Goal: Task Accomplishment & Management: Use online tool/utility

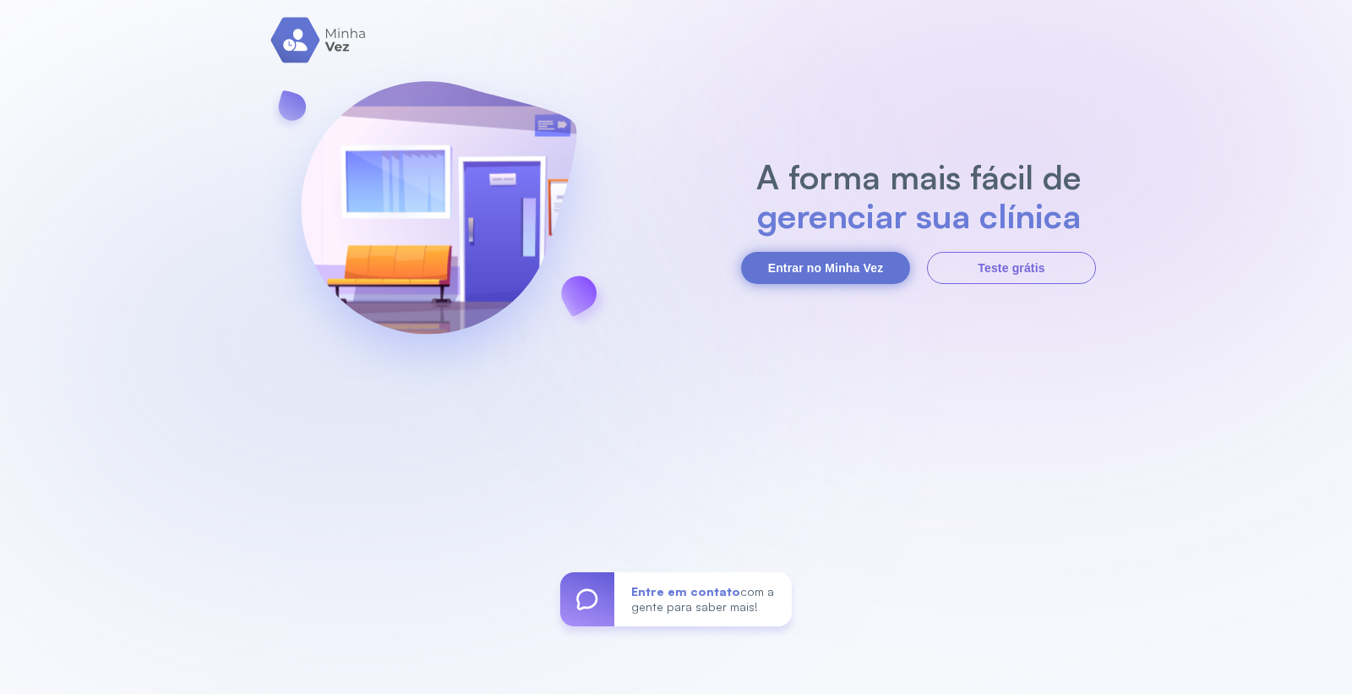
click at [846, 268] on button "Entrar no Minha Vez" at bounding box center [825, 268] width 169 height 32
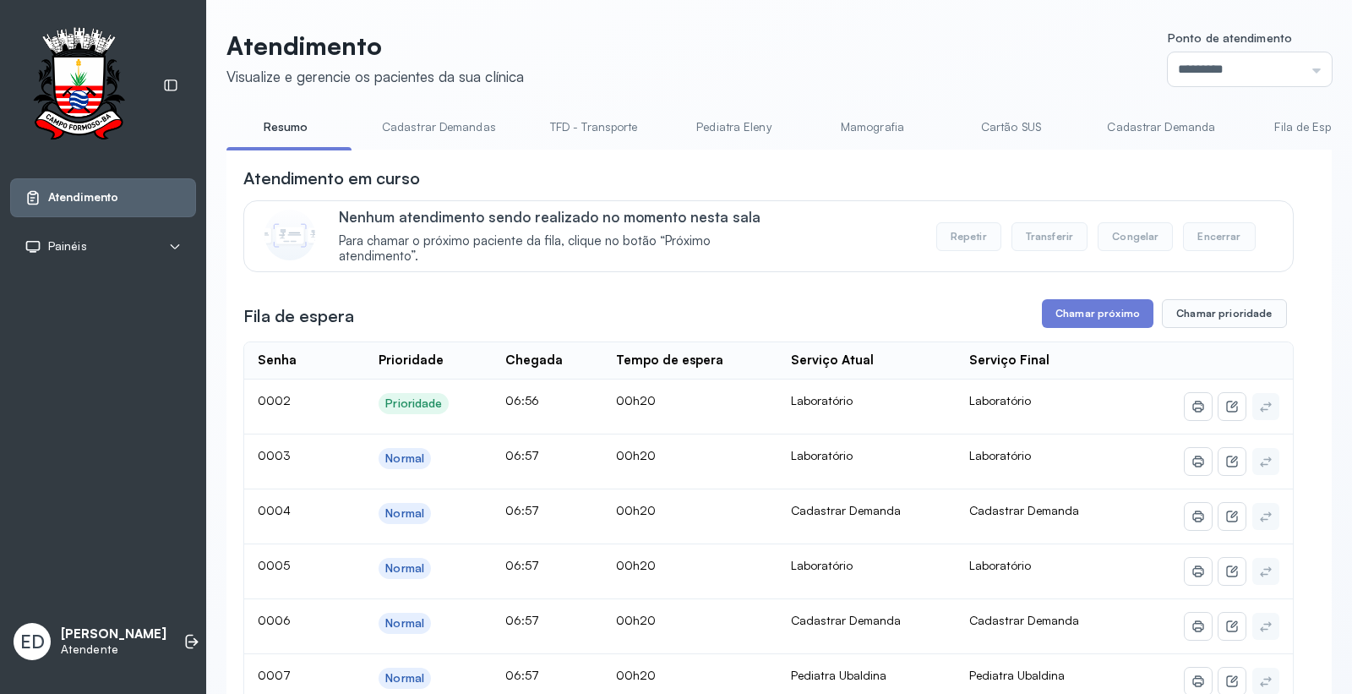
click at [1266, 48] on div "Ponto de atendimento ********* Nenhum Guichê 01 Guichê 02 Guichê 03 Guichê 04 G…" at bounding box center [1250, 58] width 164 height 55
click at [1280, 70] on input "*********" at bounding box center [1250, 69] width 164 height 34
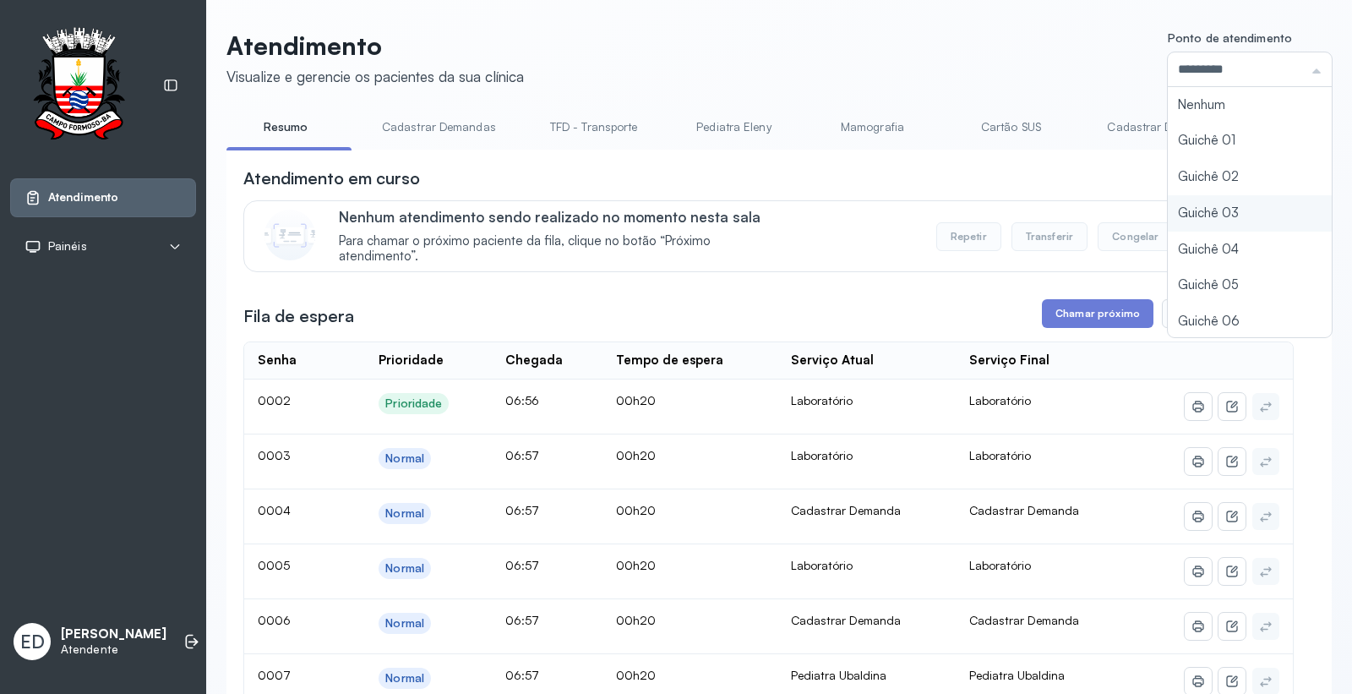
scroll to position [74, 0]
type input "*********"
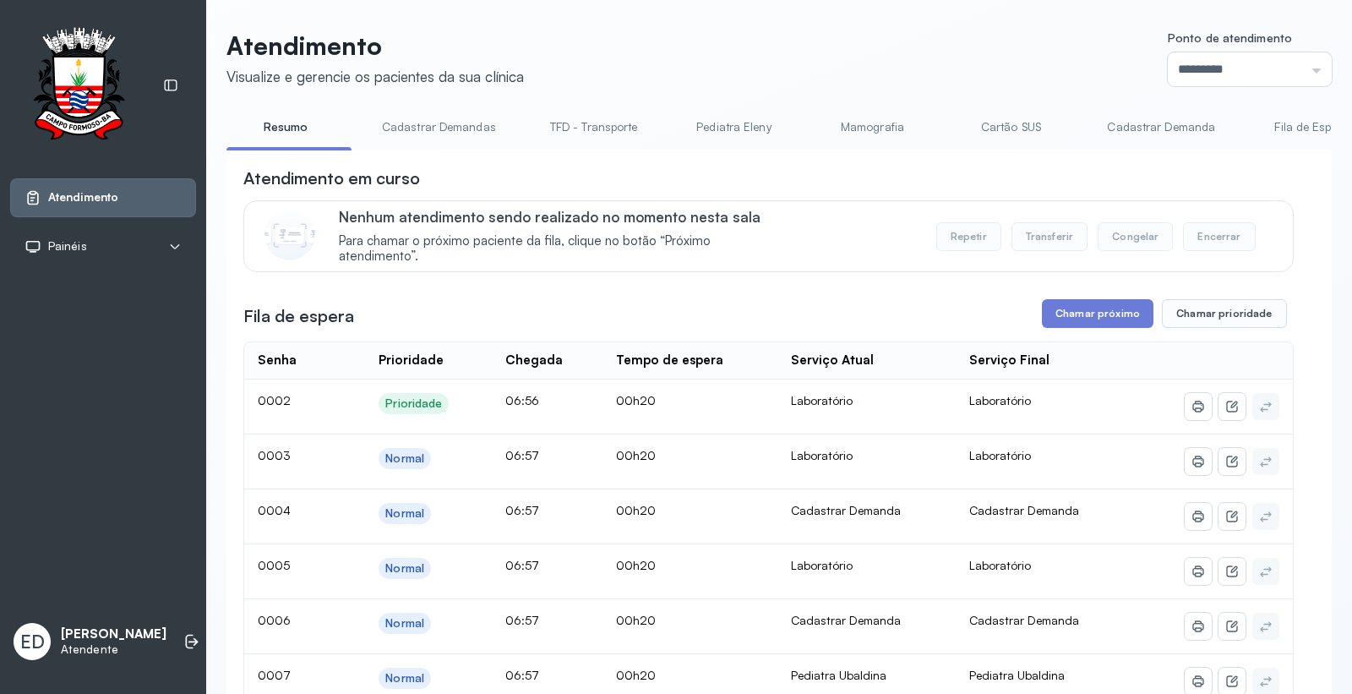
click at [919, 46] on header "Atendimento Visualize e gerencie os pacientes da sua clínica Ponto de atendimen…" at bounding box center [780, 58] width 1106 height 56
click at [1074, 318] on button "Chamar próximo" at bounding box center [1098, 313] width 112 height 29
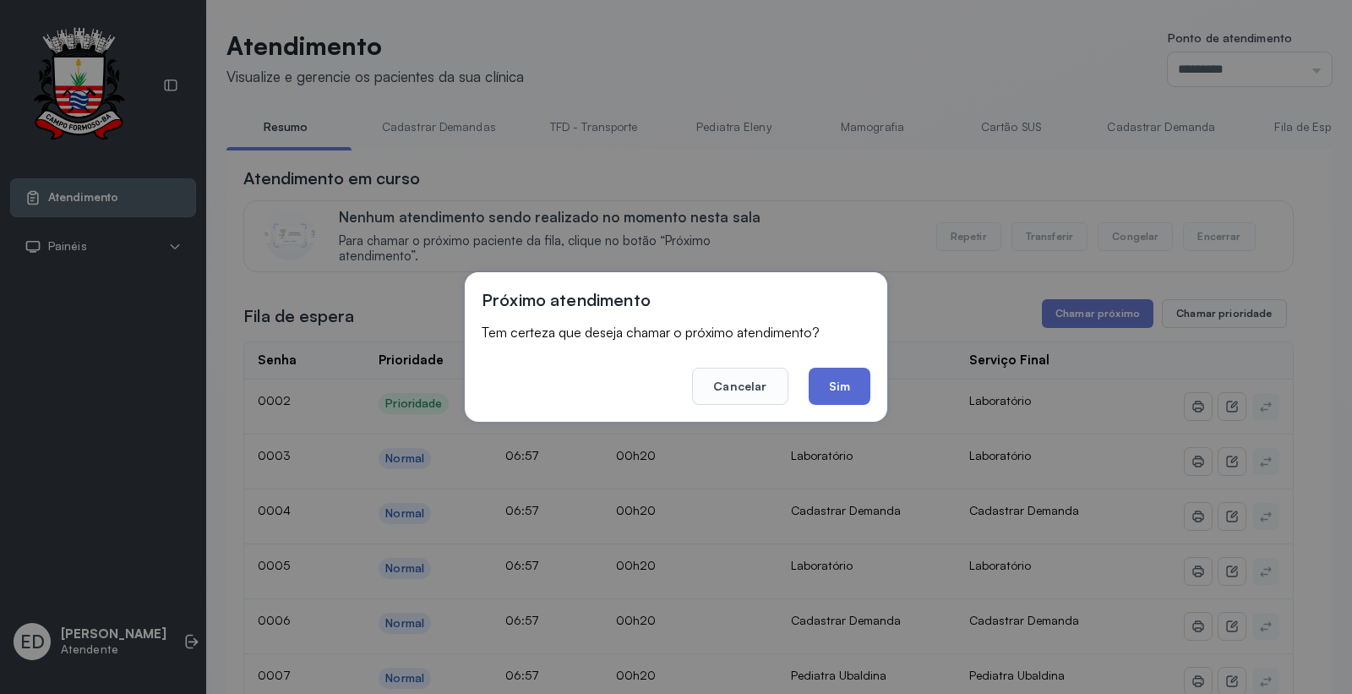
click at [846, 384] on button "Sim" at bounding box center [840, 386] width 62 height 37
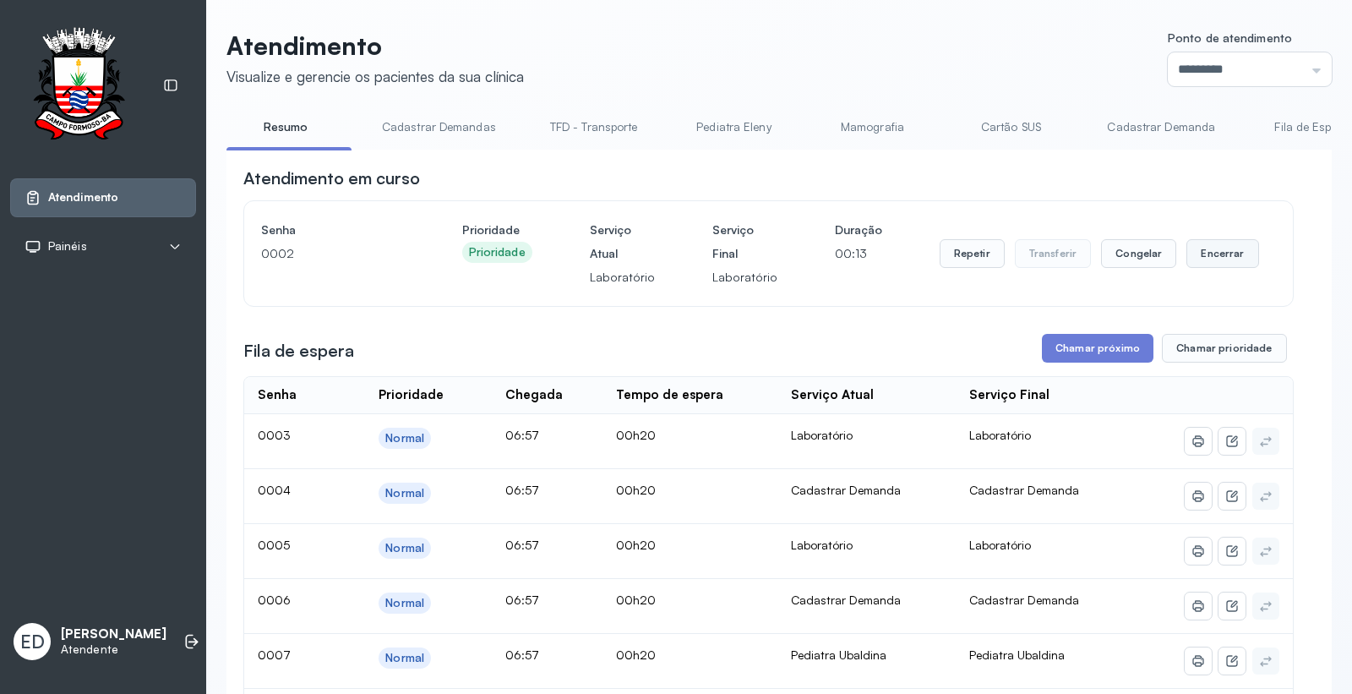
click at [1220, 254] on button "Encerrar" at bounding box center [1223, 253] width 72 height 29
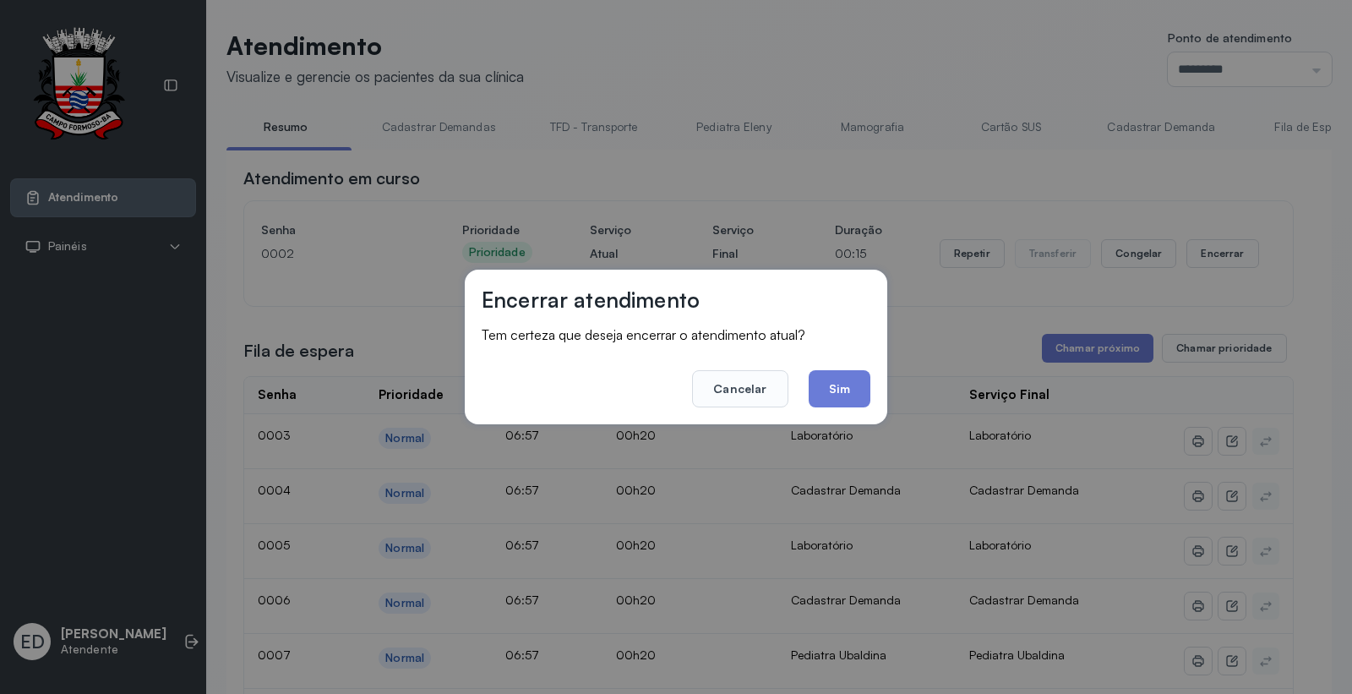
click at [758, 61] on div "Encerrar atendimento Tem certeza que deseja encerrar o atendimento atual? Cance…" at bounding box center [676, 347] width 1352 height 694
click at [740, 392] on button "Cancelar" at bounding box center [740, 388] width 96 height 37
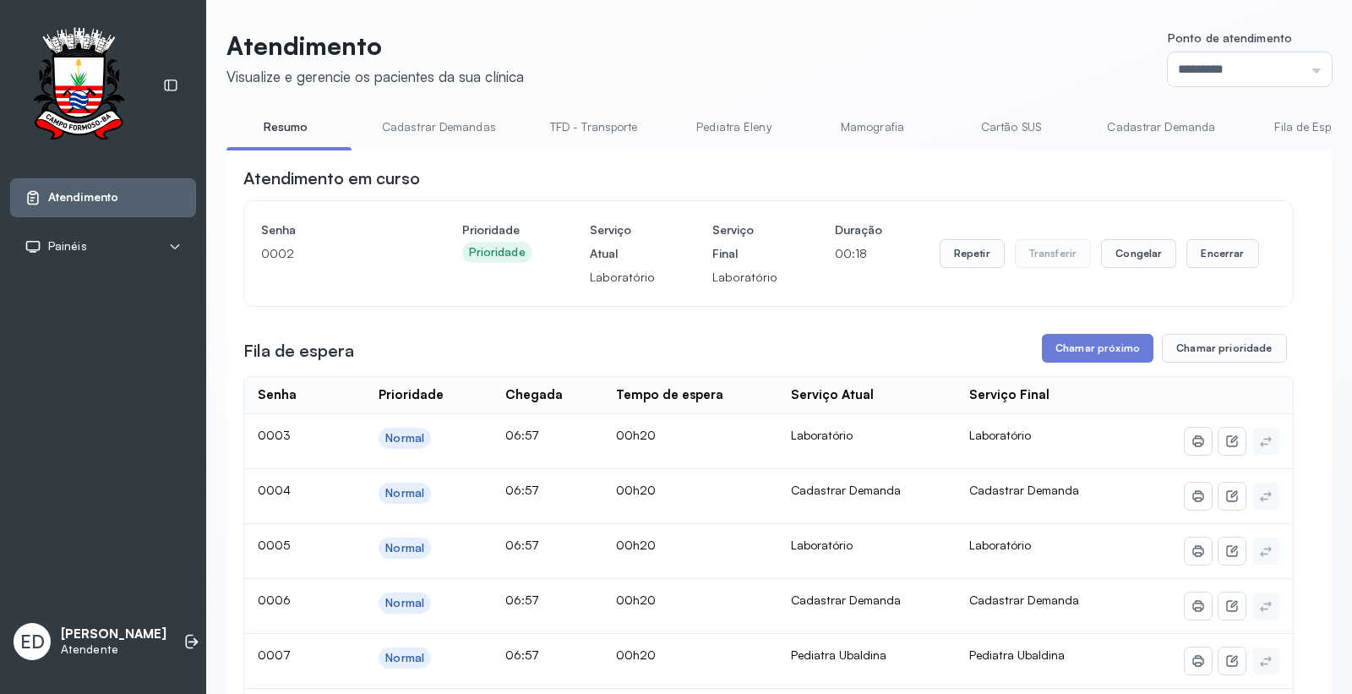
click at [916, 46] on header "Atendimento Visualize e gerencie os pacientes da sua clínica Ponto de atendimen…" at bounding box center [780, 58] width 1106 height 56
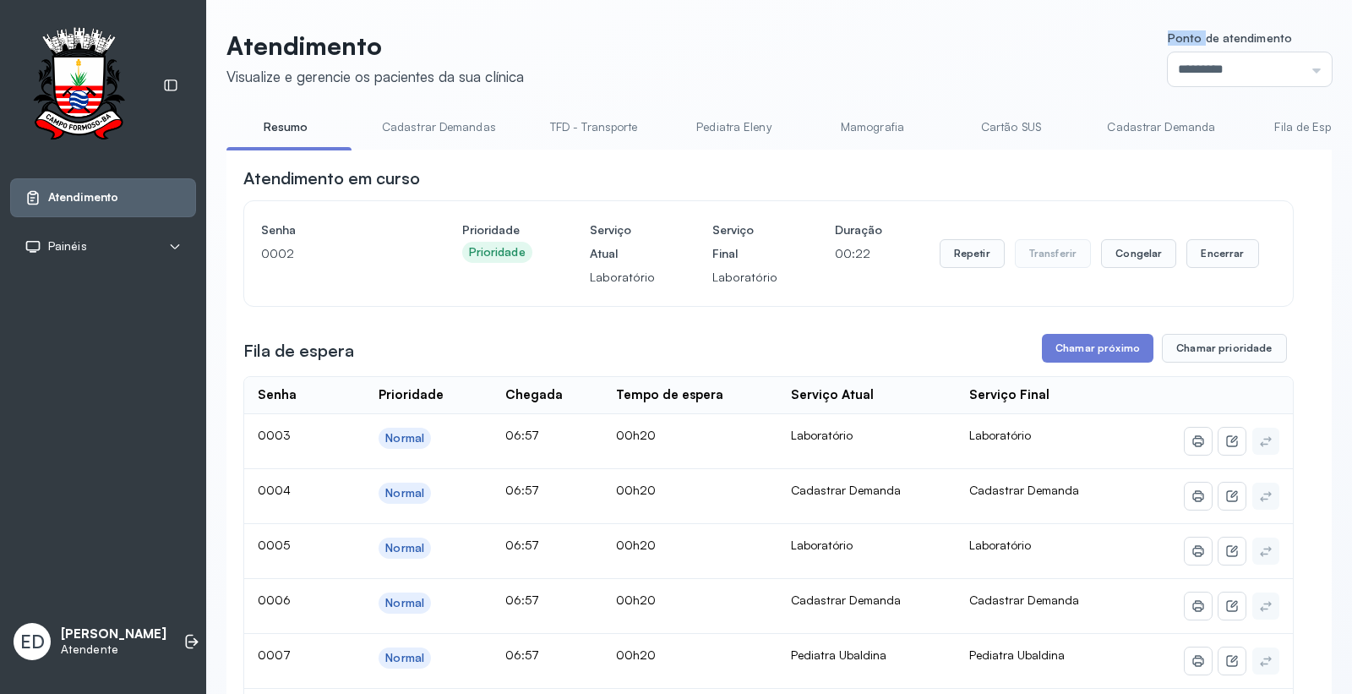
click at [916, 46] on header "Atendimento Visualize e gerencie os pacientes da sua clínica Ponto de atendimen…" at bounding box center [780, 58] width 1106 height 56
click at [1215, 259] on button "Encerrar" at bounding box center [1223, 253] width 72 height 29
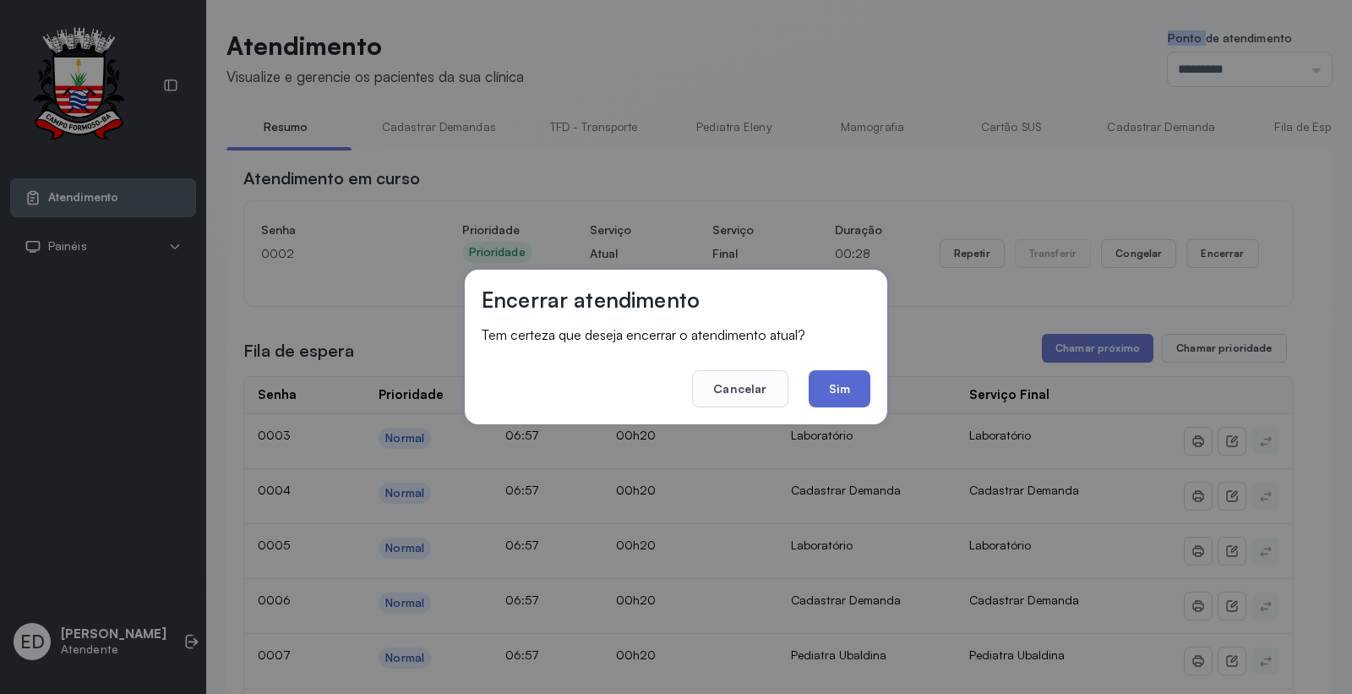
click at [864, 382] on button "Sim" at bounding box center [840, 388] width 62 height 37
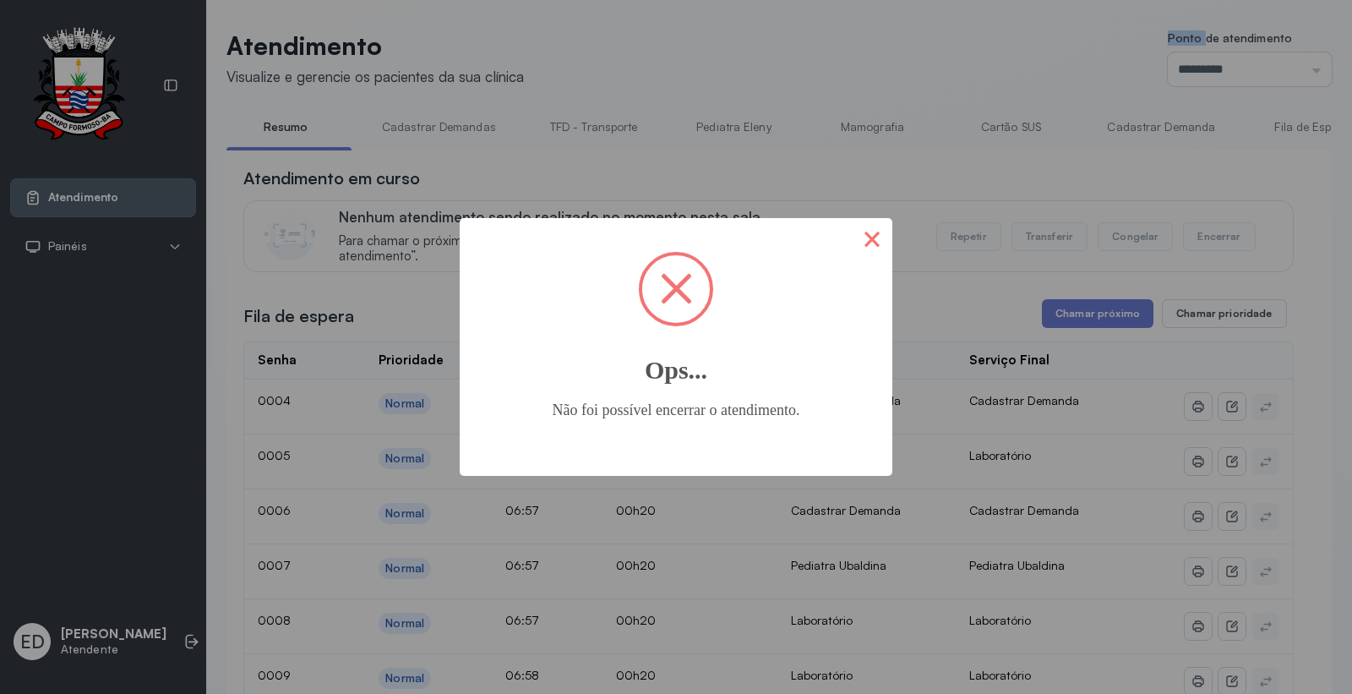
click at [869, 238] on button "×" at bounding box center [872, 238] width 41 height 41
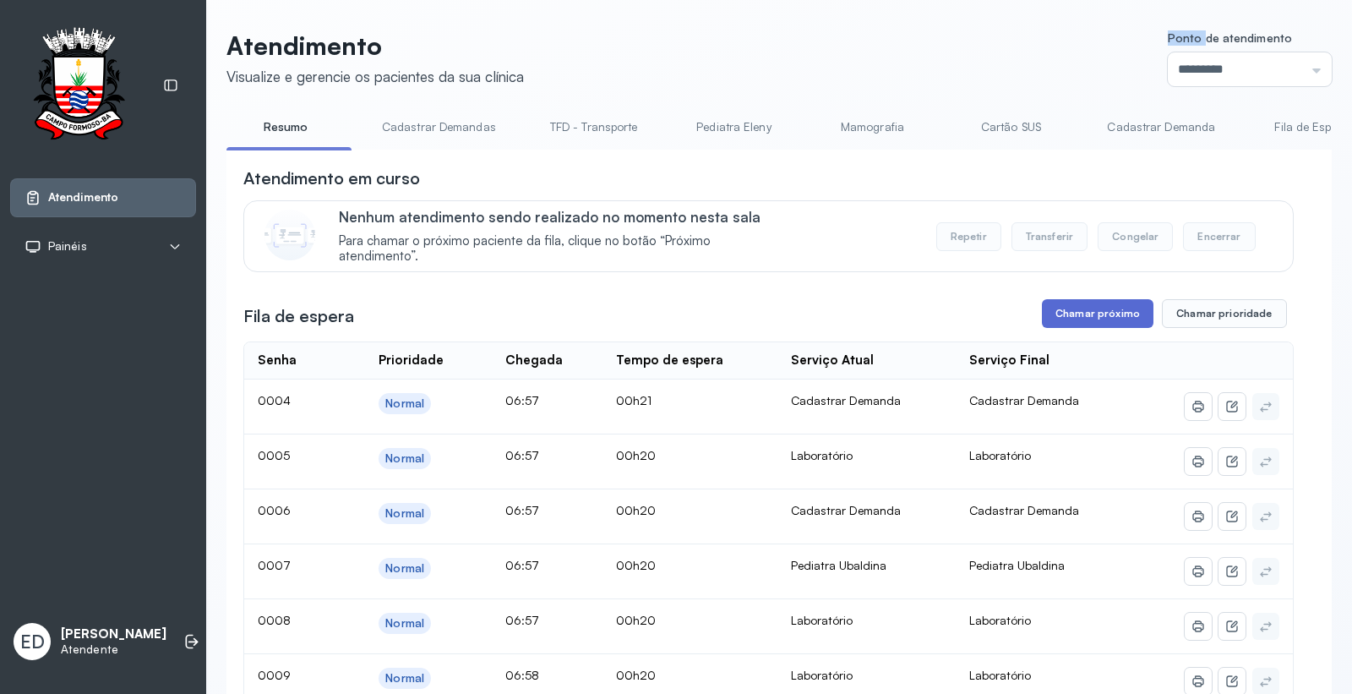
click at [1079, 319] on button "Chamar próximo" at bounding box center [1098, 313] width 112 height 29
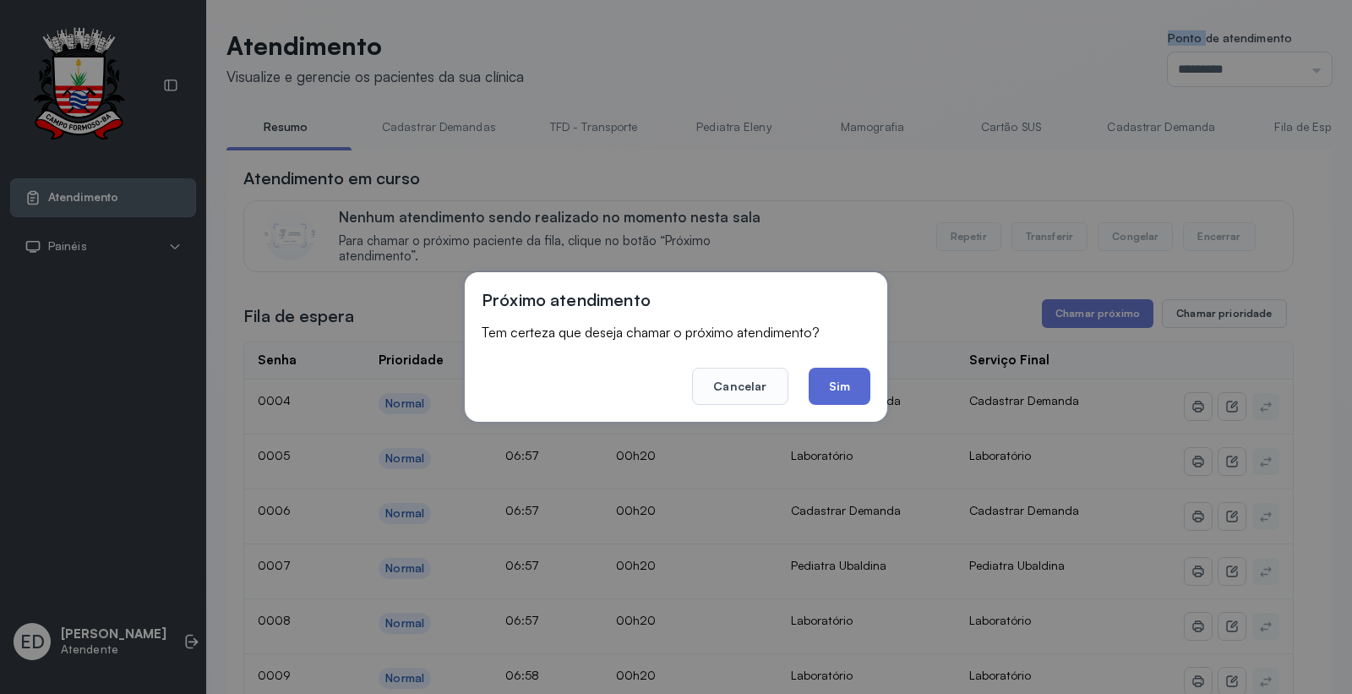
click at [826, 375] on button "Sim" at bounding box center [840, 386] width 62 height 37
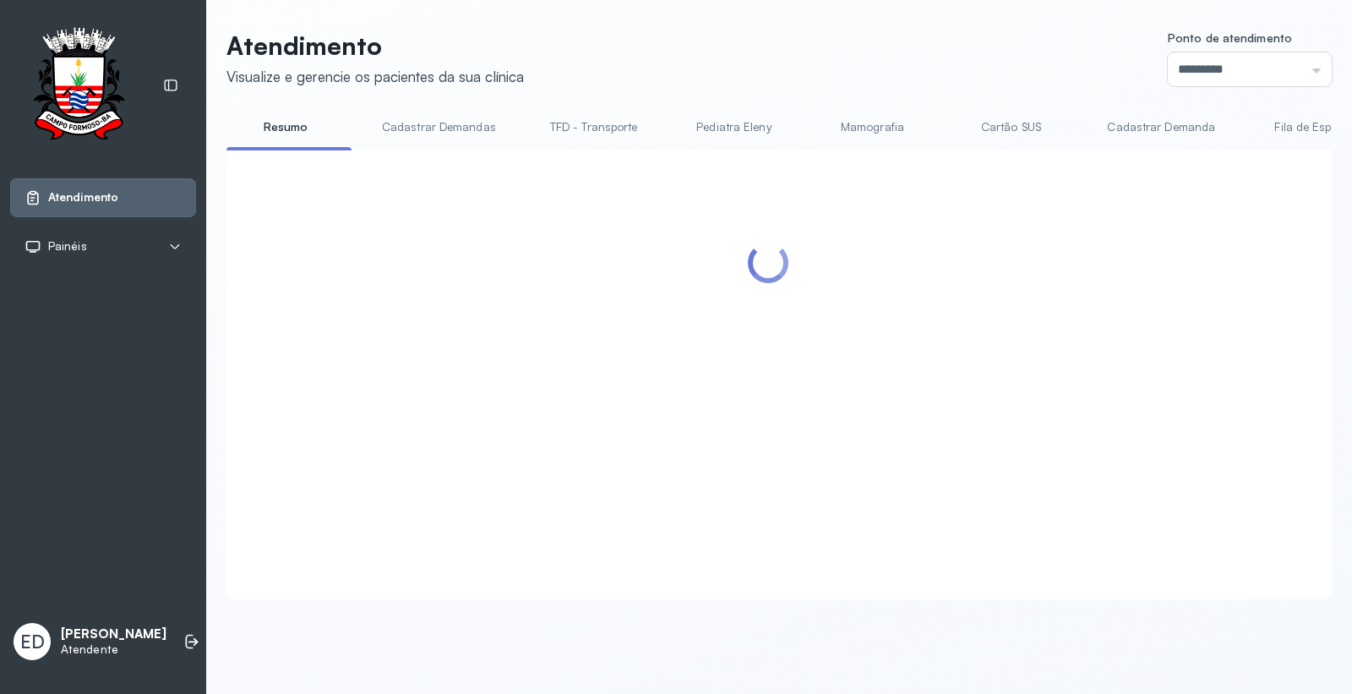
click at [846, 85] on header "Atendimento Visualize e gerencie os pacientes da sua clínica Ponto de atendimen…" at bounding box center [780, 58] width 1106 height 56
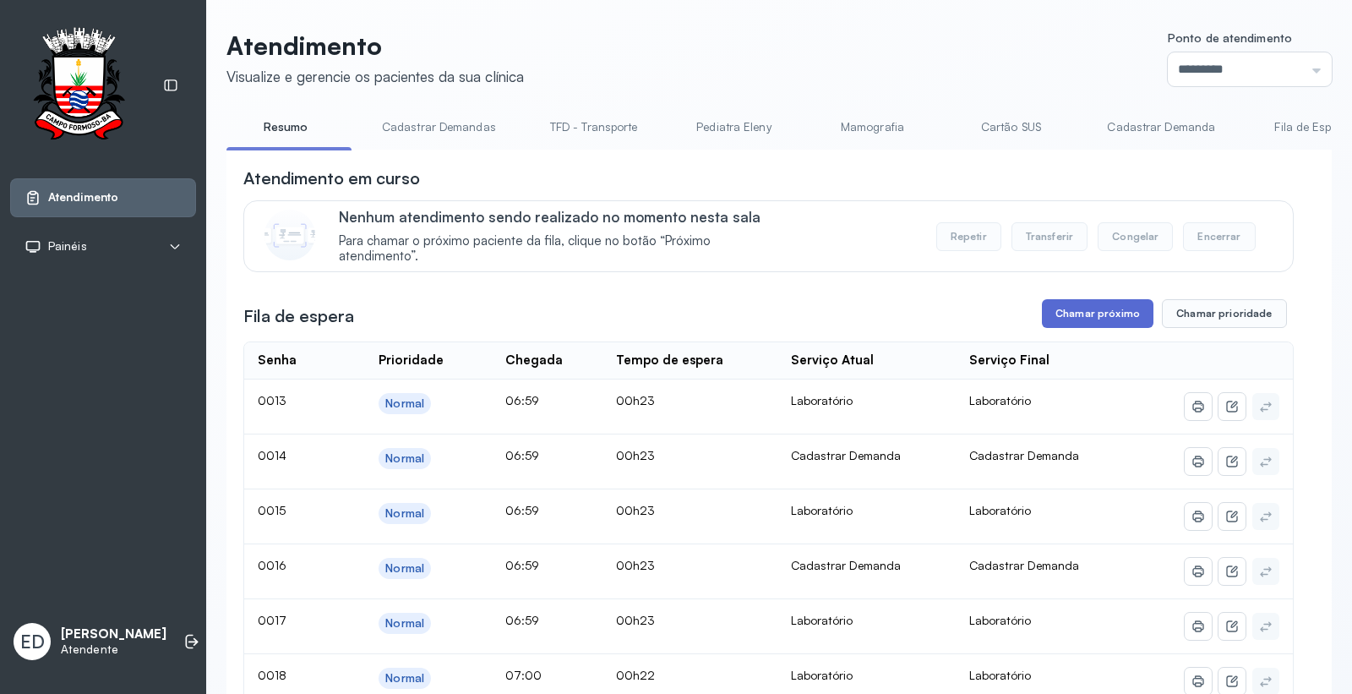
click at [1092, 310] on button "Chamar próximo" at bounding box center [1098, 313] width 112 height 29
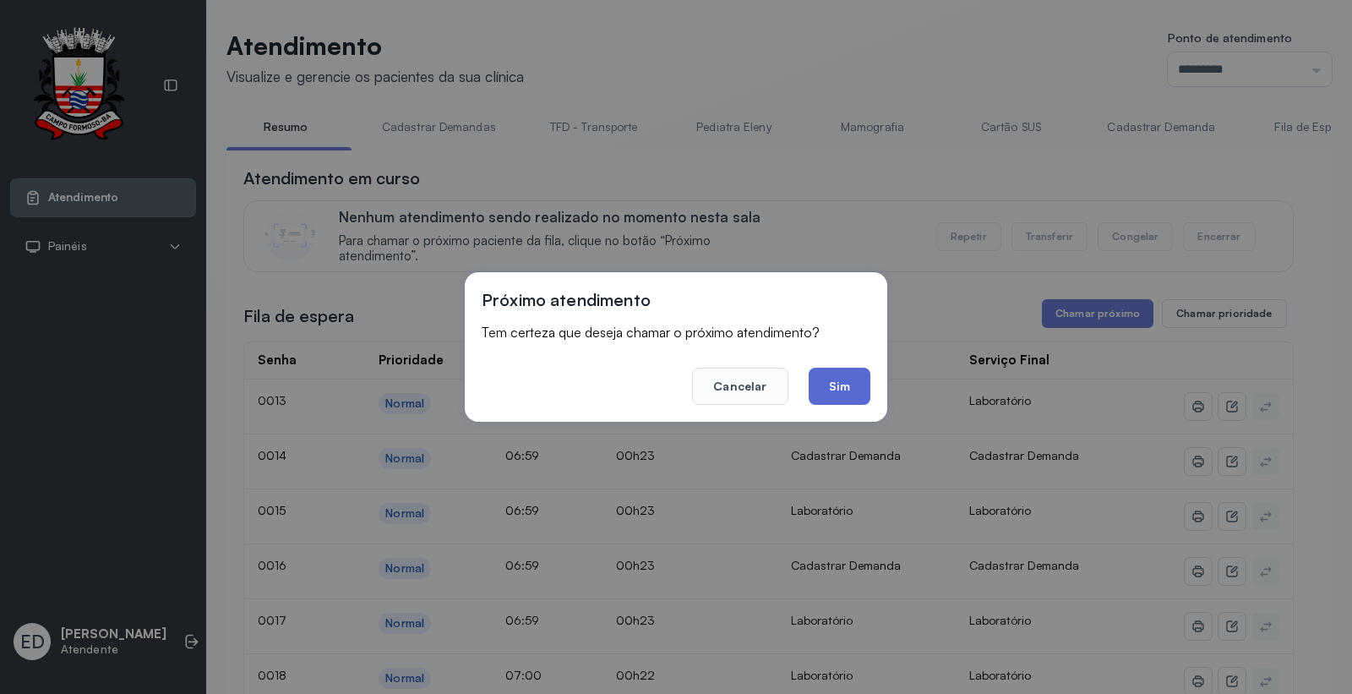
click at [846, 379] on button "Sim" at bounding box center [840, 386] width 62 height 37
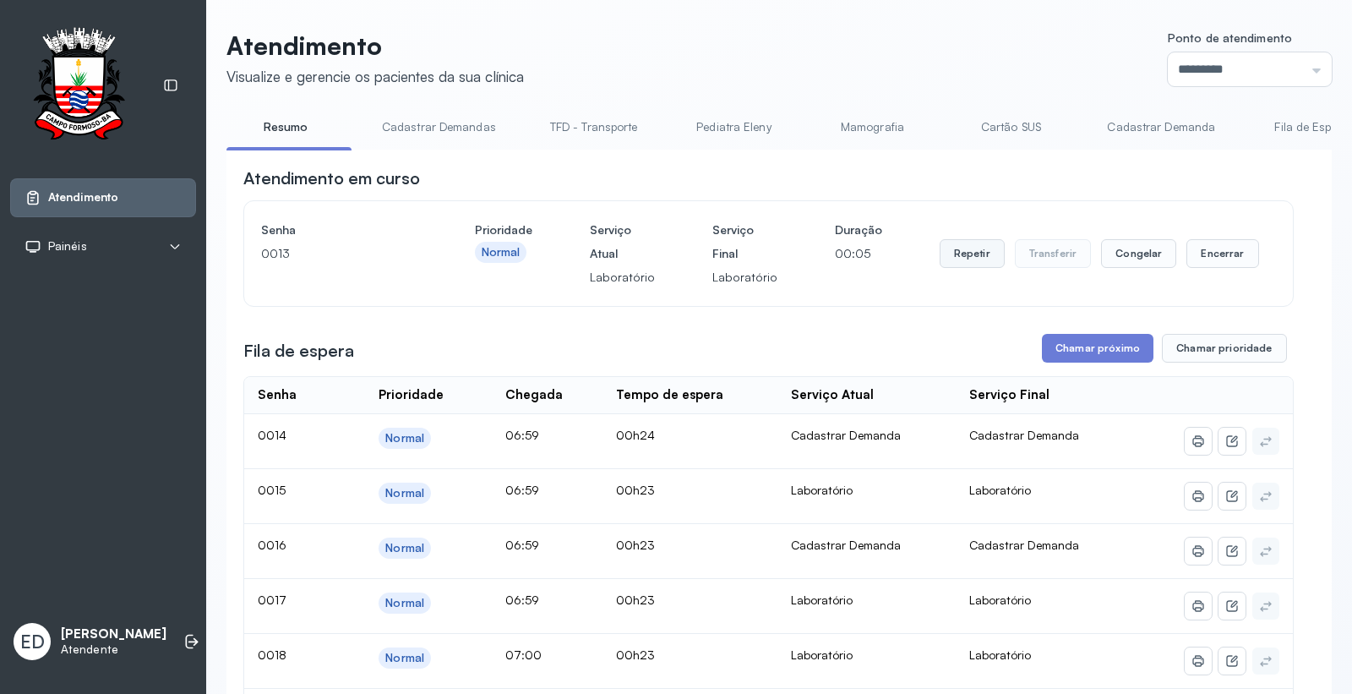
click at [974, 258] on button "Repetir" at bounding box center [972, 253] width 65 height 29
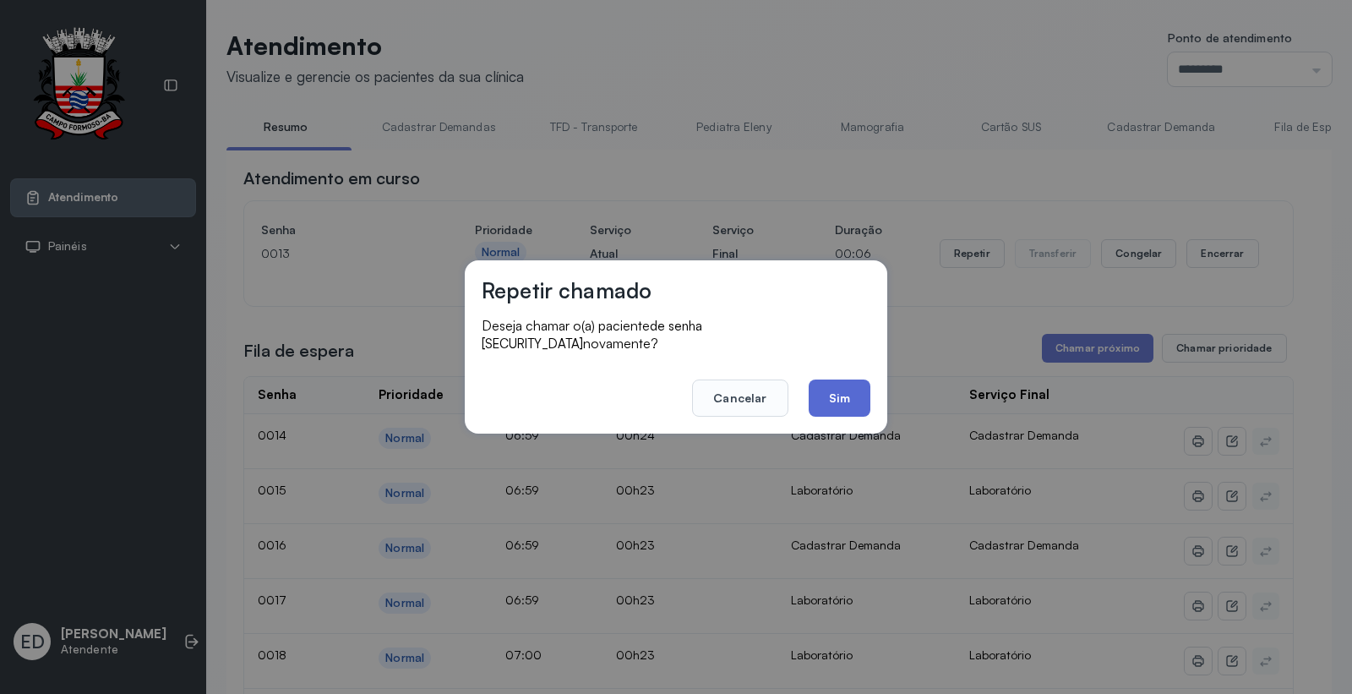
click at [848, 395] on button "Sim" at bounding box center [840, 398] width 62 height 37
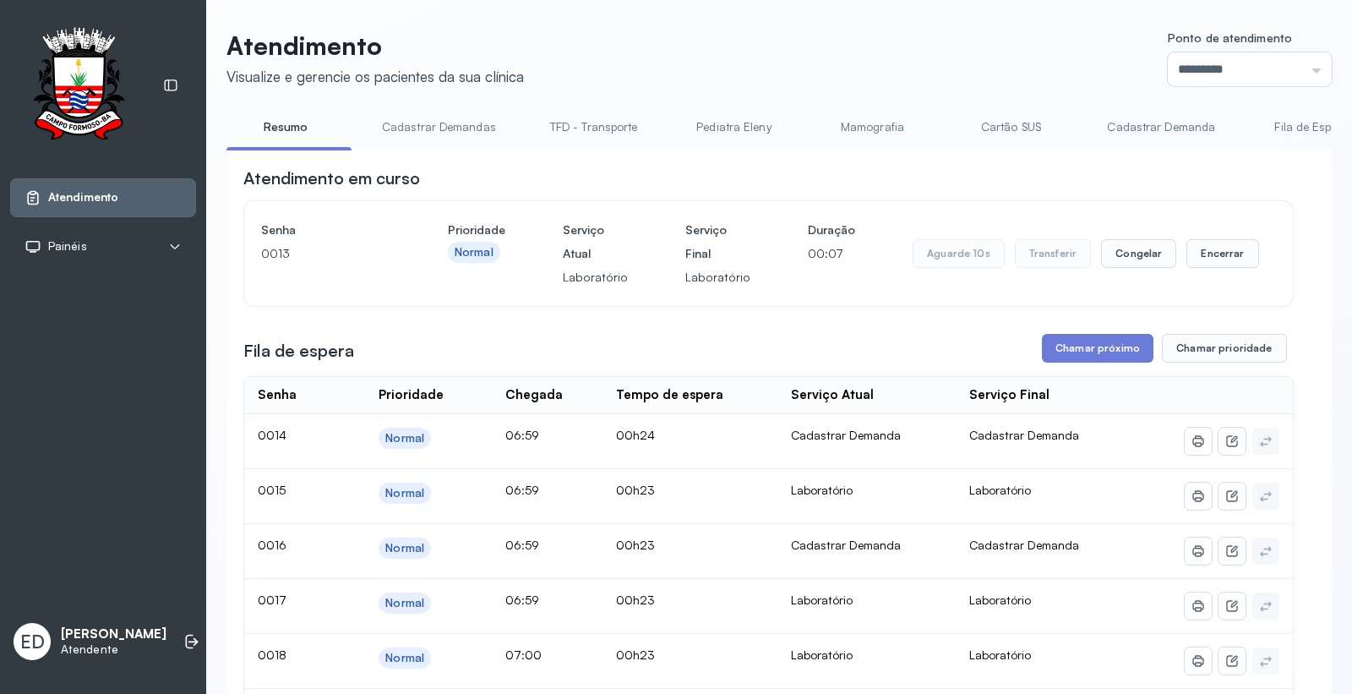
click at [948, 45] on header "Atendimento Visualize e gerencie os pacientes da sua clínica Ponto de atendimen…" at bounding box center [780, 58] width 1106 height 56
click at [1206, 265] on button "Encerrar" at bounding box center [1223, 253] width 72 height 29
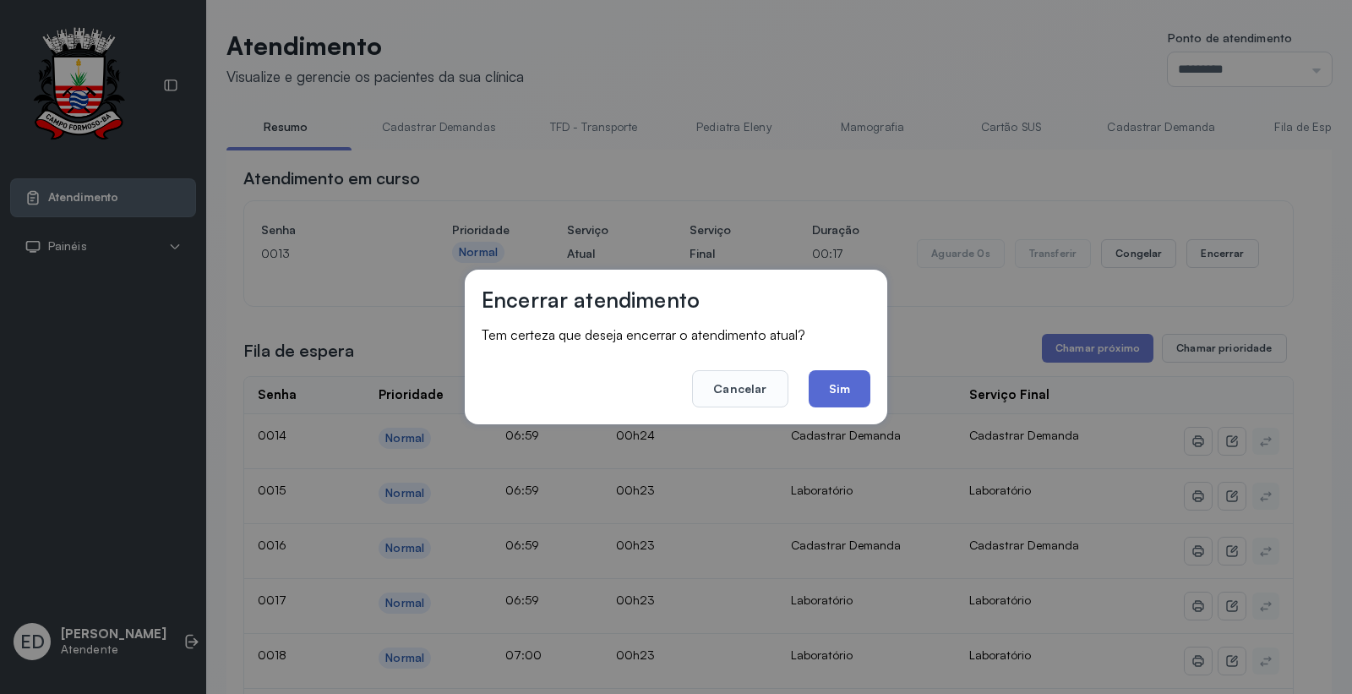
click at [854, 387] on button "Sim" at bounding box center [840, 388] width 62 height 37
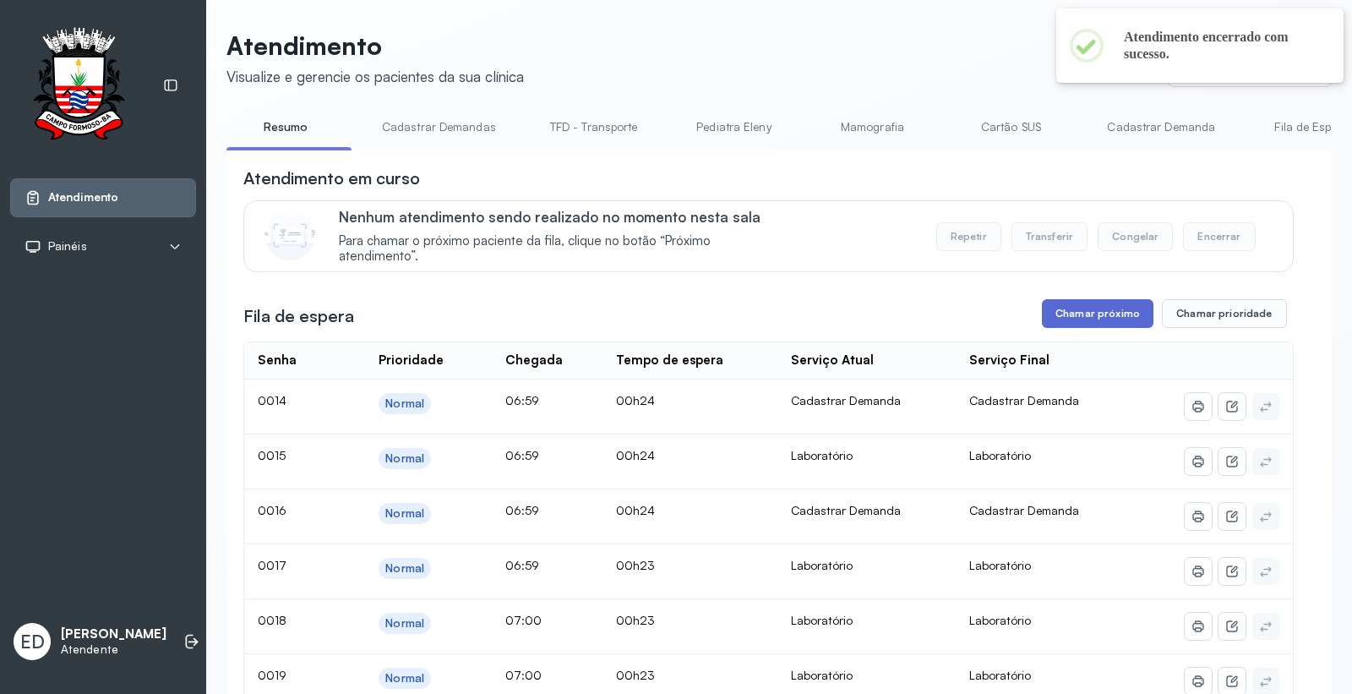
click at [1101, 308] on button "Chamar próximo" at bounding box center [1098, 313] width 112 height 29
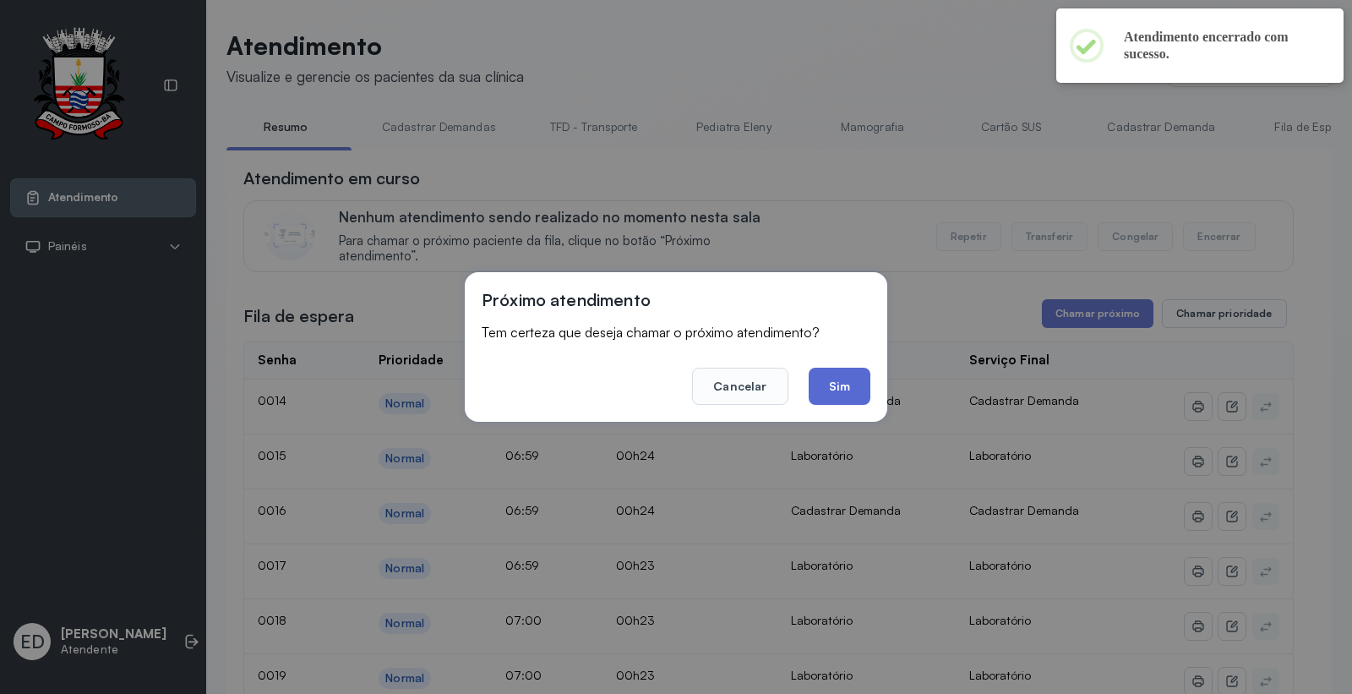
click at [832, 383] on button "Sim" at bounding box center [840, 386] width 62 height 37
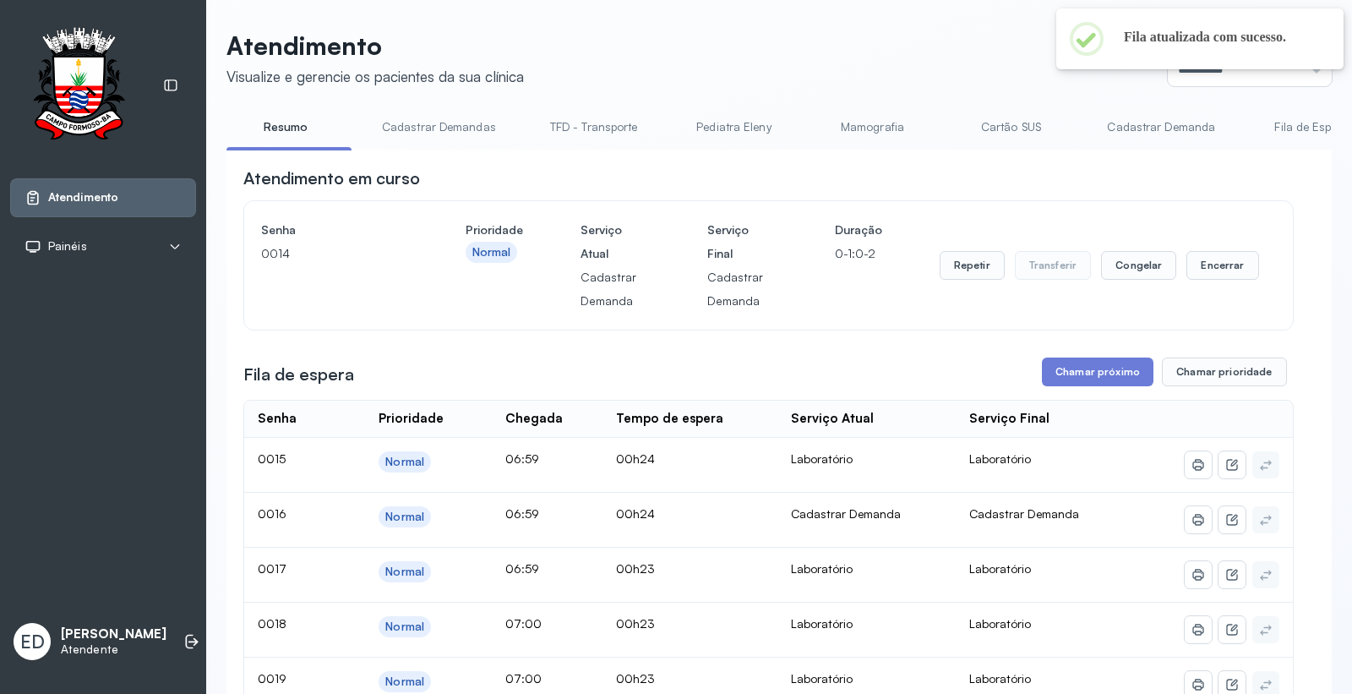
click at [860, 73] on header "Atendimento Visualize e gerencie os pacientes da sua clínica Ponto de atendimen…" at bounding box center [780, 58] width 1106 height 56
click at [1195, 277] on button "Encerrar" at bounding box center [1223, 265] width 72 height 29
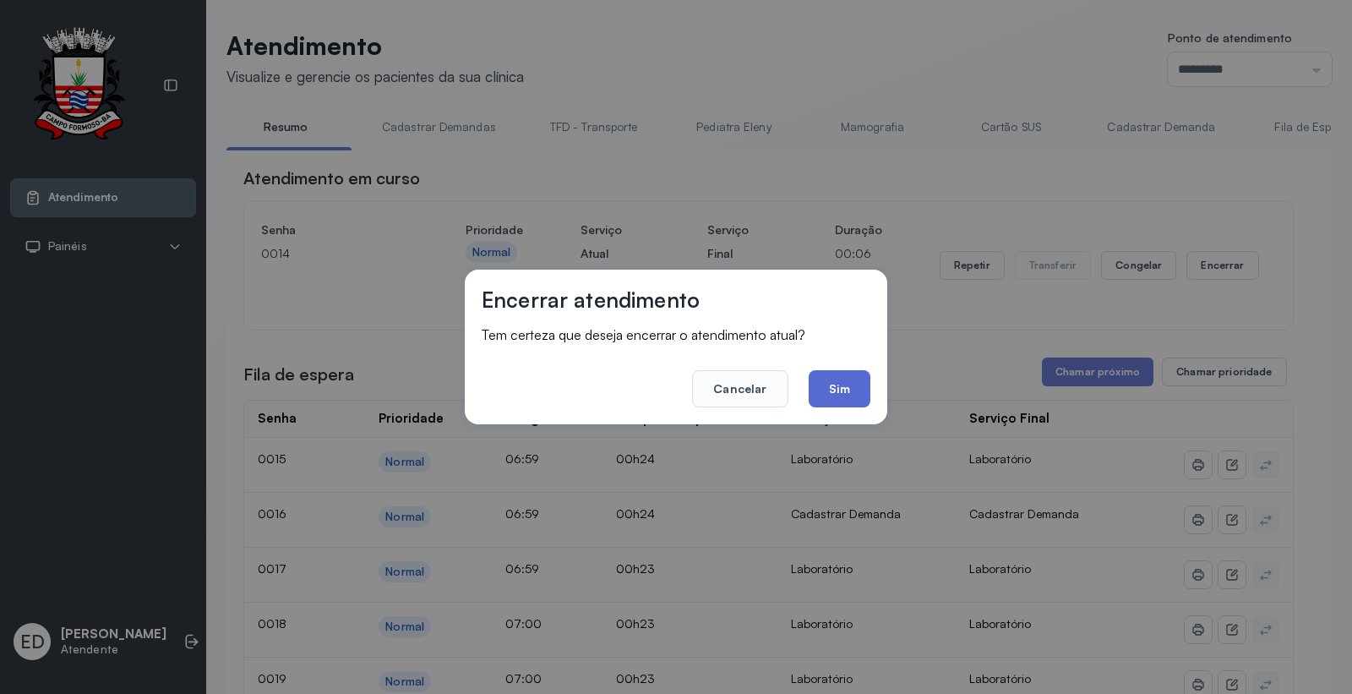
click at [843, 383] on button "Sim" at bounding box center [840, 388] width 62 height 37
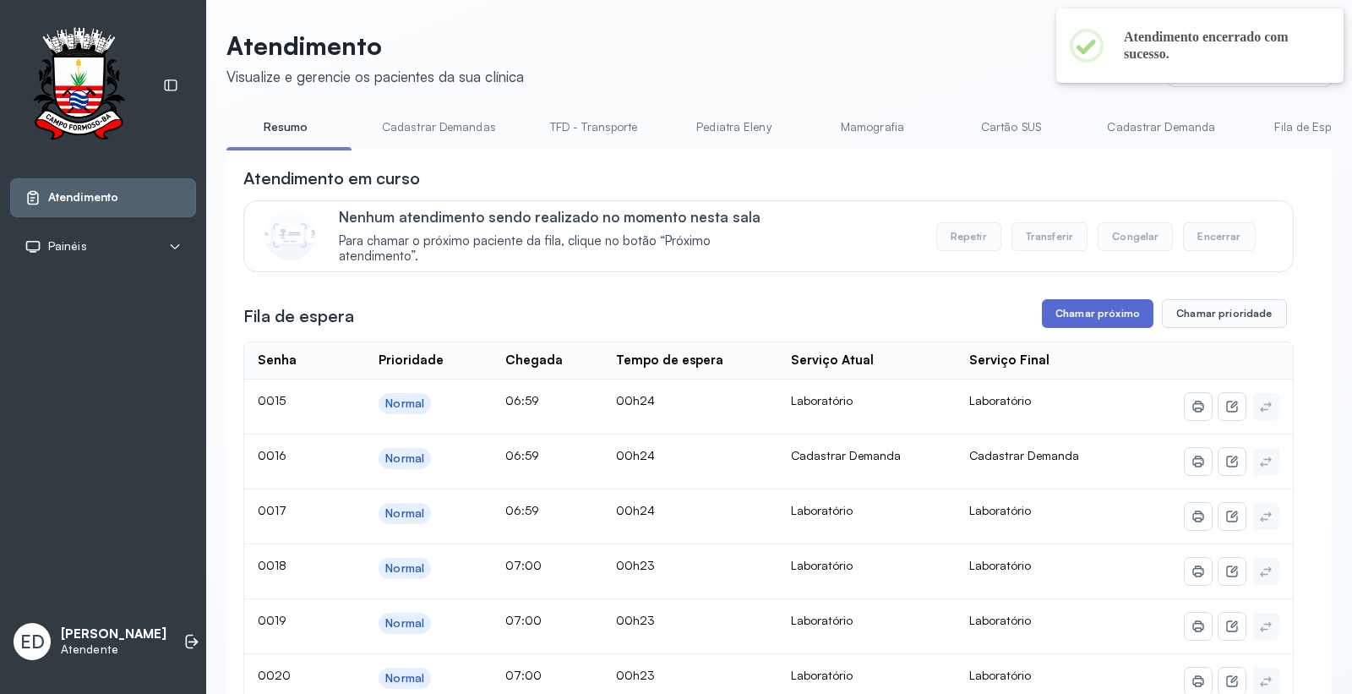
click at [1060, 311] on button "Chamar próximo" at bounding box center [1098, 313] width 112 height 29
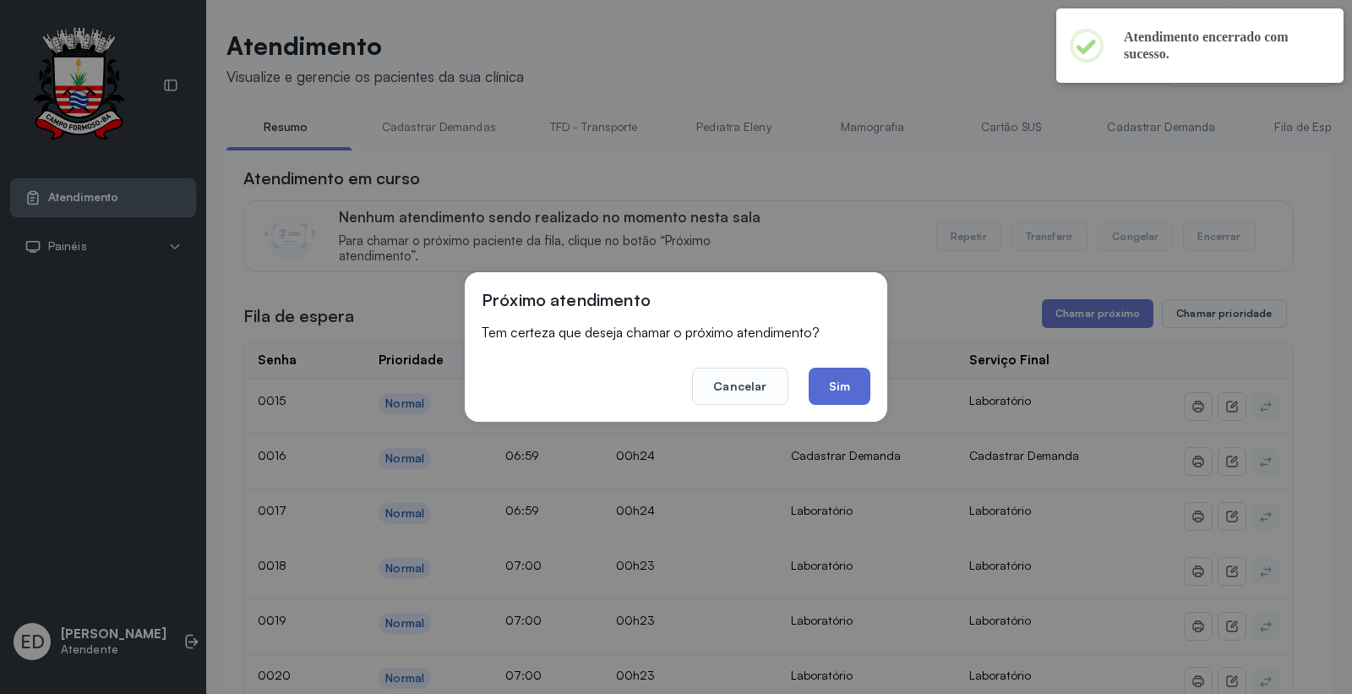
click at [852, 383] on button "Sim" at bounding box center [840, 386] width 62 height 37
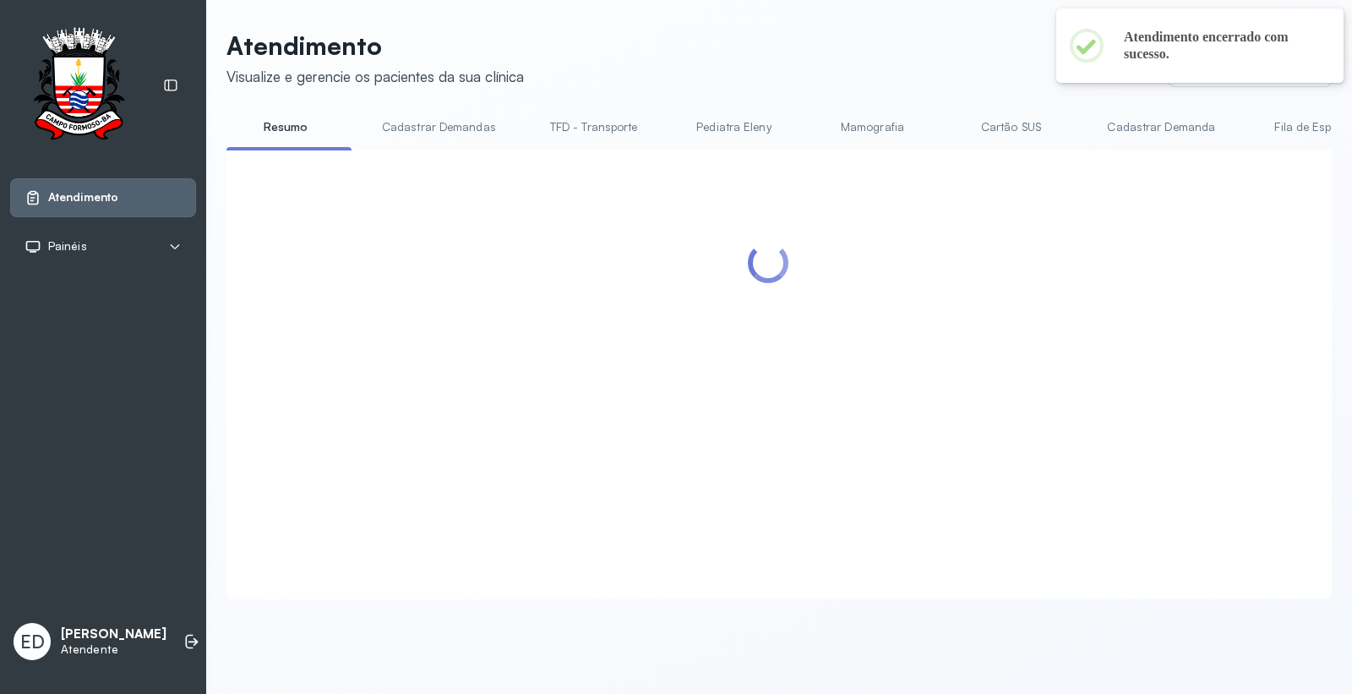
click at [855, 78] on header "Atendimento Visualize e gerencie os pacientes da sua clínica Ponto de atendimen…" at bounding box center [780, 58] width 1106 height 56
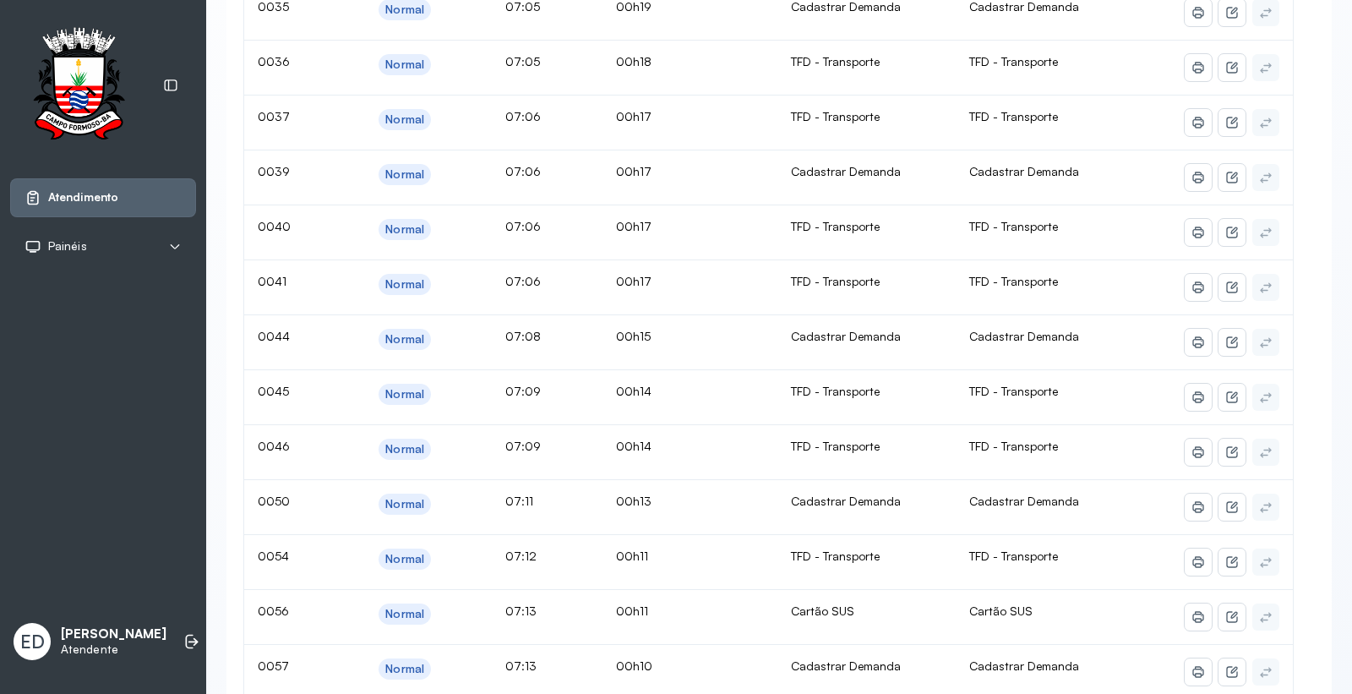
scroll to position [0, 0]
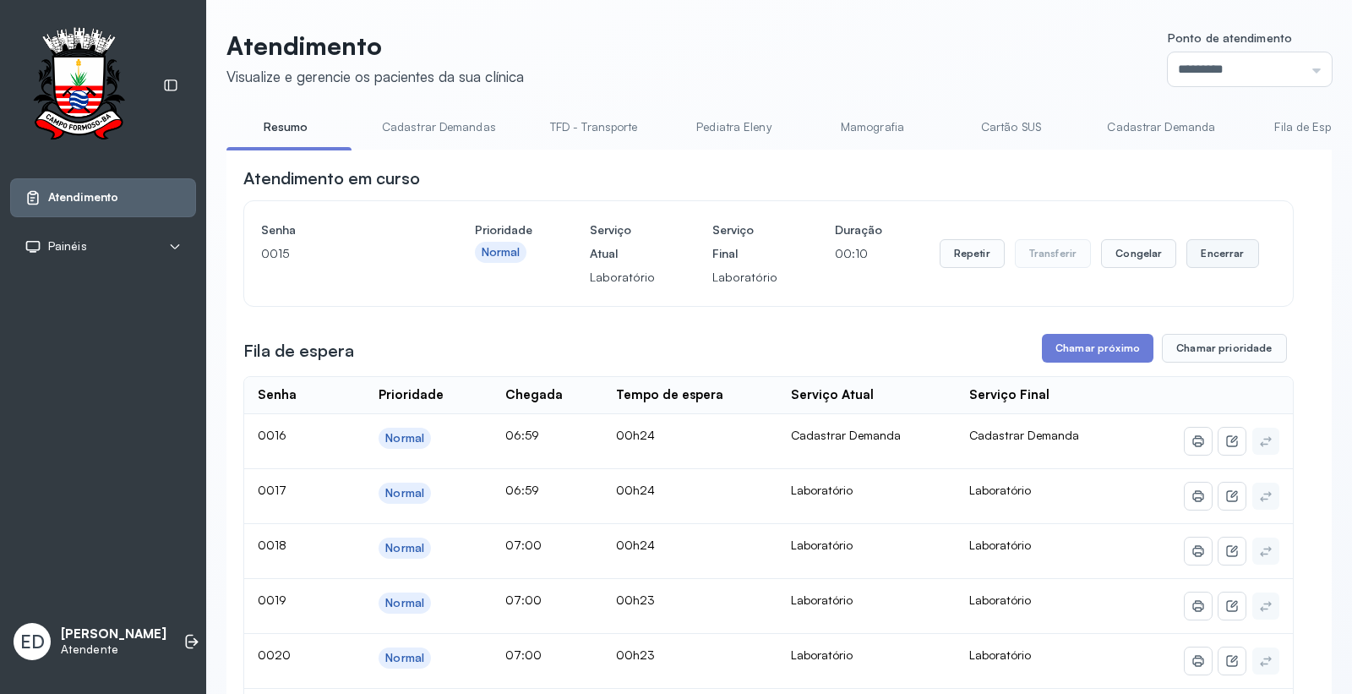
click at [1230, 252] on button "Encerrar" at bounding box center [1223, 253] width 72 height 29
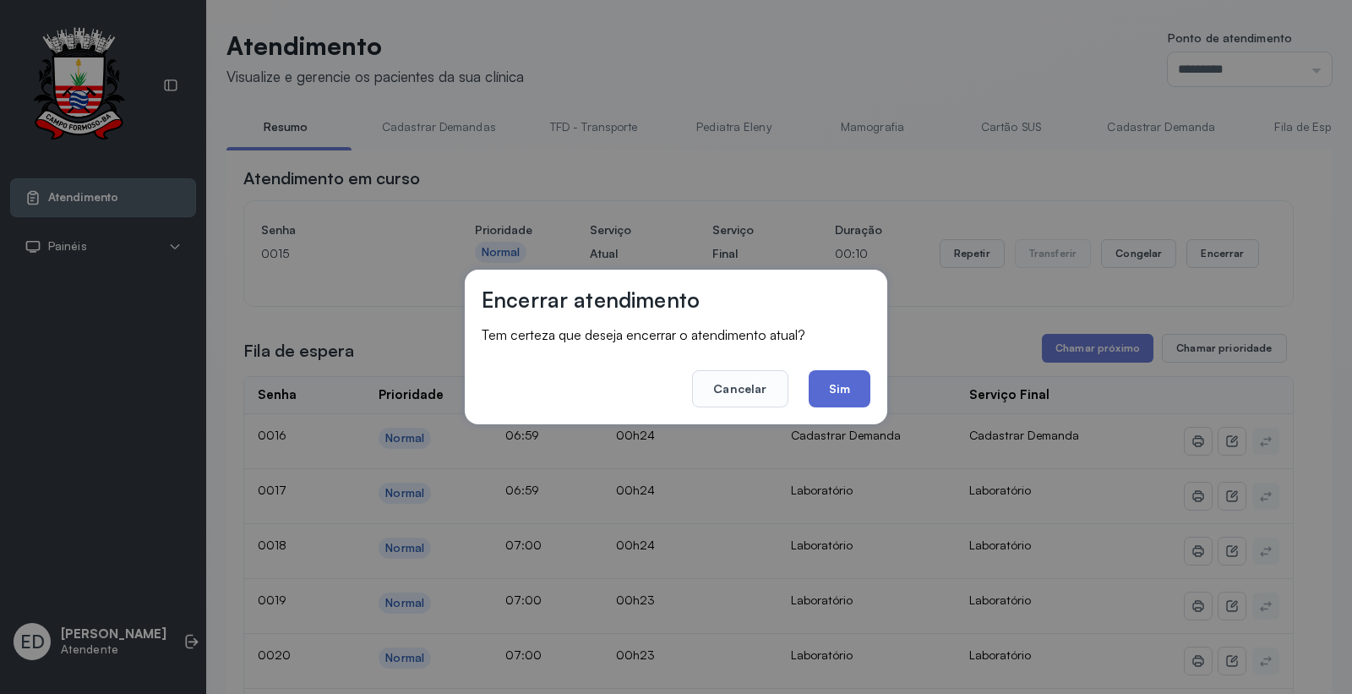
click at [841, 381] on button "Sim" at bounding box center [840, 388] width 62 height 37
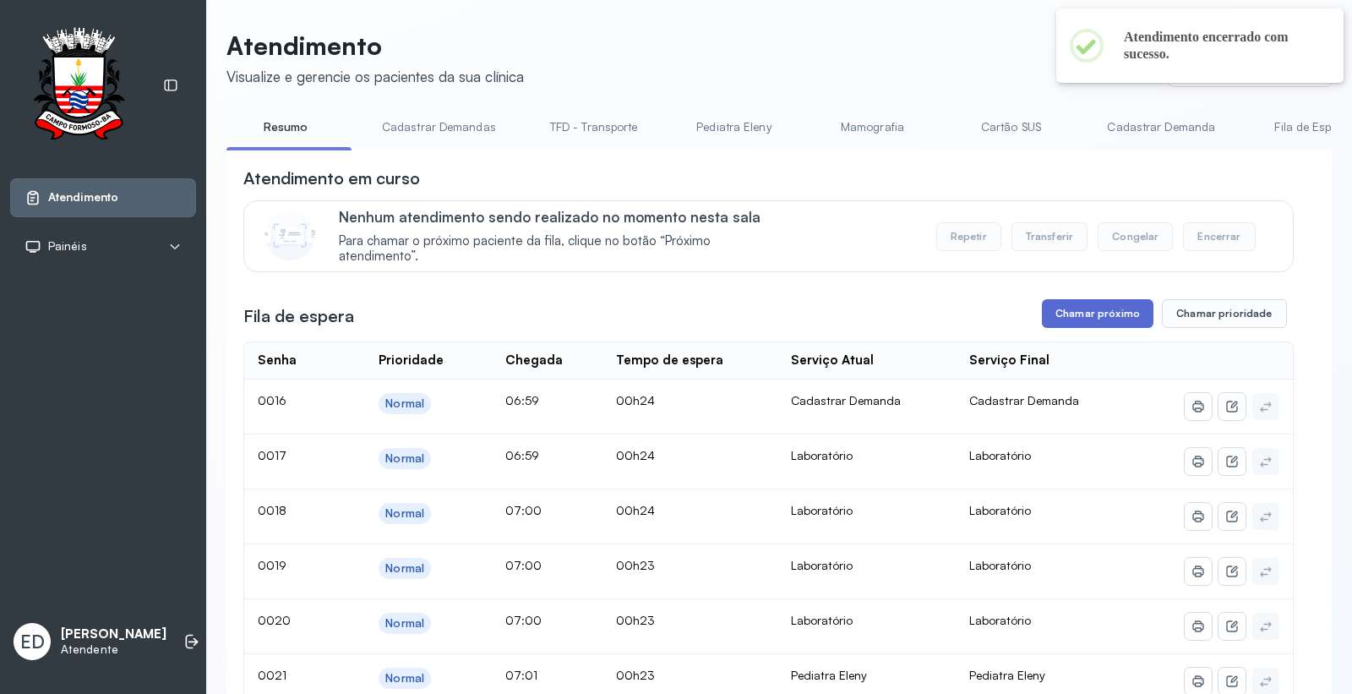
click at [1110, 318] on button "Chamar próximo" at bounding box center [1098, 313] width 112 height 29
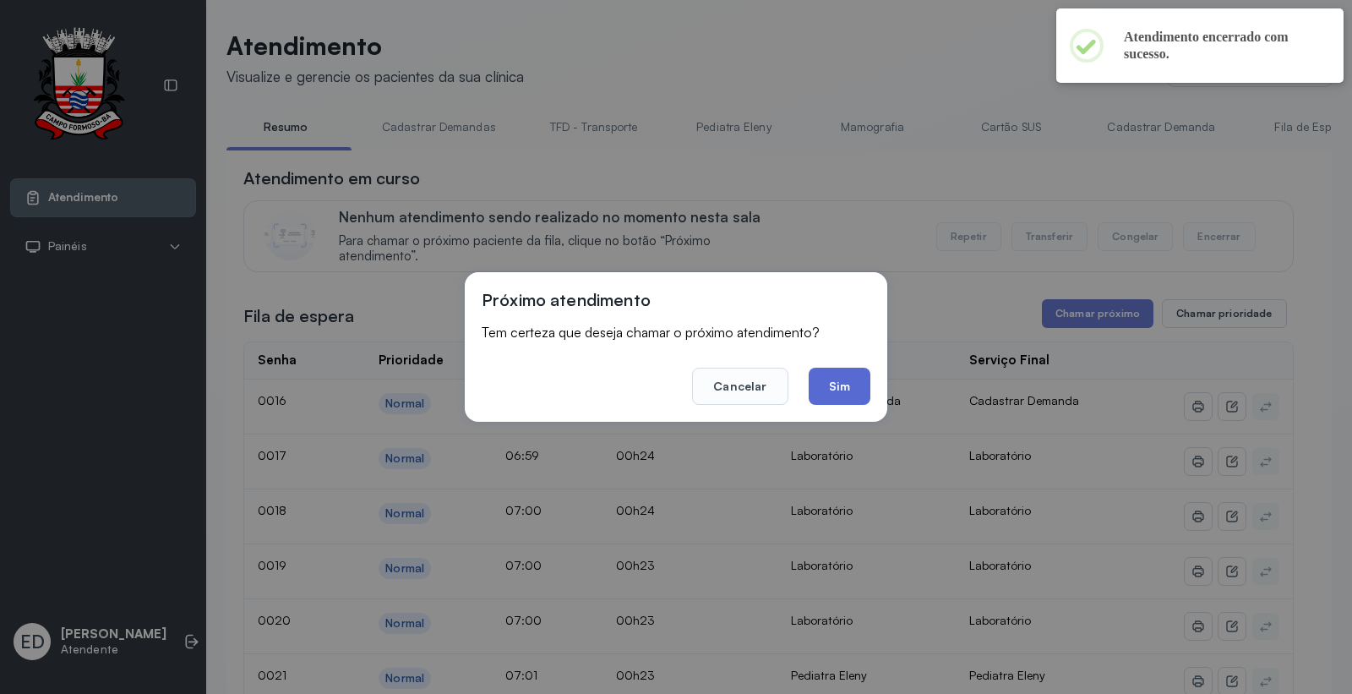
click at [858, 383] on button "Sim" at bounding box center [840, 386] width 62 height 37
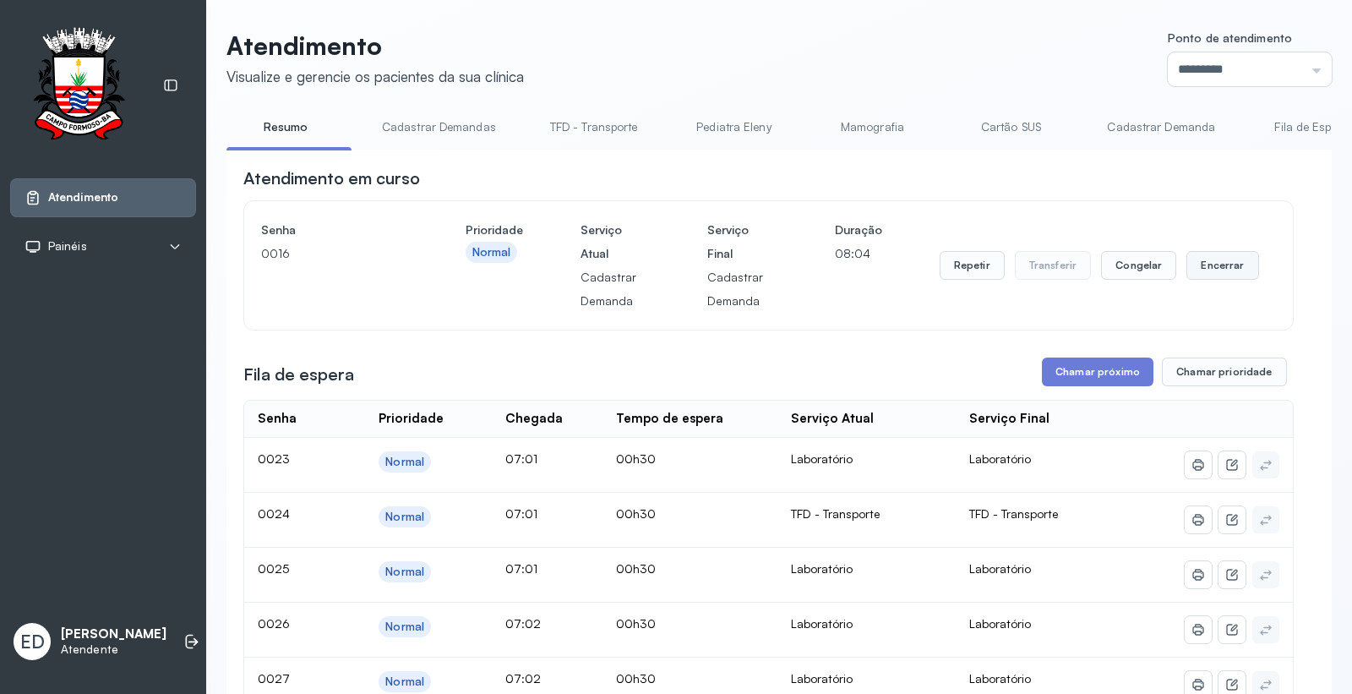
click at [1199, 270] on button "Encerrar" at bounding box center [1223, 265] width 72 height 29
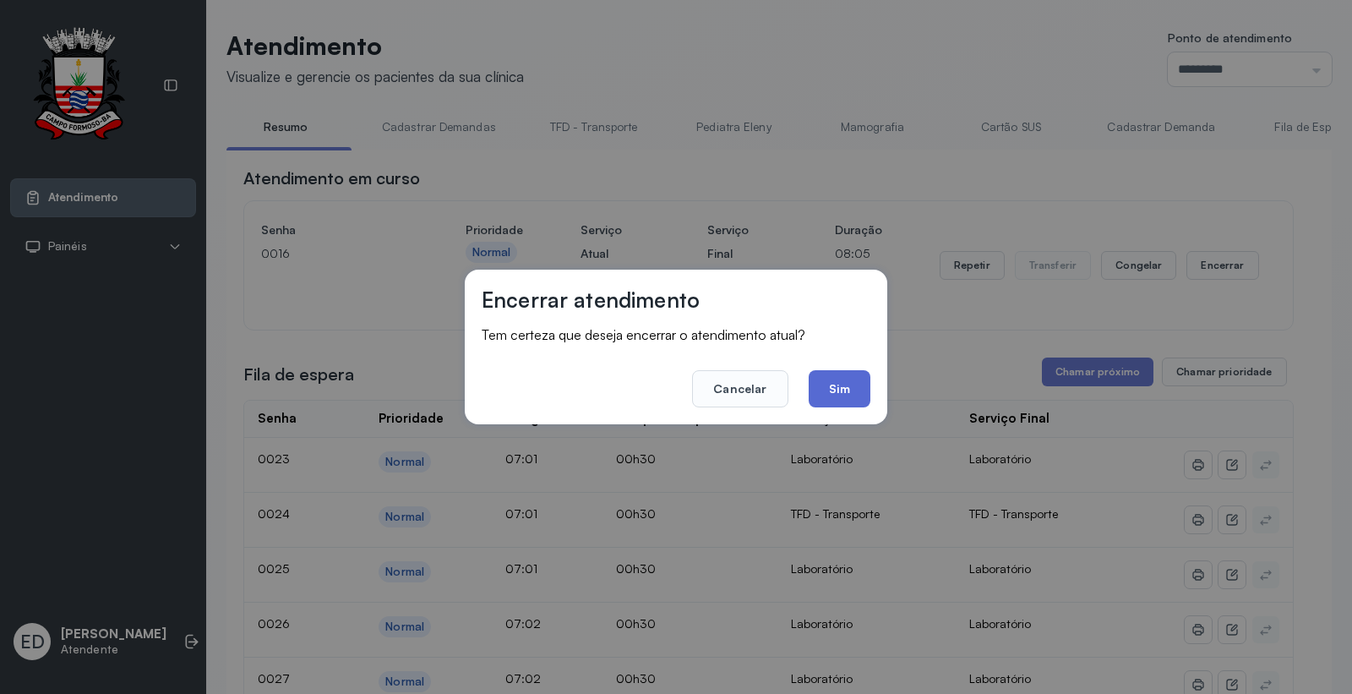
click at [845, 378] on button "Sim" at bounding box center [840, 388] width 62 height 37
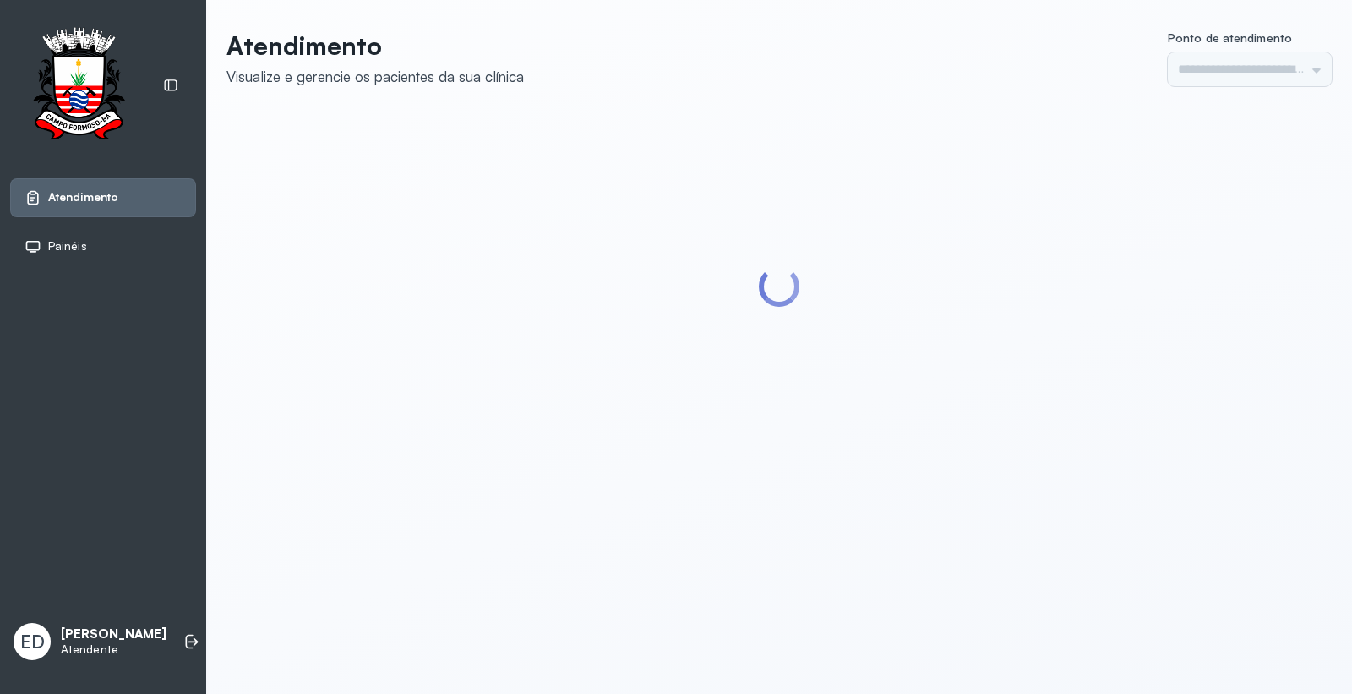
type input "*********"
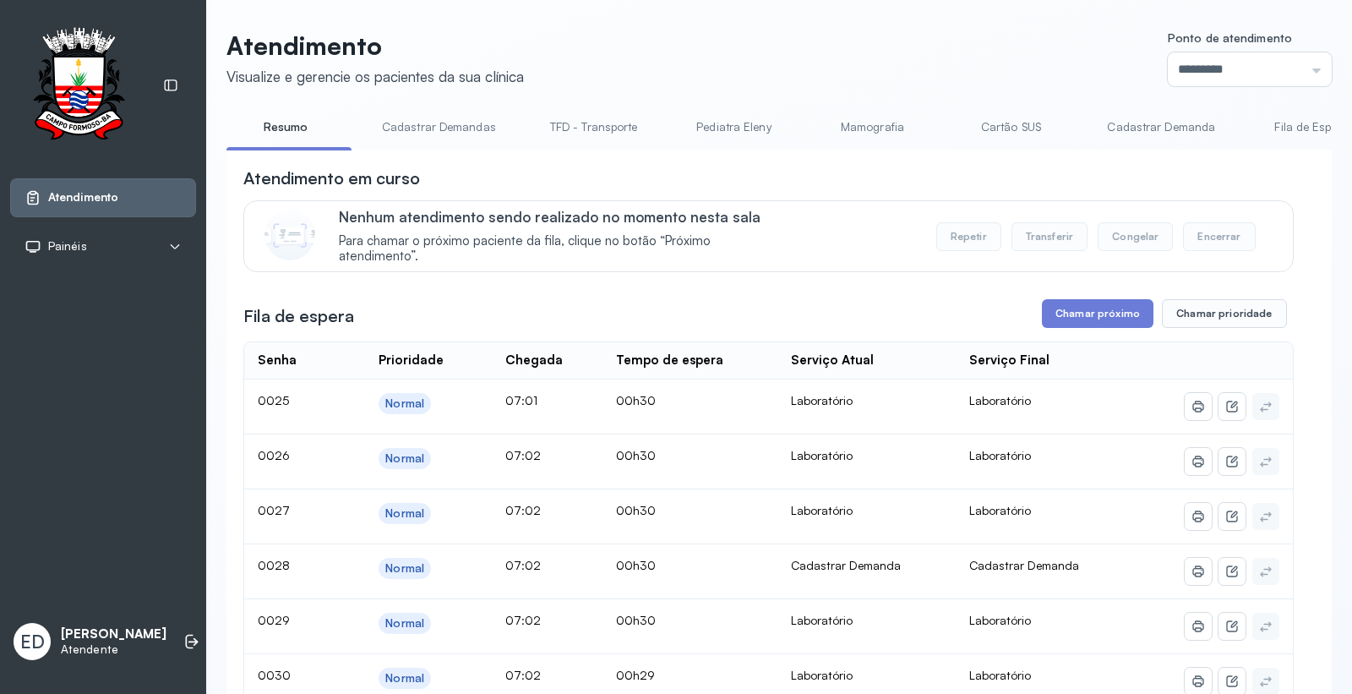
scroll to position [0, 3]
click at [1057, 308] on button "Chamar próximo" at bounding box center [1098, 313] width 112 height 29
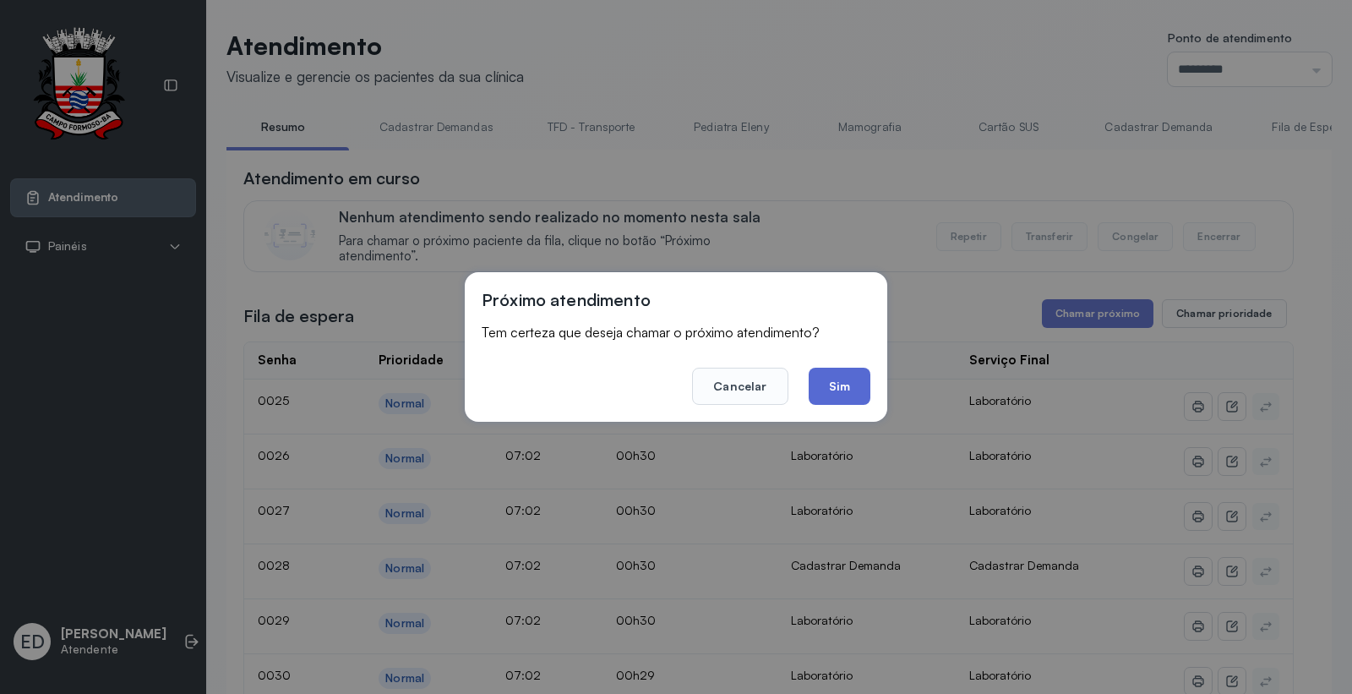
click at [845, 391] on button "Sim" at bounding box center [840, 386] width 62 height 37
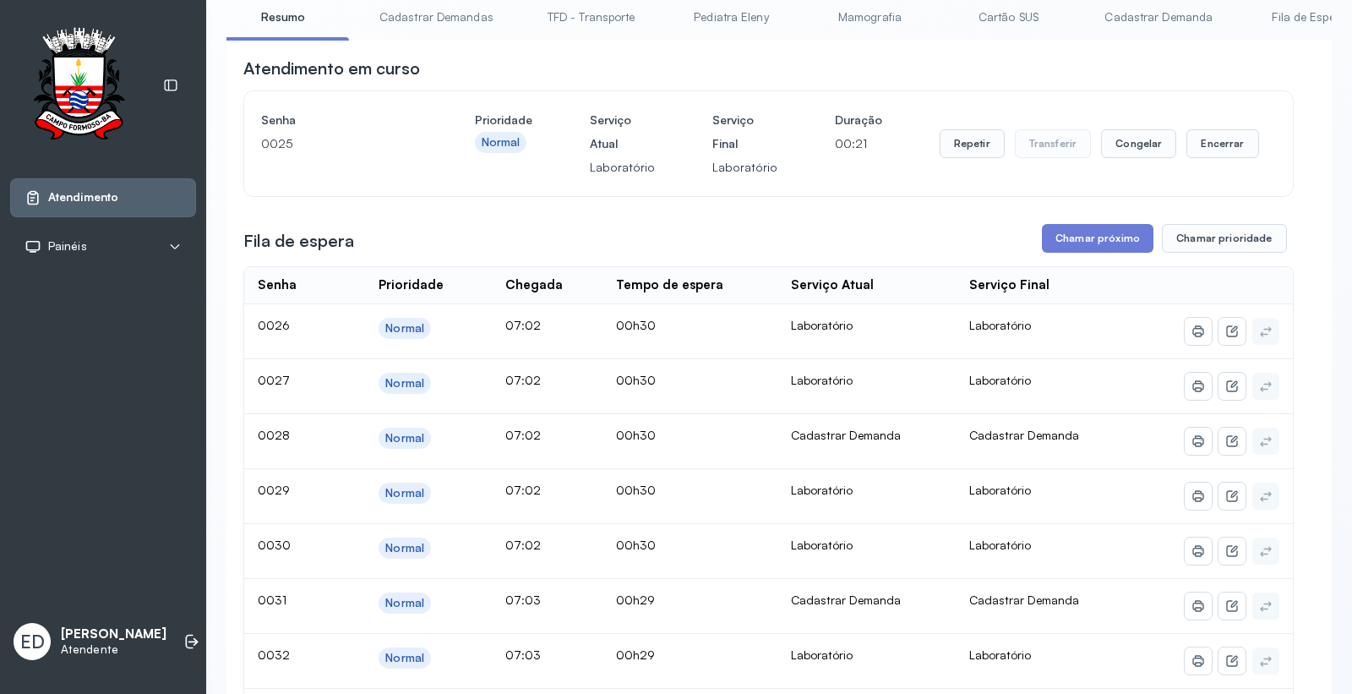
scroll to position [94, 0]
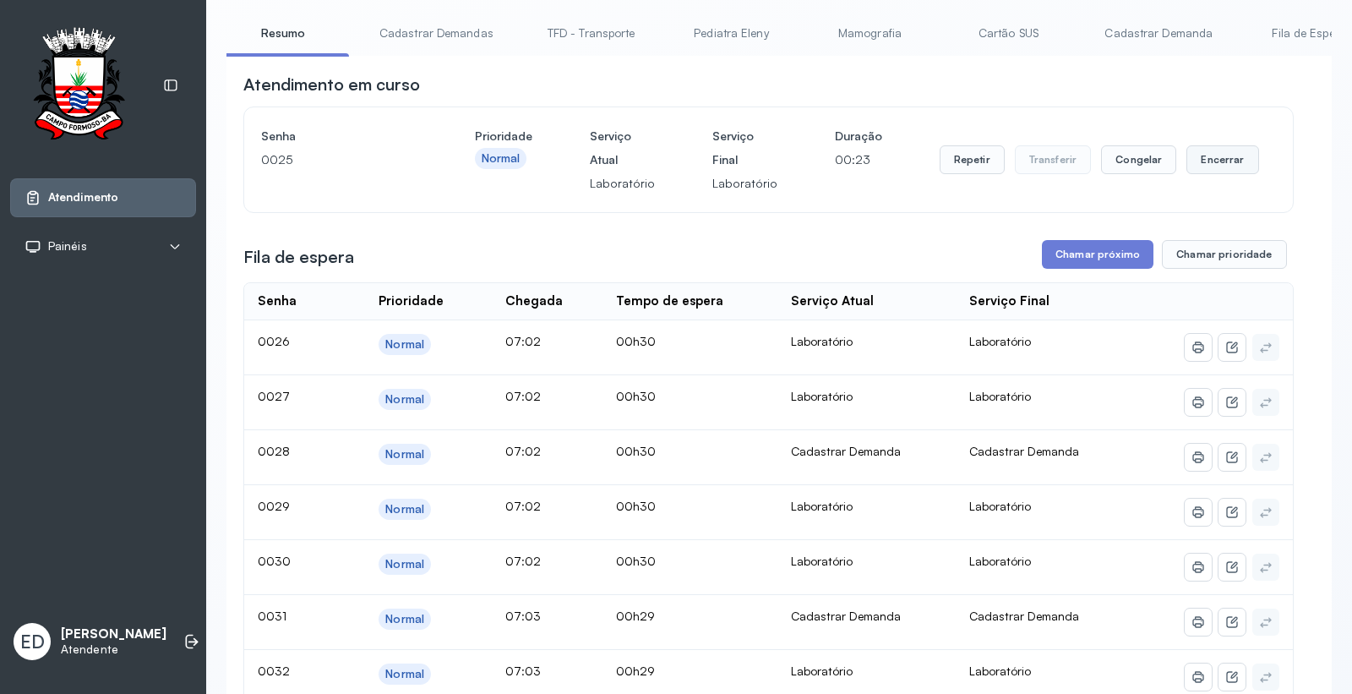
click at [1234, 156] on button "Encerrar" at bounding box center [1223, 159] width 72 height 29
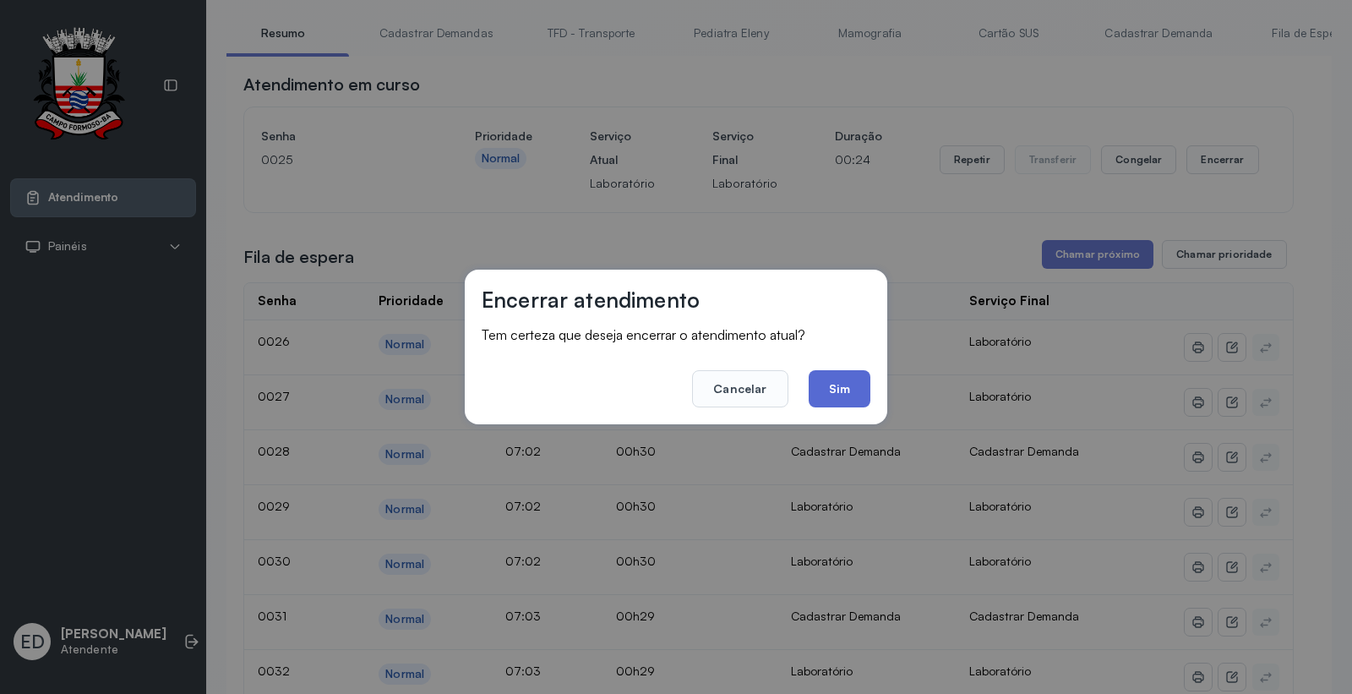
click at [843, 391] on button "Sim" at bounding box center [840, 388] width 62 height 37
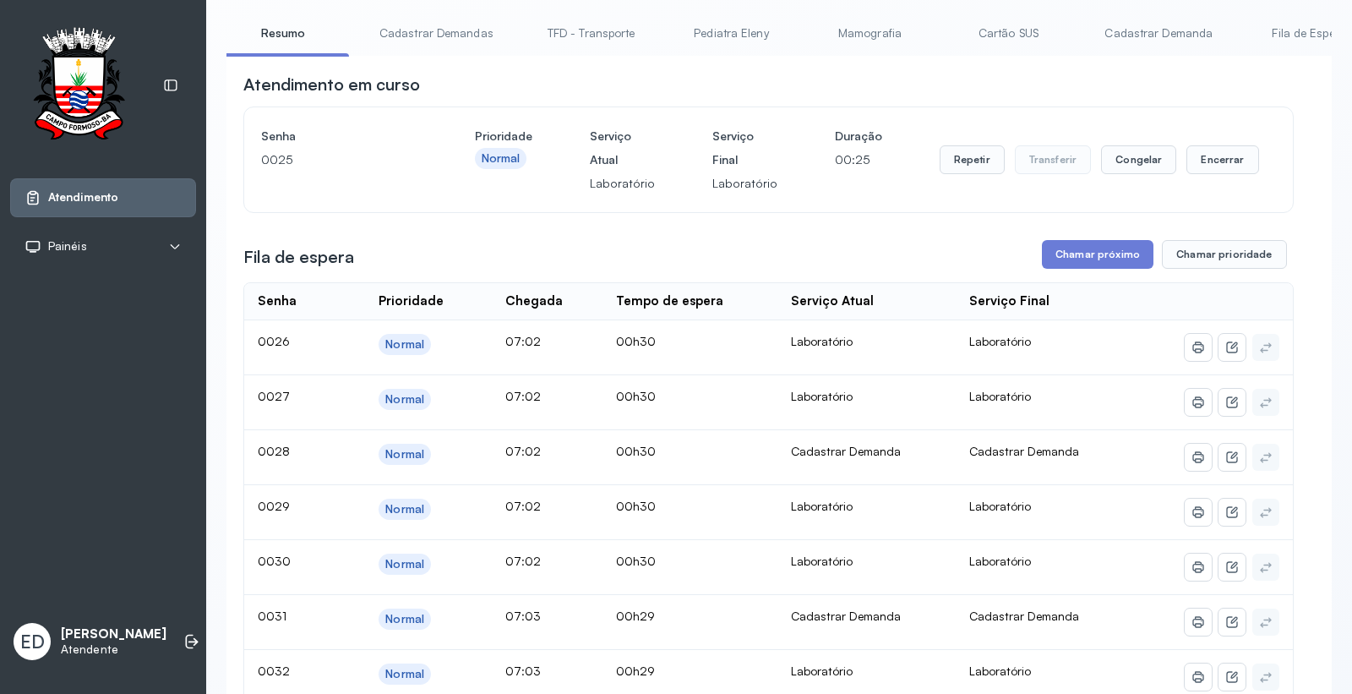
scroll to position [0, 0]
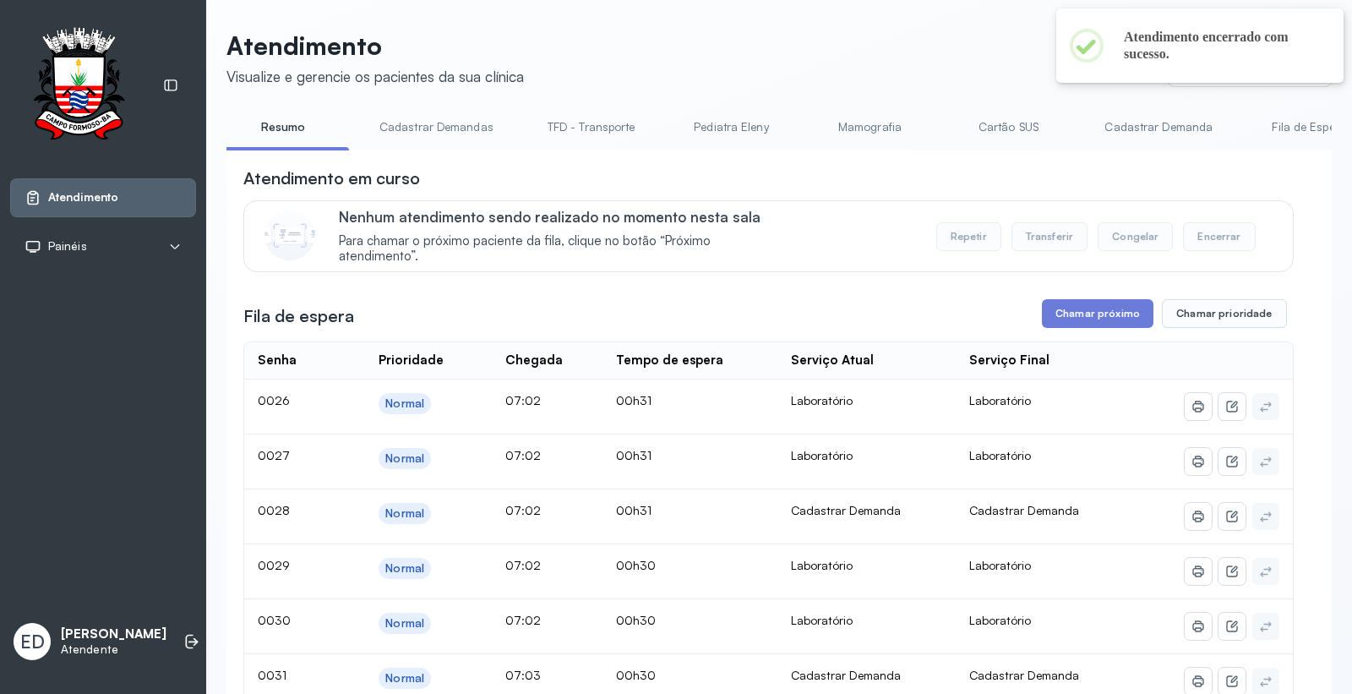
click at [1100, 270] on div "Nenhum atendimento sendo realizado no momento nesta sala Para chamar o próximo …" at bounding box center [768, 236] width 1051 height 72
click at [1085, 319] on button "Chamar próximo" at bounding box center [1098, 313] width 112 height 29
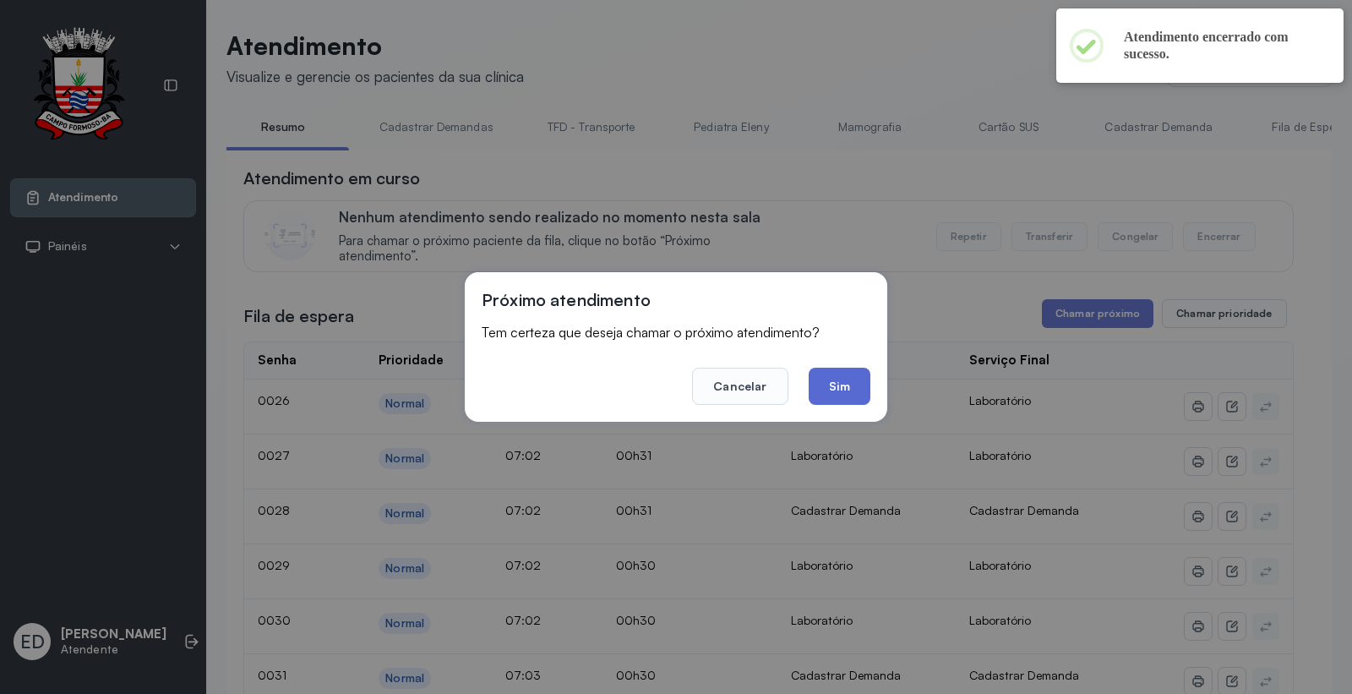
click at [838, 380] on button "Sim" at bounding box center [840, 386] width 62 height 37
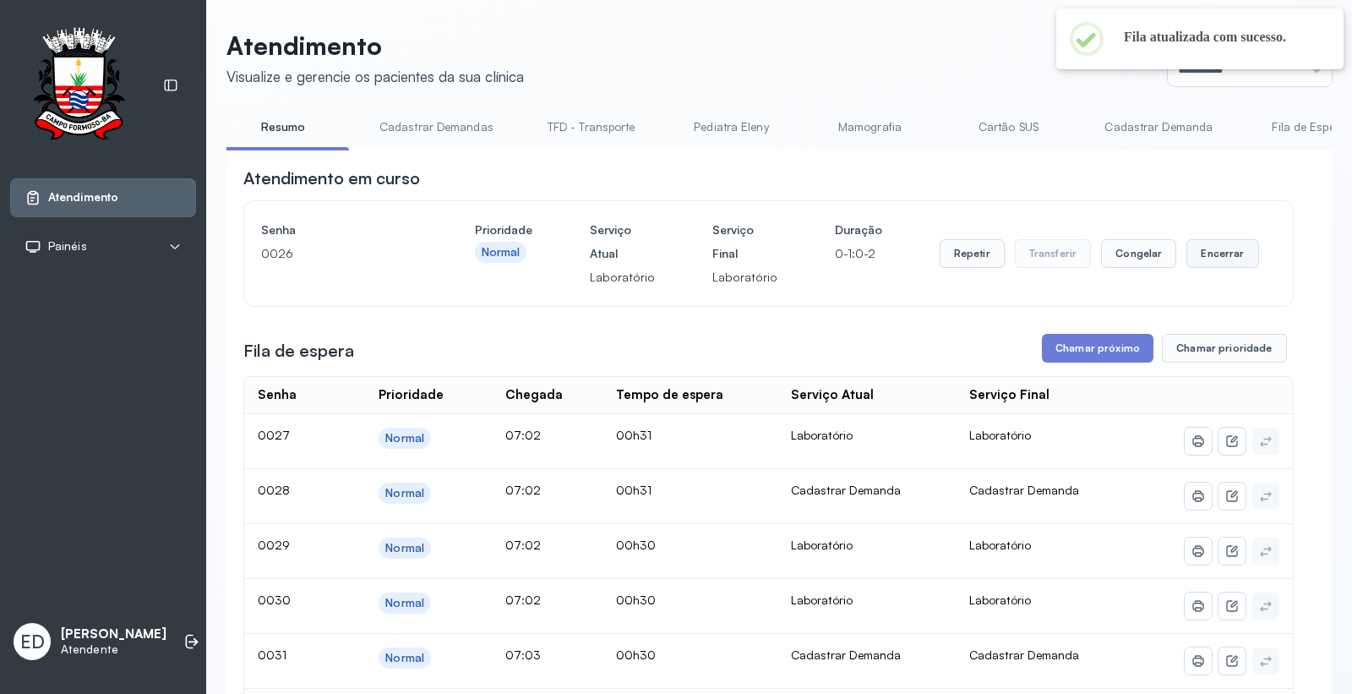
click at [1235, 264] on button "Encerrar" at bounding box center [1223, 253] width 72 height 29
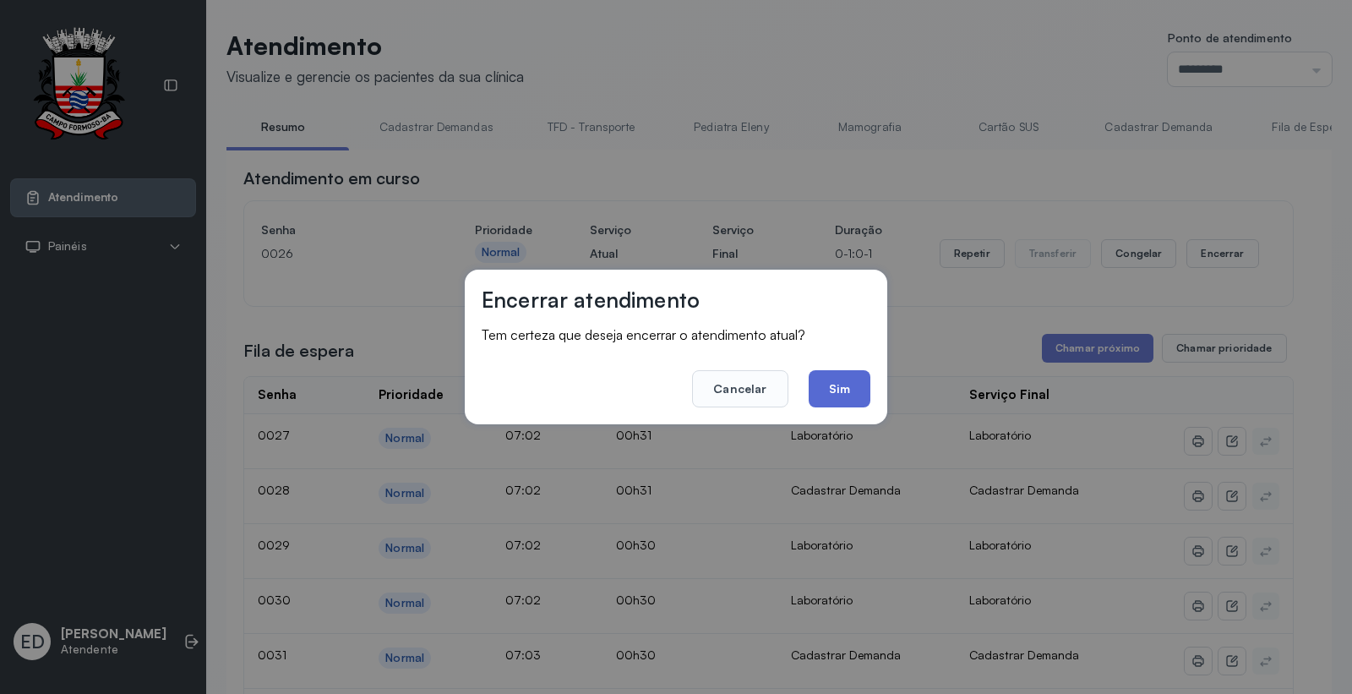
click at [838, 383] on button "Sim" at bounding box center [840, 388] width 62 height 37
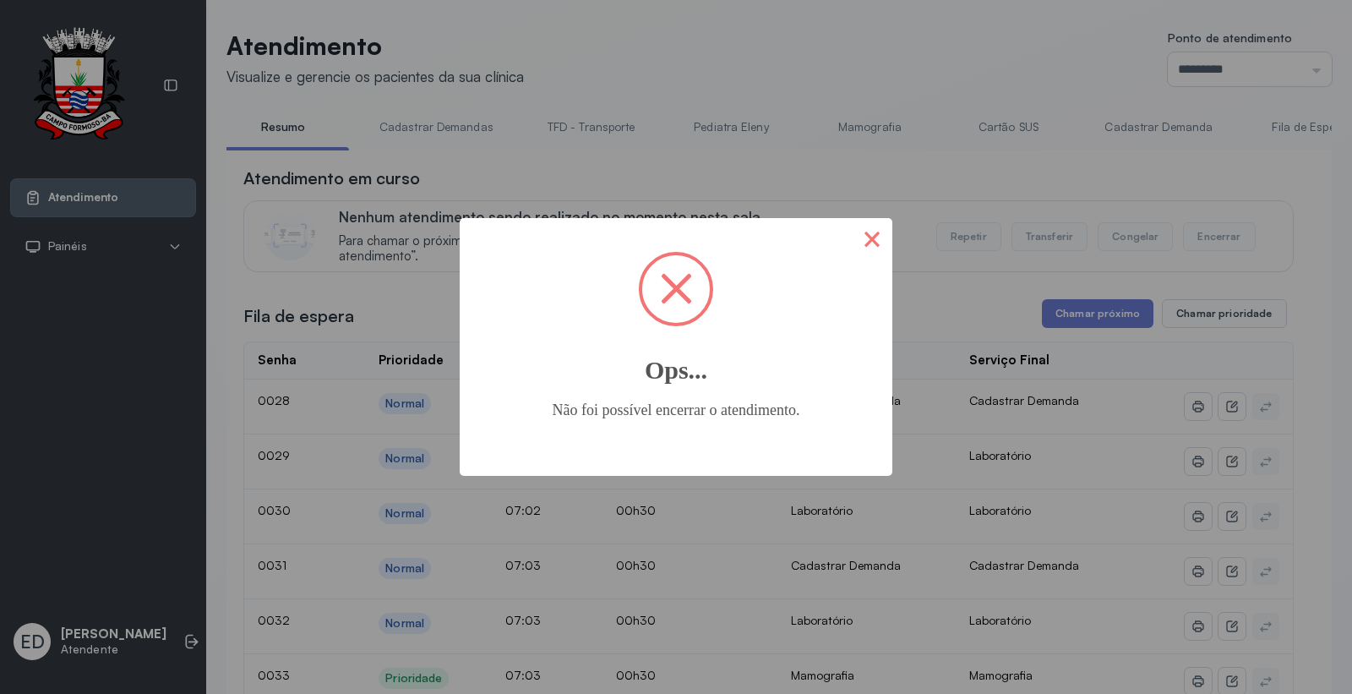
click at [866, 235] on button "×" at bounding box center [872, 238] width 41 height 41
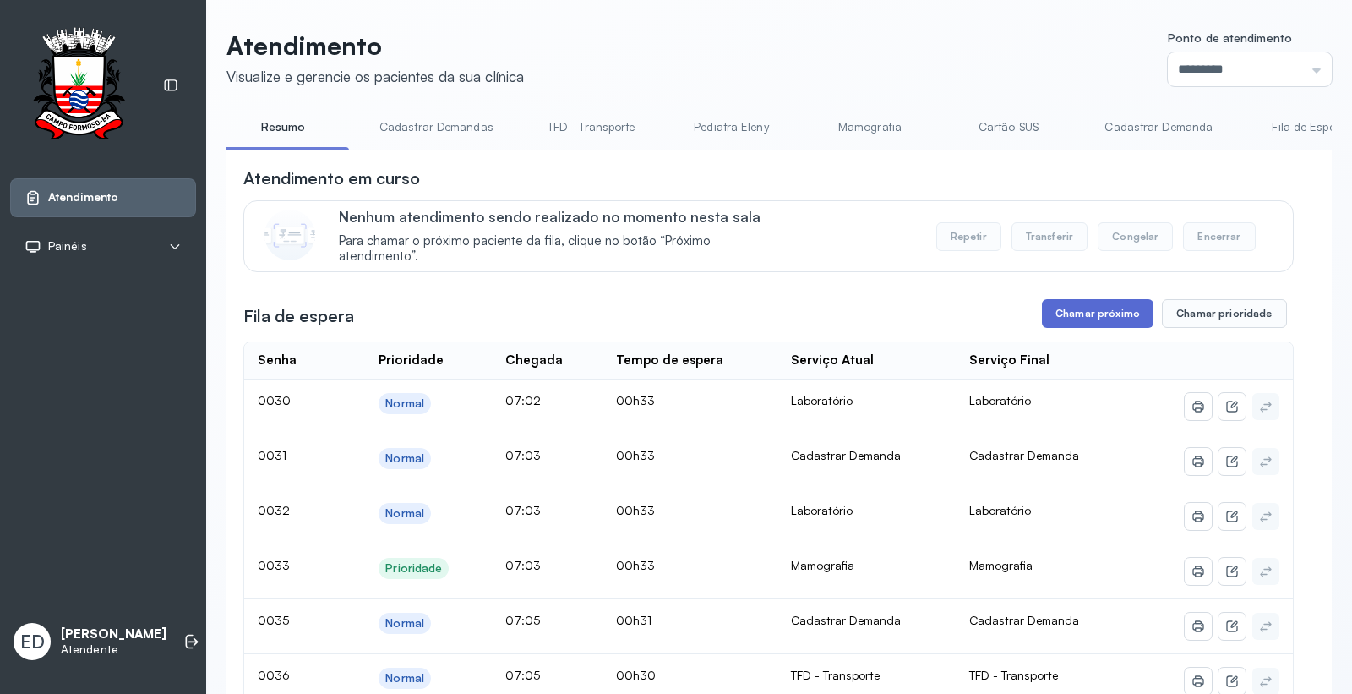
click at [1122, 314] on button "Chamar próximo" at bounding box center [1098, 313] width 112 height 29
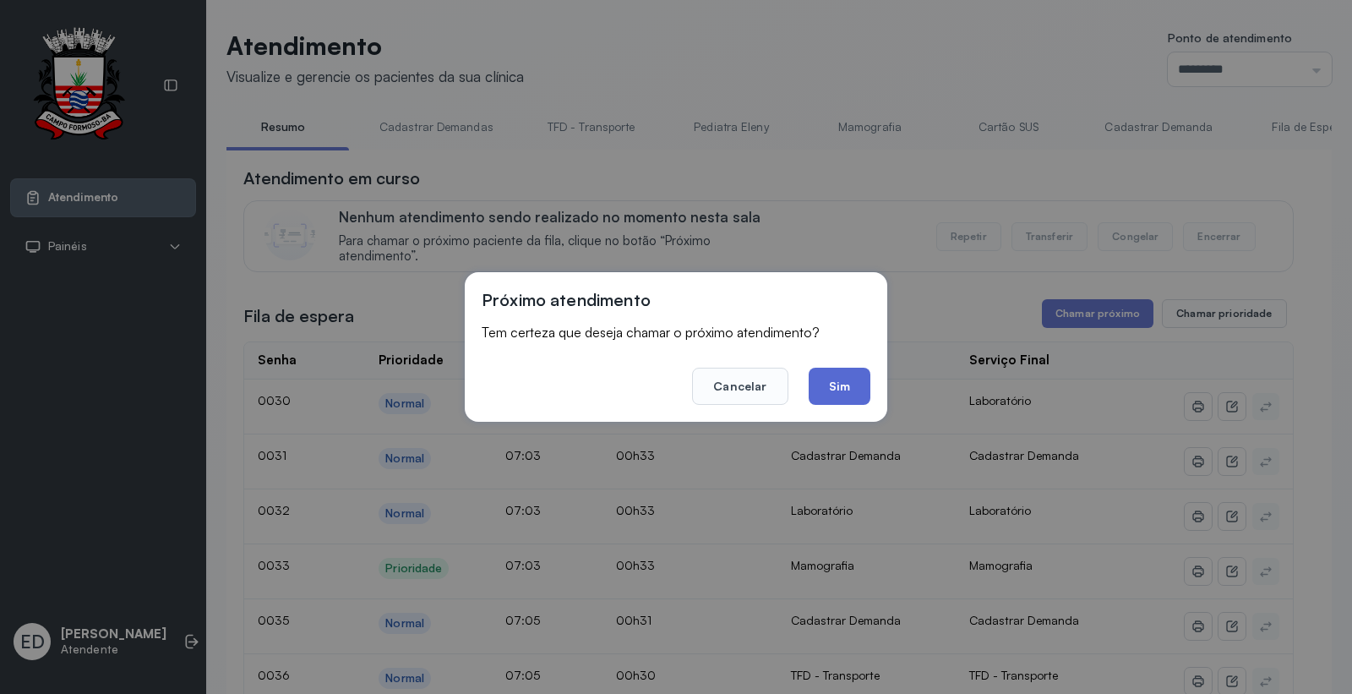
click at [839, 379] on button "Sim" at bounding box center [840, 386] width 62 height 37
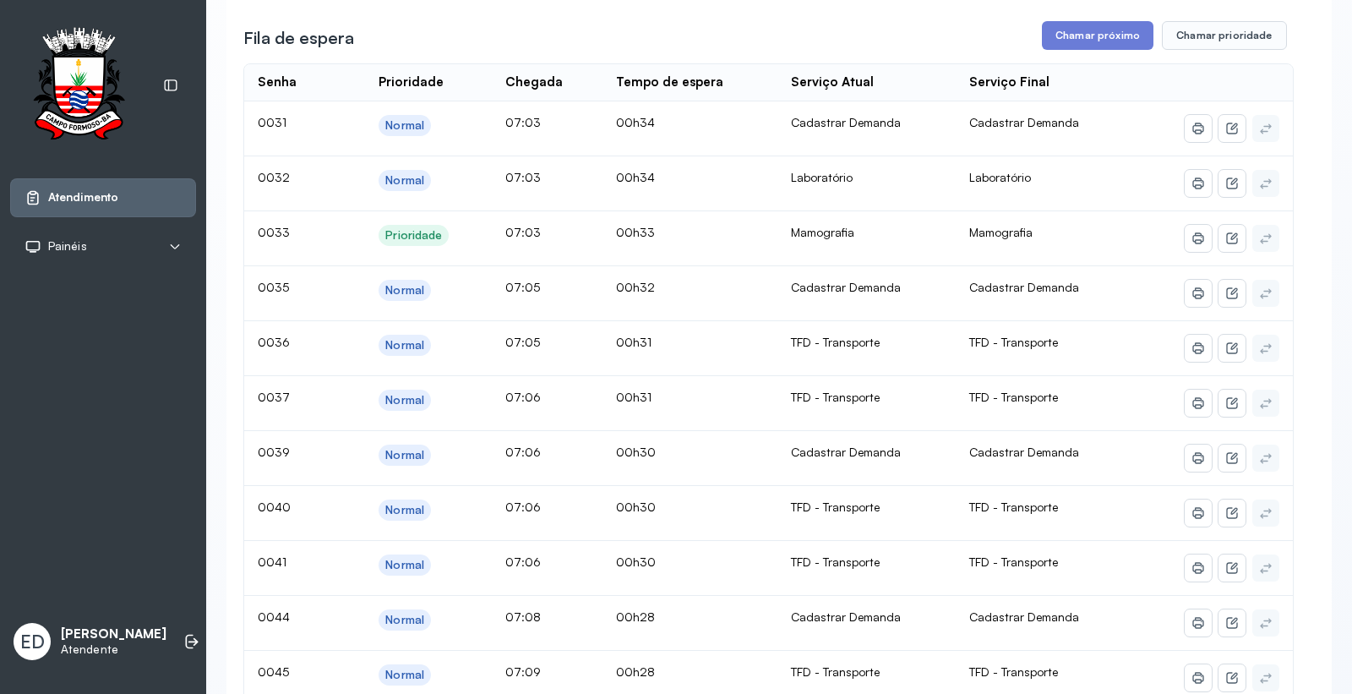
scroll to position [281, 0]
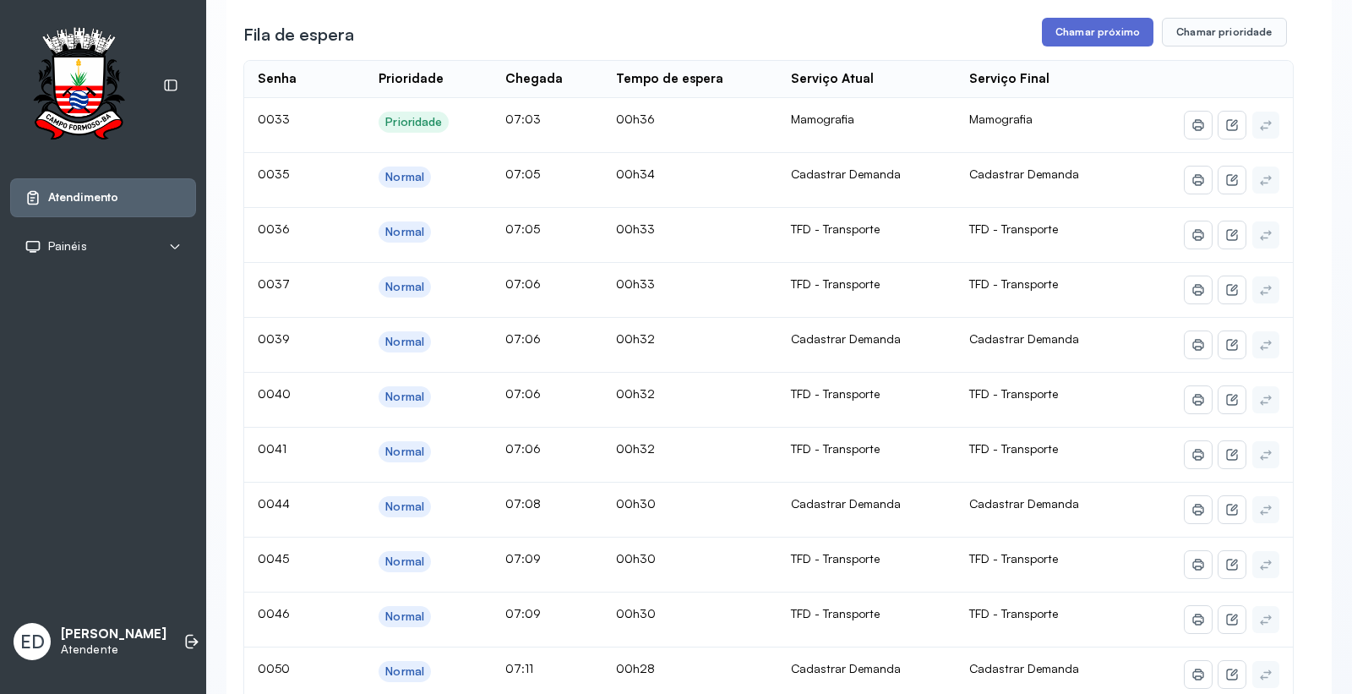
drag, startPoint x: 1099, startPoint y: 32, endPoint x: 1093, endPoint y: 41, distance: 10.3
click at [1093, 41] on button "Chamar próximo" at bounding box center [1098, 32] width 112 height 29
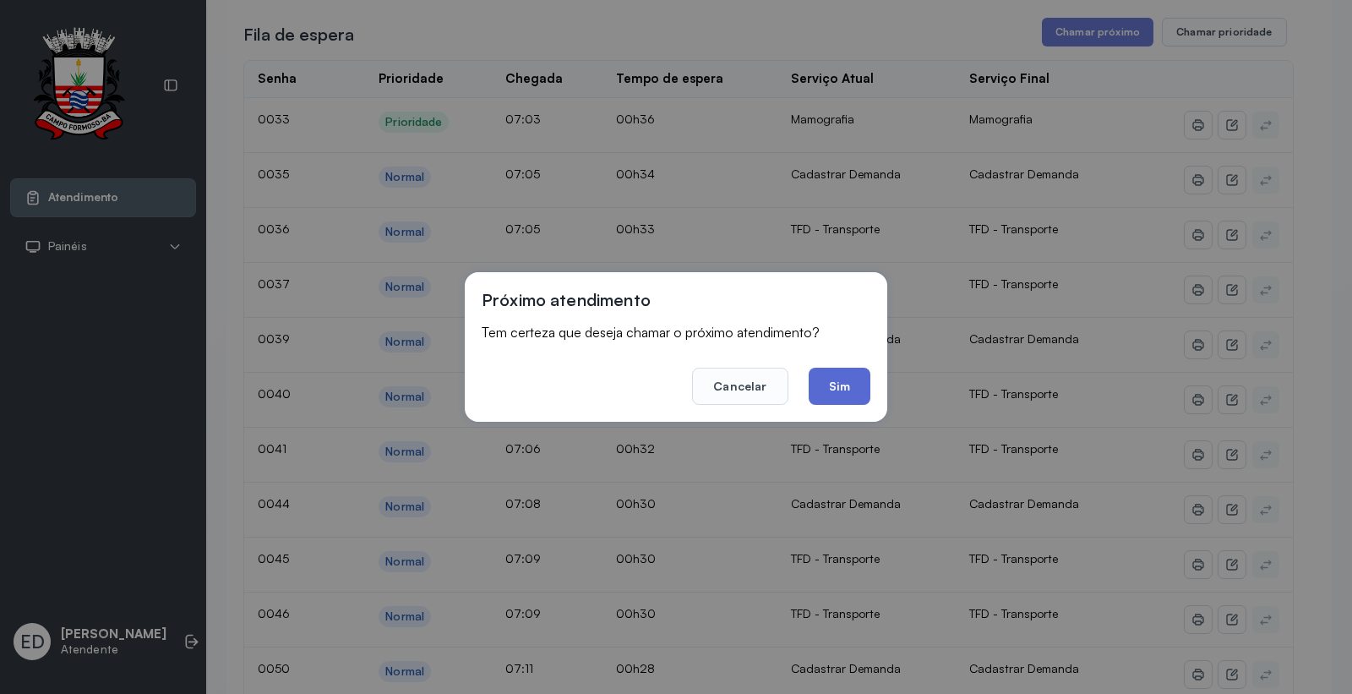
click at [845, 378] on button "Sim" at bounding box center [840, 386] width 62 height 37
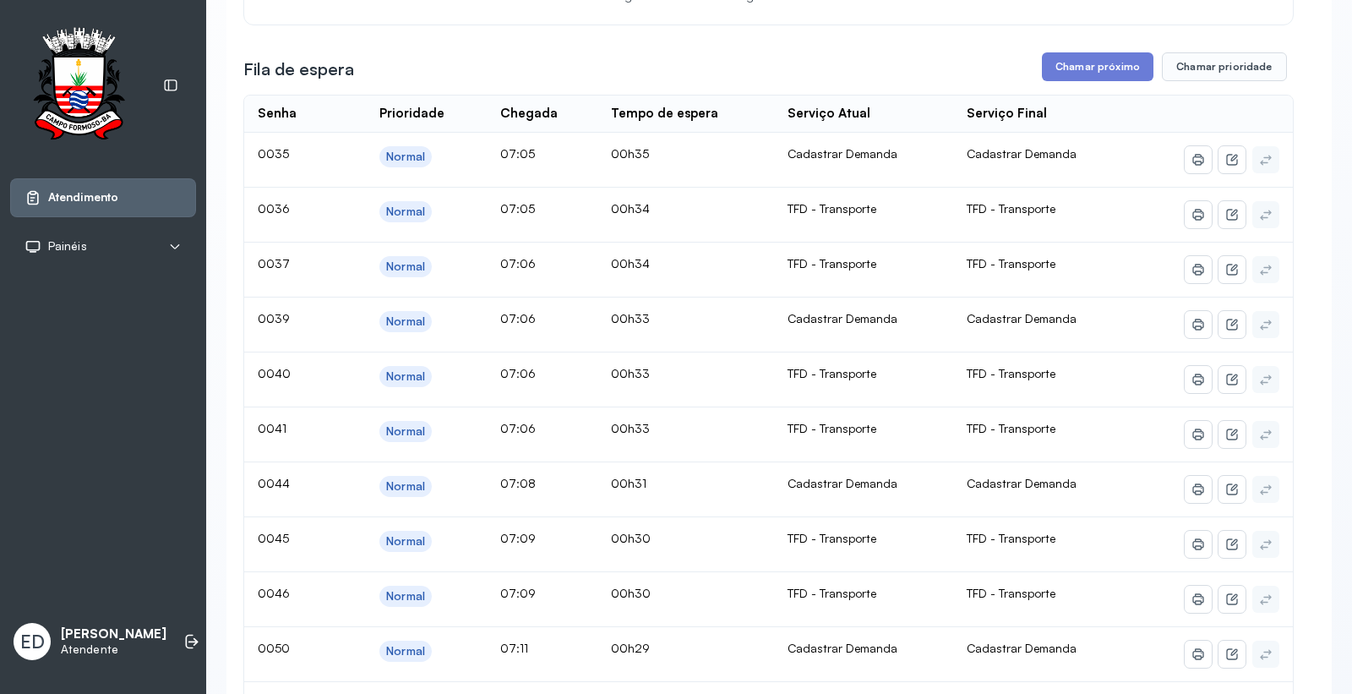
scroll to position [0, 0]
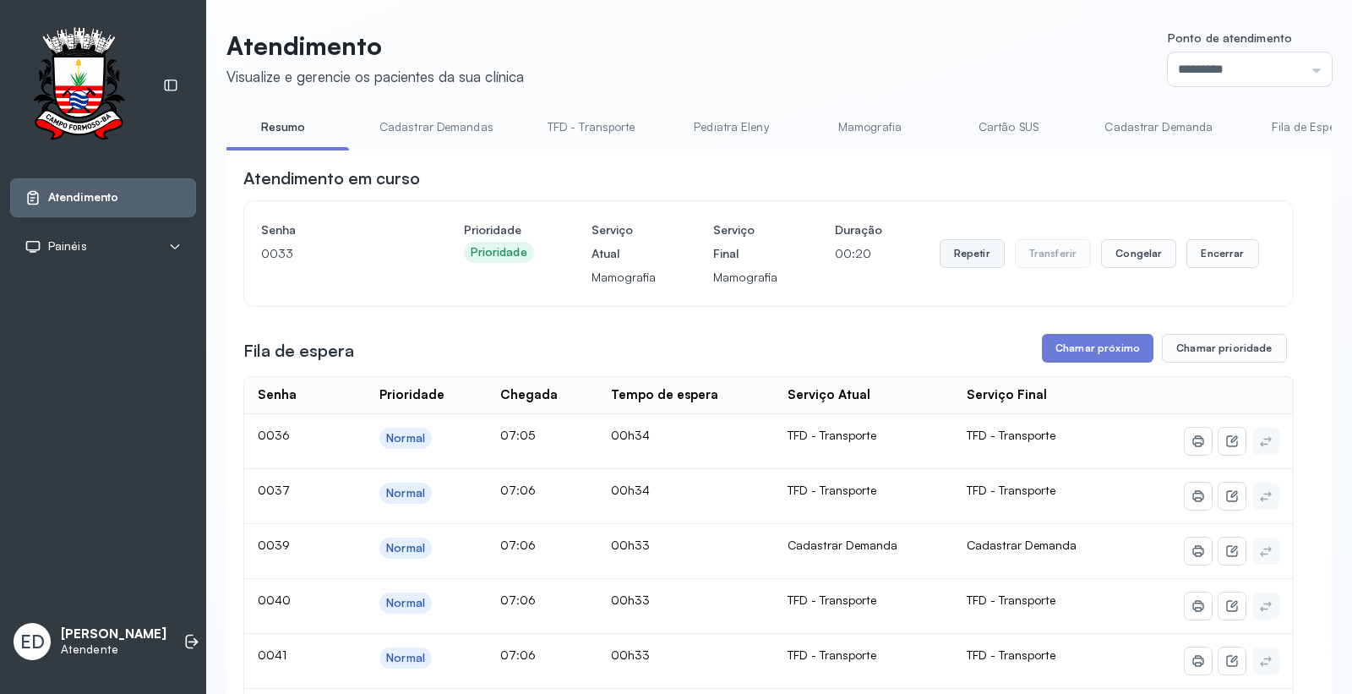
click at [964, 259] on button "Repetir" at bounding box center [972, 253] width 65 height 29
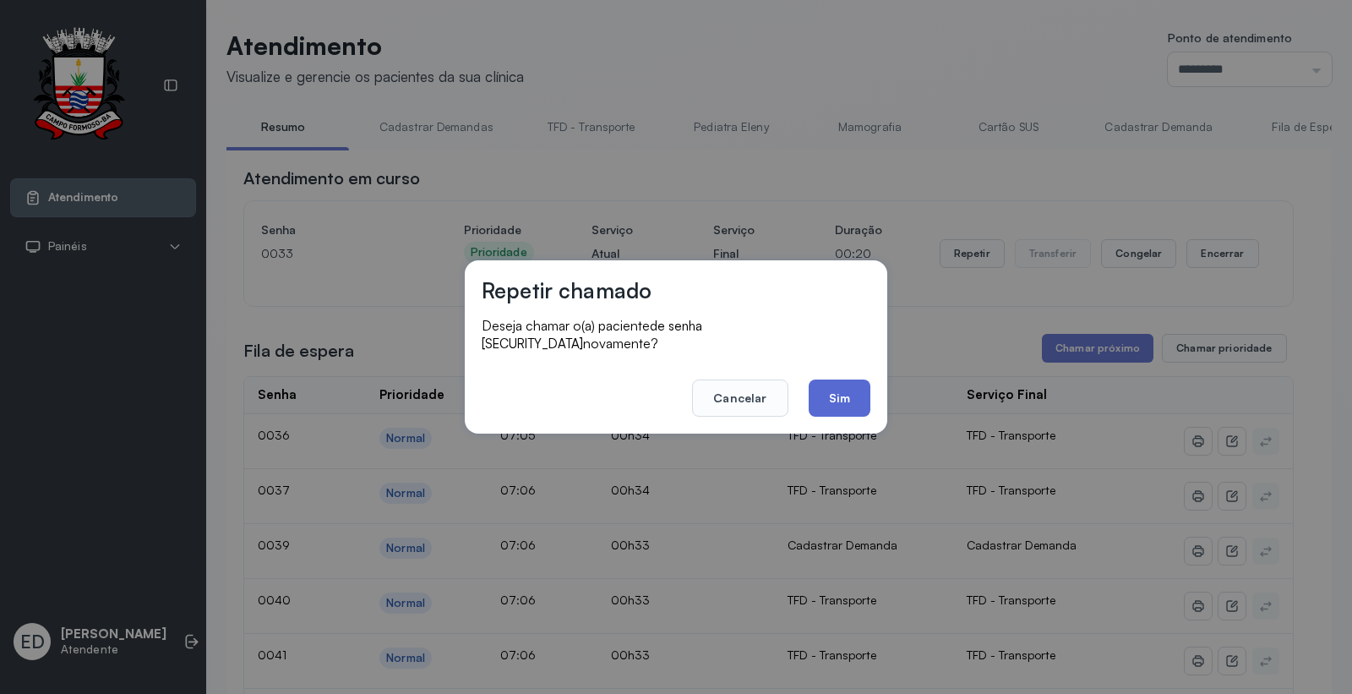
click at [846, 403] on button "Sim" at bounding box center [840, 398] width 62 height 37
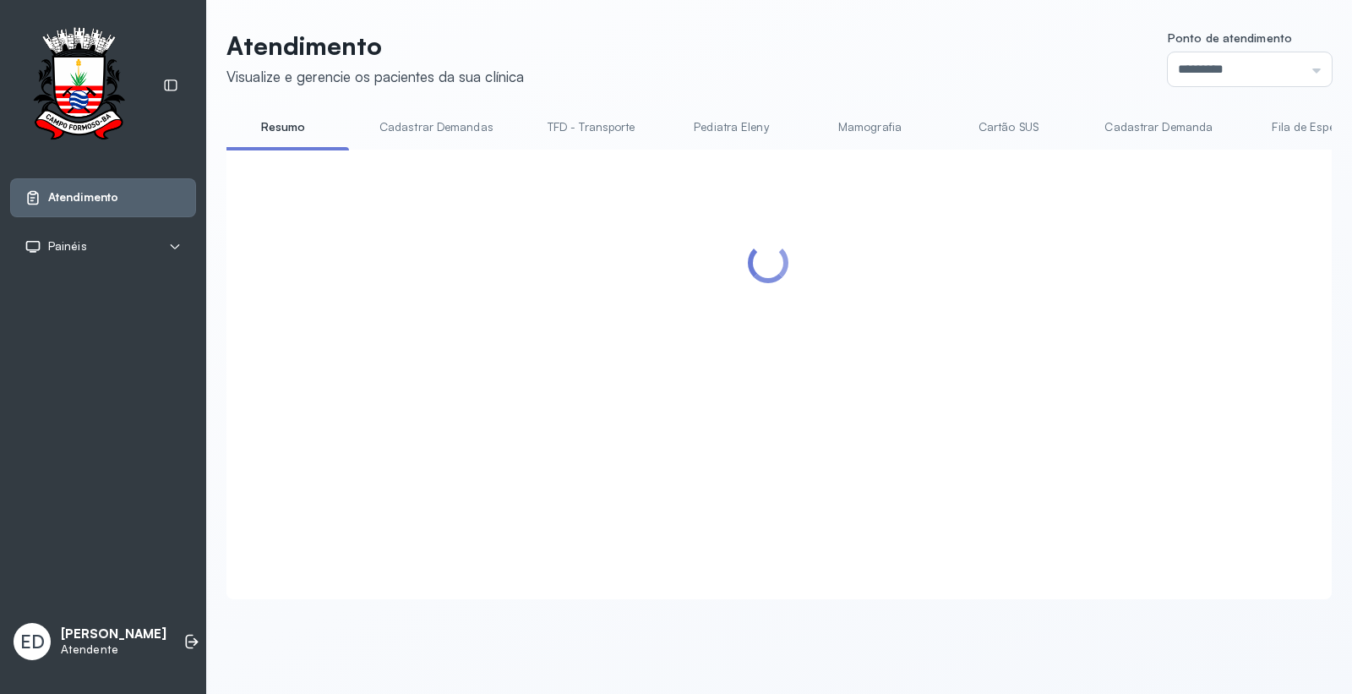
click at [1210, 257] on div at bounding box center [768, 354] width 1051 height 374
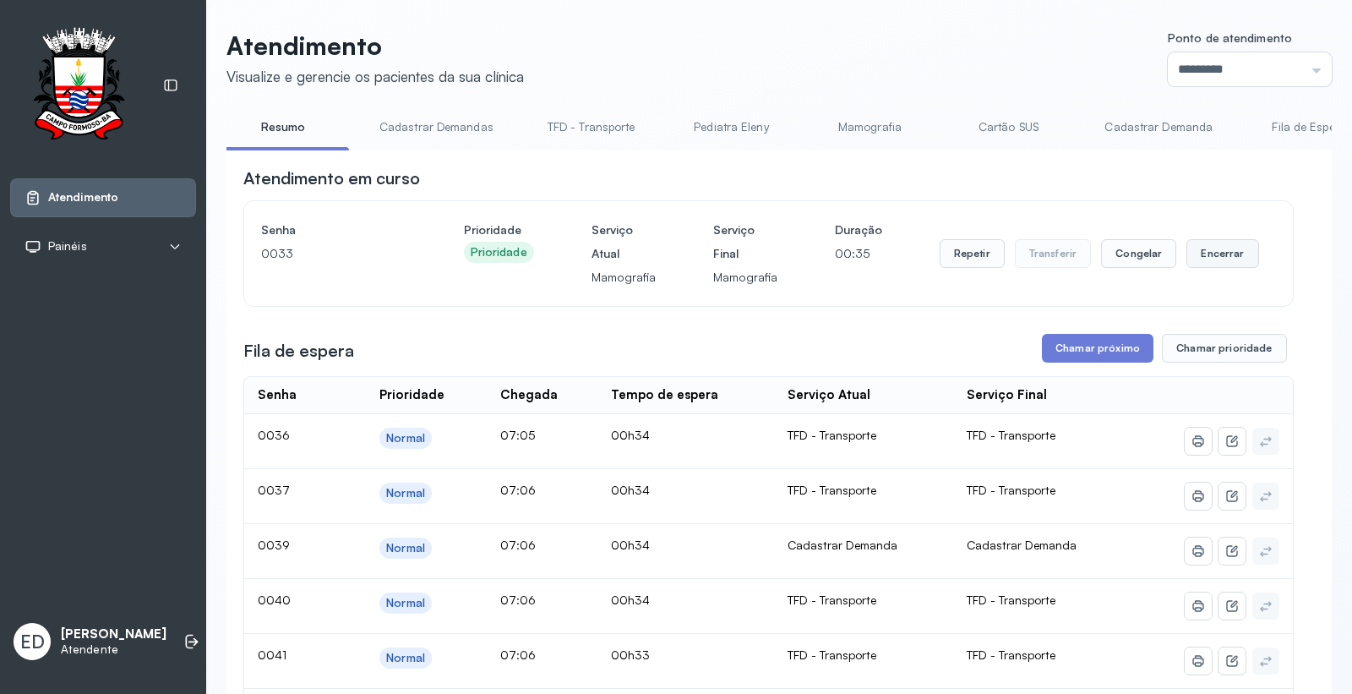
click at [1217, 252] on button "Encerrar" at bounding box center [1223, 253] width 72 height 29
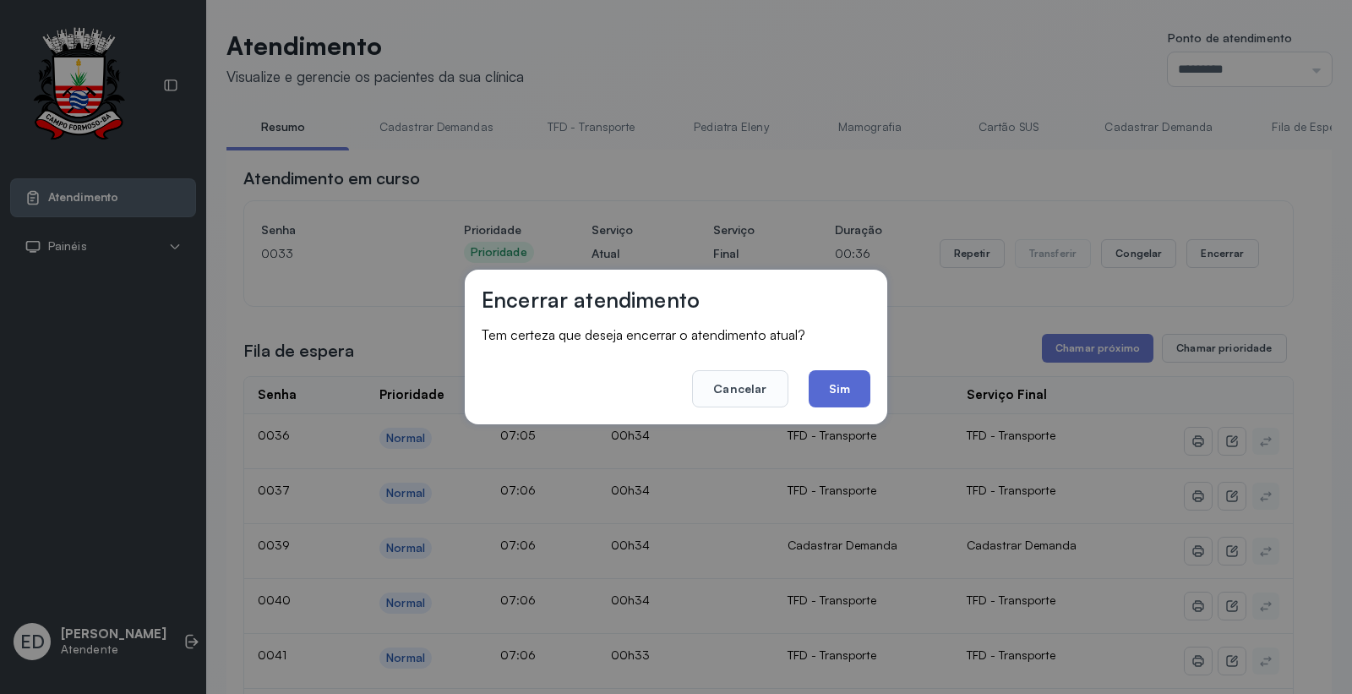
click at [838, 384] on button "Sim" at bounding box center [840, 388] width 62 height 37
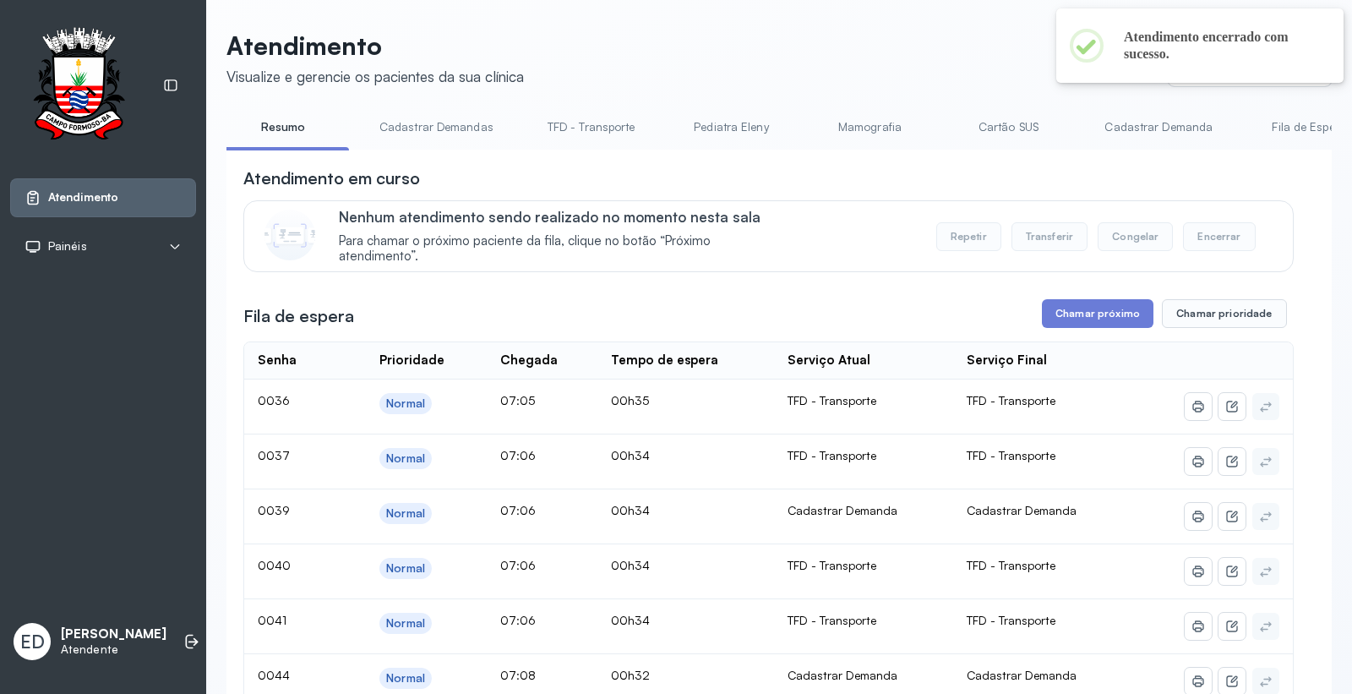
click at [436, 129] on link "Cadastrar Demandas" at bounding box center [437, 127] width 148 height 28
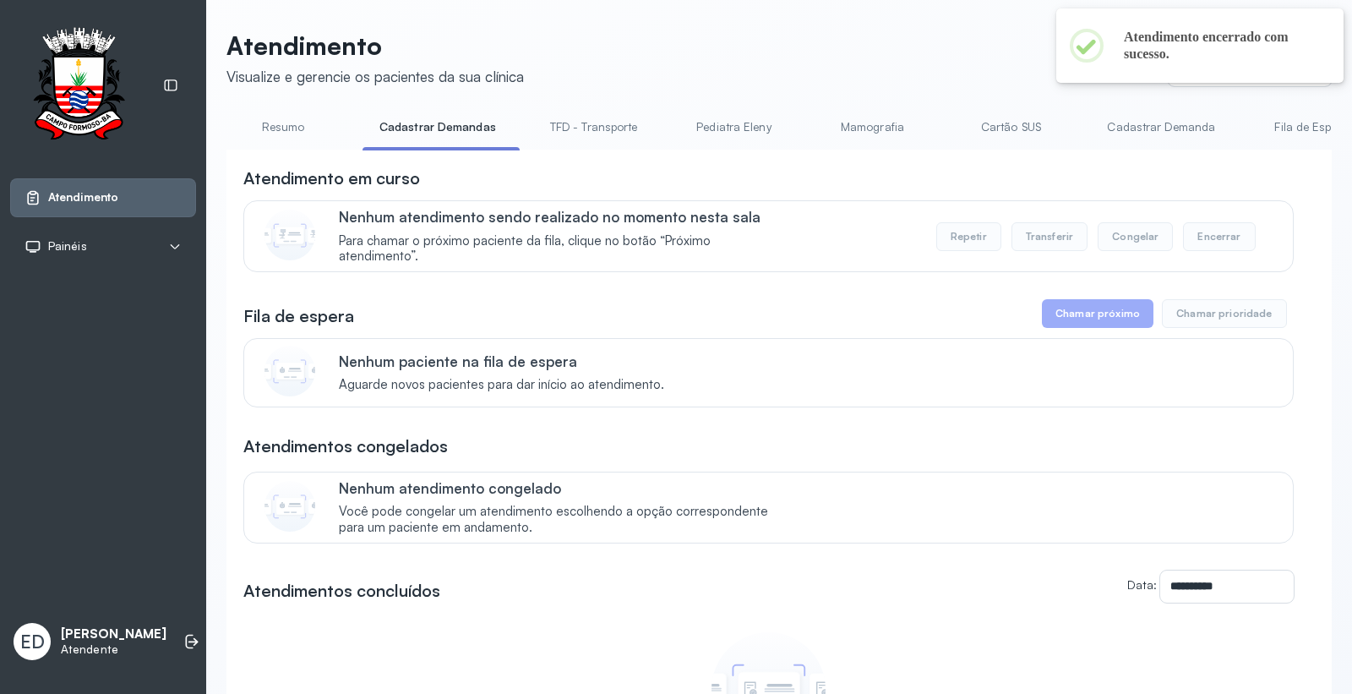
click at [1201, 129] on link "Cadastrar Demanda" at bounding box center [1161, 127] width 142 height 28
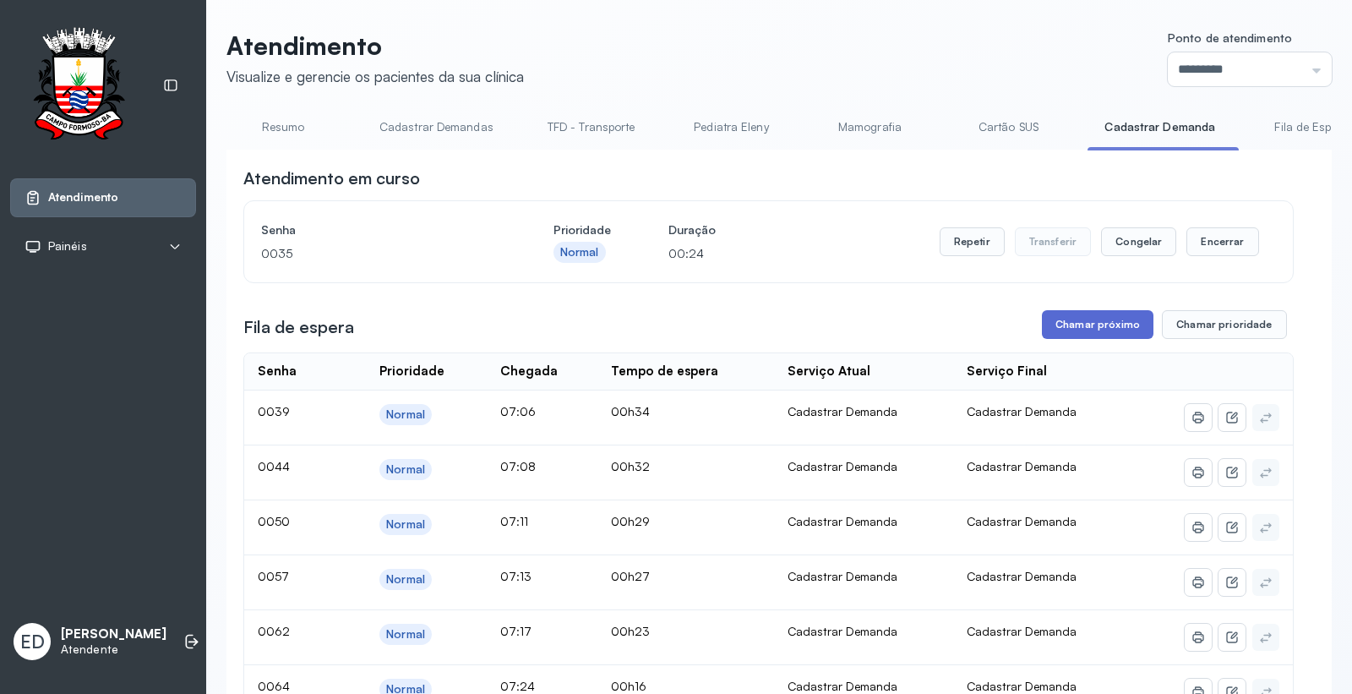
click at [1085, 317] on button "Chamar próximo" at bounding box center [1098, 324] width 112 height 29
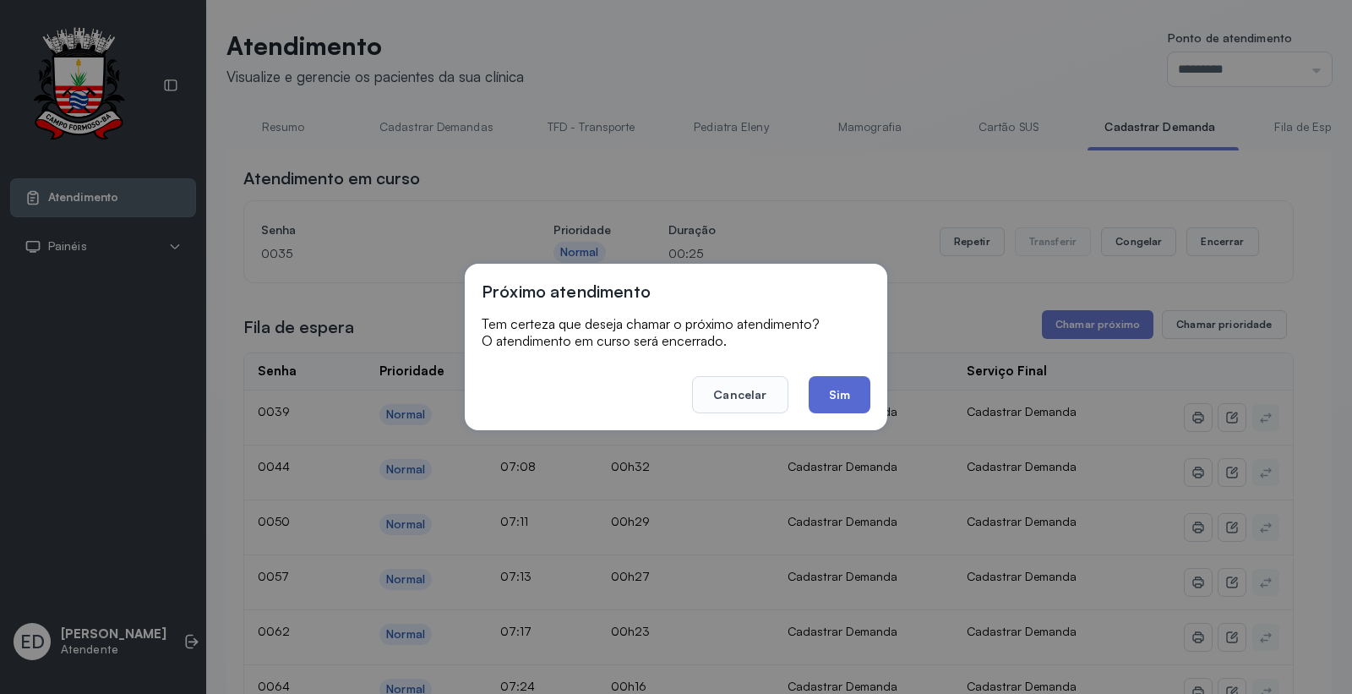
click at [833, 392] on button "Sim" at bounding box center [840, 394] width 62 height 37
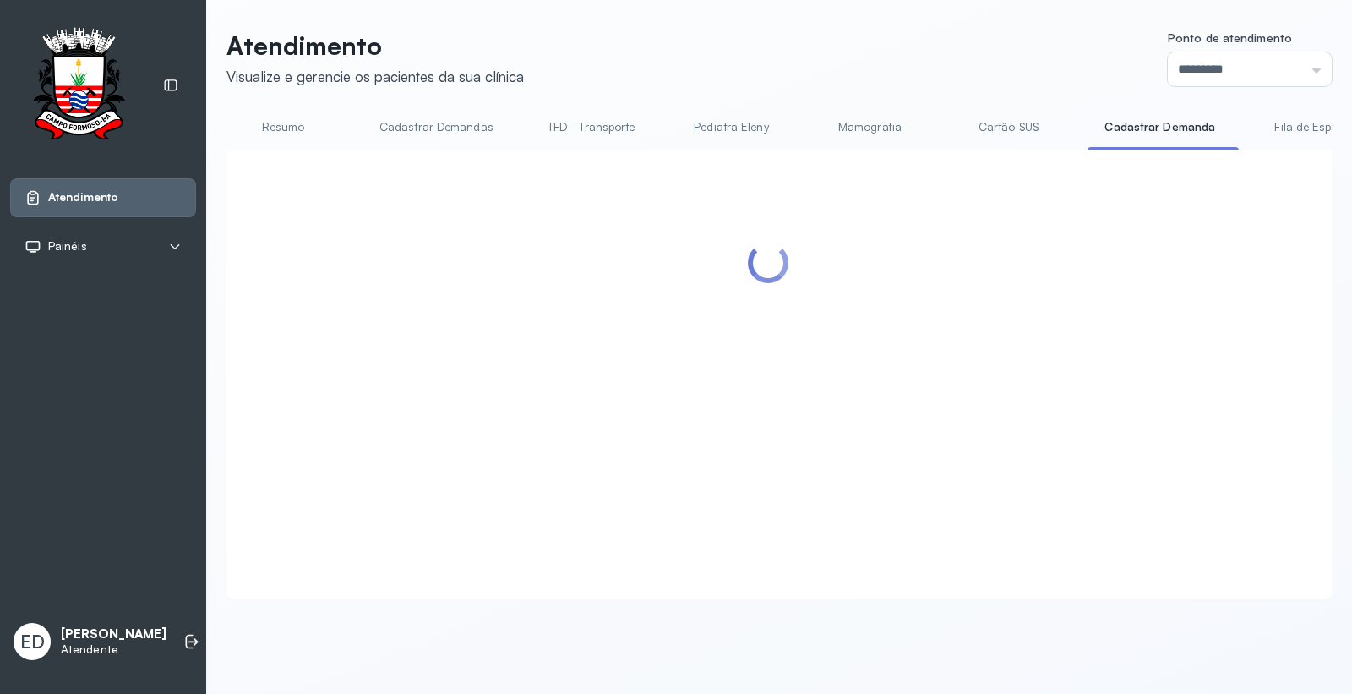
click at [286, 132] on link "Resumo" at bounding box center [283, 127] width 118 height 28
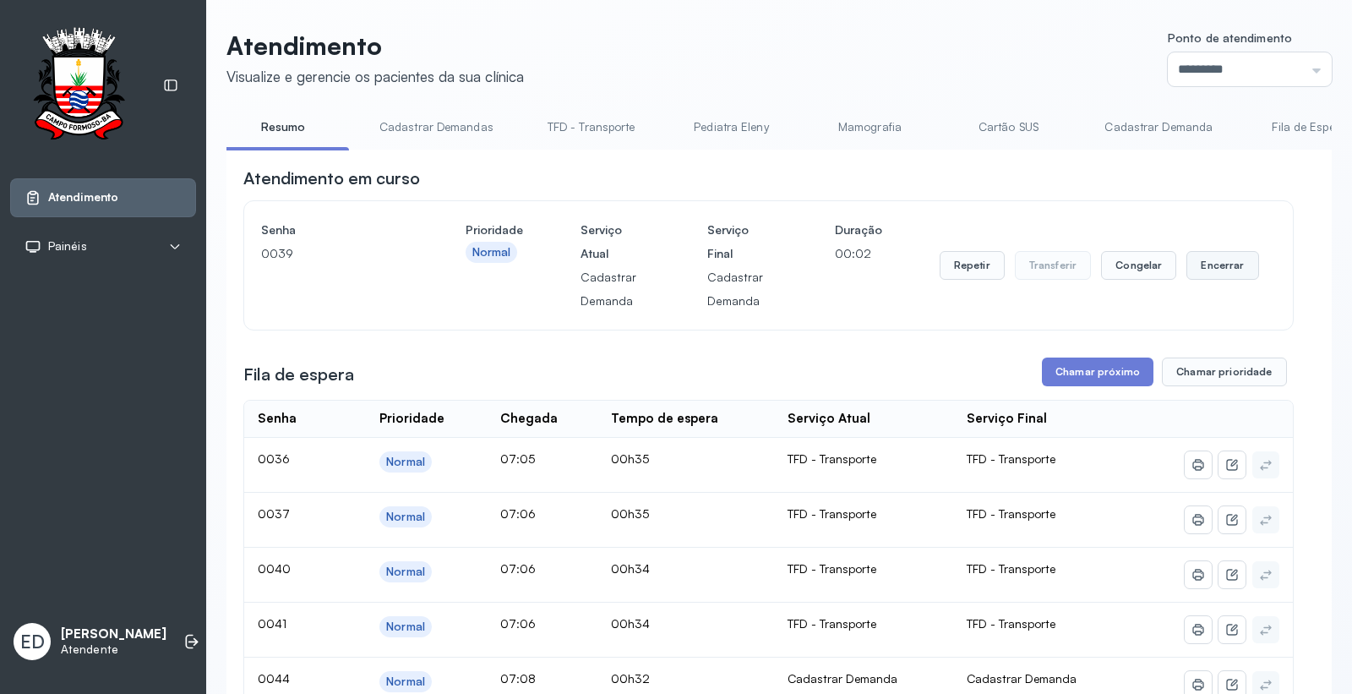
click at [1209, 263] on button "Encerrar" at bounding box center [1223, 265] width 72 height 29
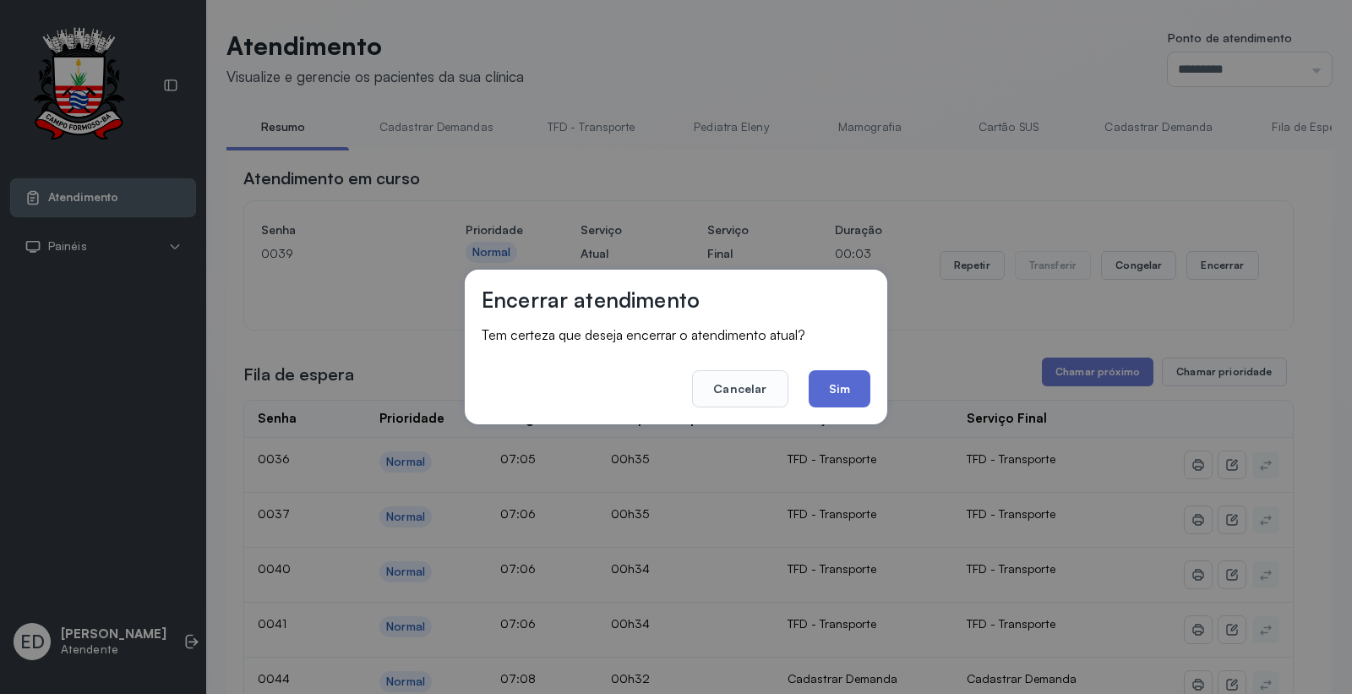
click at [855, 385] on button "Sim" at bounding box center [840, 388] width 62 height 37
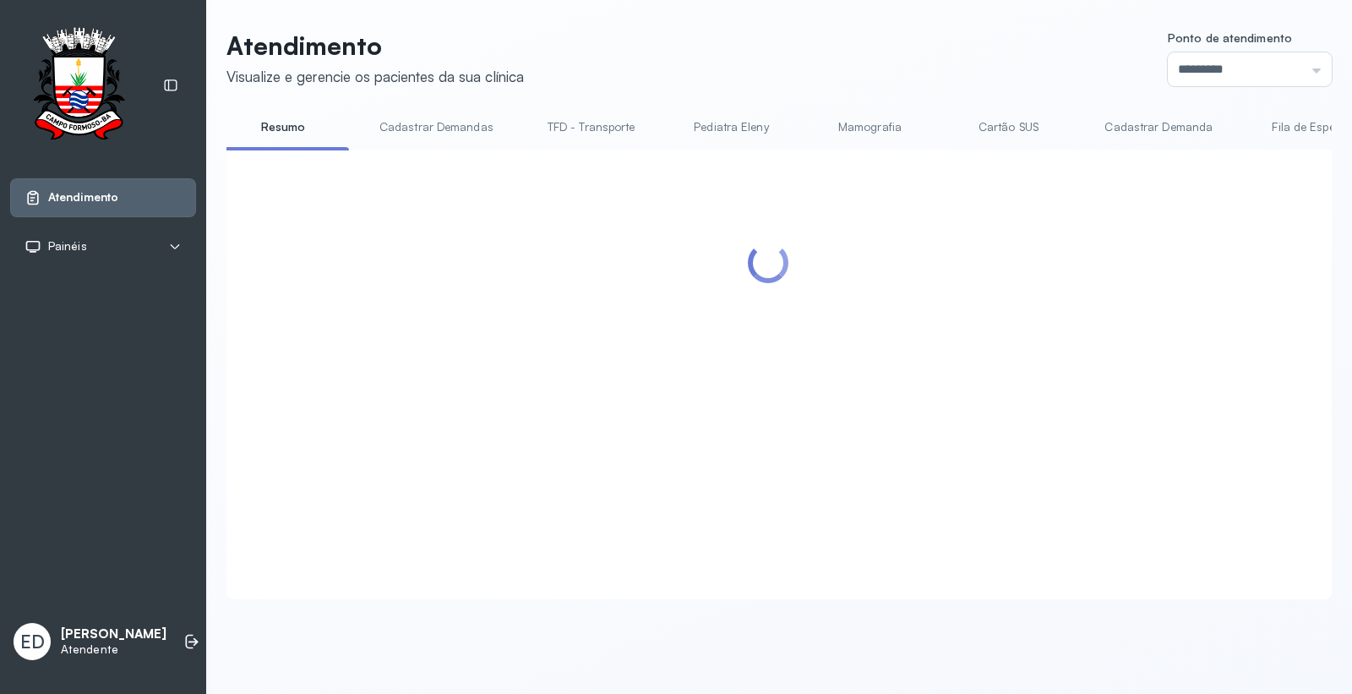
click at [1035, 38] on header "Atendimento Visualize e gerencie os pacientes da sua clínica Ponto de atendimen…" at bounding box center [780, 58] width 1106 height 56
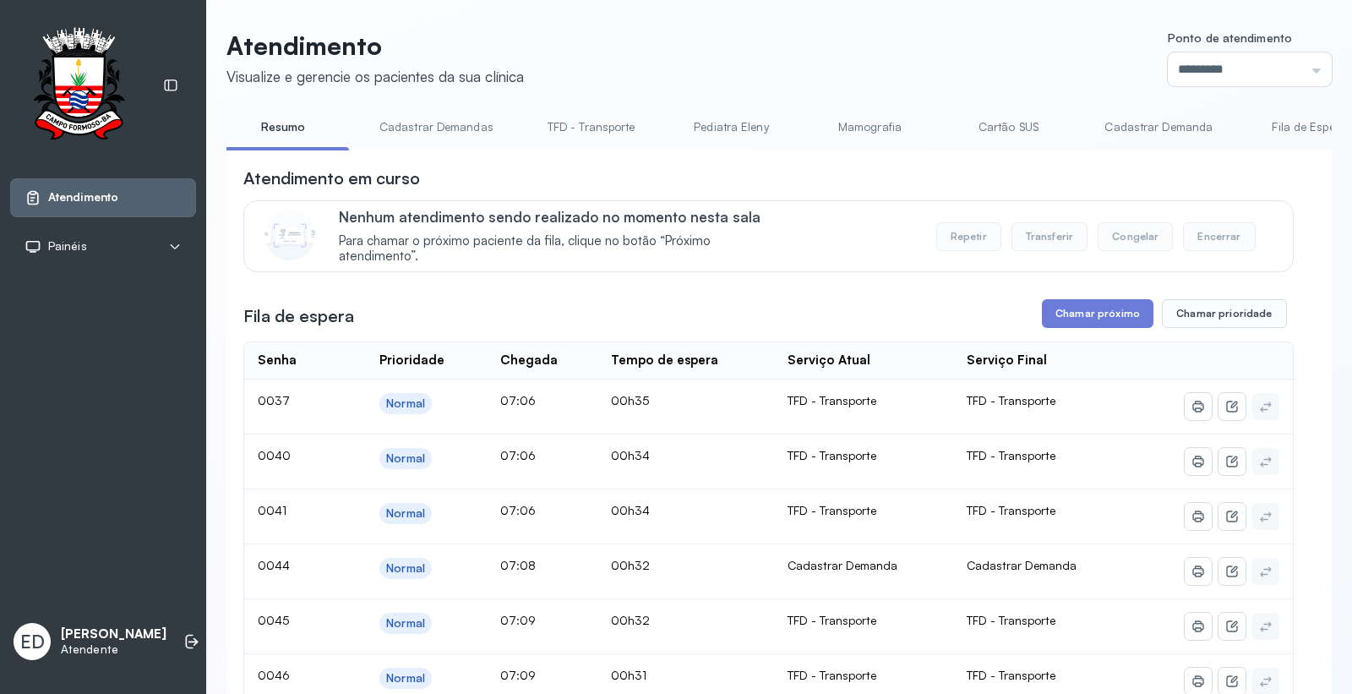
click at [1137, 127] on link "Cadastrar Demanda" at bounding box center [1159, 127] width 142 height 28
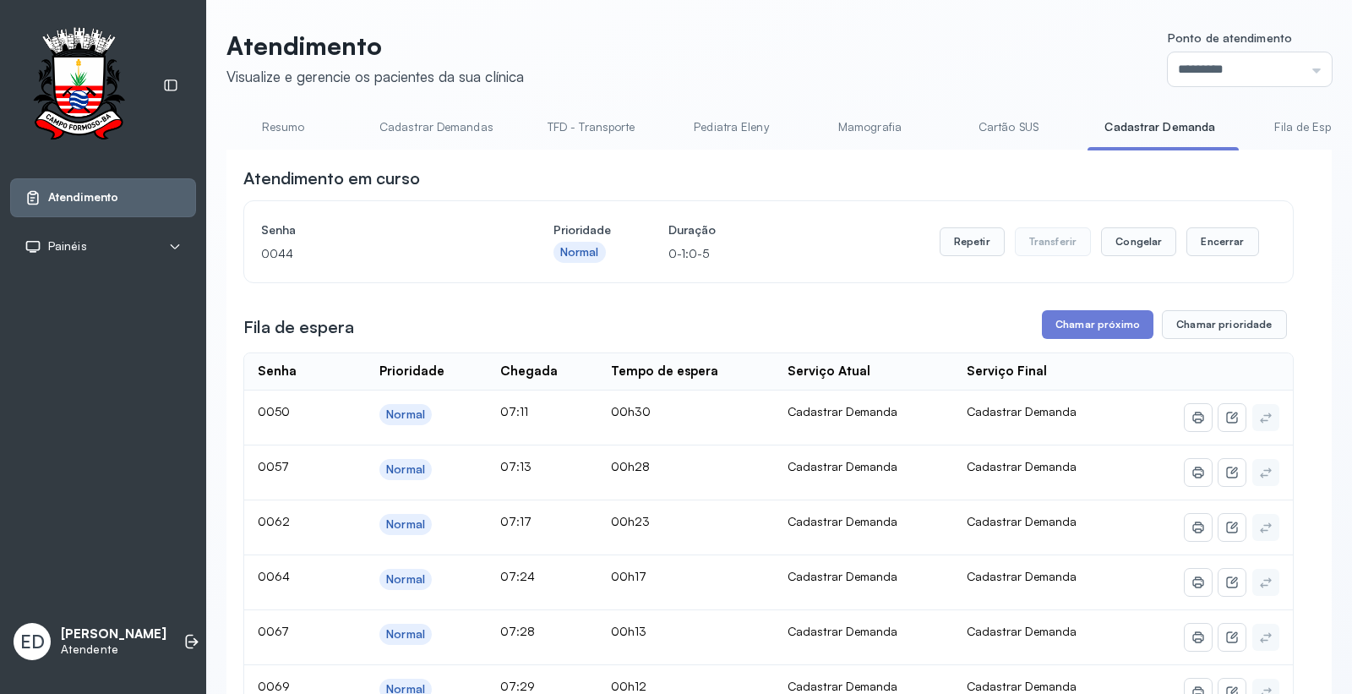
drag, startPoint x: 1114, startPoint y: 327, endPoint x: 1062, endPoint y: 369, distance: 66.7
click at [1232, 240] on button "Encerrar" at bounding box center [1223, 241] width 72 height 29
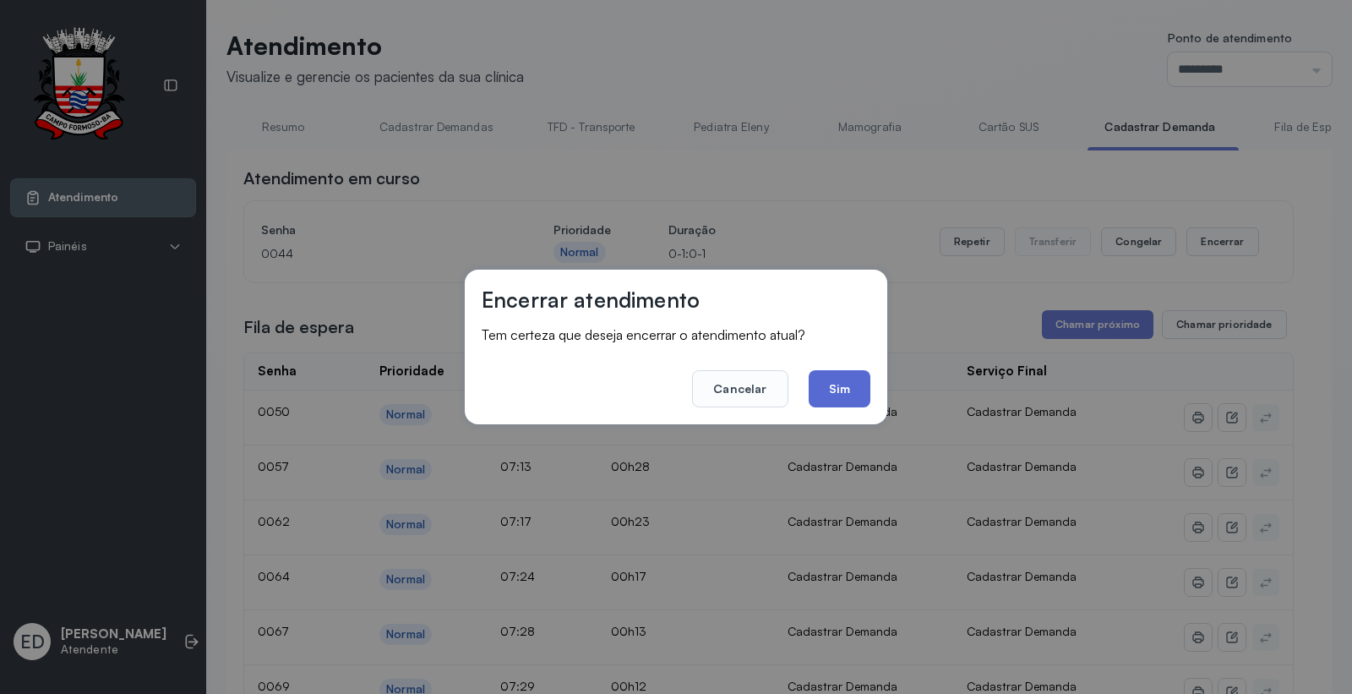
click at [849, 383] on button "Sim" at bounding box center [840, 388] width 62 height 37
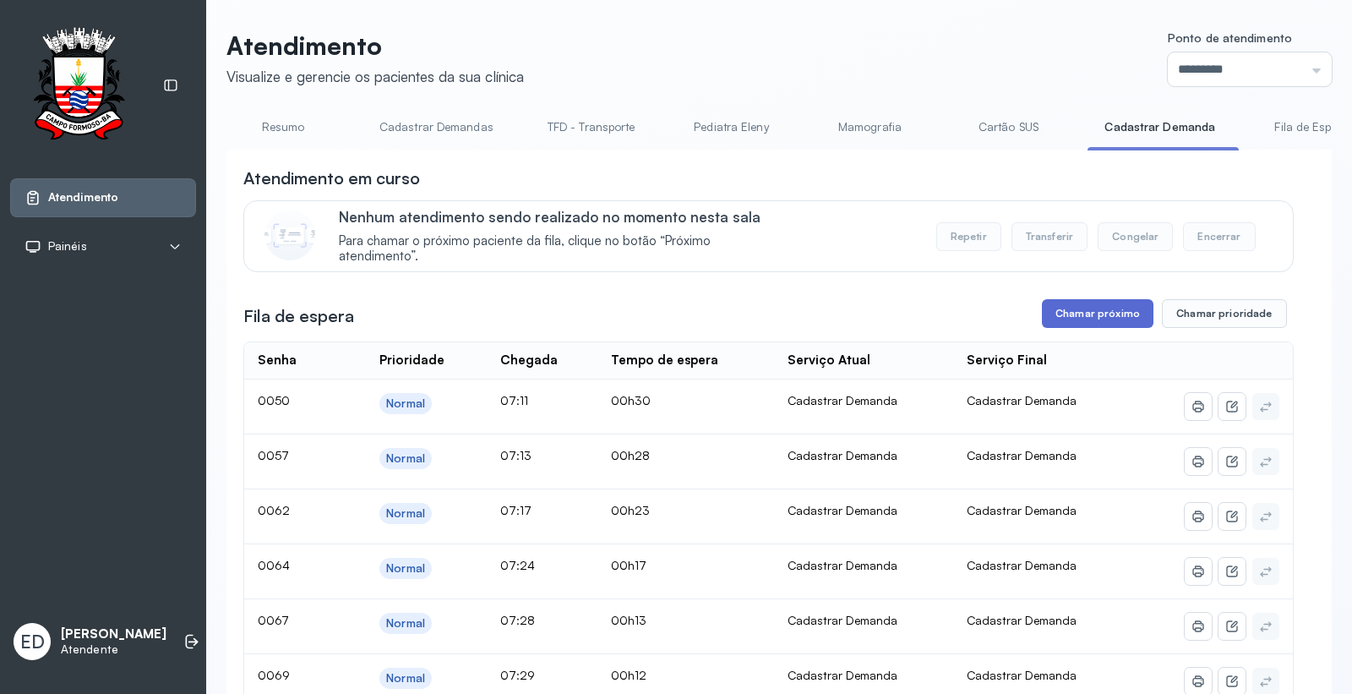
drag, startPoint x: 1099, startPoint y: 319, endPoint x: 1086, endPoint y: 326, distance: 14.8
click at [1086, 326] on button "Chamar próximo" at bounding box center [1098, 313] width 112 height 29
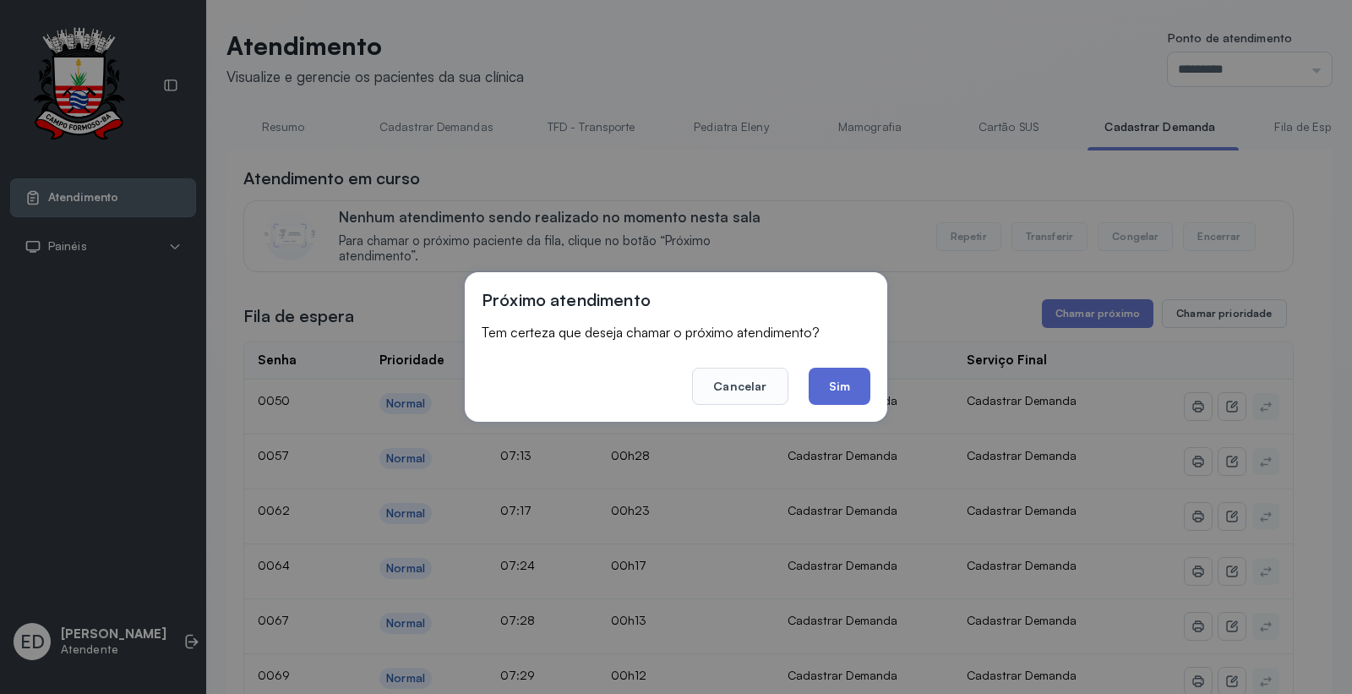
click at [835, 391] on button "Sim" at bounding box center [840, 386] width 62 height 37
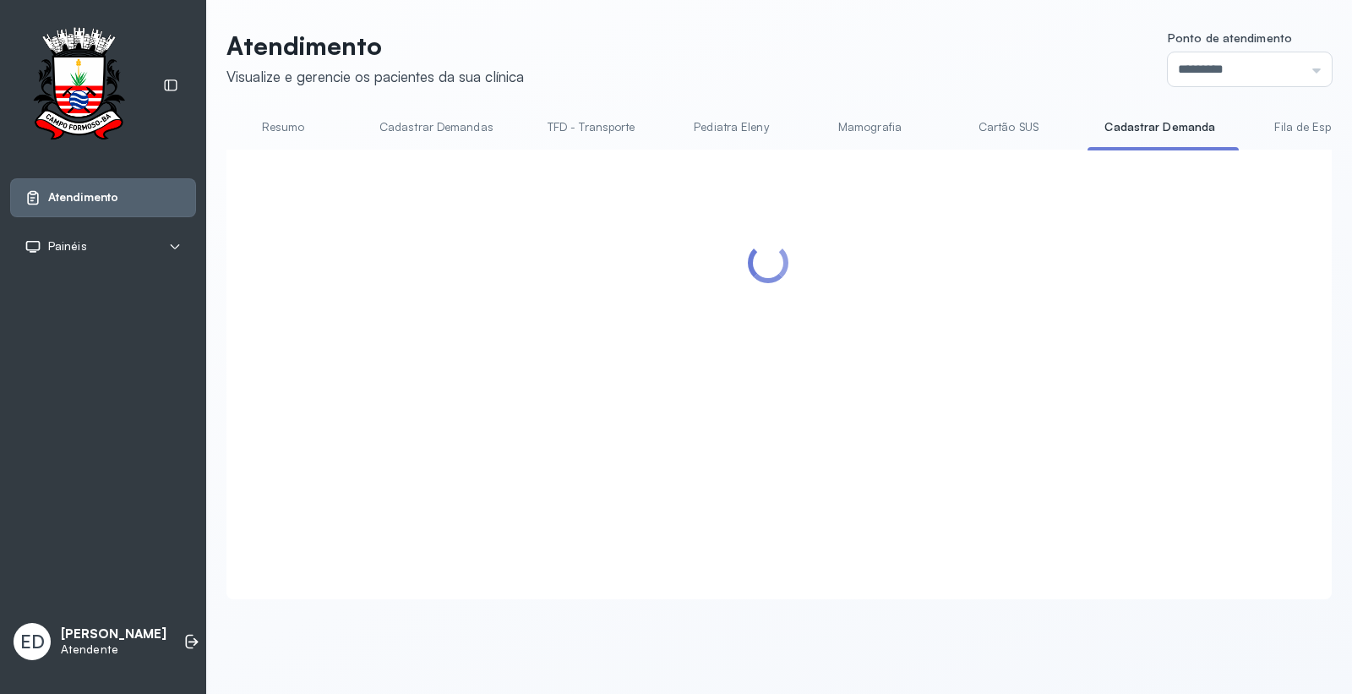
click at [288, 124] on link "Resumo" at bounding box center [283, 127] width 118 height 28
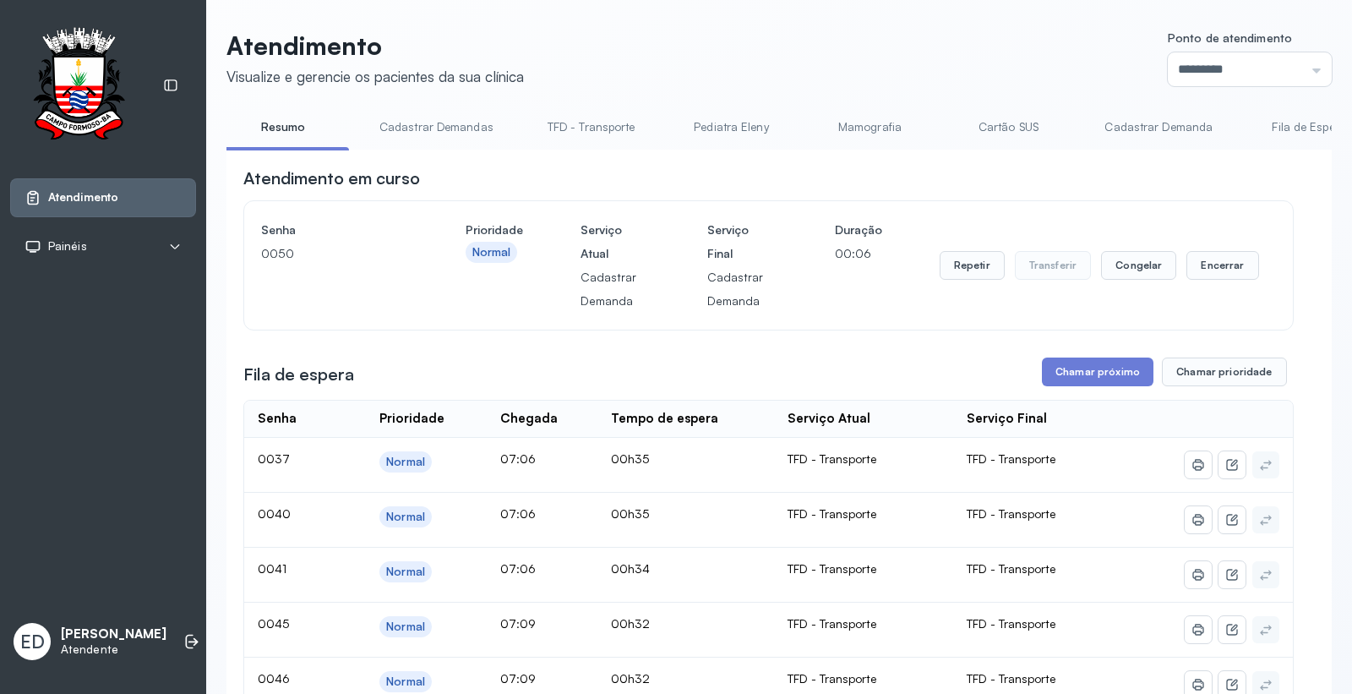
click at [1014, 128] on link "Cartão SUS" at bounding box center [1008, 127] width 118 height 28
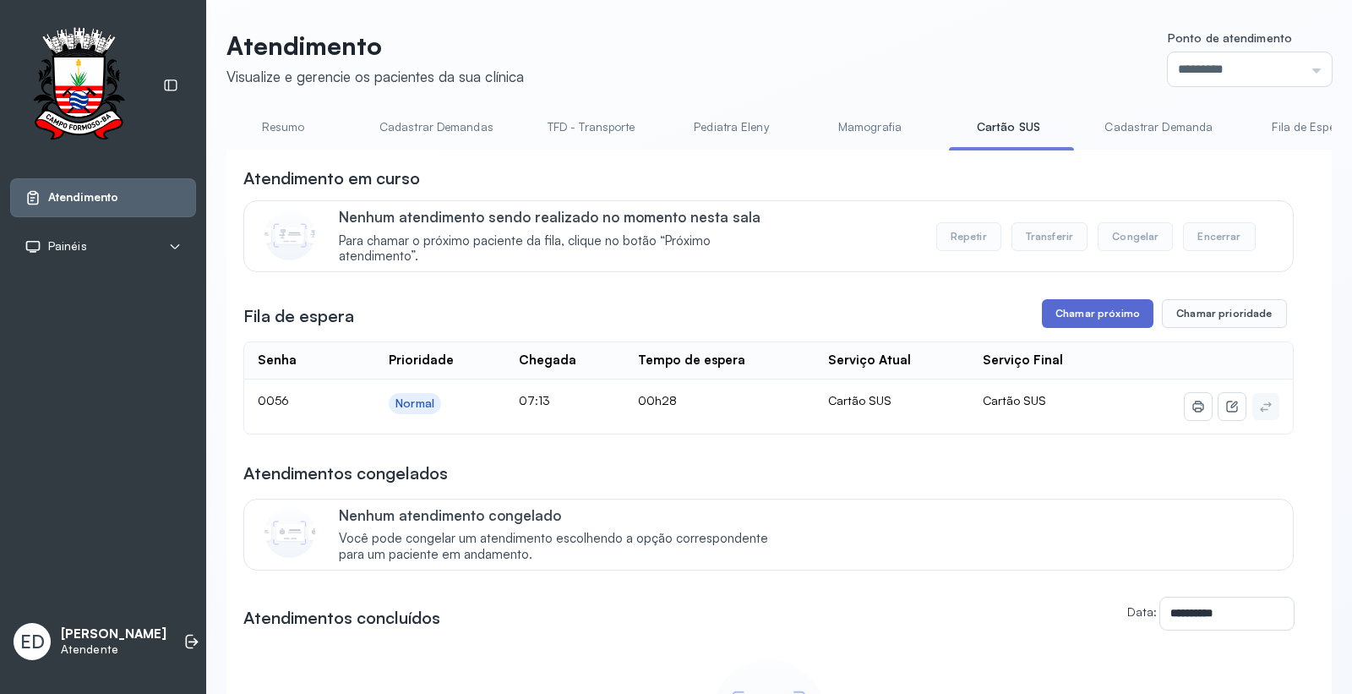
click at [1061, 310] on button "Chamar próximo" at bounding box center [1098, 313] width 112 height 29
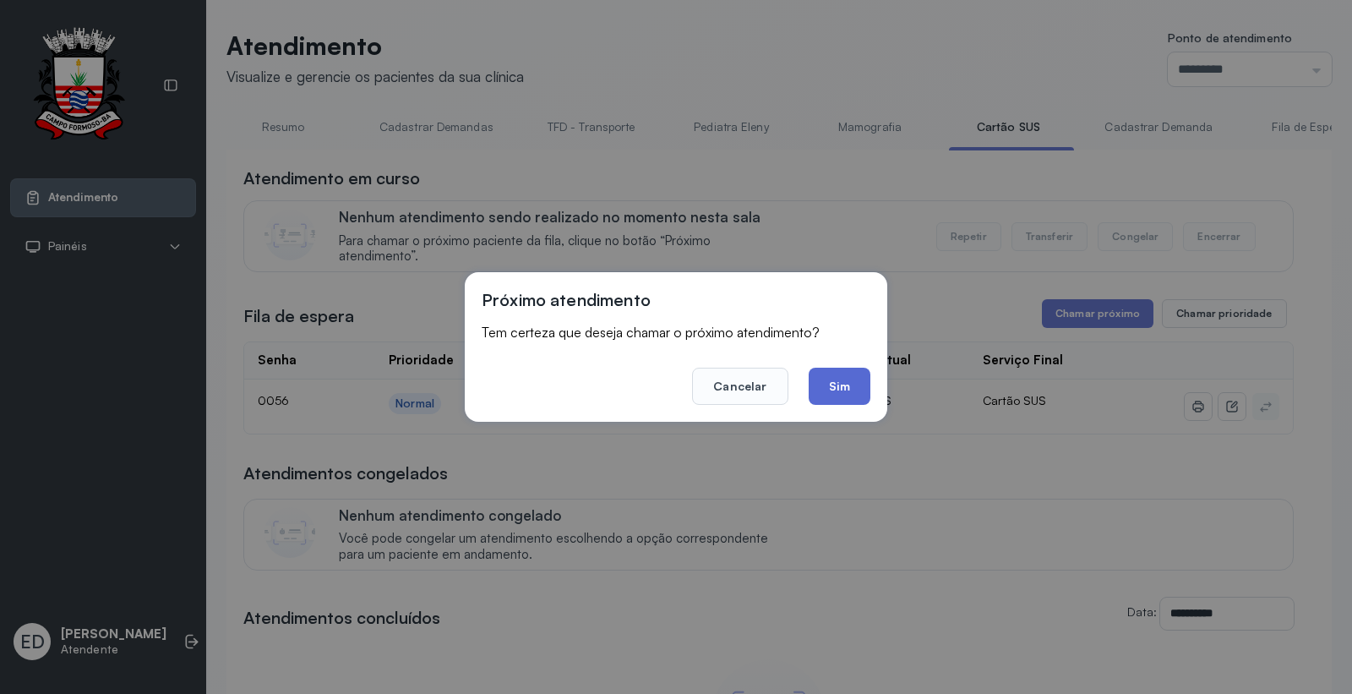
click at [828, 383] on button "Sim" at bounding box center [840, 386] width 62 height 37
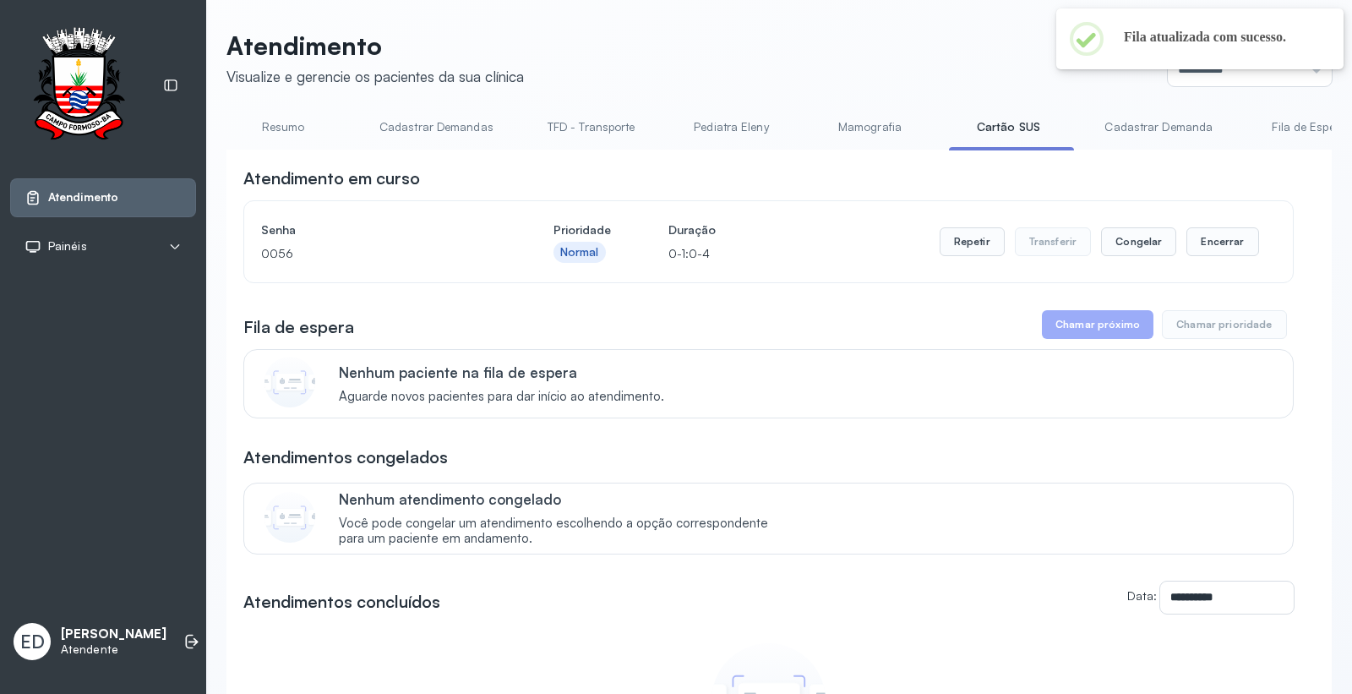
click at [810, 57] on header "Atendimento Visualize e gerencie os pacientes da sua clínica Ponto de atendimen…" at bounding box center [780, 58] width 1106 height 56
click at [1204, 241] on button "Encerrar" at bounding box center [1223, 241] width 72 height 29
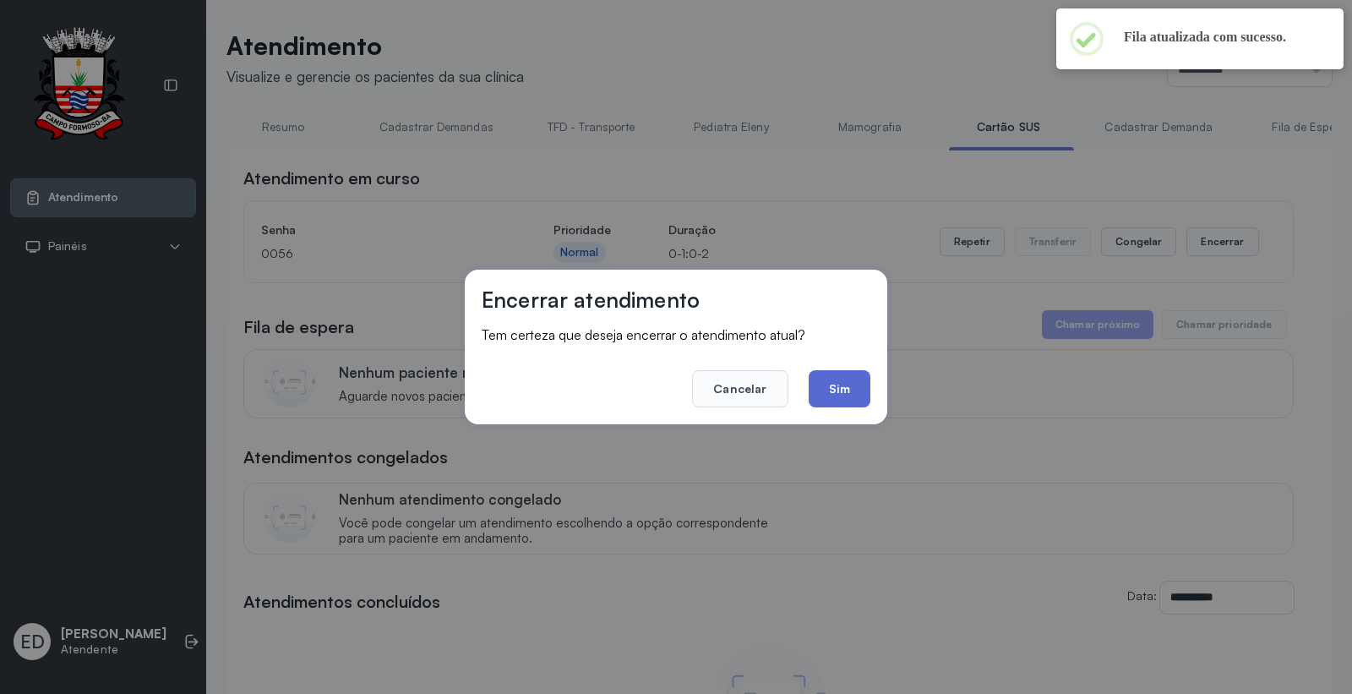
click at [857, 390] on button "Sim" at bounding box center [840, 388] width 62 height 37
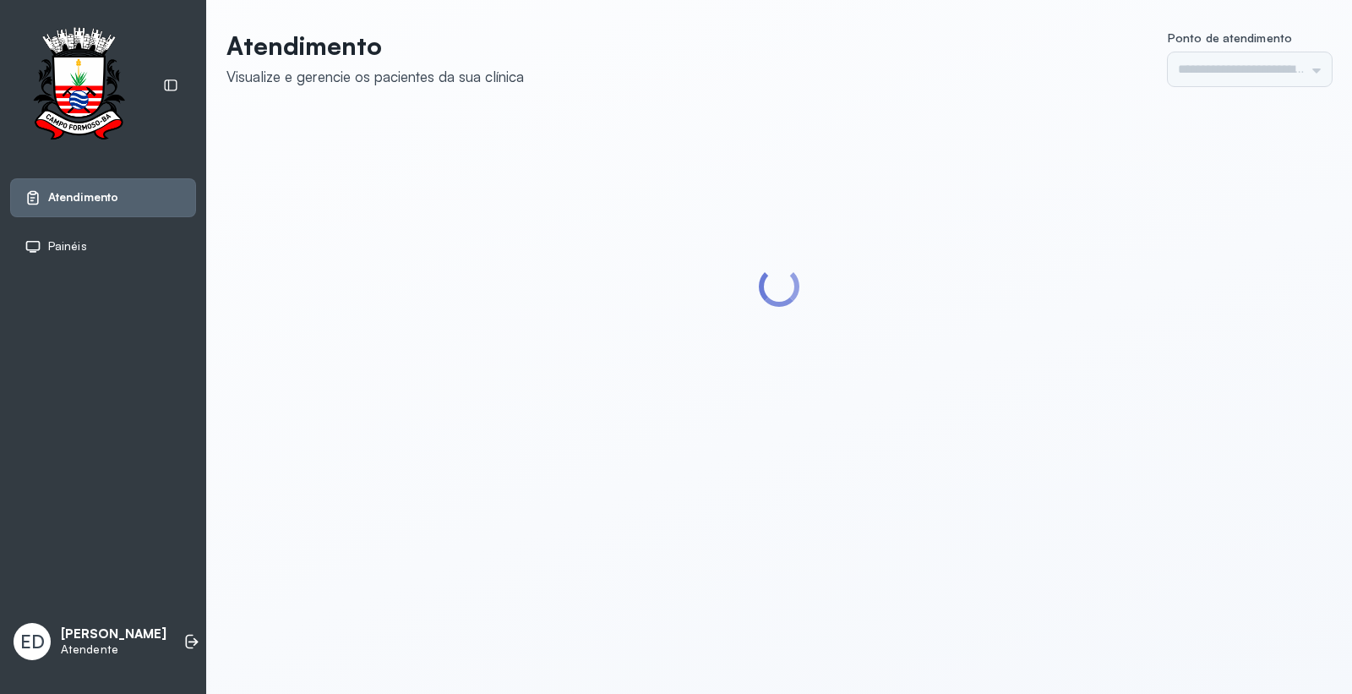
type input "*********"
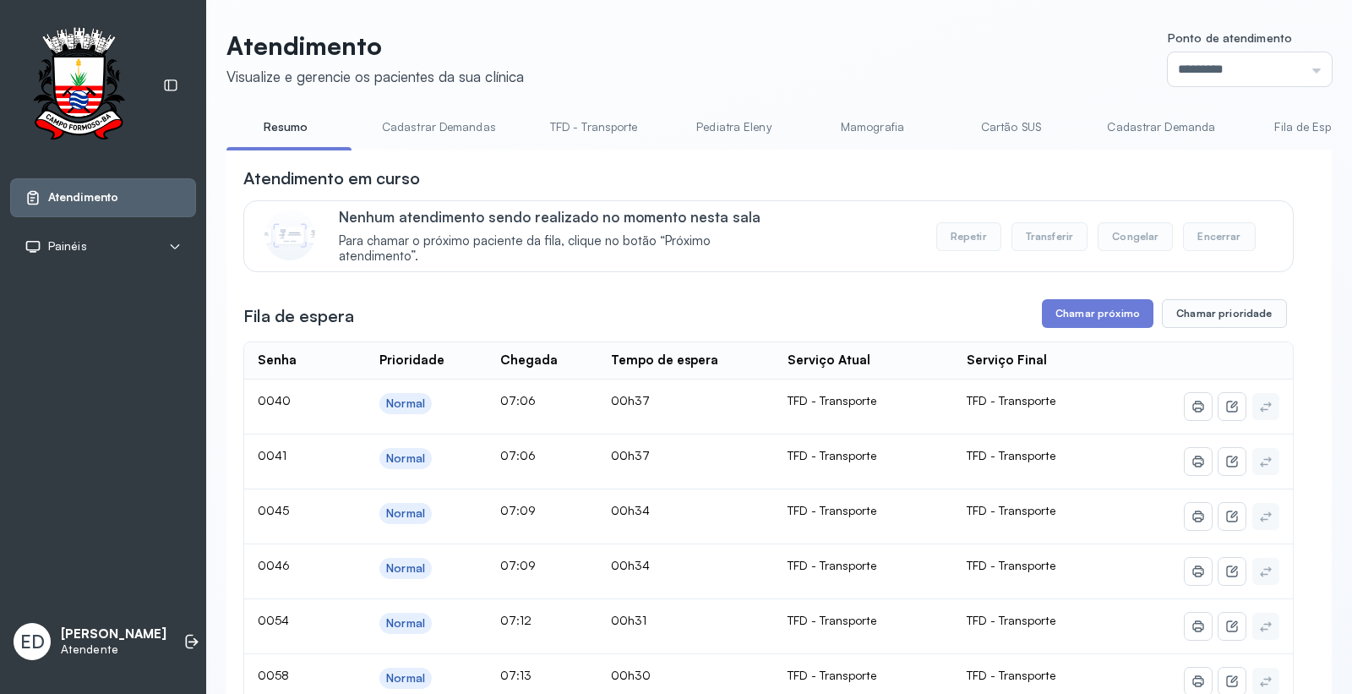
click at [833, 130] on link "Mamografia" at bounding box center [872, 127] width 118 height 28
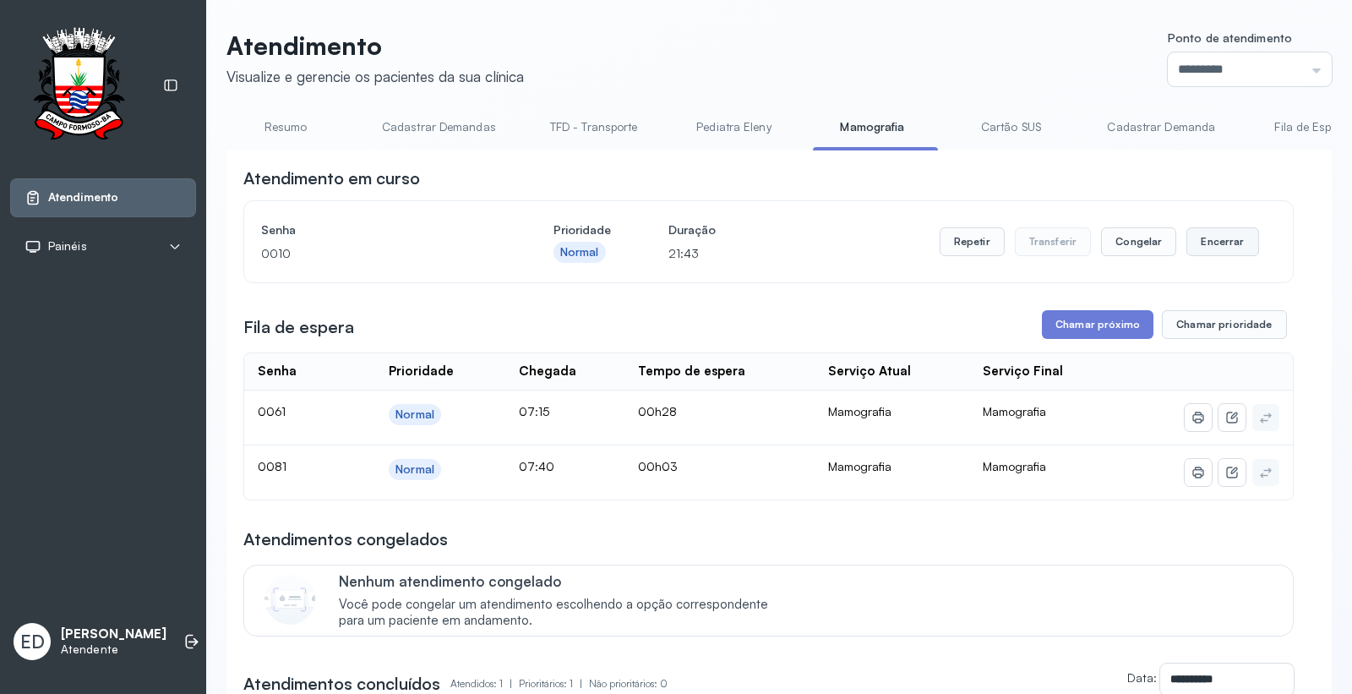
click at [1226, 243] on button "Encerrar" at bounding box center [1223, 241] width 72 height 29
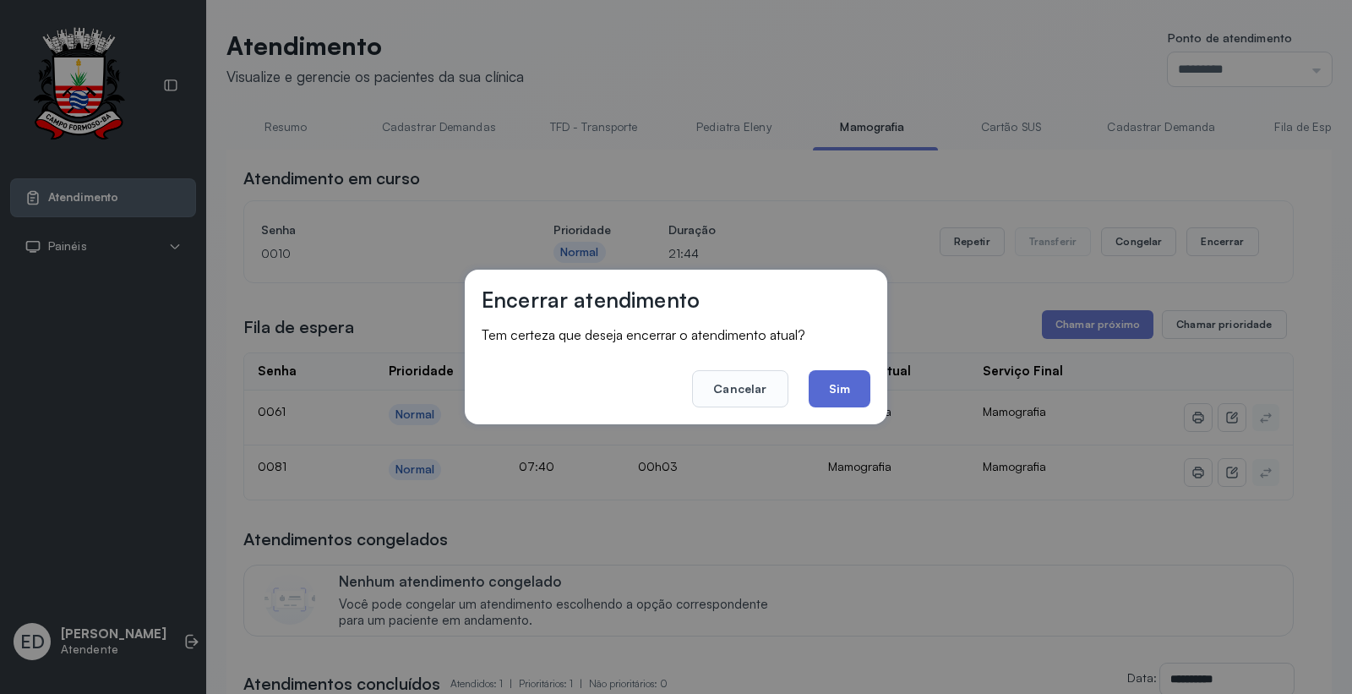
click at [848, 373] on button "Sim" at bounding box center [840, 388] width 62 height 37
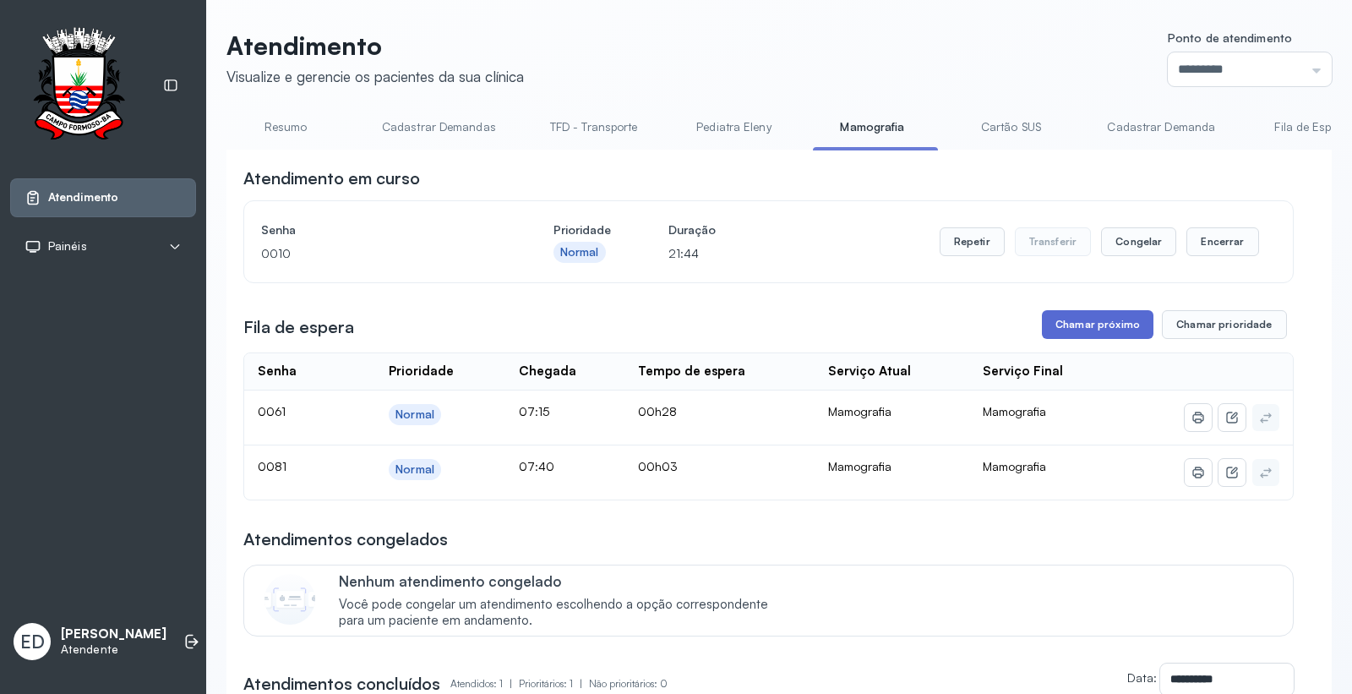
click at [1088, 338] on button "Chamar próximo" at bounding box center [1098, 324] width 112 height 29
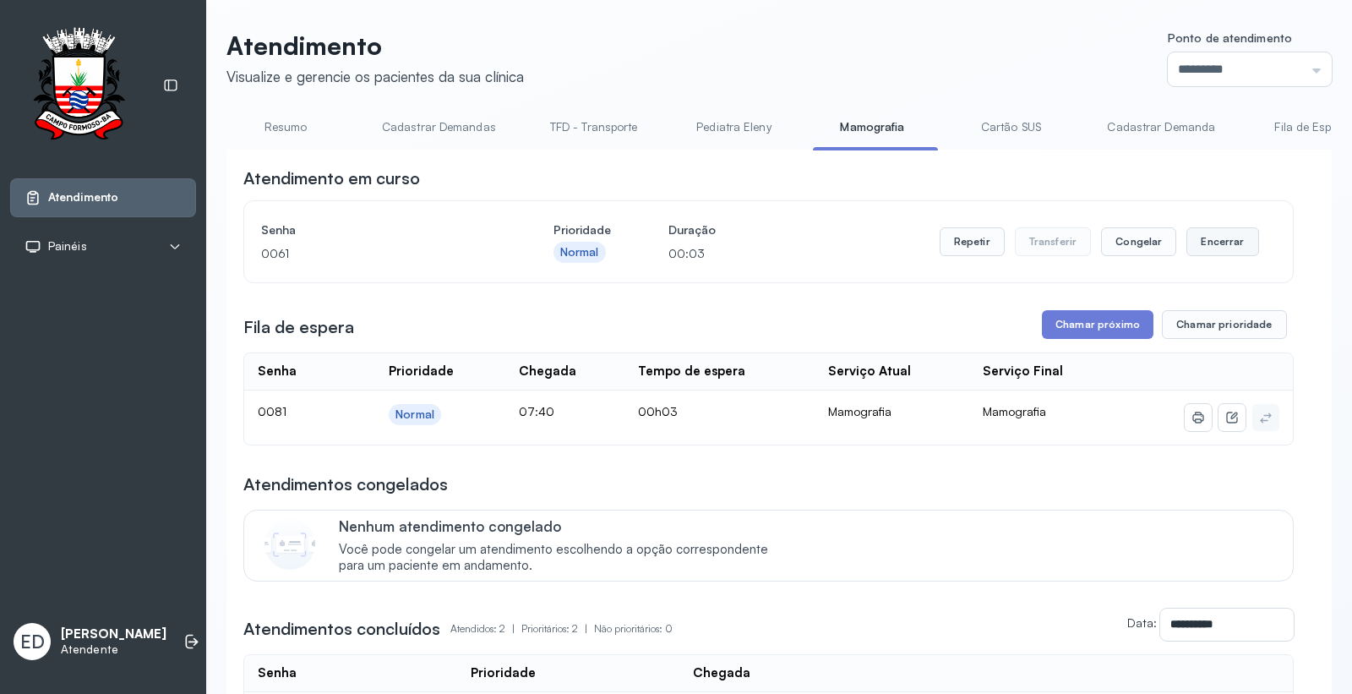
click at [1190, 238] on button "Encerrar" at bounding box center [1223, 241] width 72 height 29
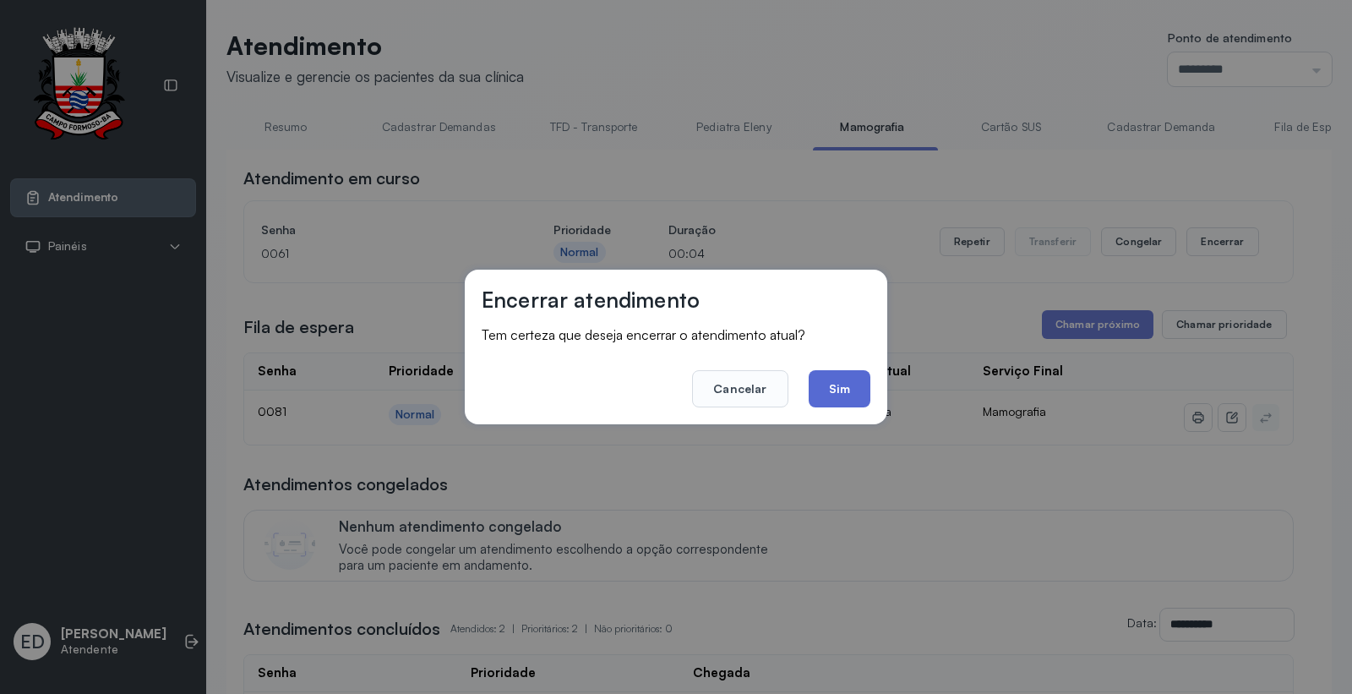
click at [841, 382] on button "Sim" at bounding box center [840, 388] width 62 height 37
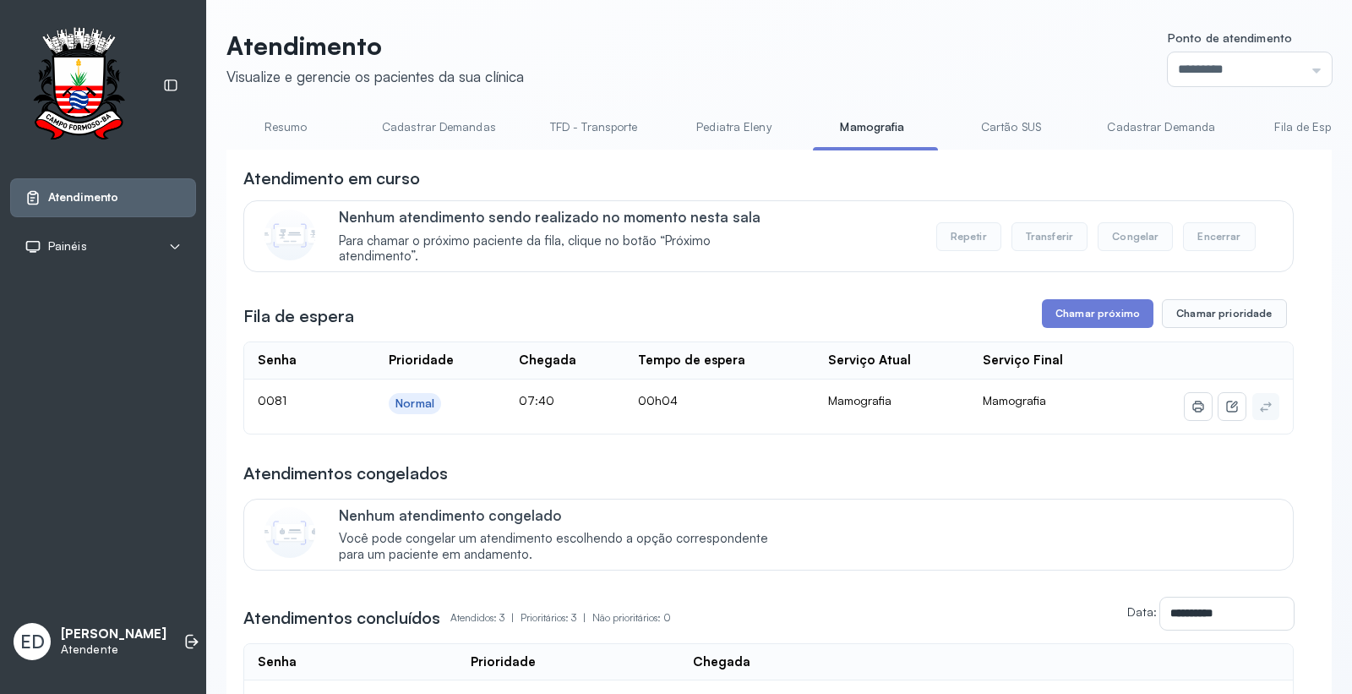
click at [272, 121] on link "Resumo" at bounding box center [286, 127] width 118 height 28
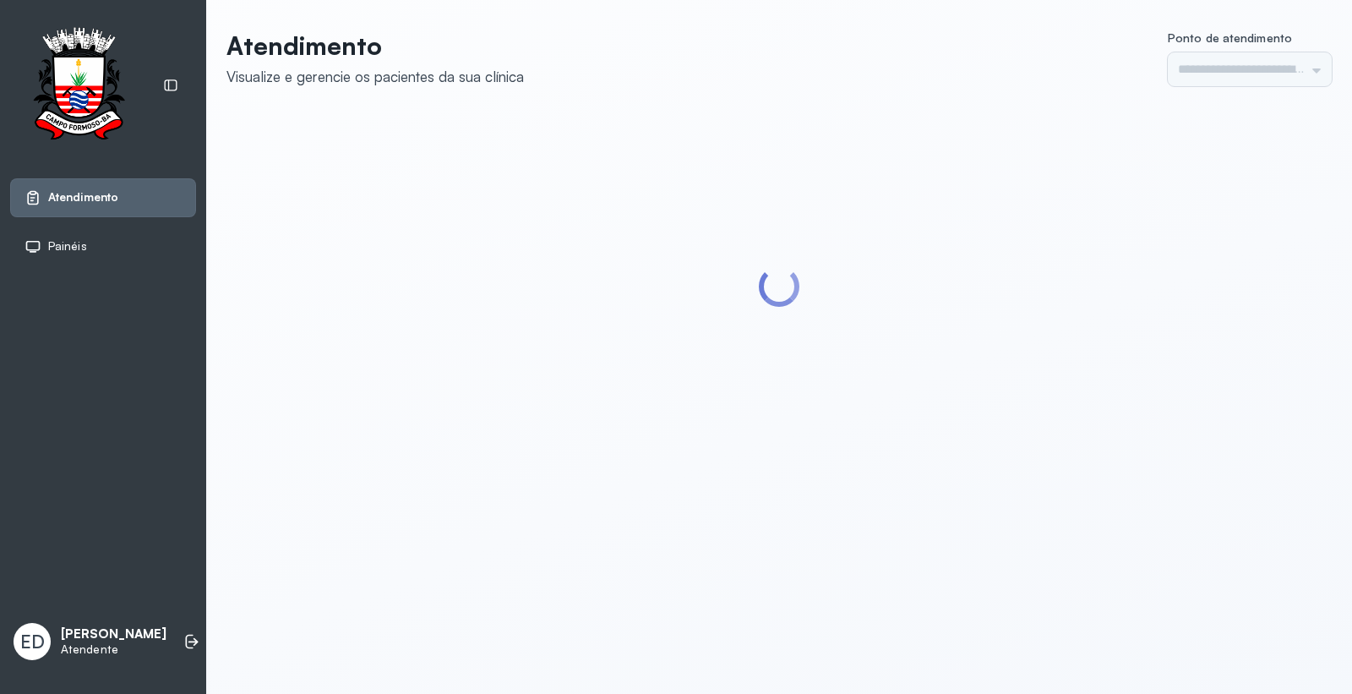
type input "*********"
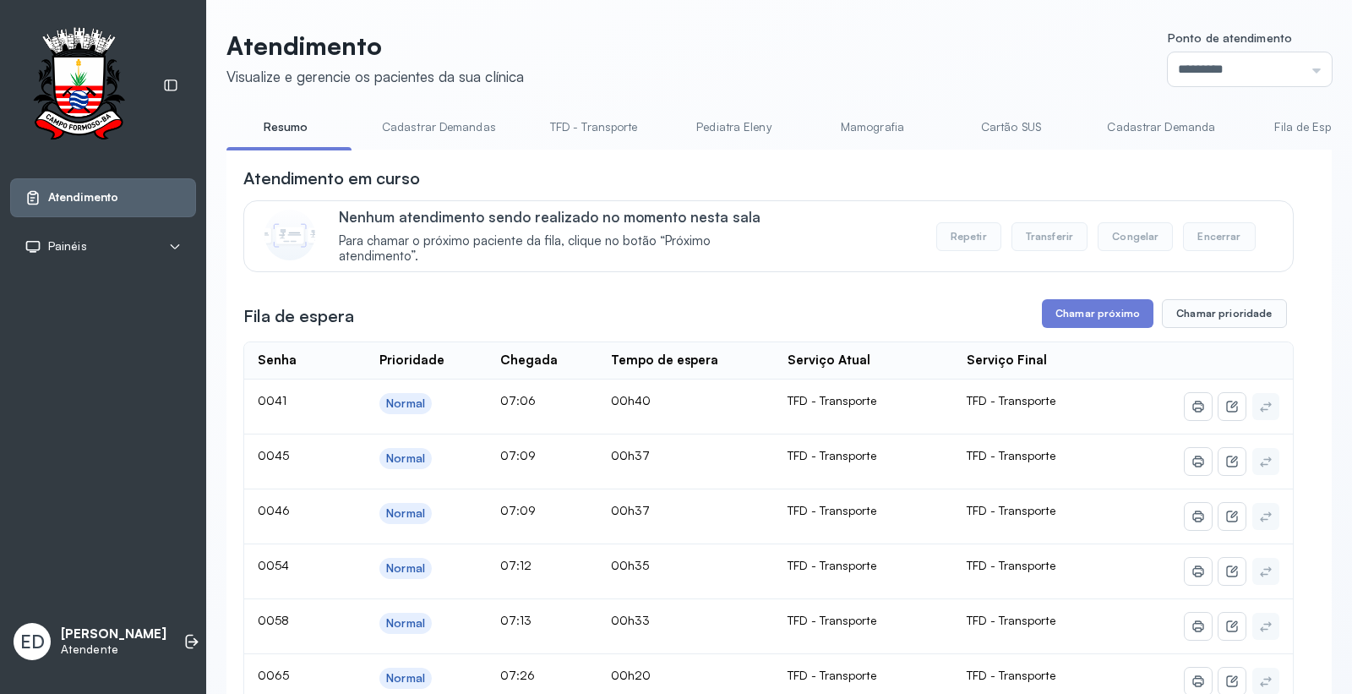
click at [848, 135] on link "Mamografia" at bounding box center [872, 127] width 118 height 28
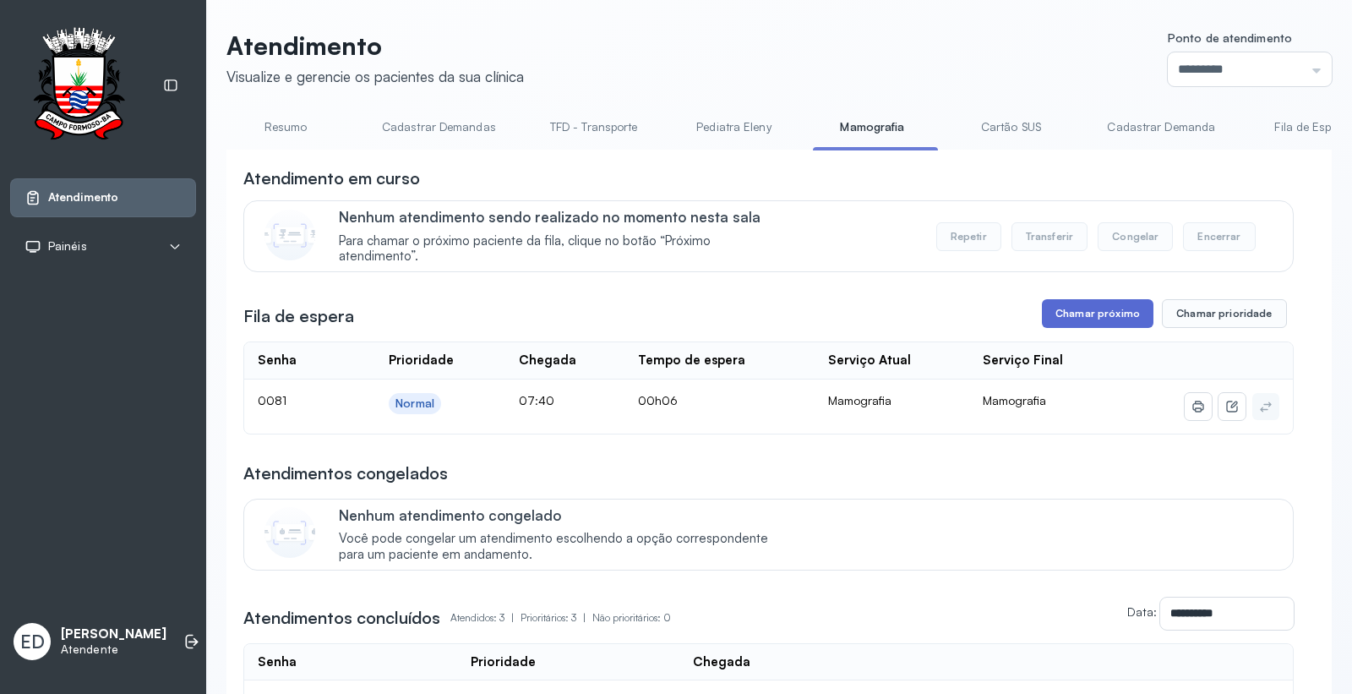
click at [1058, 314] on button "Chamar próximo" at bounding box center [1098, 313] width 112 height 29
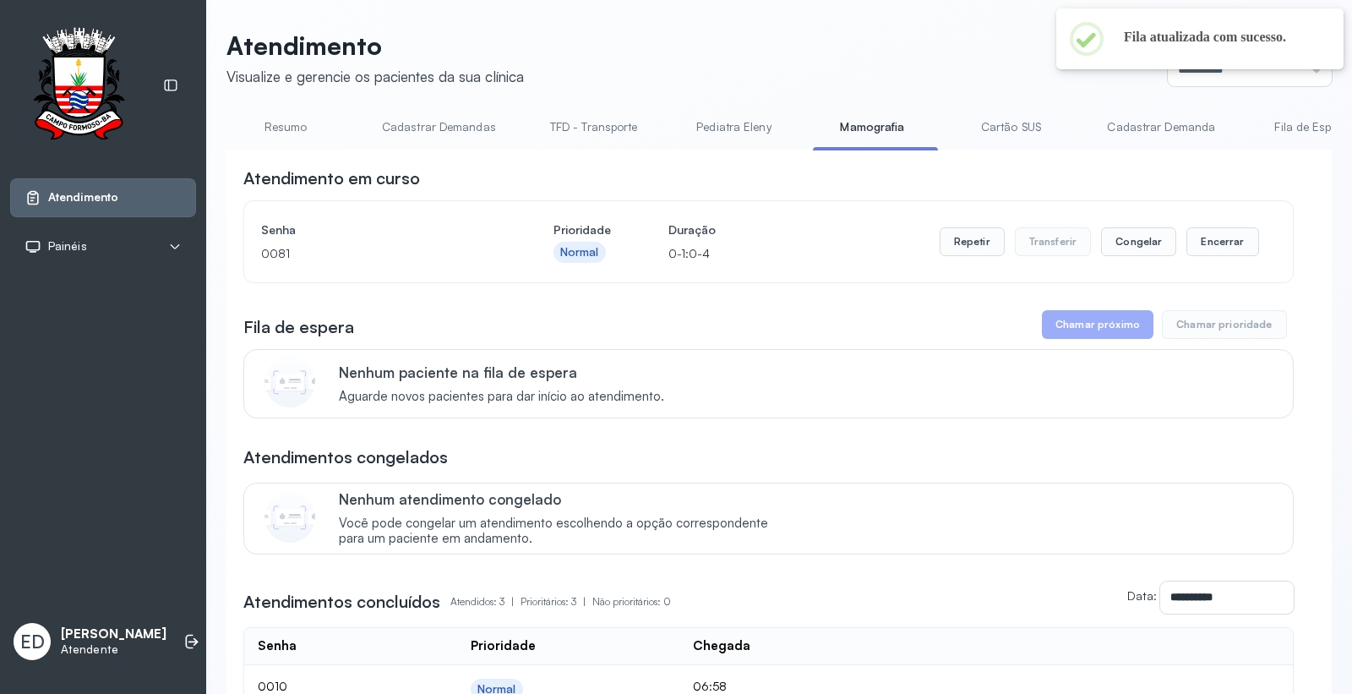
click at [277, 137] on link "Resumo" at bounding box center [286, 127] width 118 height 28
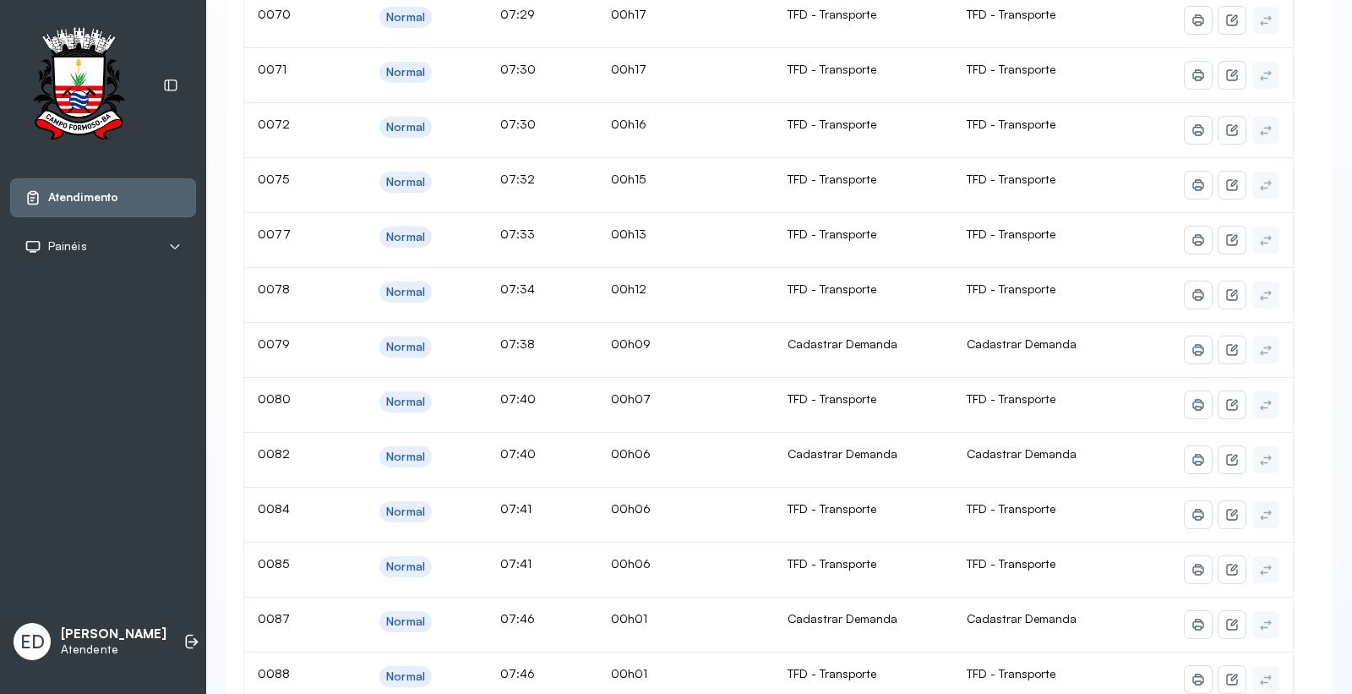
scroll to position [845, 0]
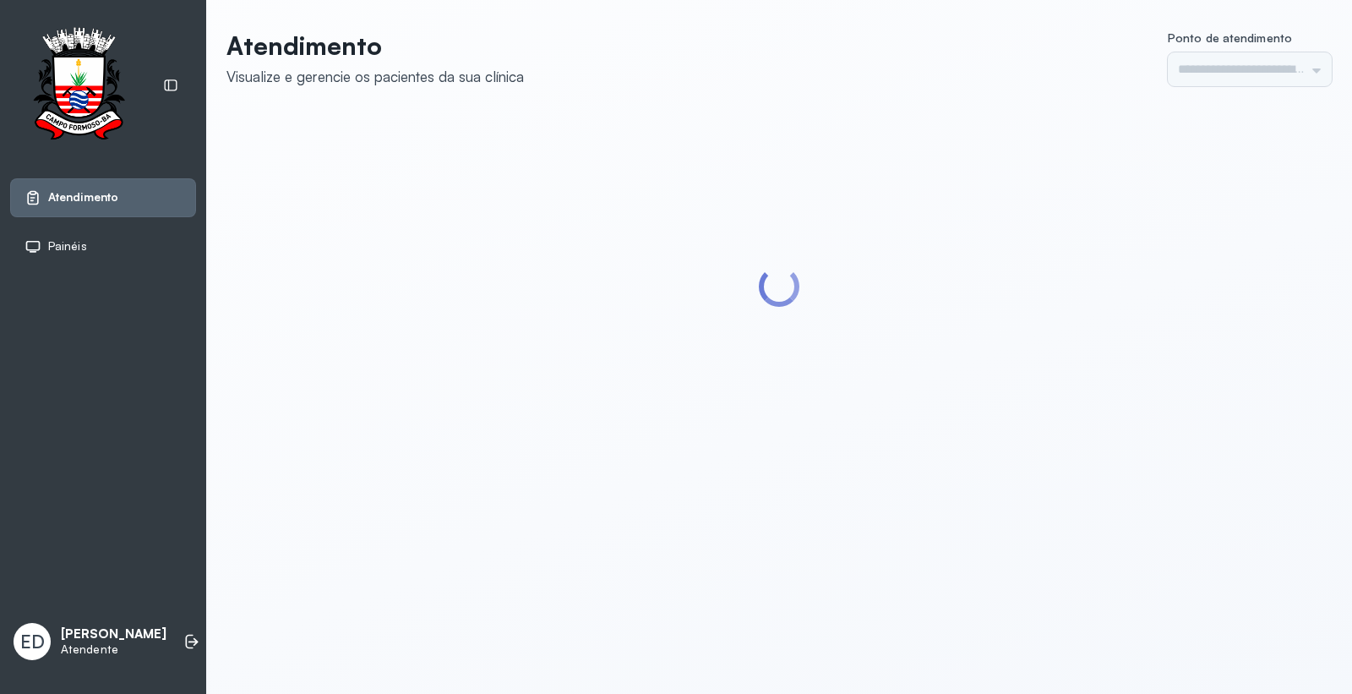
type input "*********"
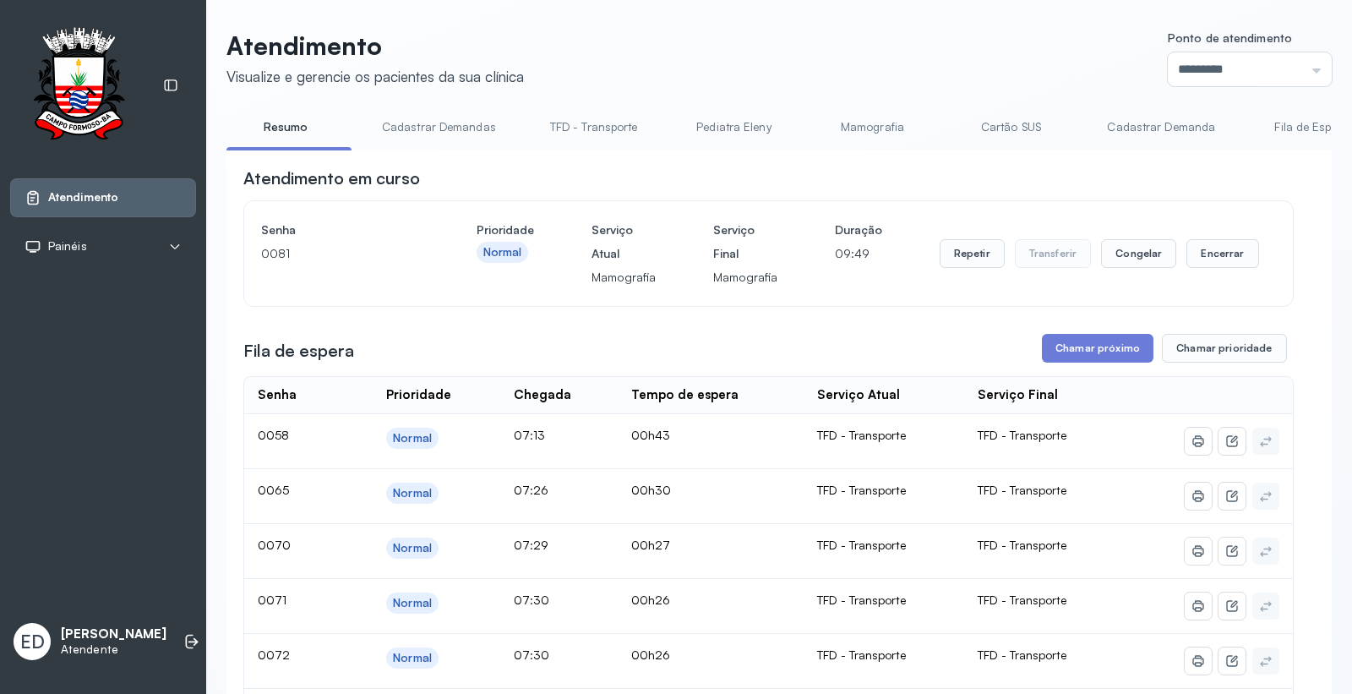
click at [1006, 121] on link "Cartão SUS" at bounding box center [1011, 127] width 118 height 28
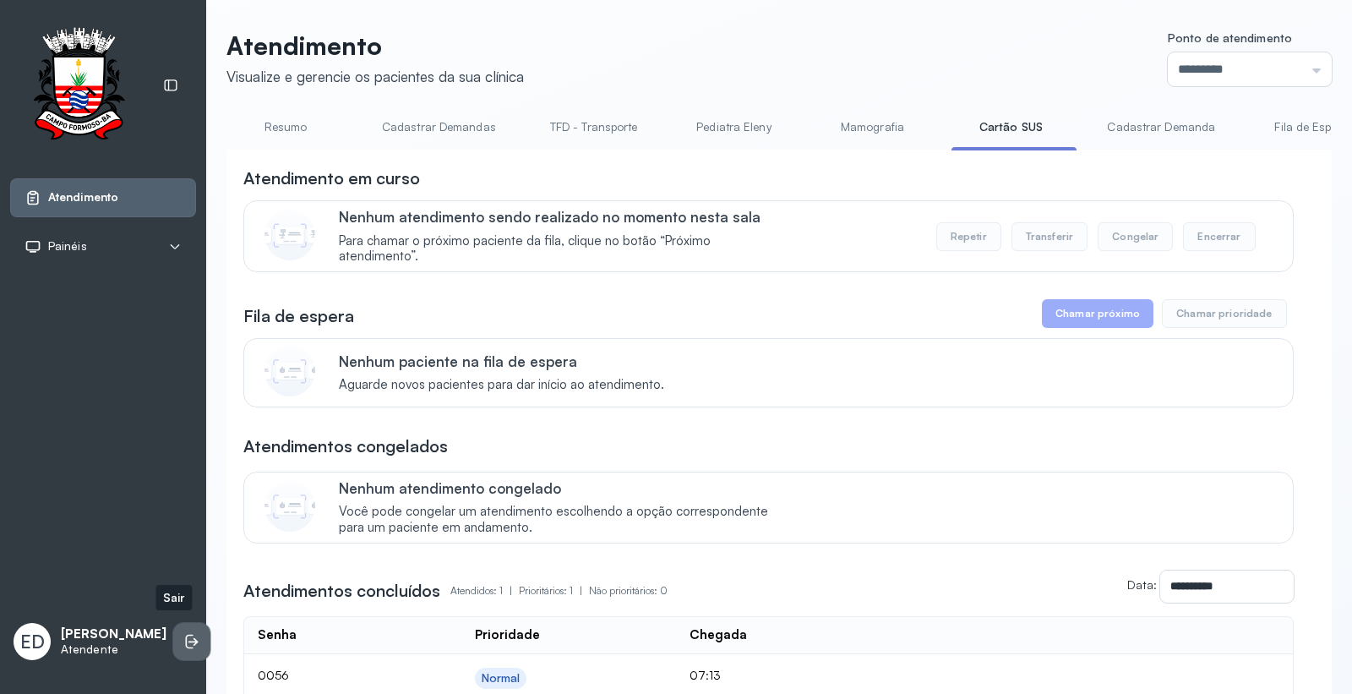
click at [186, 640] on li at bounding box center [191, 641] width 37 height 37
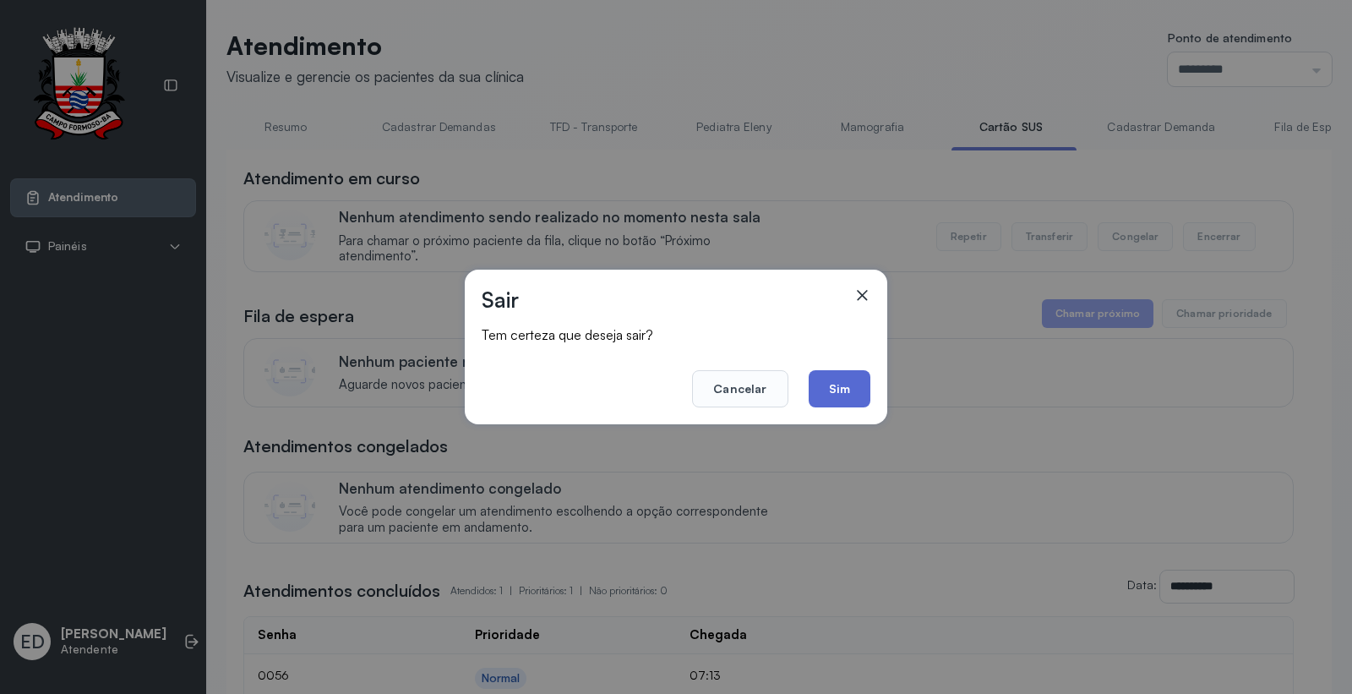
click at [843, 377] on button "Sim" at bounding box center [840, 388] width 62 height 37
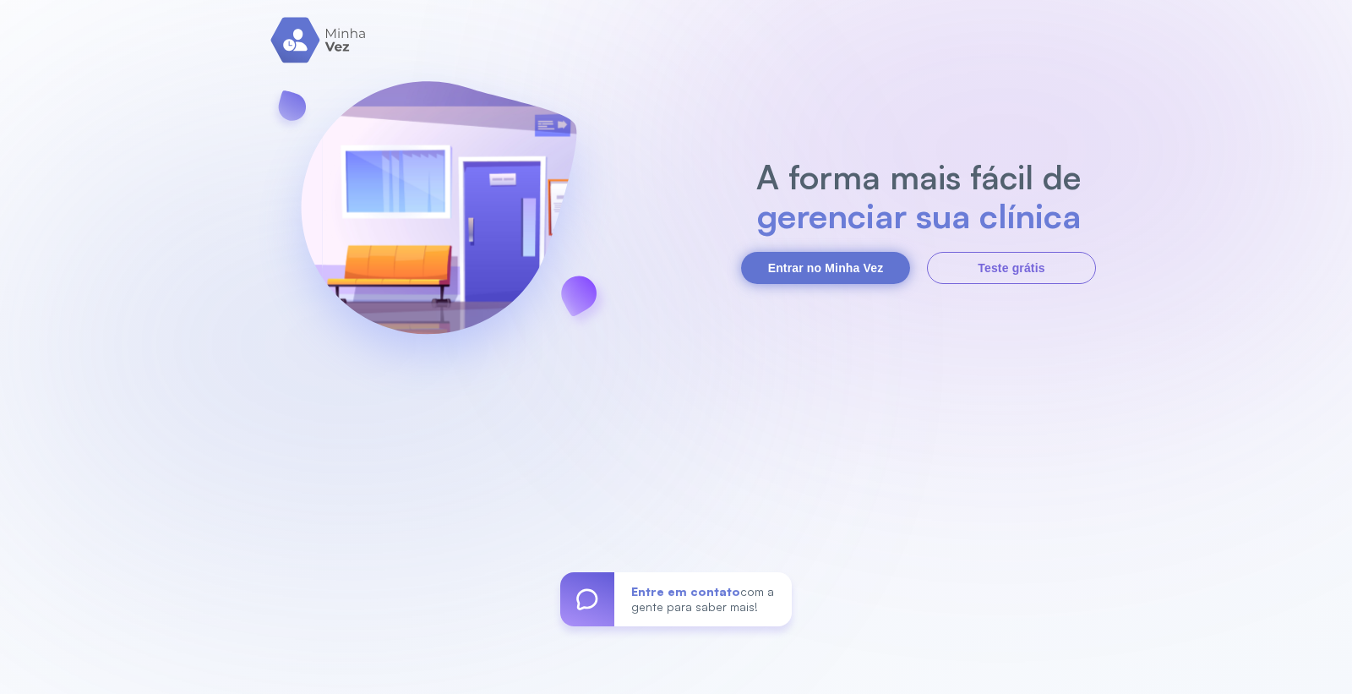
click at [849, 272] on button "Entrar no Minha Vez" at bounding box center [825, 268] width 169 height 32
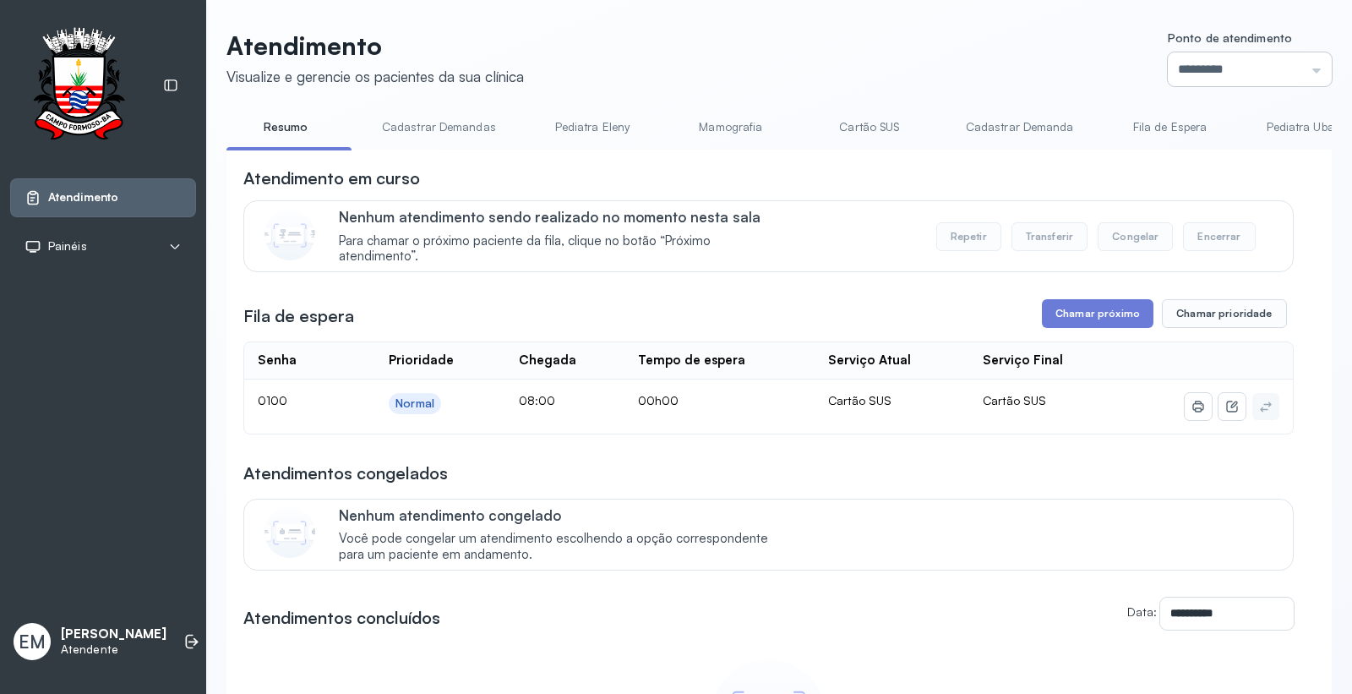
drag, startPoint x: 1275, startPoint y: 68, endPoint x: 1264, endPoint y: 79, distance: 15.5
click at [1216, 69] on input "*********" at bounding box center [1250, 69] width 164 height 34
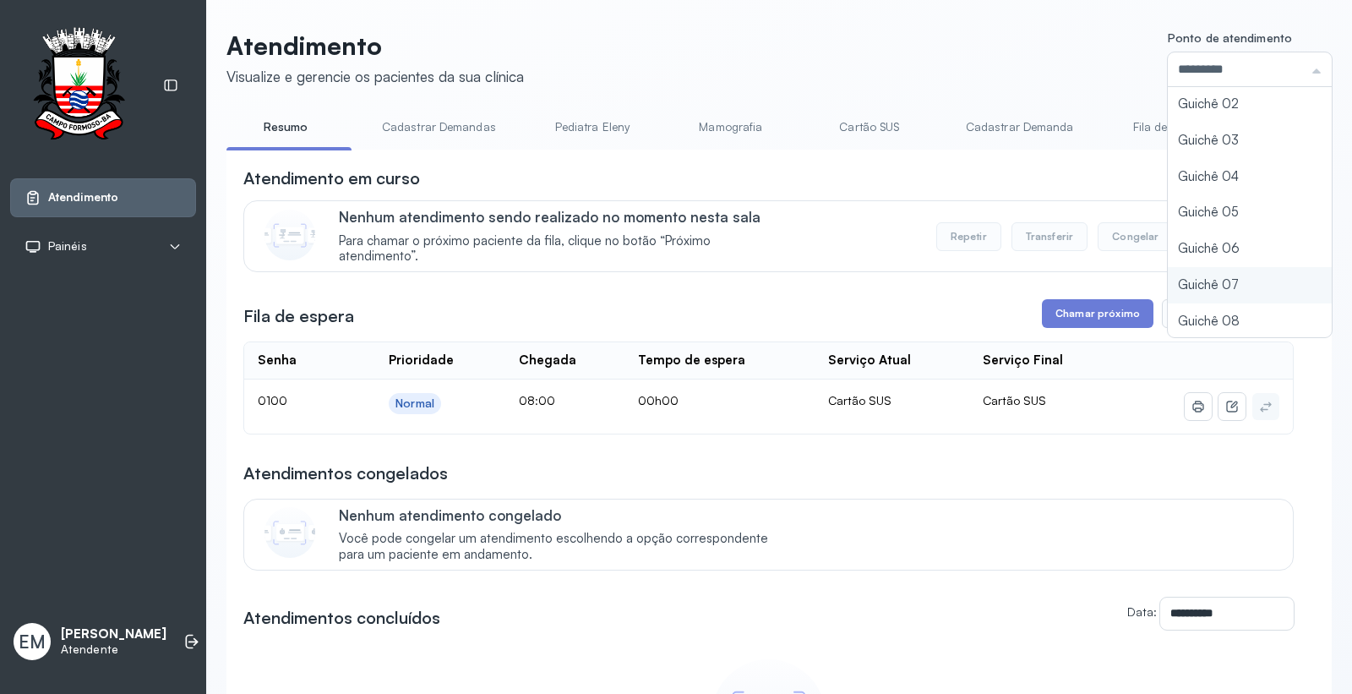
scroll to position [74, 0]
type input "*********"
click at [1192, 281] on div "**********" at bounding box center [780, 484] width 1106 height 908
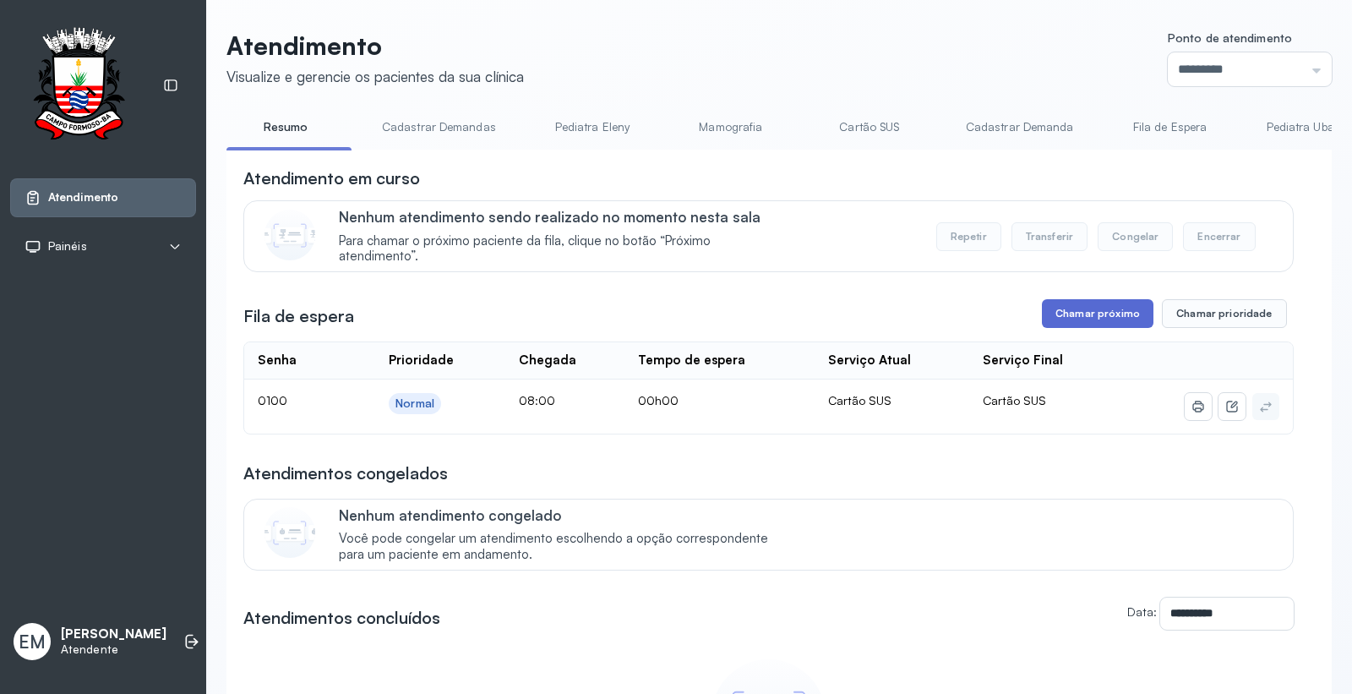
click at [1118, 325] on button "Chamar próximo" at bounding box center [1098, 313] width 112 height 29
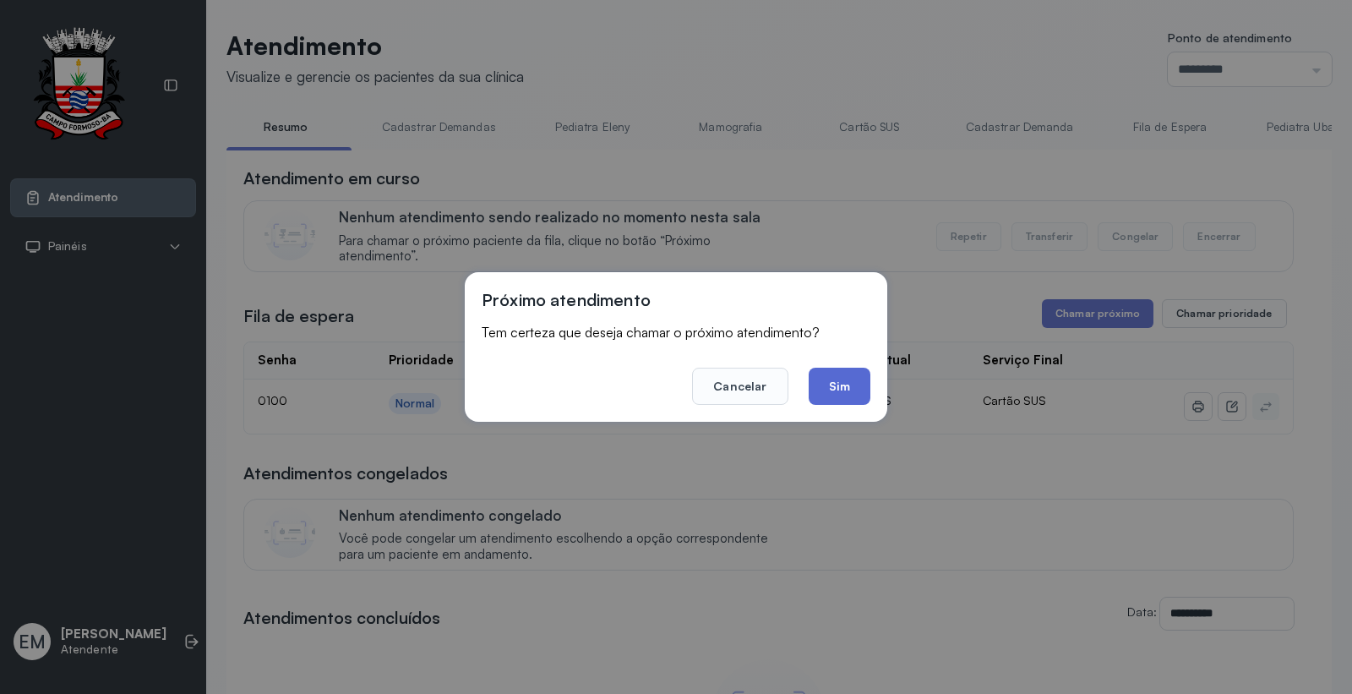
click at [831, 392] on button "Sim" at bounding box center [840, 386] width 62 height 37
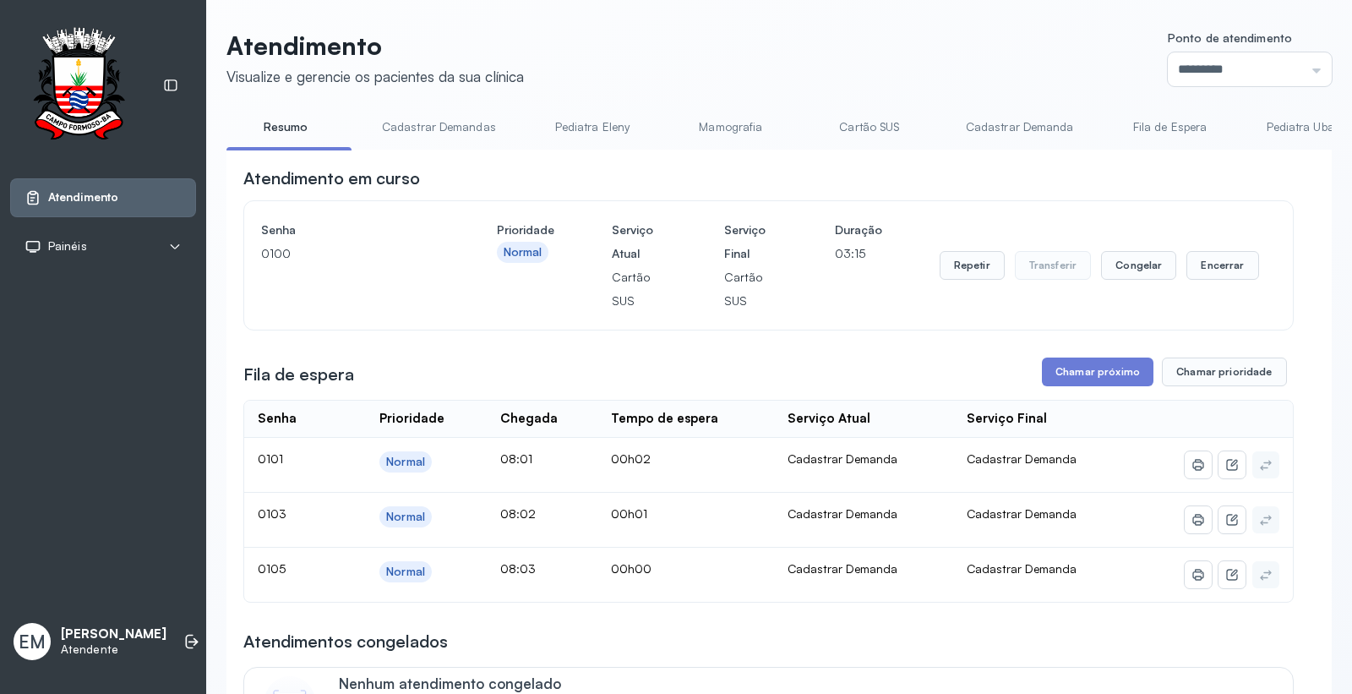
click at [1172, 259] on div "Repetir Transferir Congelar Encerrar" at bounding box center [1100, 265] width 320 height 29
drag, startPoint x: 1187, startPoint y: 265, endPoint x: 1122, endPoint y: 301, distance: 74.1
click at [1172, 276] on div "Repetir Transferir Congelar Encerrar" at bounding box center [1100, 265] width 320 height 29
click at [1215, 260] on button "Encerrar" at bounding box center [1223, 265] width 72 height 29
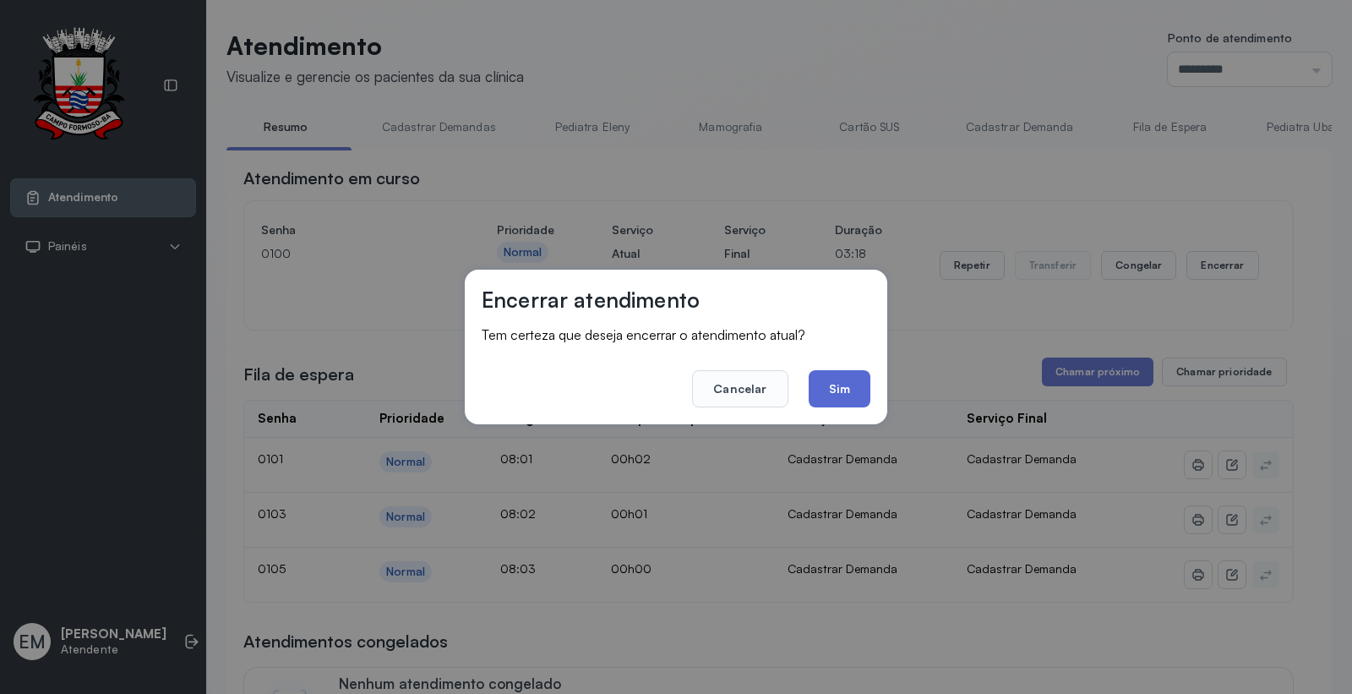
click at [829, 384] on button "Sim" at bounding box center [840, 388] width 62 height 37
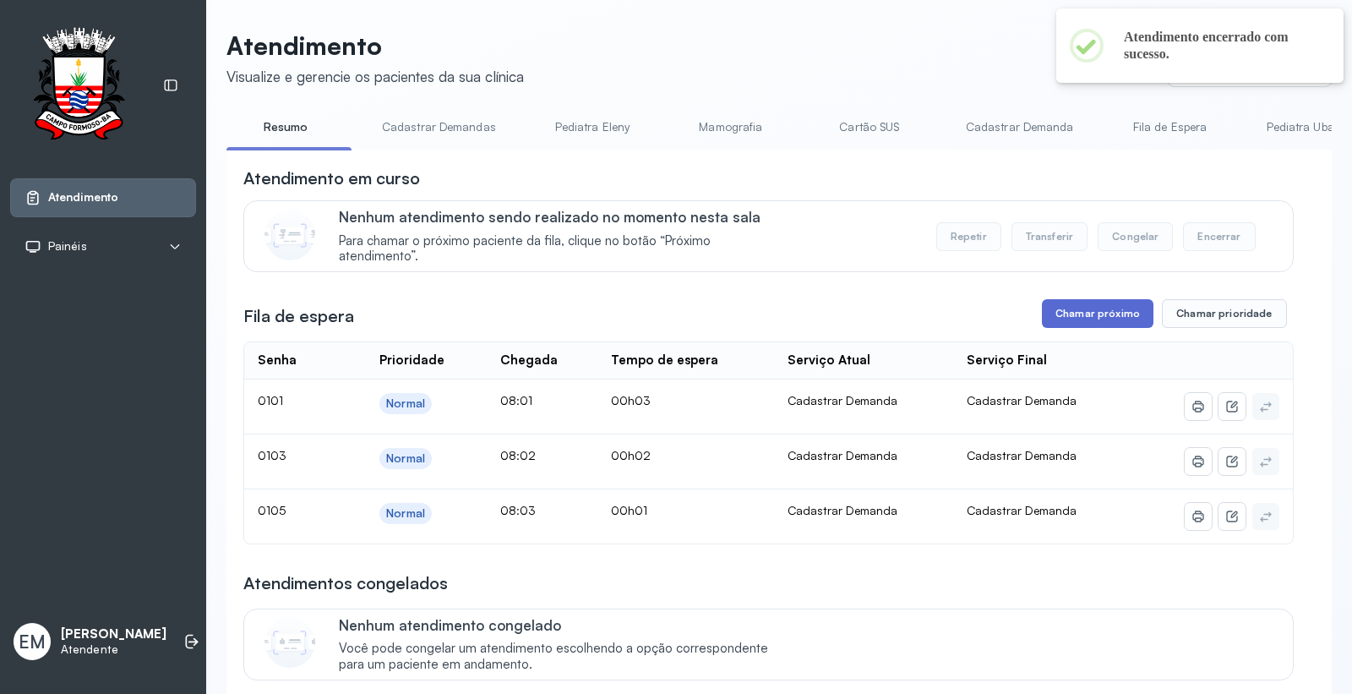
click at [1079, 320] on button "Chamar próximo" at bounding box center [1098, 313] width 112 height 29
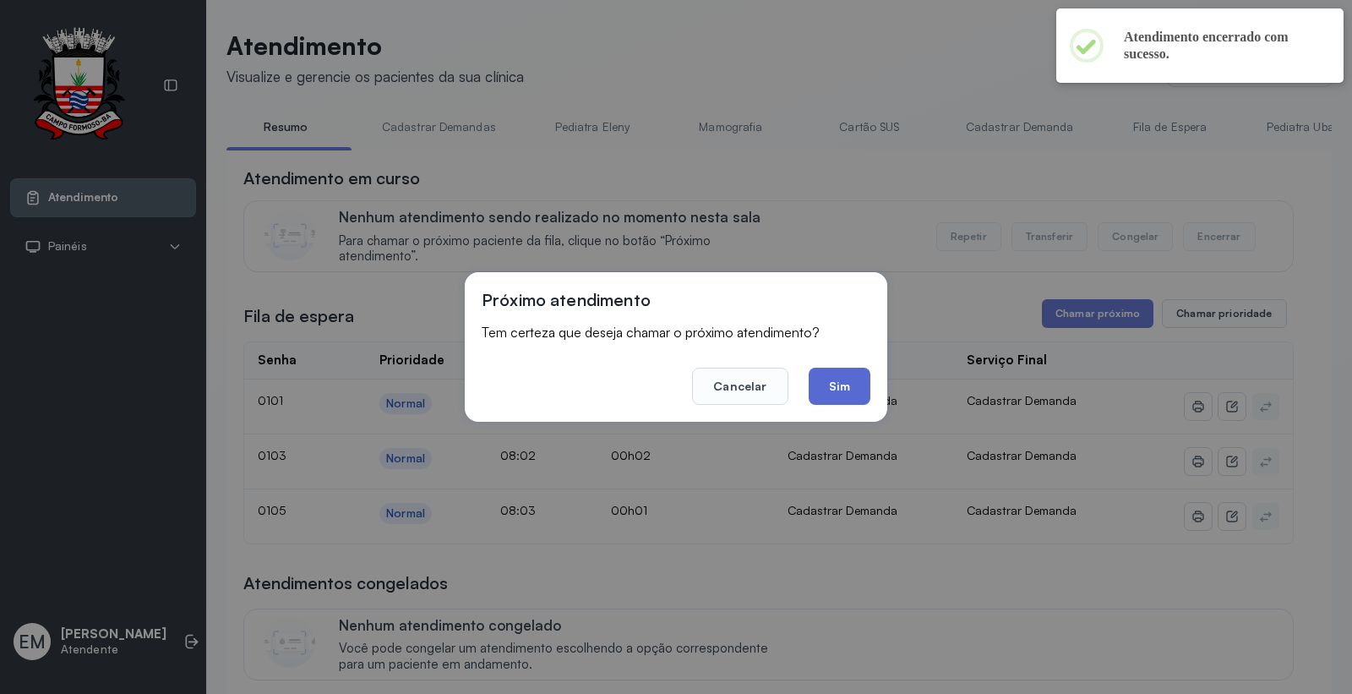
click at [816, 369] on button "Sim" at bounding box center [840, 386] width 62 height 37
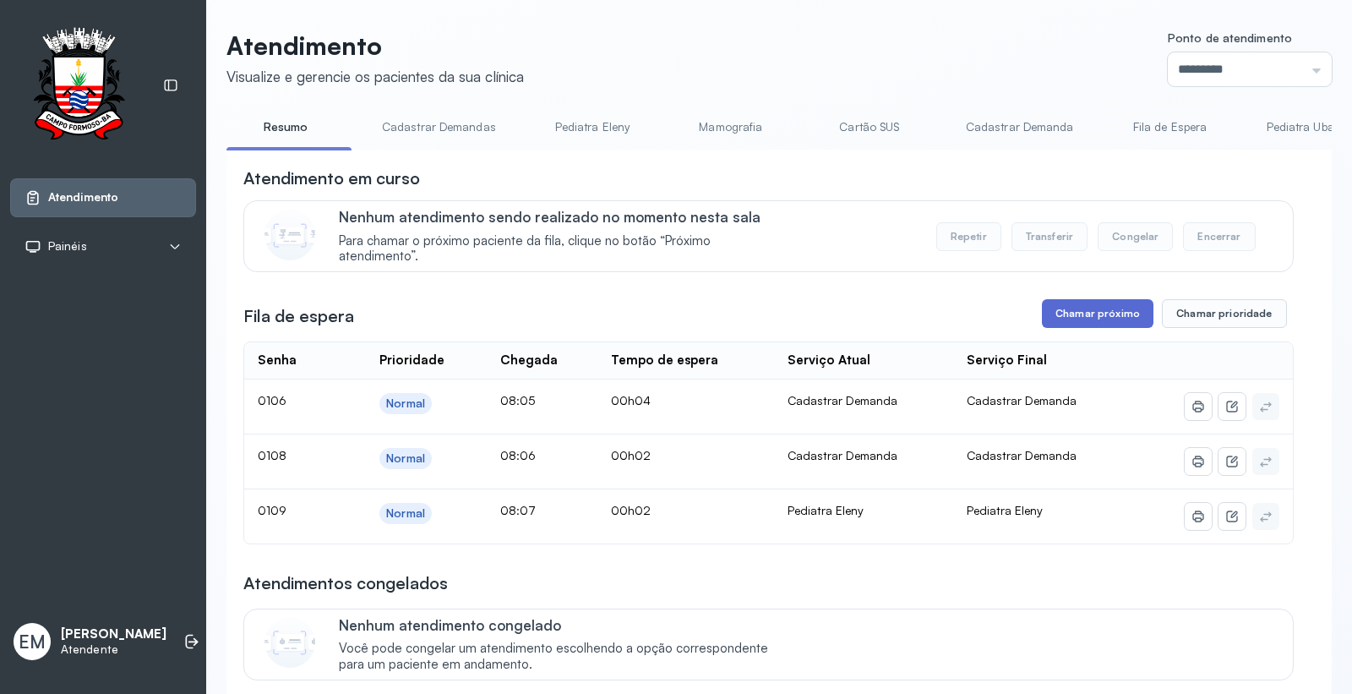
click at [1125, 314] on button "Chamar próximo" at bounding box center [1098, 313] width 112 height 29
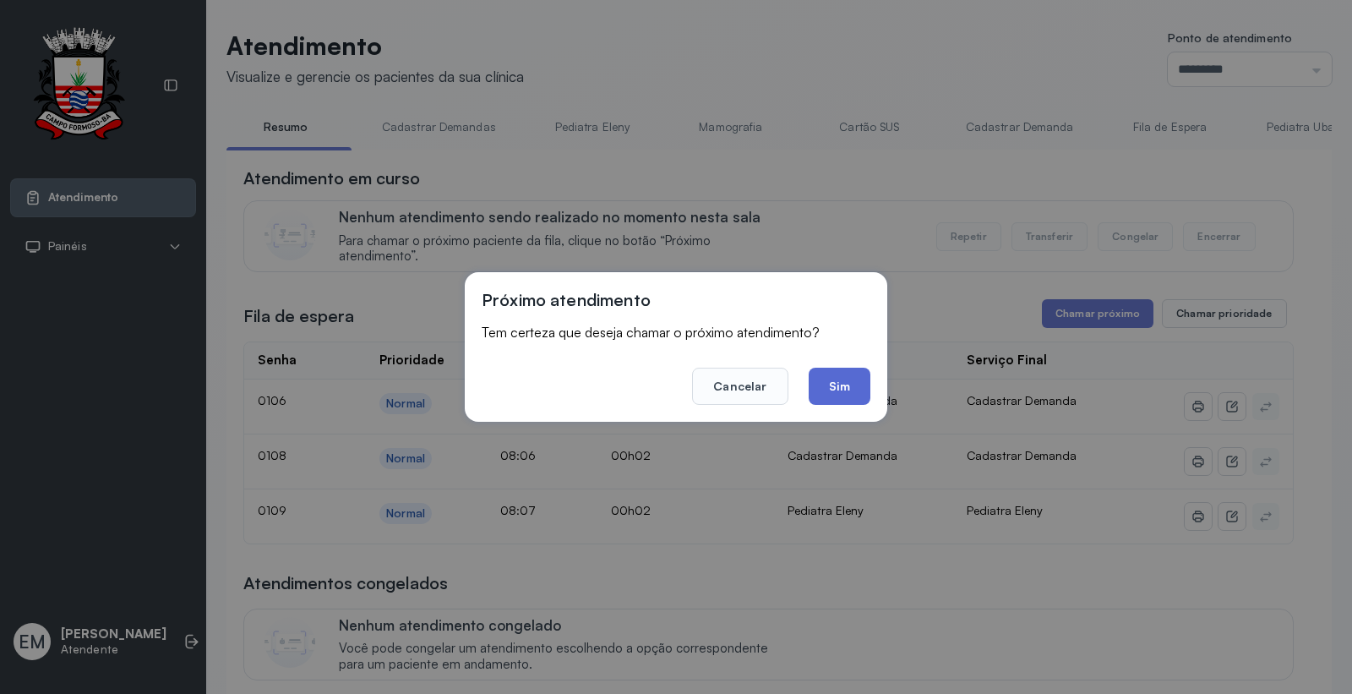
click at [848, 389] on button "Sim" at bounding box center [840, 386] width 62 height 37
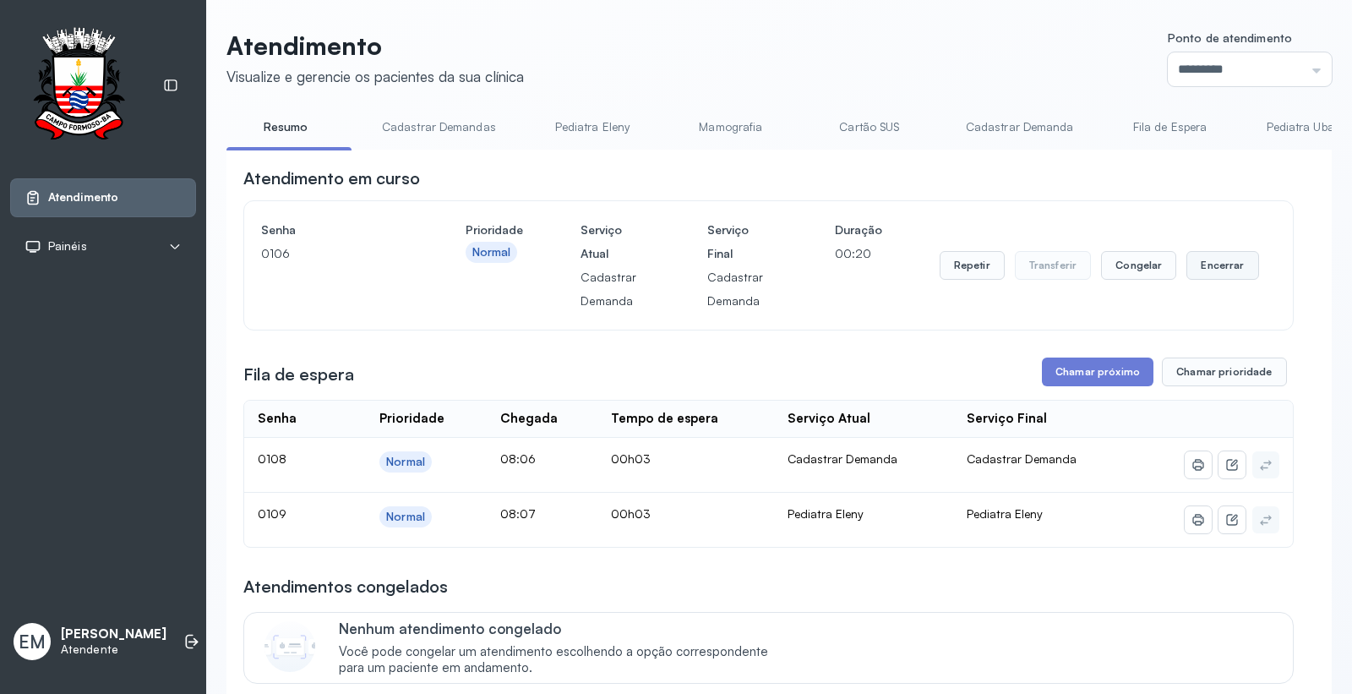
click at [1216, 263] on button "Encerrar" at bounding box center [1223, 265] width 72 height 29
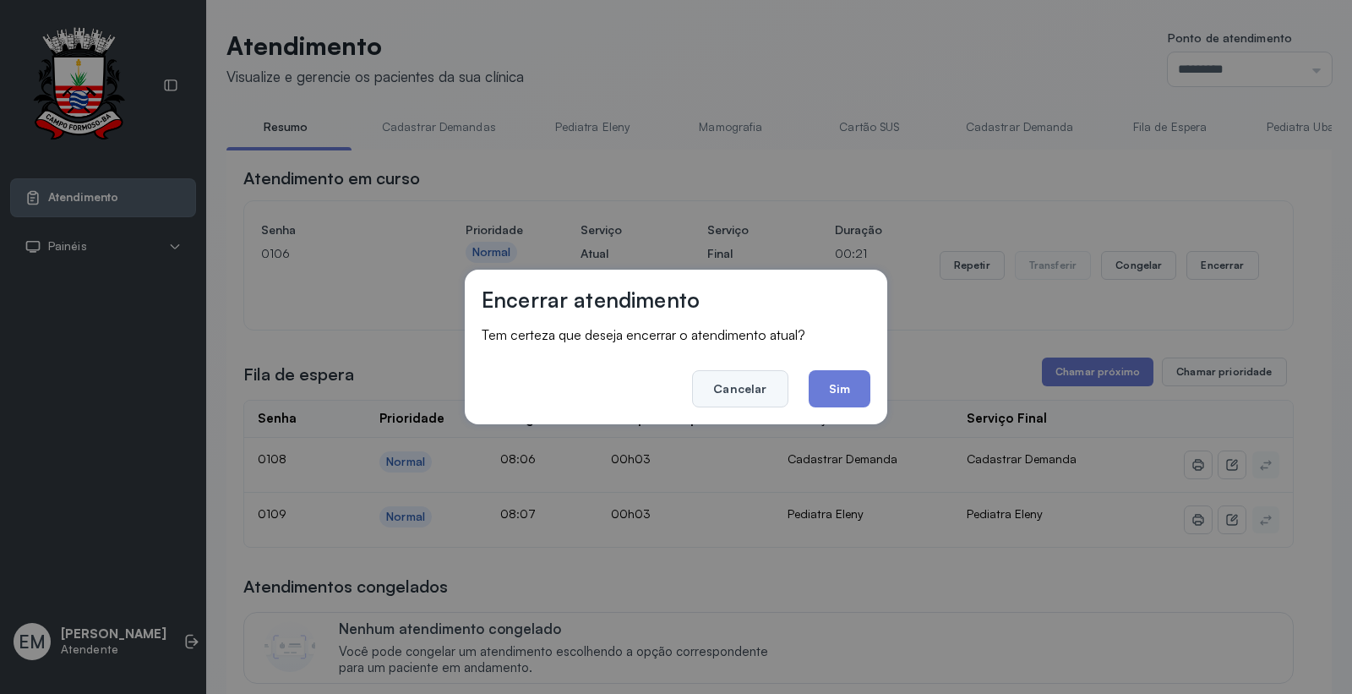
click at [753, 395] on button "Cancelar" at bounding box center [740, 388] width 96 height 37
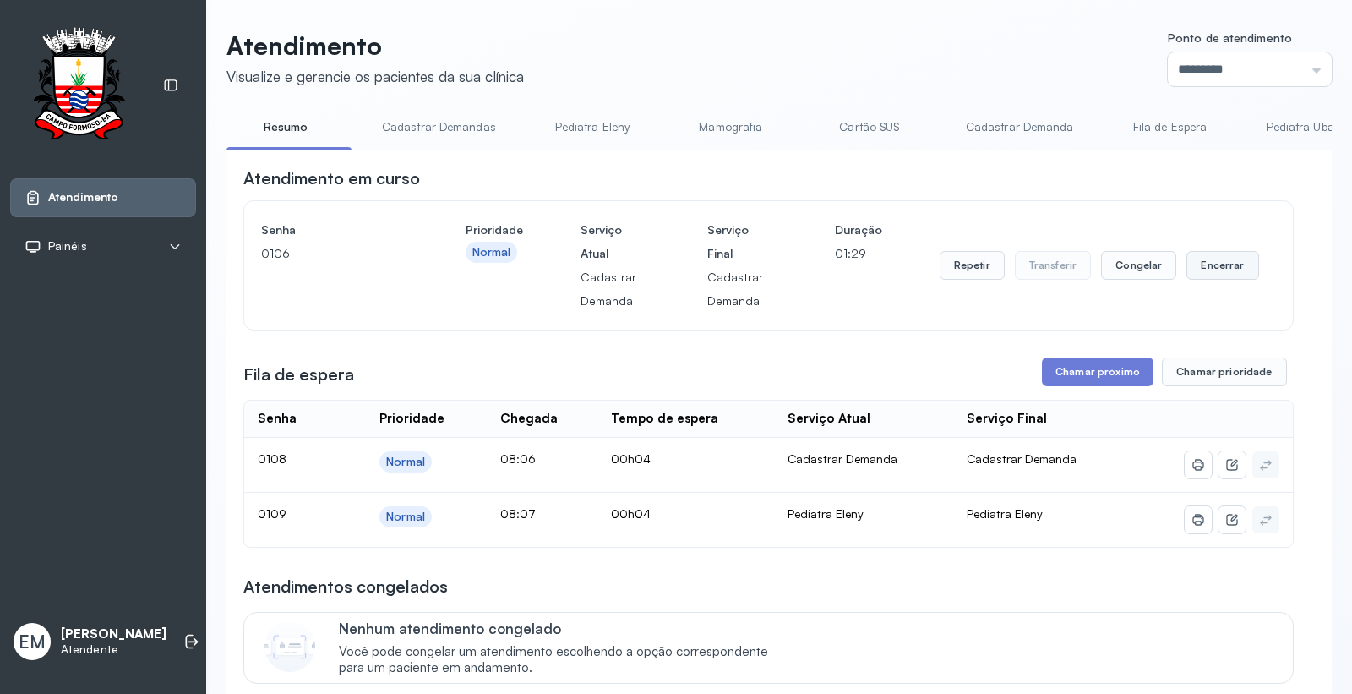
click at [1200, 265] on button "Encerrar" at bounding box center [1223, 265] width 72 height 29
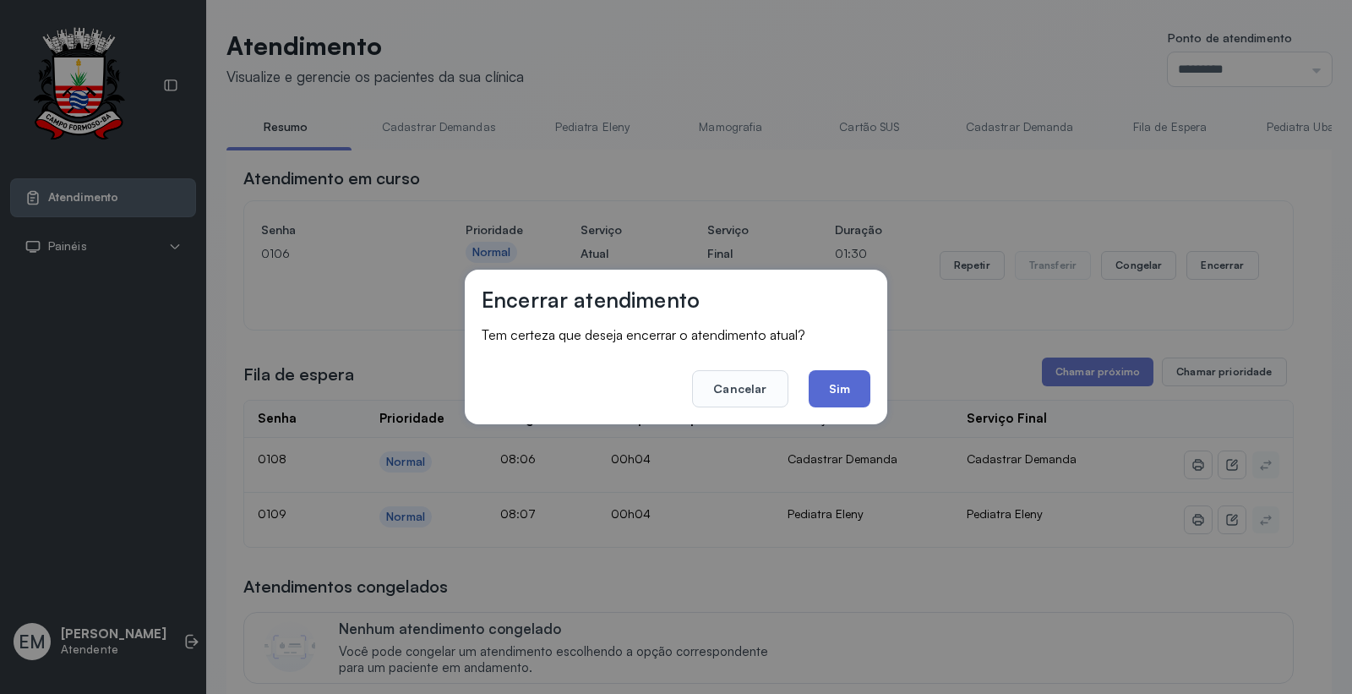
click at [825, 394] on button "Sim" at bounding box center [840, 388] width 62 height 37
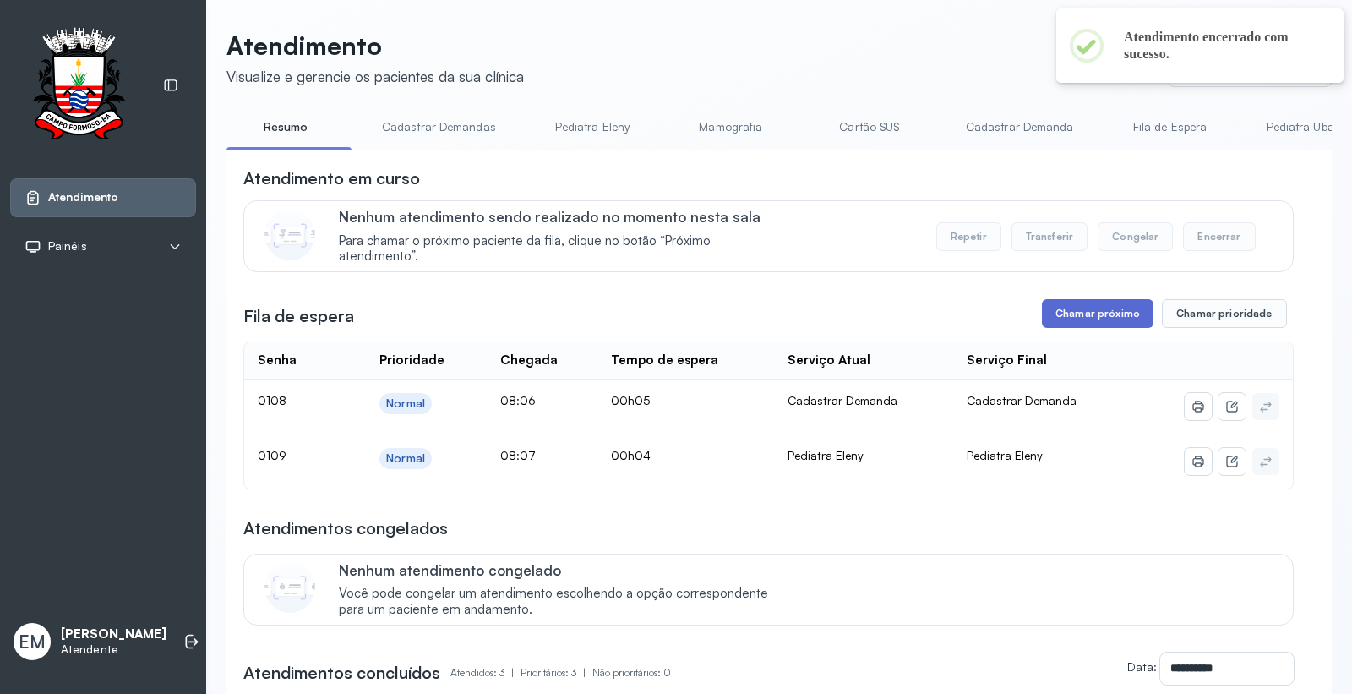
click at [1097, 318] on button "Chamar próximo" at bounding box center [1098, 313] width 112 height 29
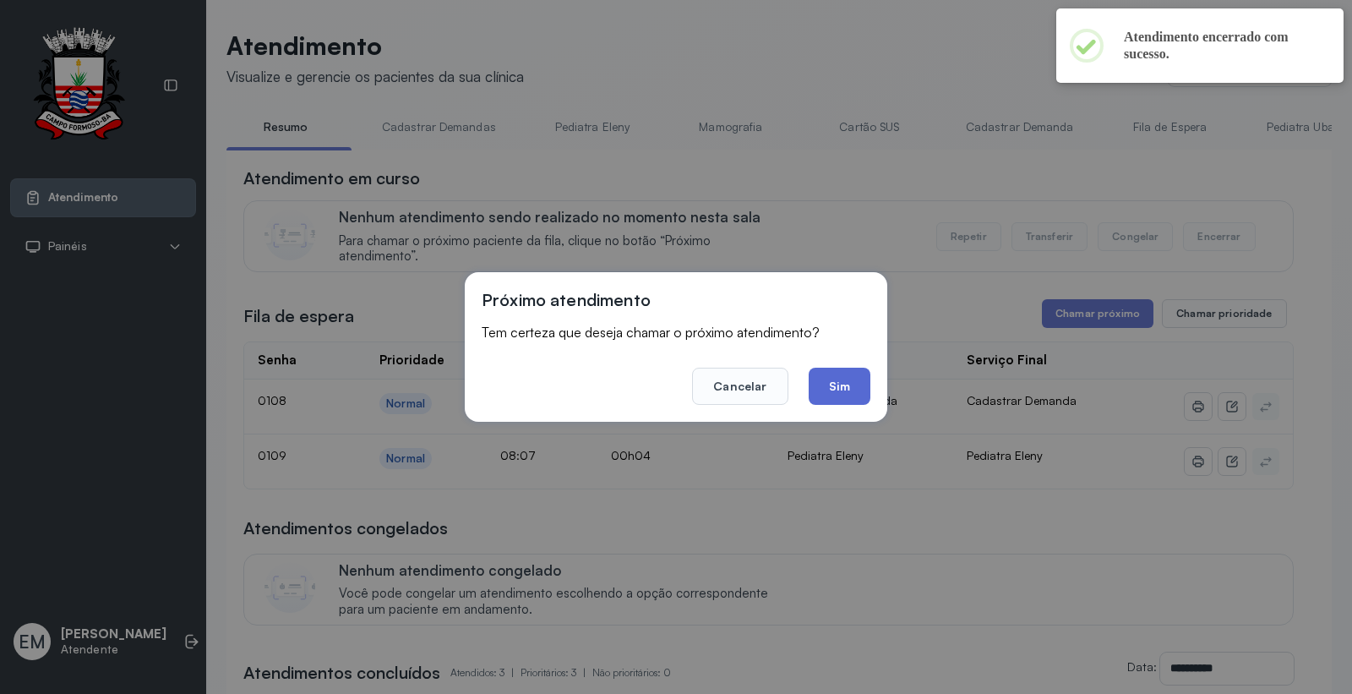
click at [850, 394] on button "Sim" at bounding box center [840, 386] width 62 height 37
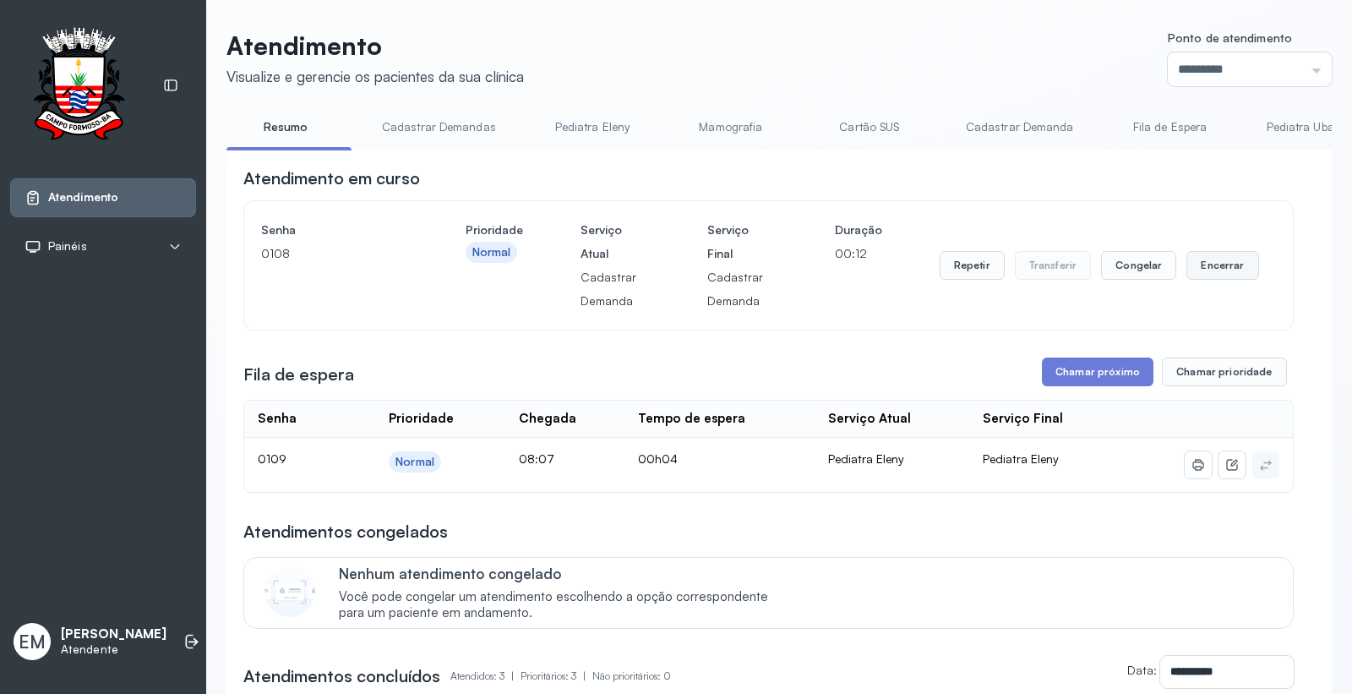
click at [1216, 280] on button "Encerrar" at bounding box center [1223, 265] width 72 height 29
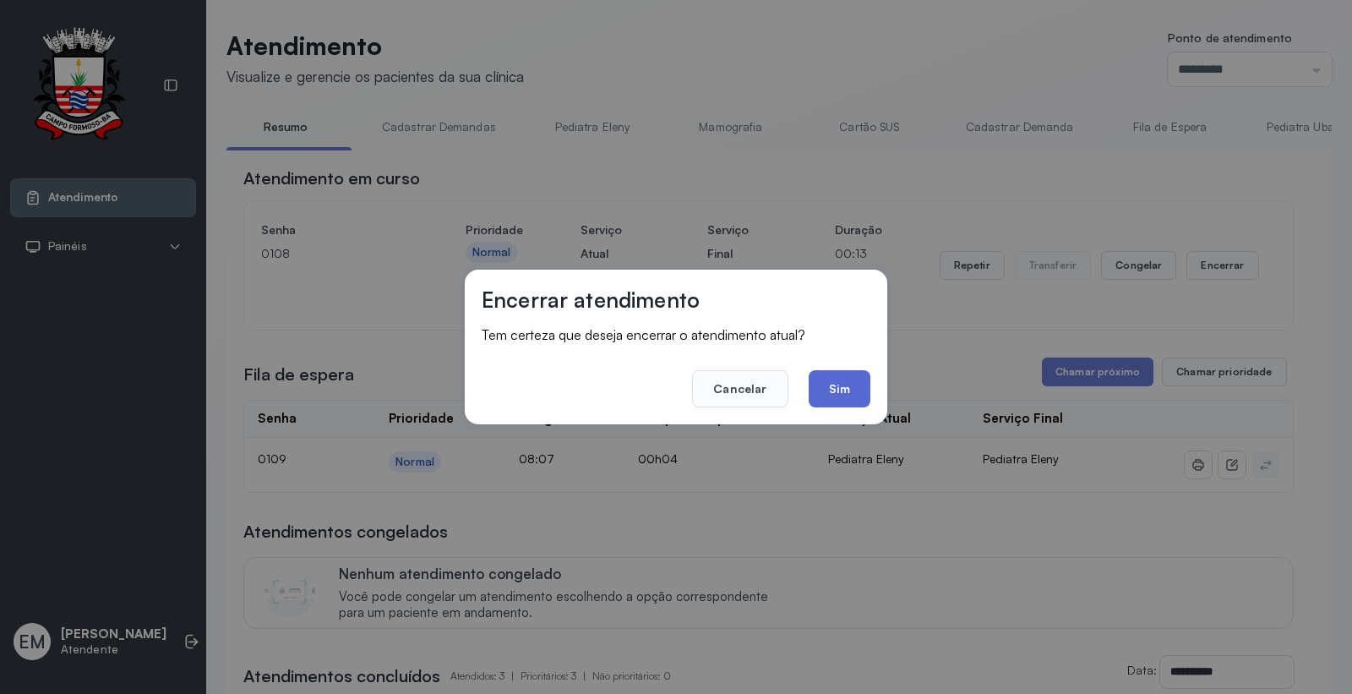
click at [831, 398] on button "Sim" at bounding box center [840, 388] width 62 height 37
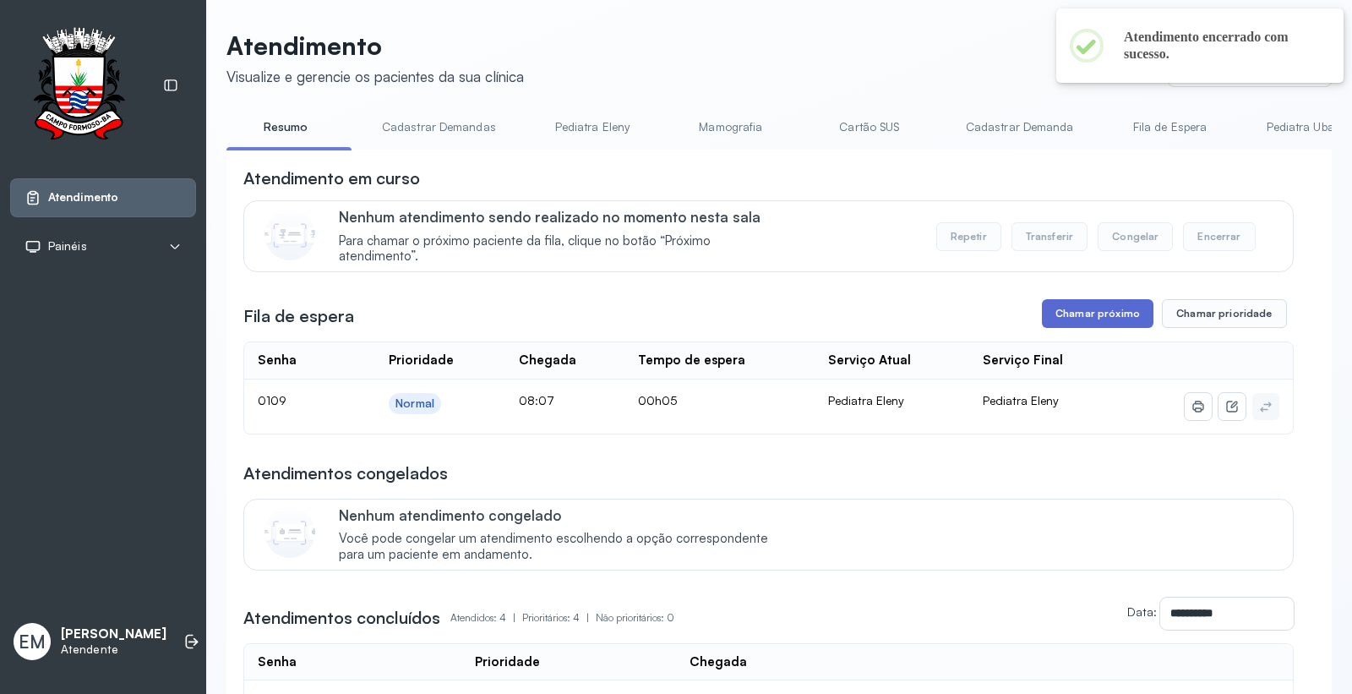
click at [1078, 316] on button "Chamar próximo" at bounding box center [1098, 313] width 112 height 29
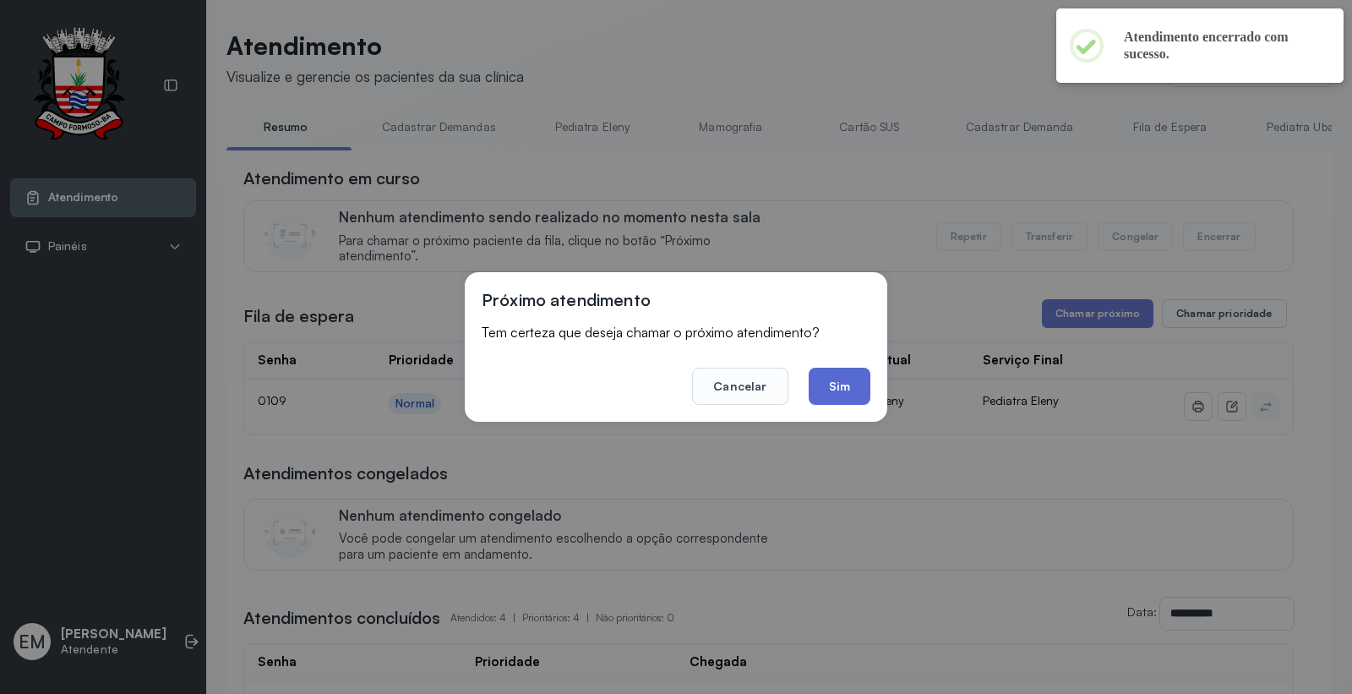
click at [868, 380] on button "Sim" at bounding box center [840, 386] width 62 height 37
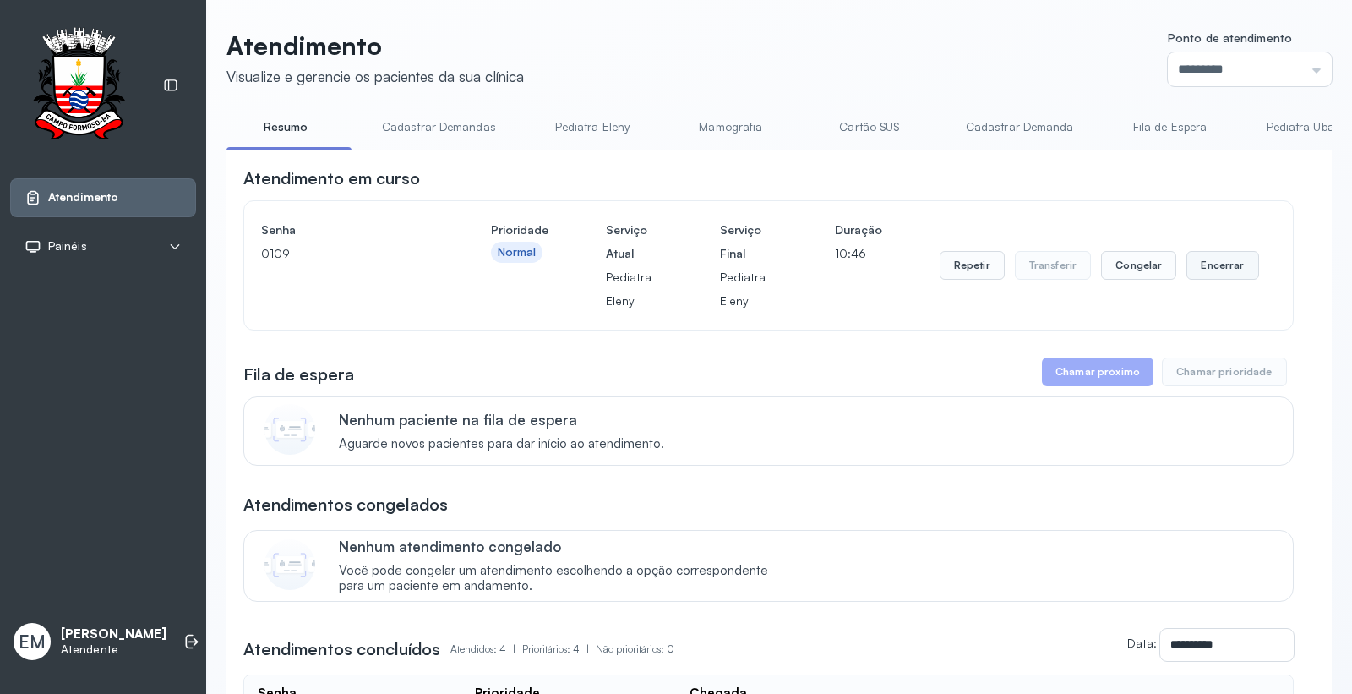
click at [1211, 257] on button "Encerrar" at bounding box center [1223, 265] width 72 height 29
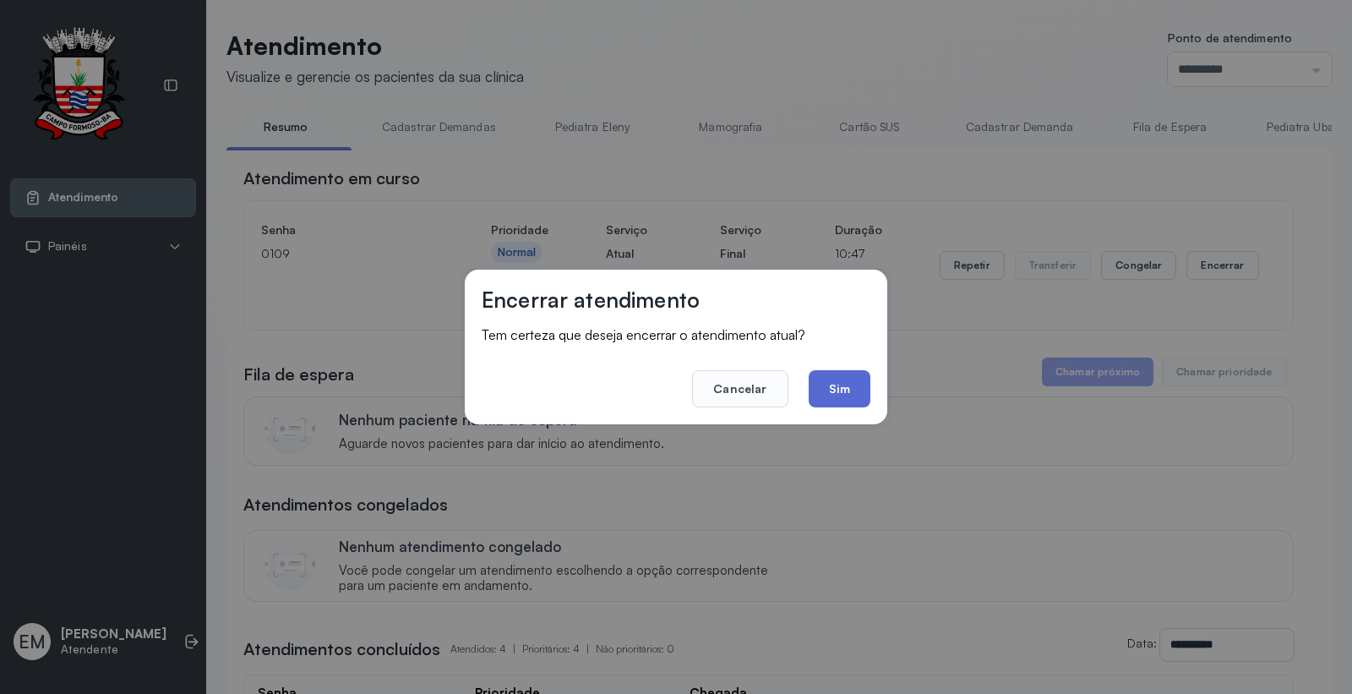
click at [850, 397] on button "Sim" at bounding box center [840, 388] width 62 height 37
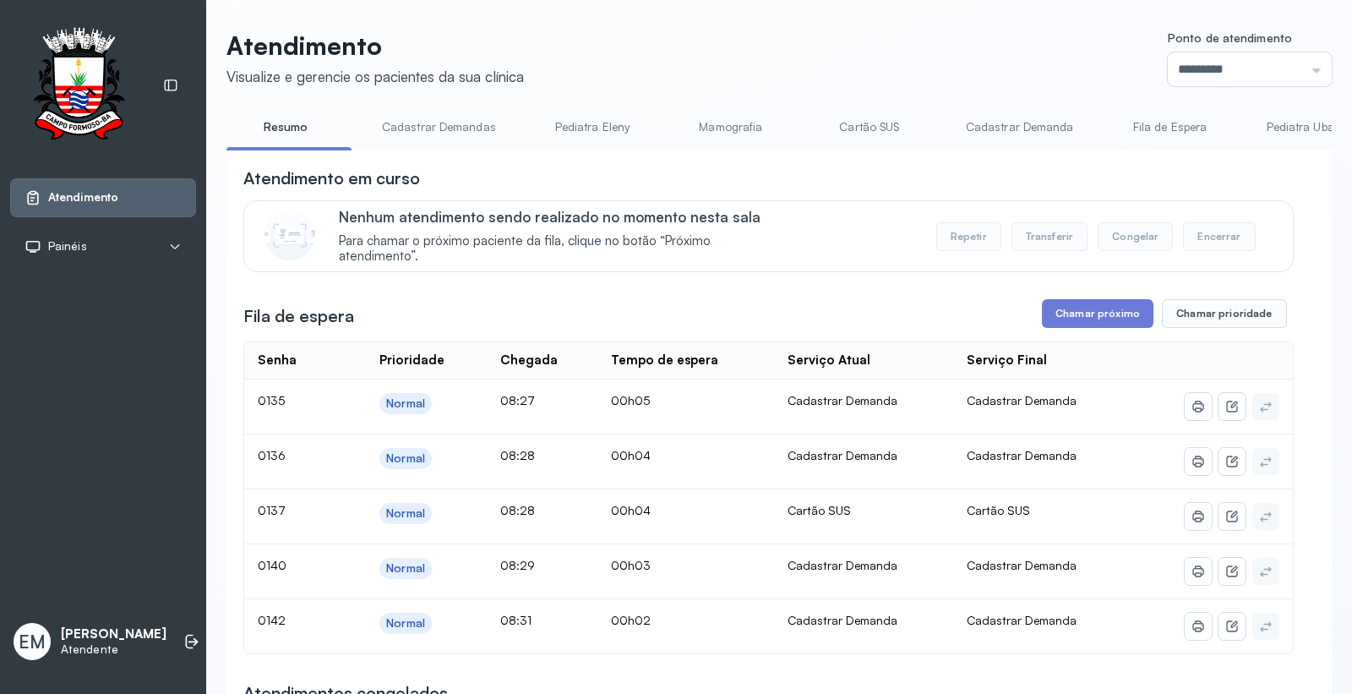
click at [833, 119] on link "Cartão SUS" at bounding box center [870, 127] width 118 height 28
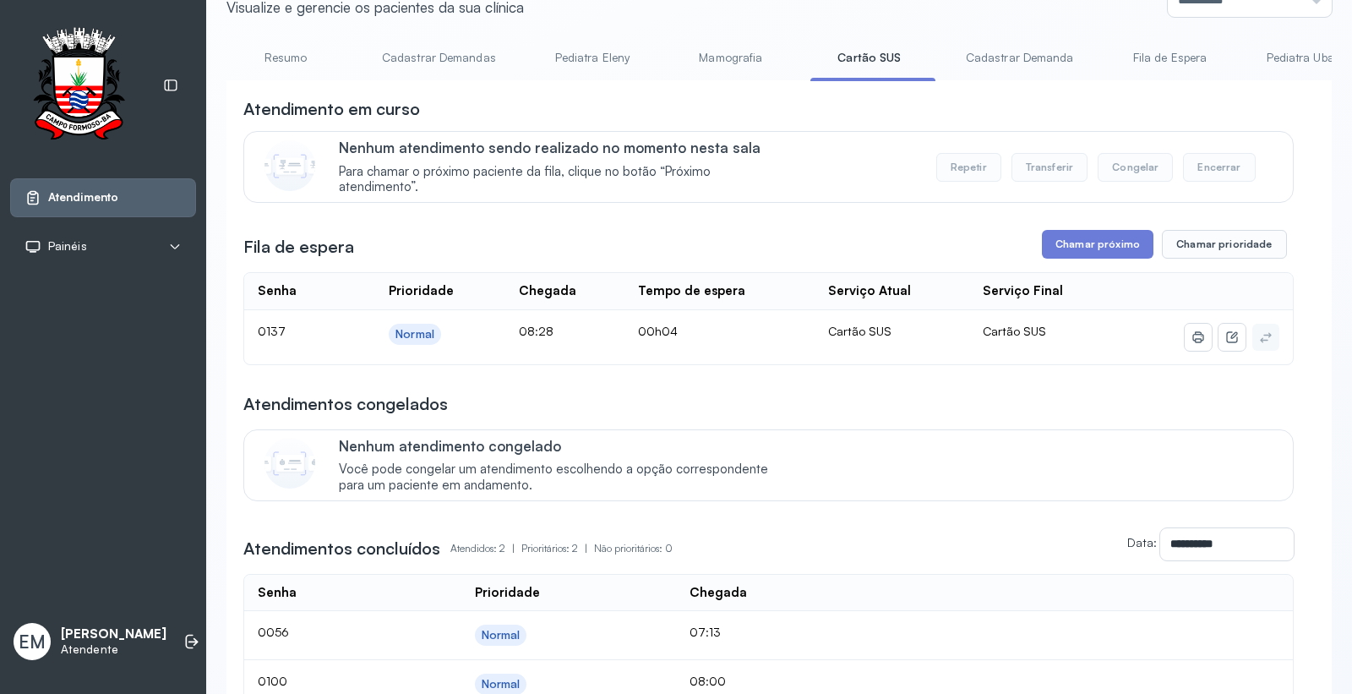
scroll to position [260, 0]
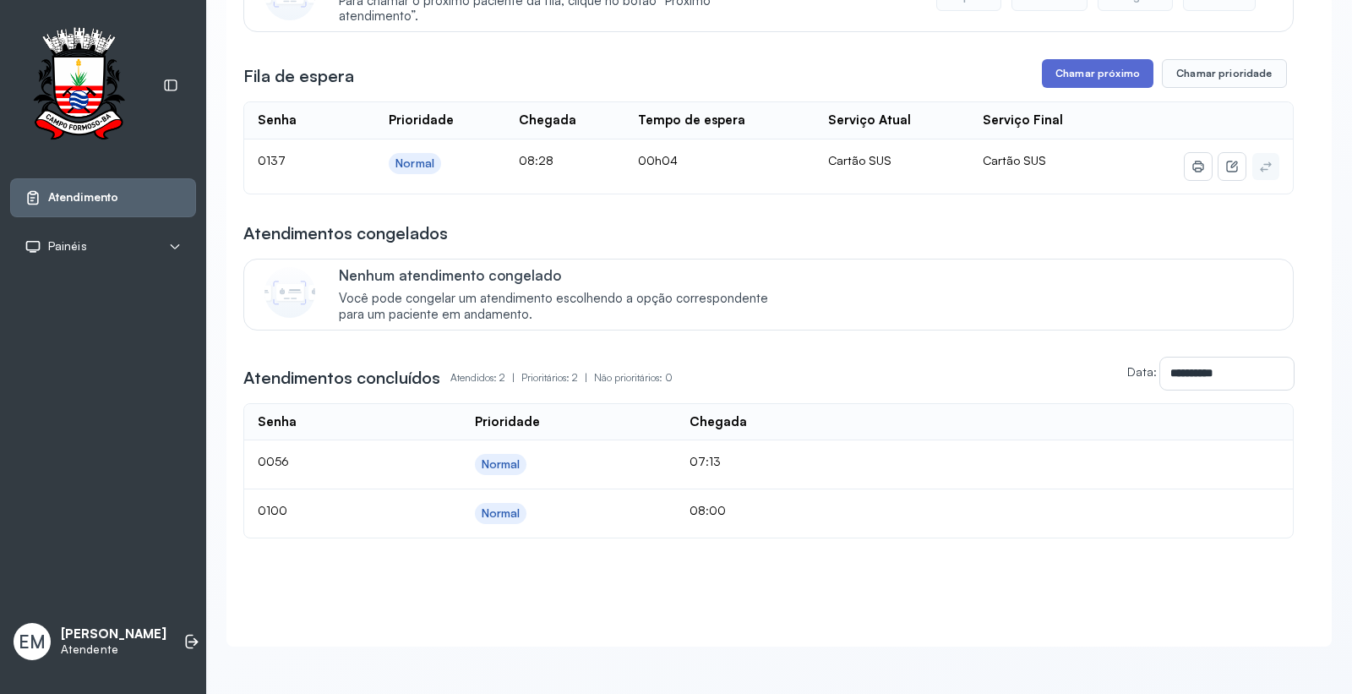
click at [1085, 66] on button "Chamar próximo" at bounding box center [1098, 73] width 112 height 29
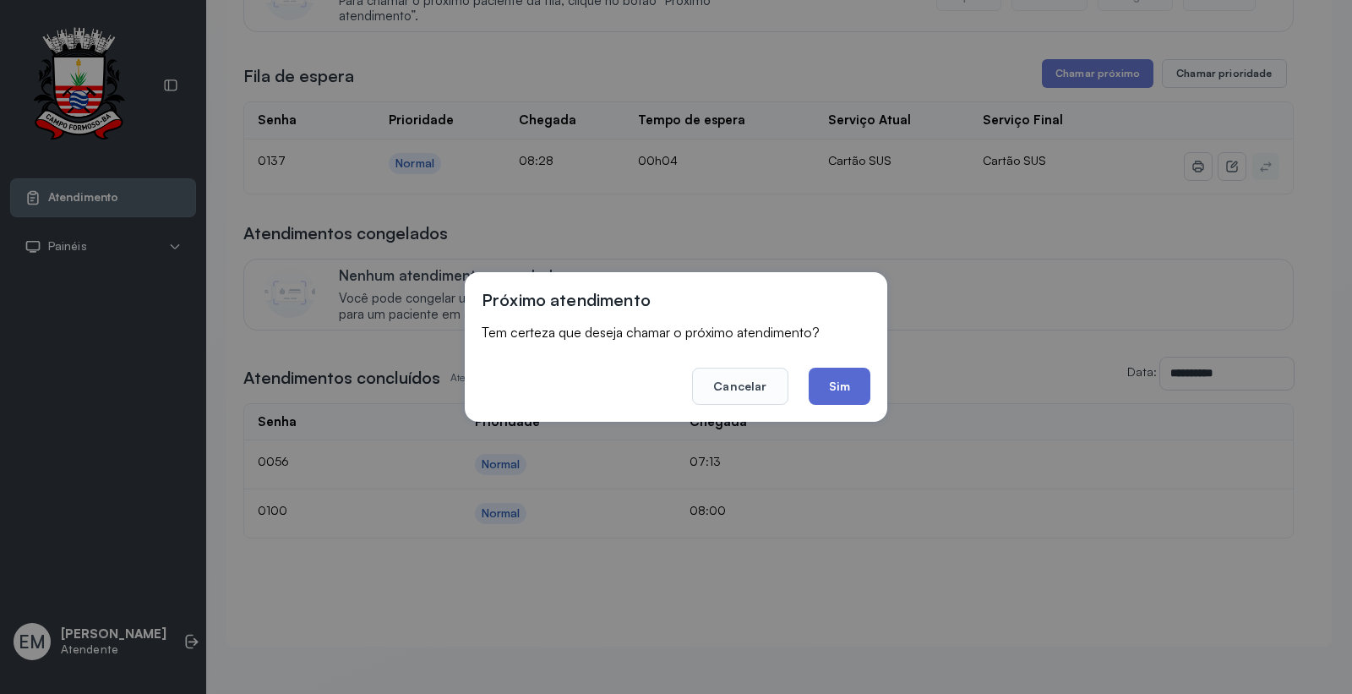
click at [852, 394] on button "Sim" at bounding box center [840, 386] width 62 height 37
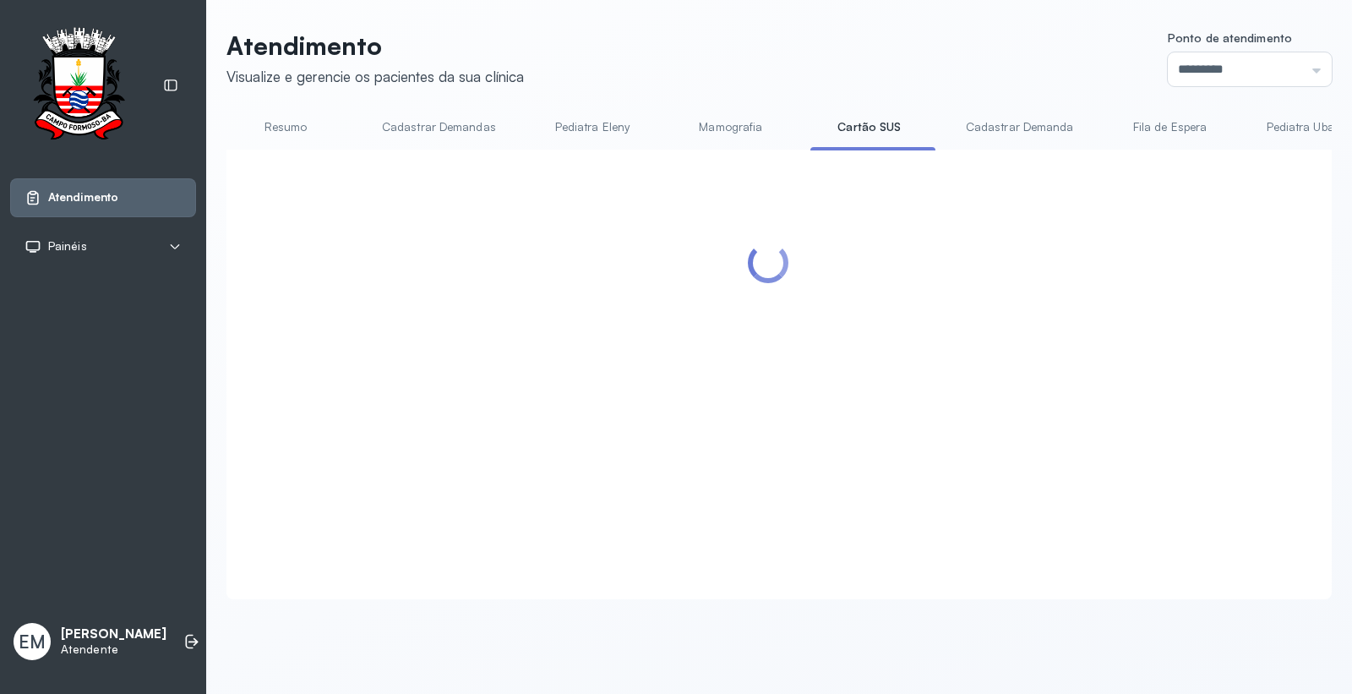
scroll to position [0, 0]
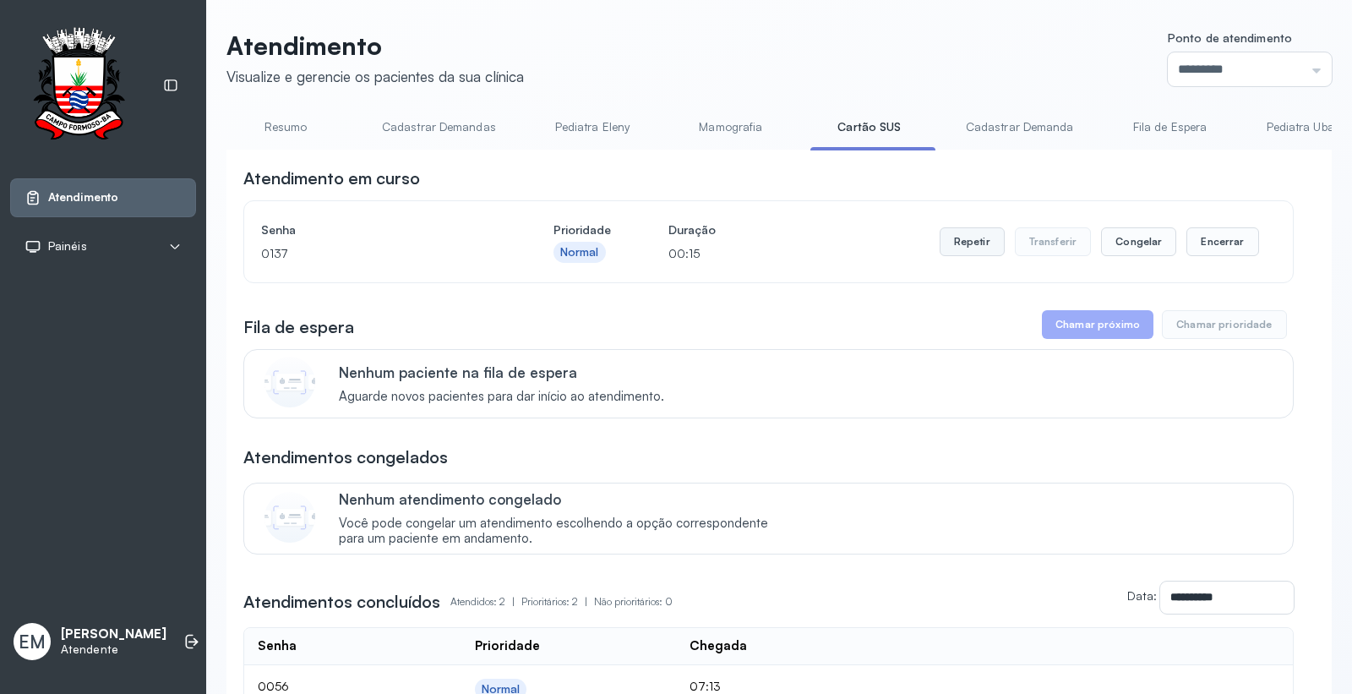
click at [940, 241] on button "Repetir" at bounding box center [972, 241] width 65 height 29
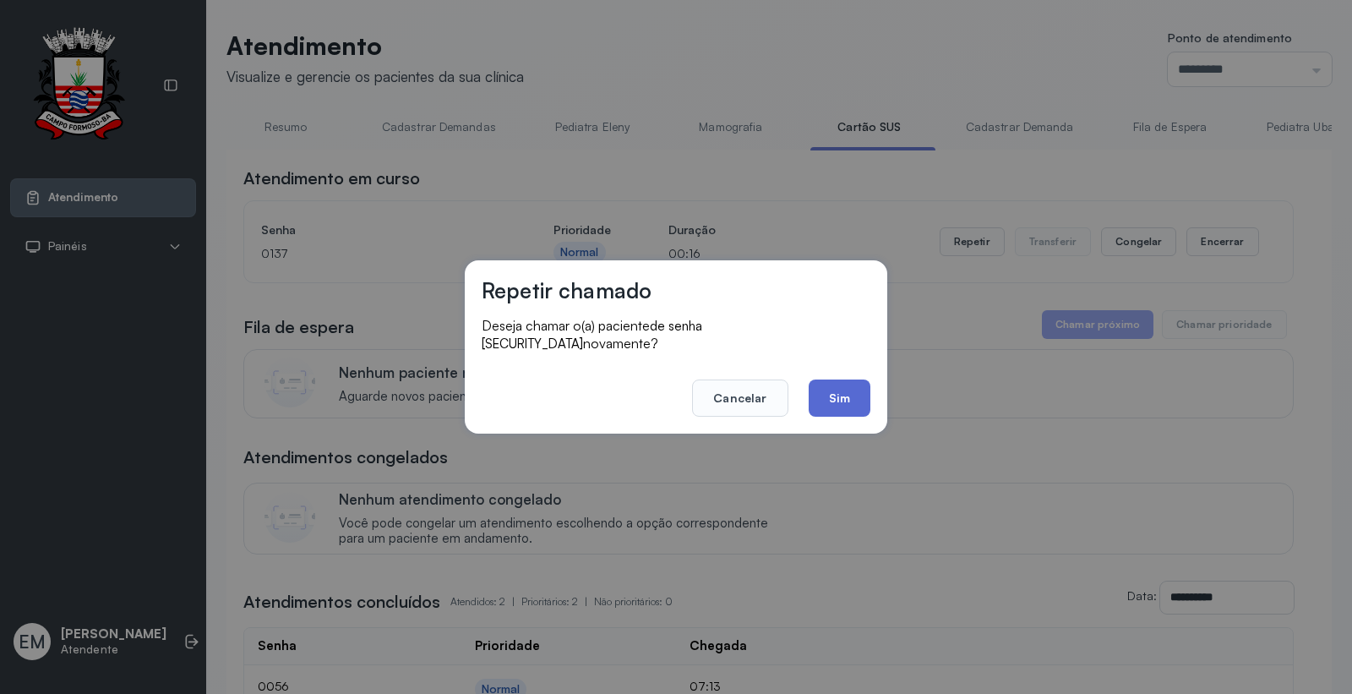
click at [842, 391] on button "Sim" at bounding box center [840, 398] width 62 height 37
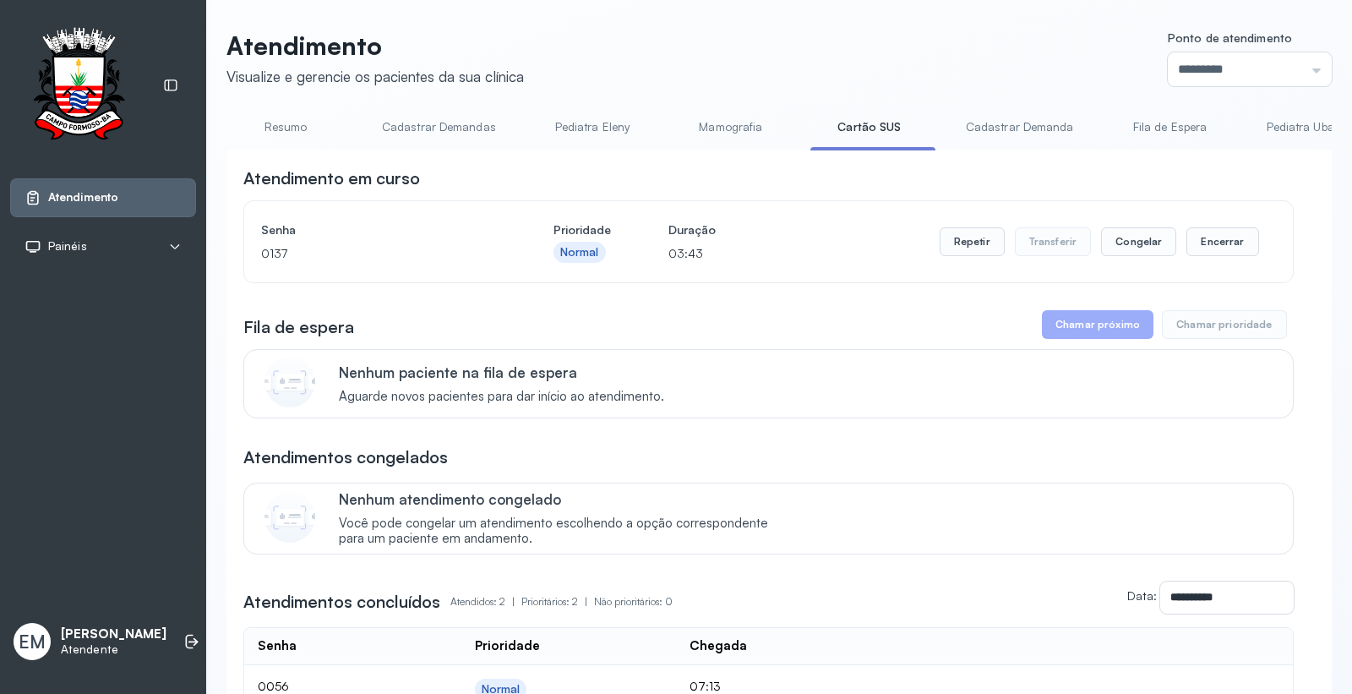
click at [1185, 212] on div "Senha 0137 Prioridade Normal Duração 03:43 Repetir Transferir Congelar Encerrar" at bounding box center [768, 241] width 1049 height 81
click at [1193, 228] on div "Repetir Transferir Congelar Encerrar" at bounding box center [1100, 241] width 320 height 47
click at [1197, 237] on button "Encerrar" at bounding box center [1223, 241] width 72 height 29
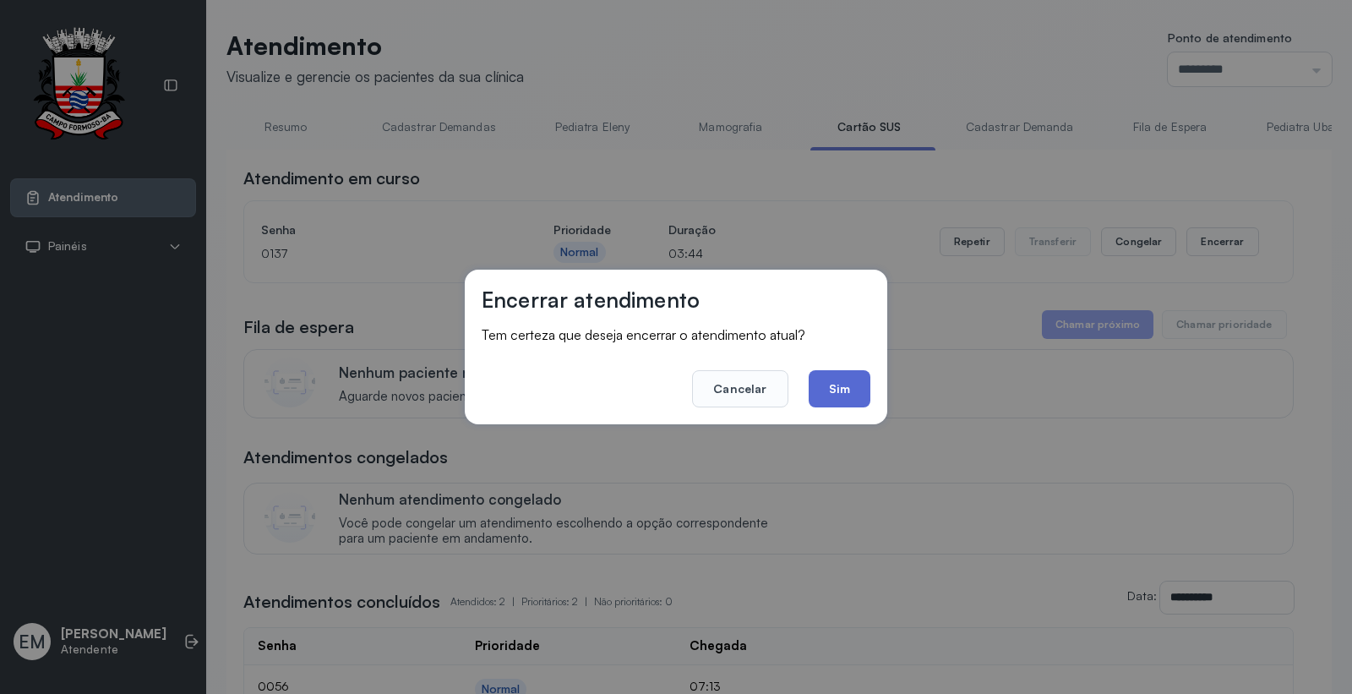
click at [855, 401] on button "Sim" at bounding box center [840, 388] width 62 height 37
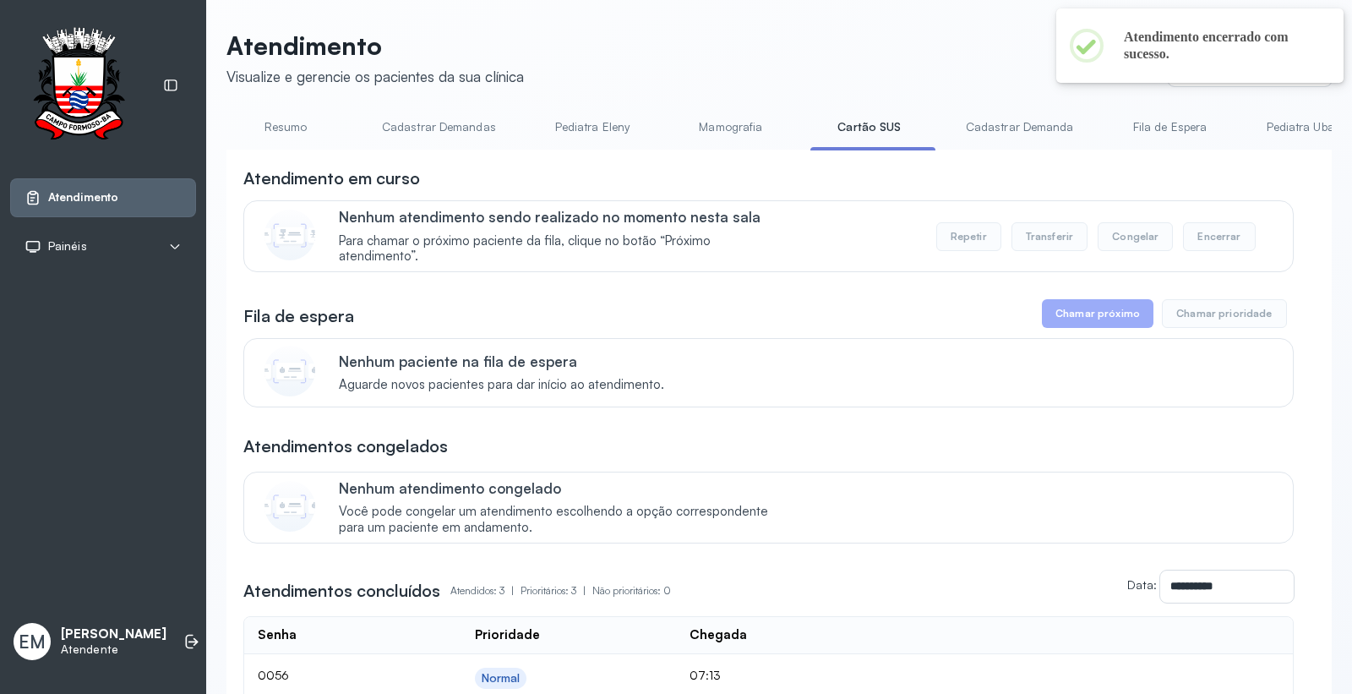
click at [309, 128] on link "Resumo" at bounding box center [286, 127] width 118 height 28
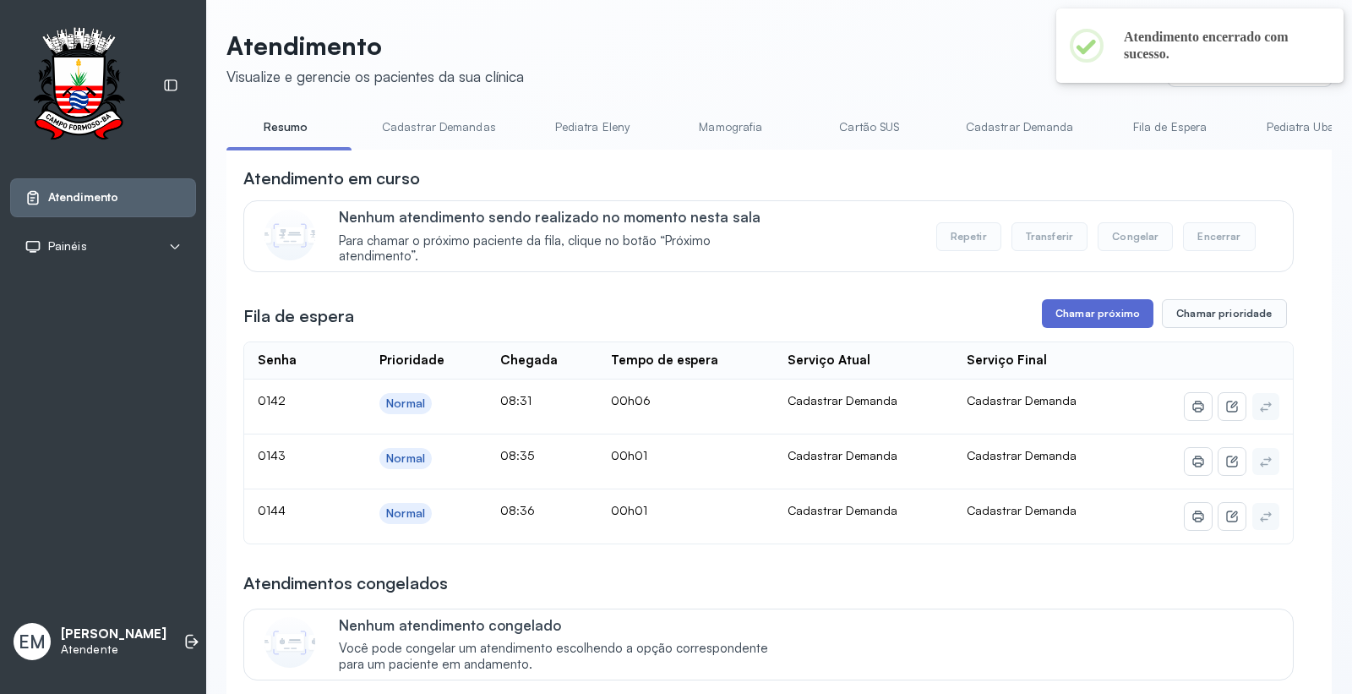
click at [1118, 321] on button "Chamar próximo" at bounding box center [1098, 313] width 112 height 29
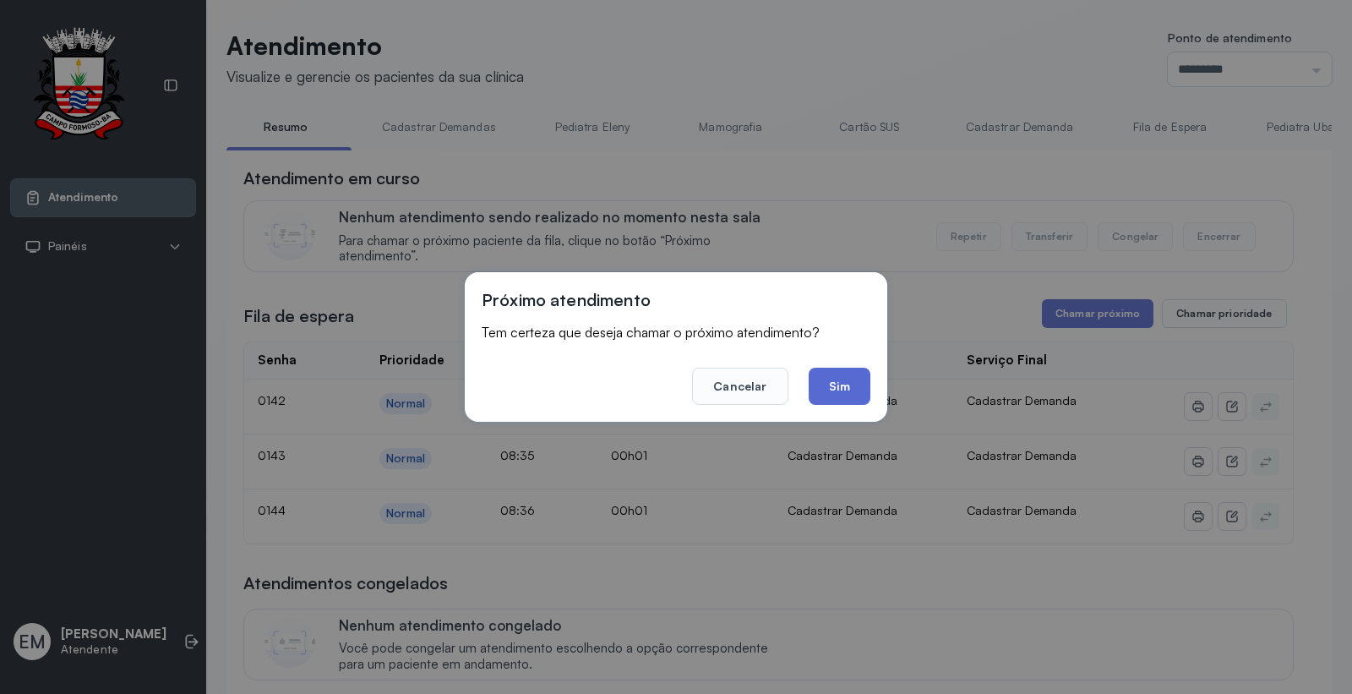
click at [852, 395] on button "Sim" at bounding box center [840, 386] width 62 height 37
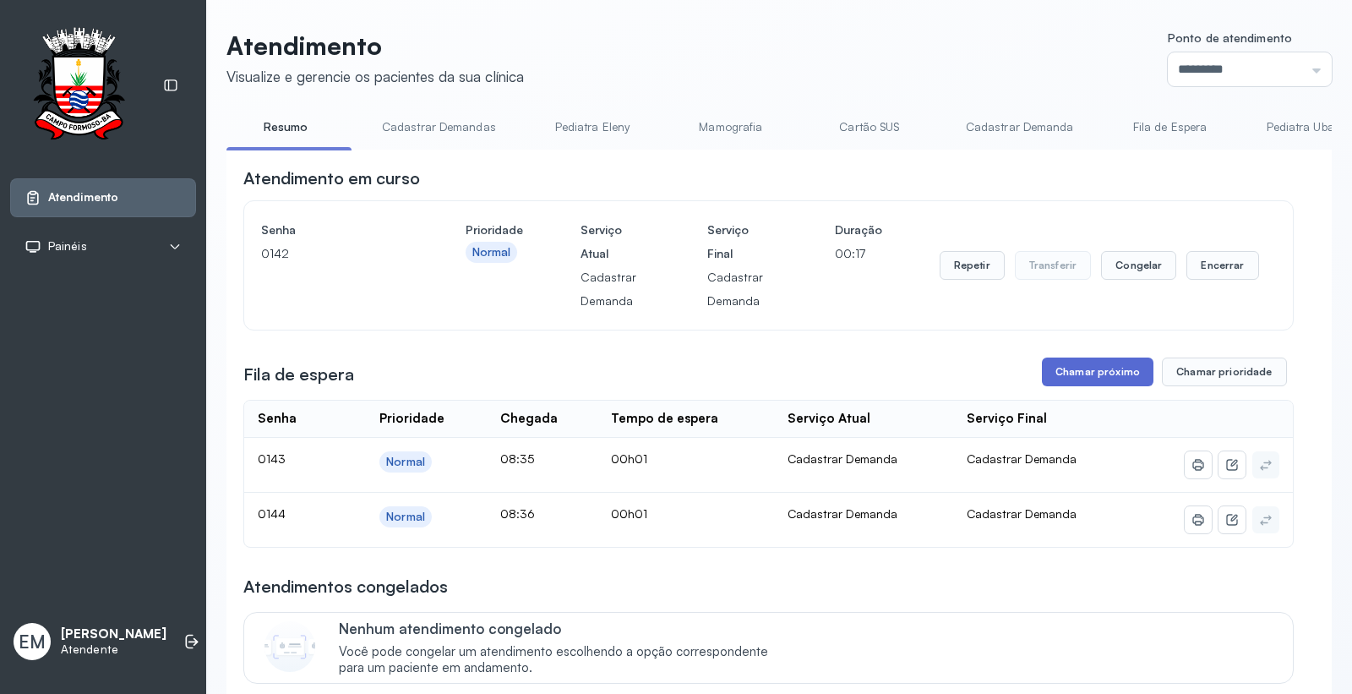
click at [1088, 372] on button "Chamar próximo" at bounding box center [1098, 372] width 112 height 29
click at [1101, 364] on button "Chamar próximo" at bounding box center [1098, 372] width 112 height 29
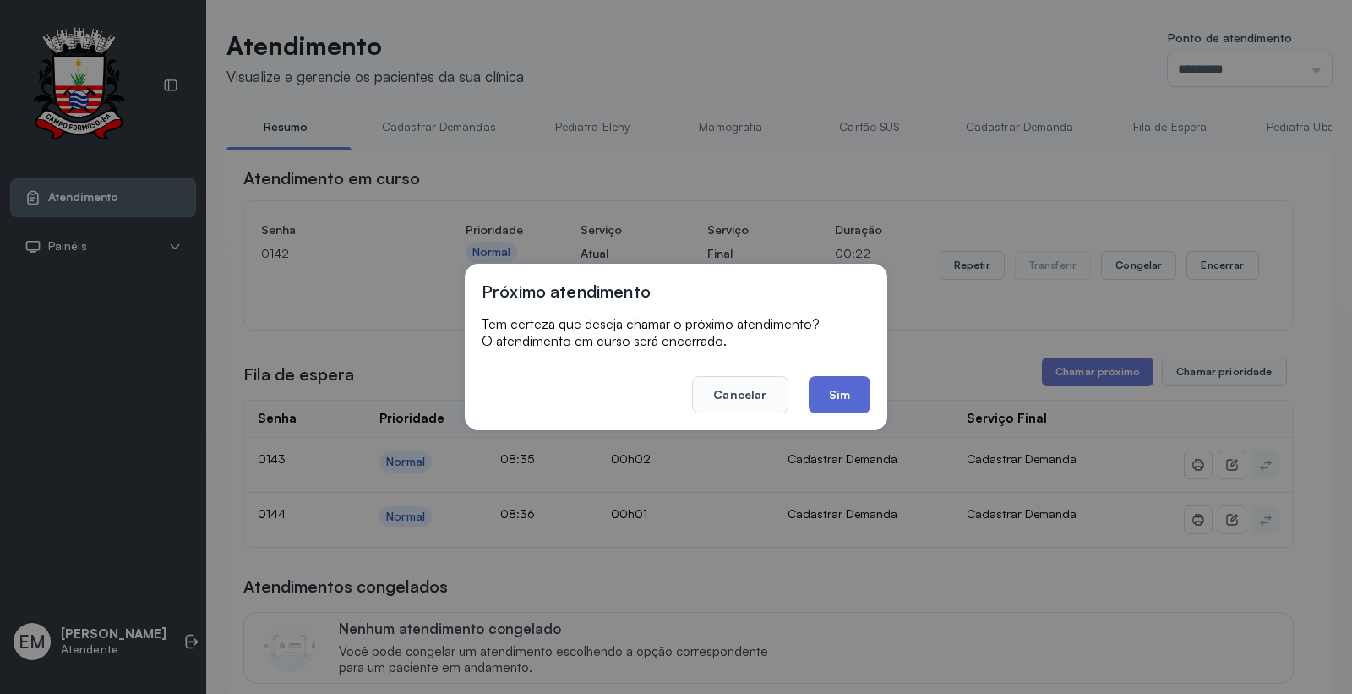
click at [842, 396] on button "Sim" at bounding box center [840, 394] width 62 height 37
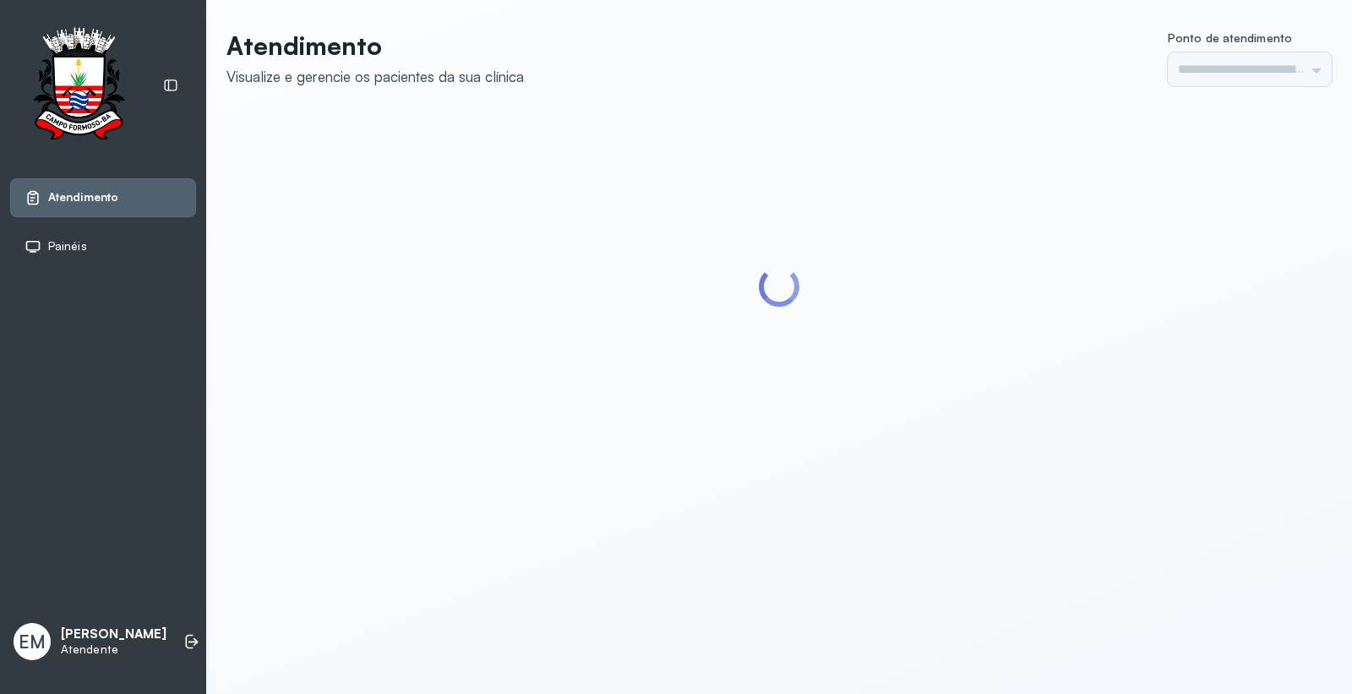
type input "*********"
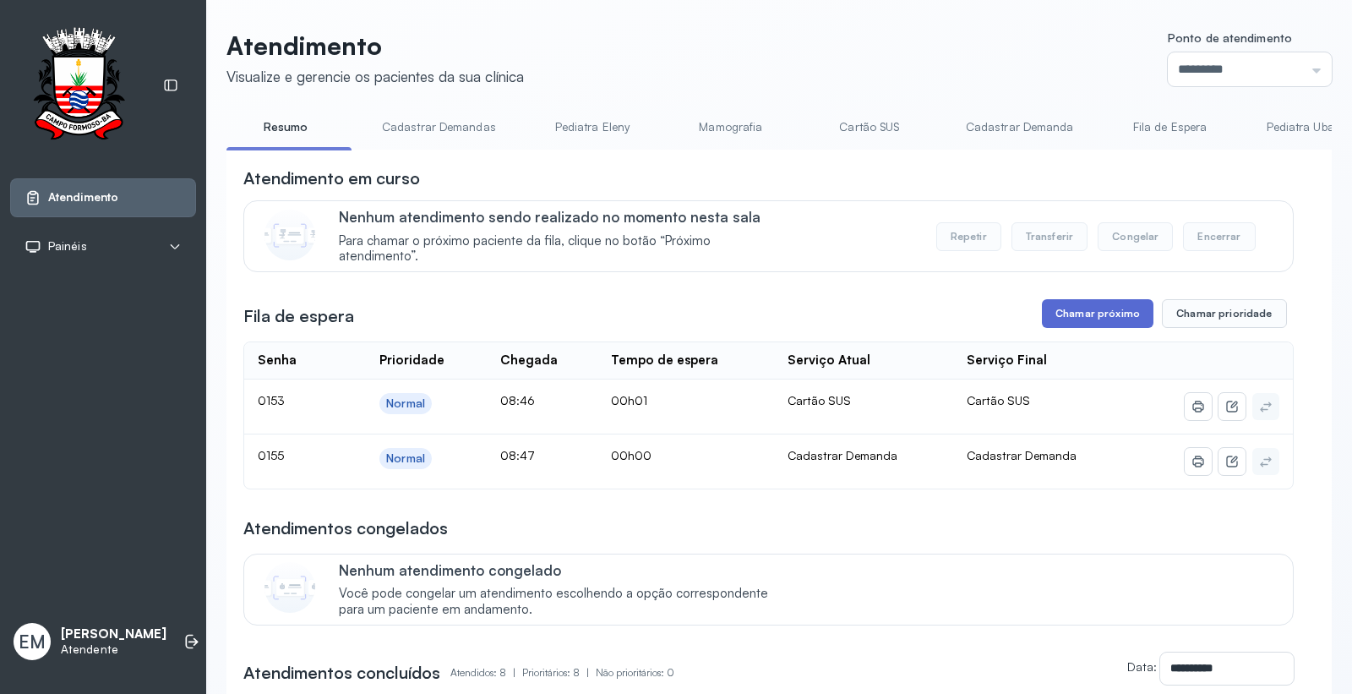
click at [1107, 325] on button "Chamar próximo" at bounding box center [1098, 313] width 112 height 29
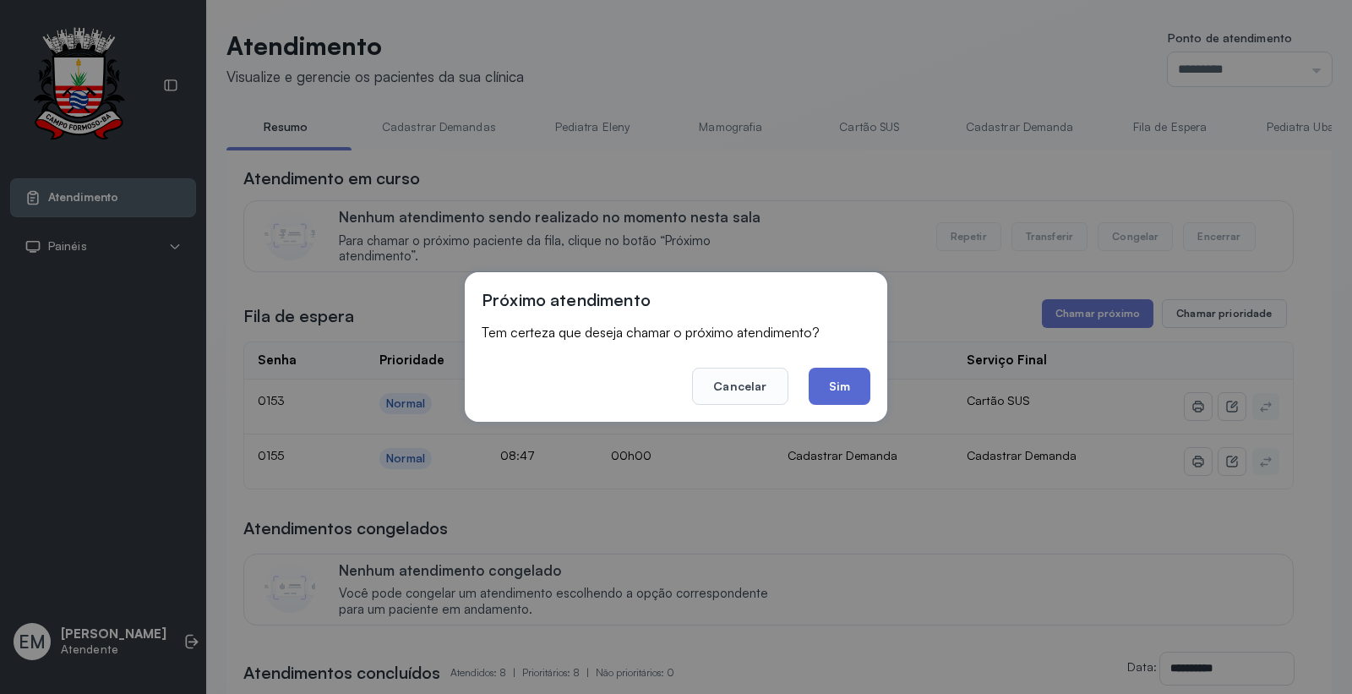
click at [849, 393] on button "Sim" at bounding box center [840, 386] width 62 height 37
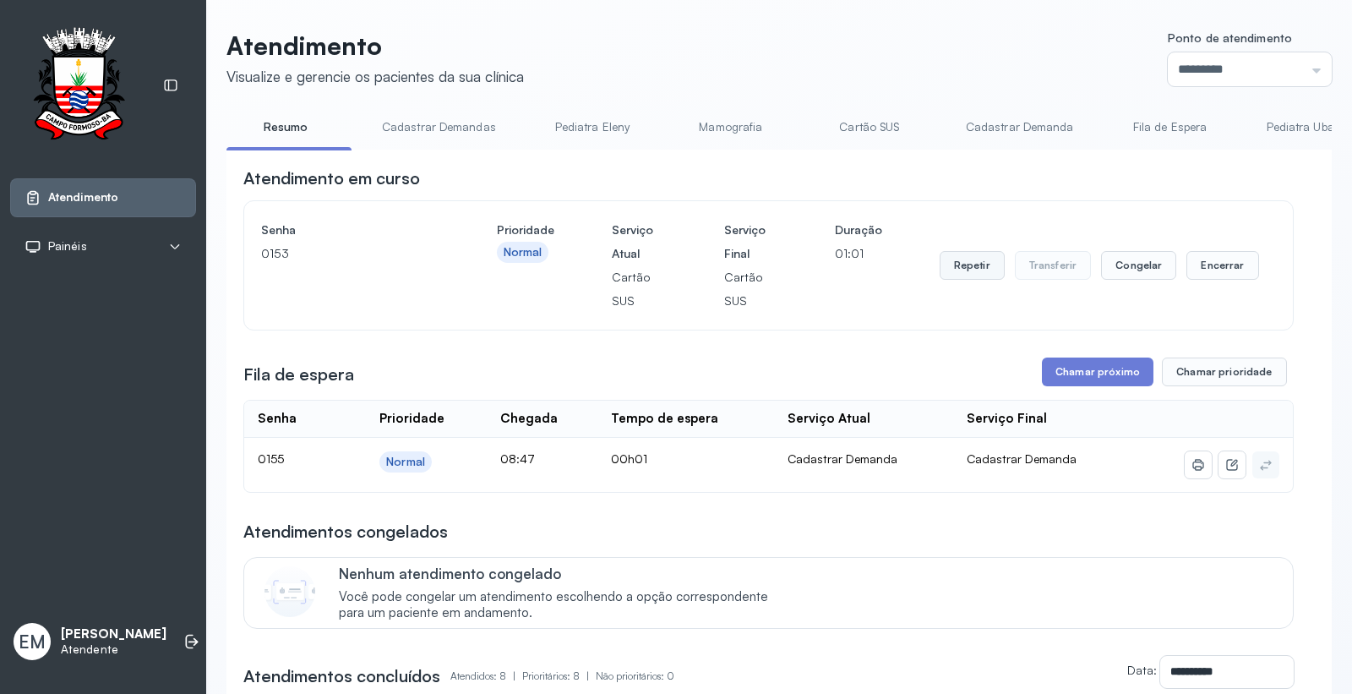
click at [969, 263] on button "Repetir" at bounding box center [972, 265] width 65 height 29
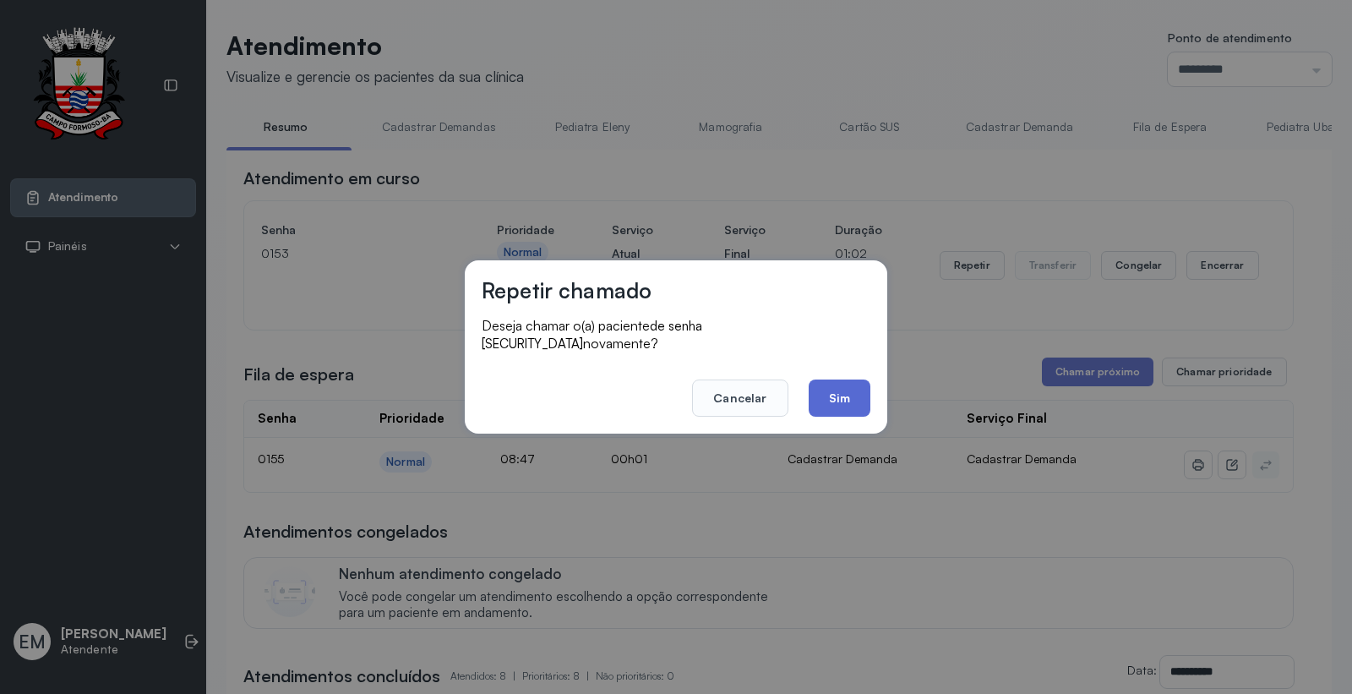
click at [849, 380] on button "Sim" at bounding box center [840, 398] width 62 height 37
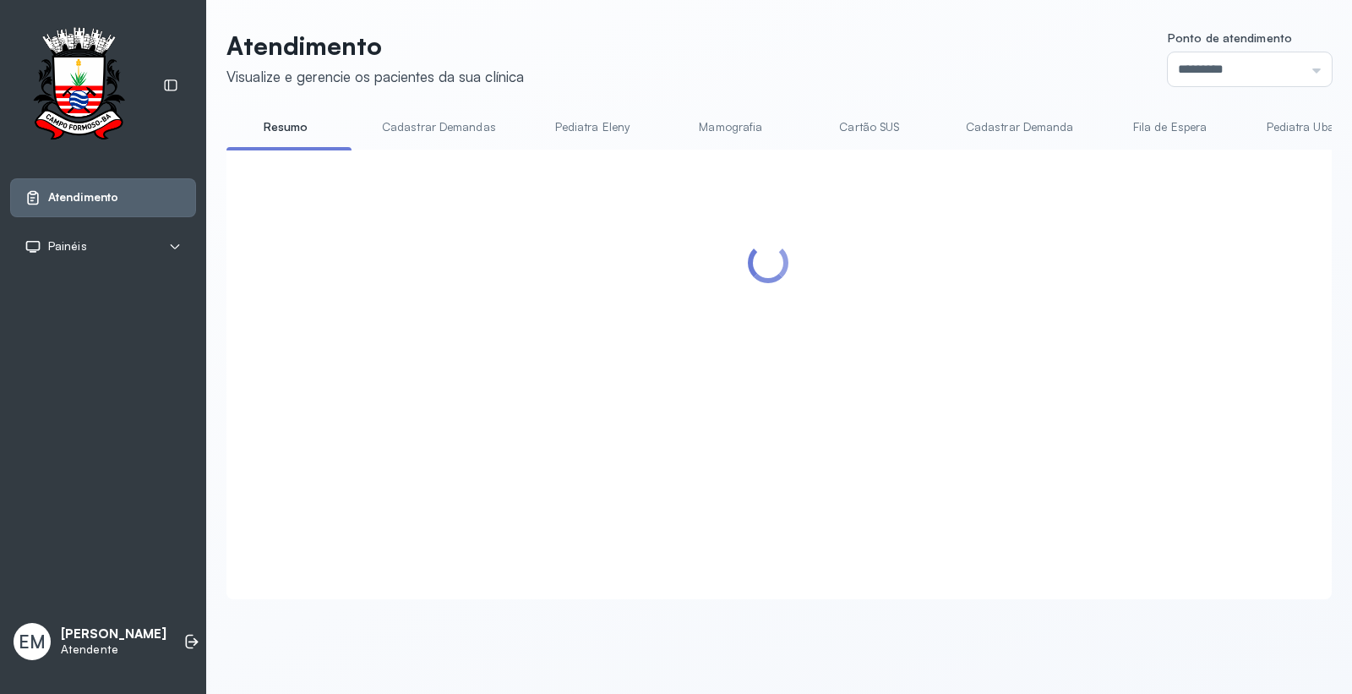
click at [1057, 386] on div at bounding box center [768, 354] width 1051 height 374
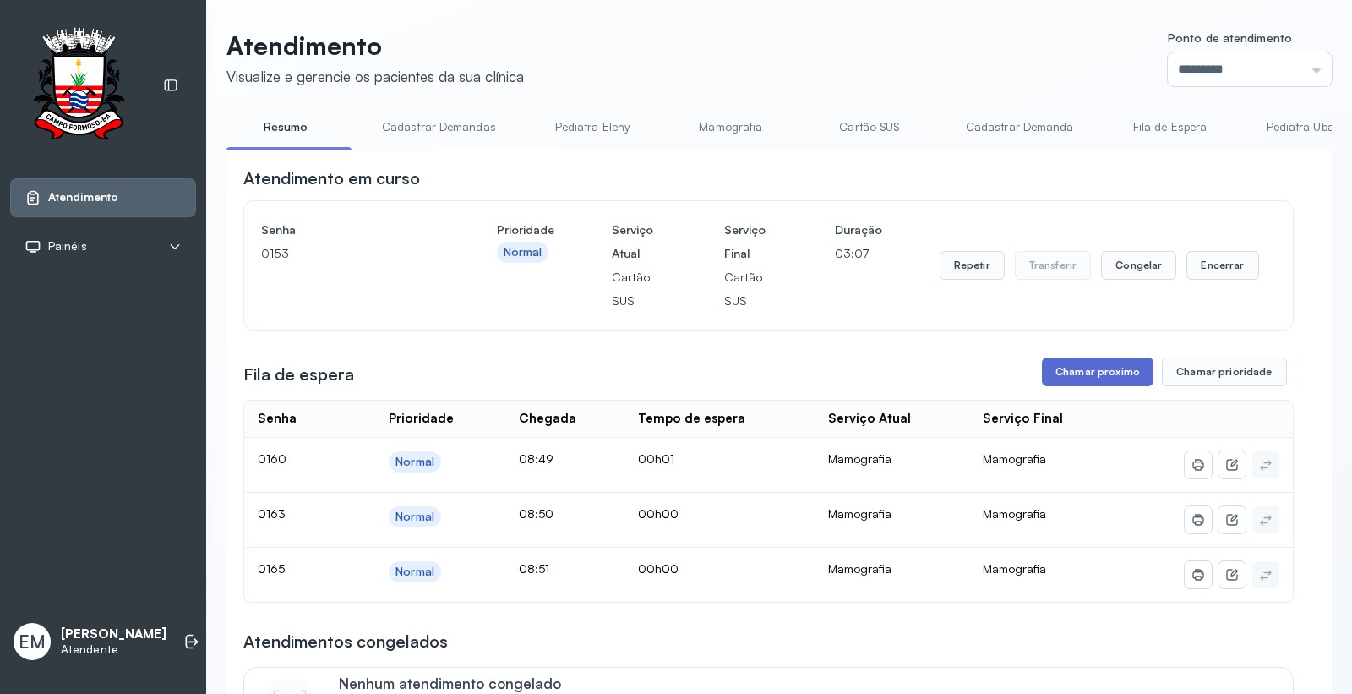
click at [1119, 374] on button "Chamar próximo" at bounding box center [1098, 372] width 112 height 29
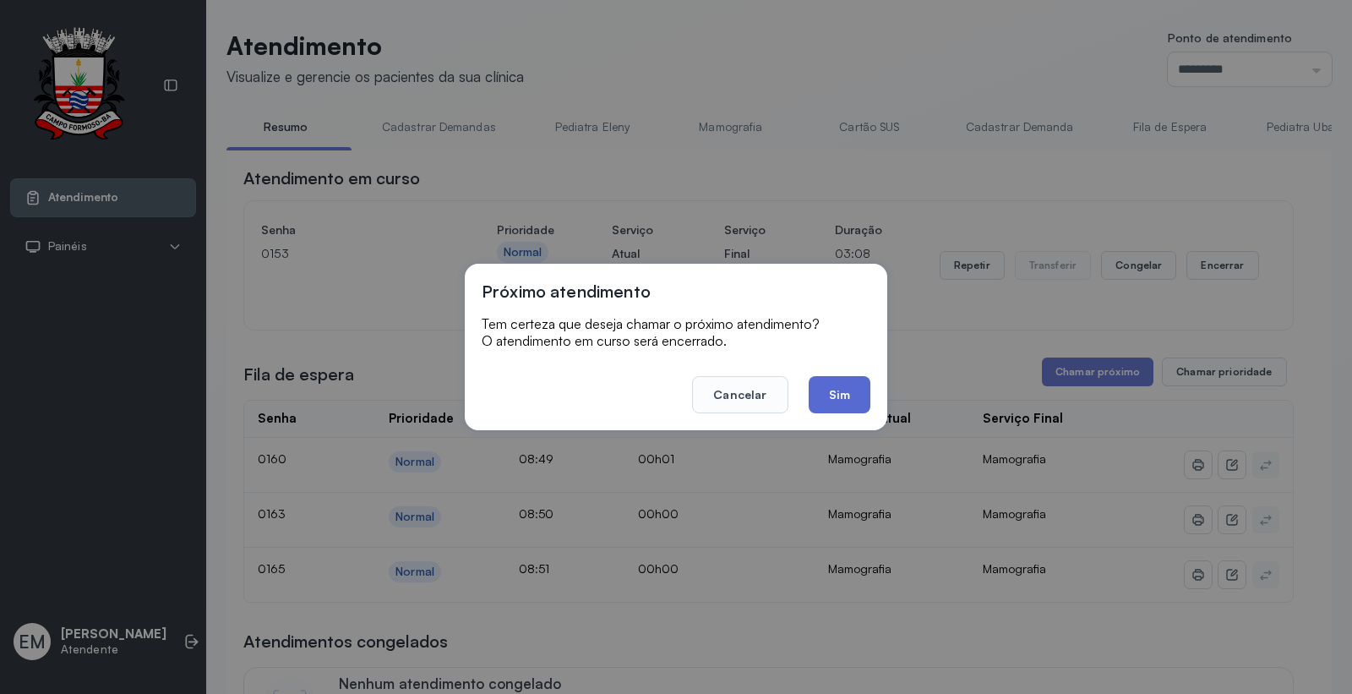
click at [849, 401] on button "Sim" at bounding box center [840, 394] width 62 height 37
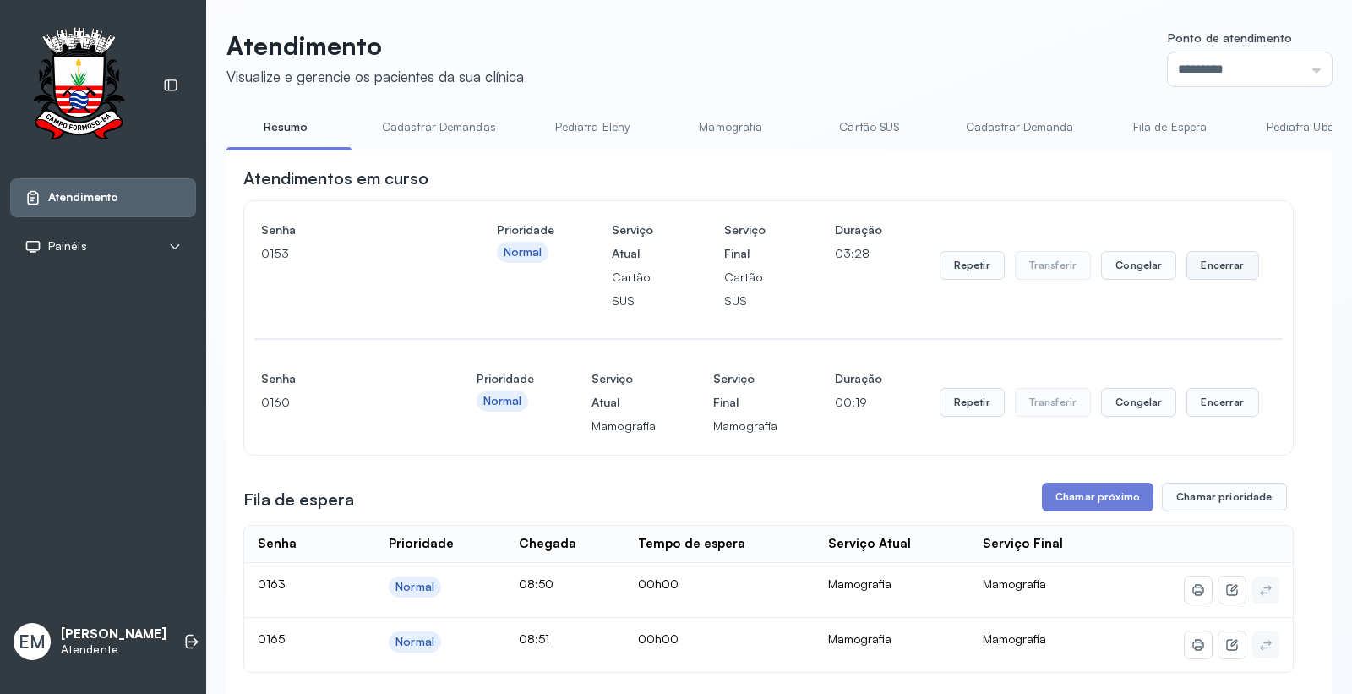
click at [1198, 265] on button "Encerrar" at bounding box center [1223, 265] width 72 height 29
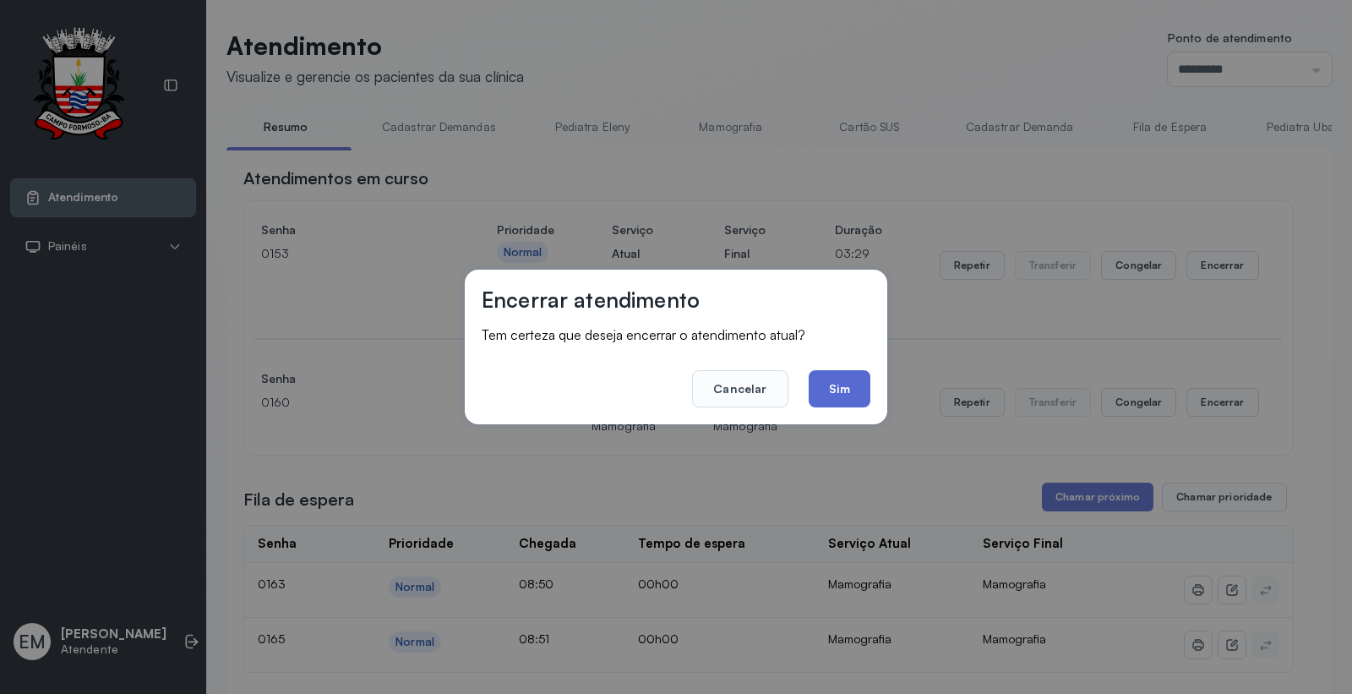
click at [842, 385] on button "Sim" at bounding box center [840, 388] width 62 height 37
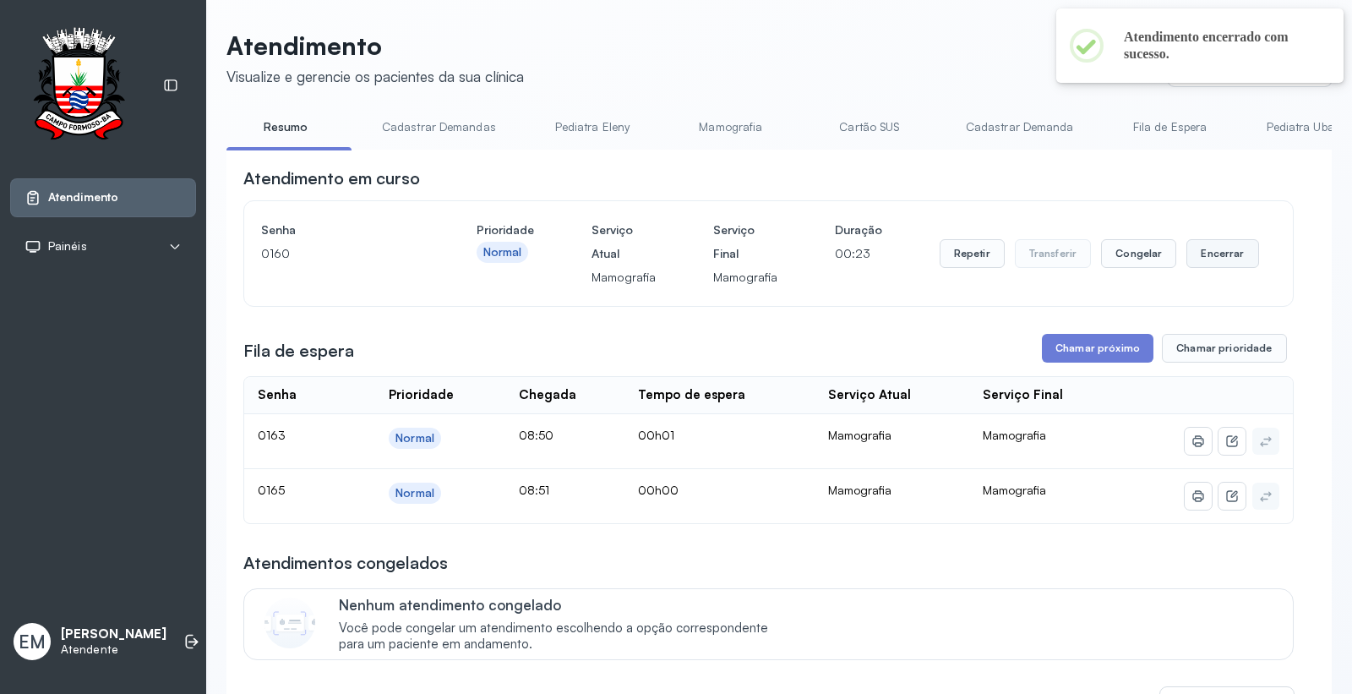
click at [1235, 250] on button "Encerrar" at bounding box center [1223, 253] width 72 height 29
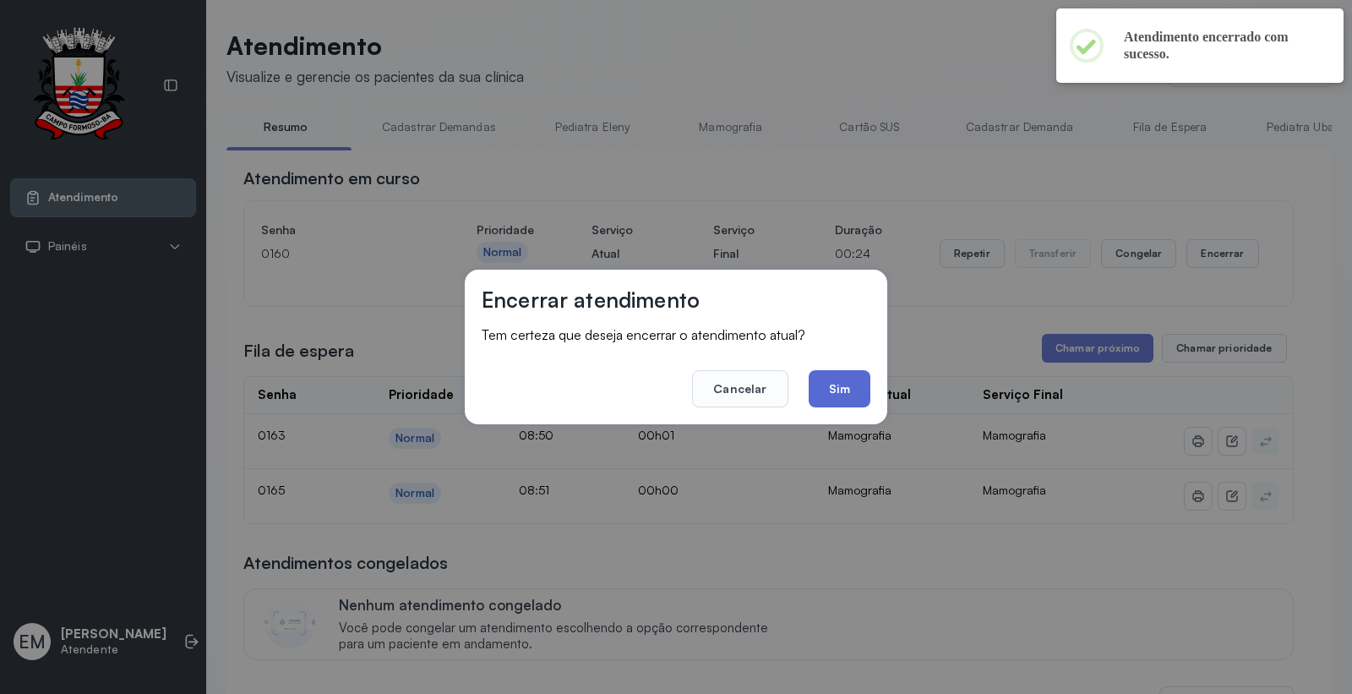
click at [839, 391] on button "Sim" at bounding box center [840, 388] width 62 height 37
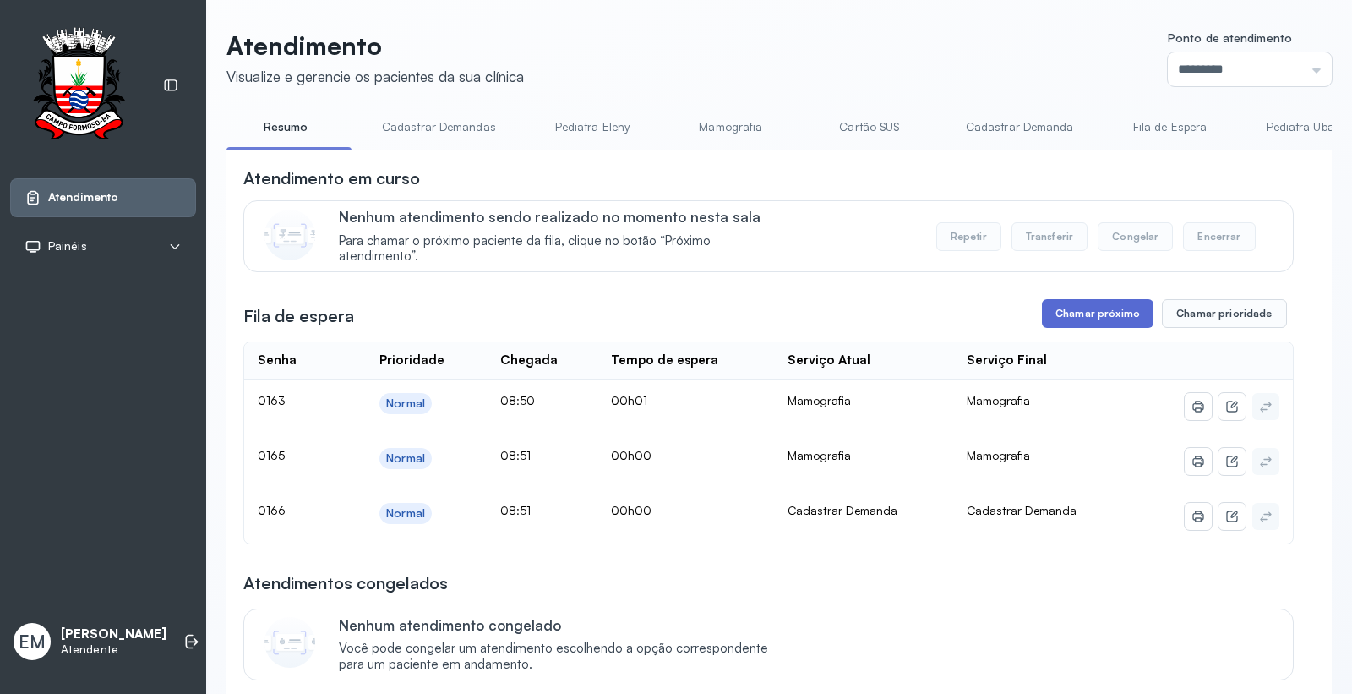
click at [1091, 306] on button "Chamar próximo" at bounding box center [1098, 313] width 112 height 29
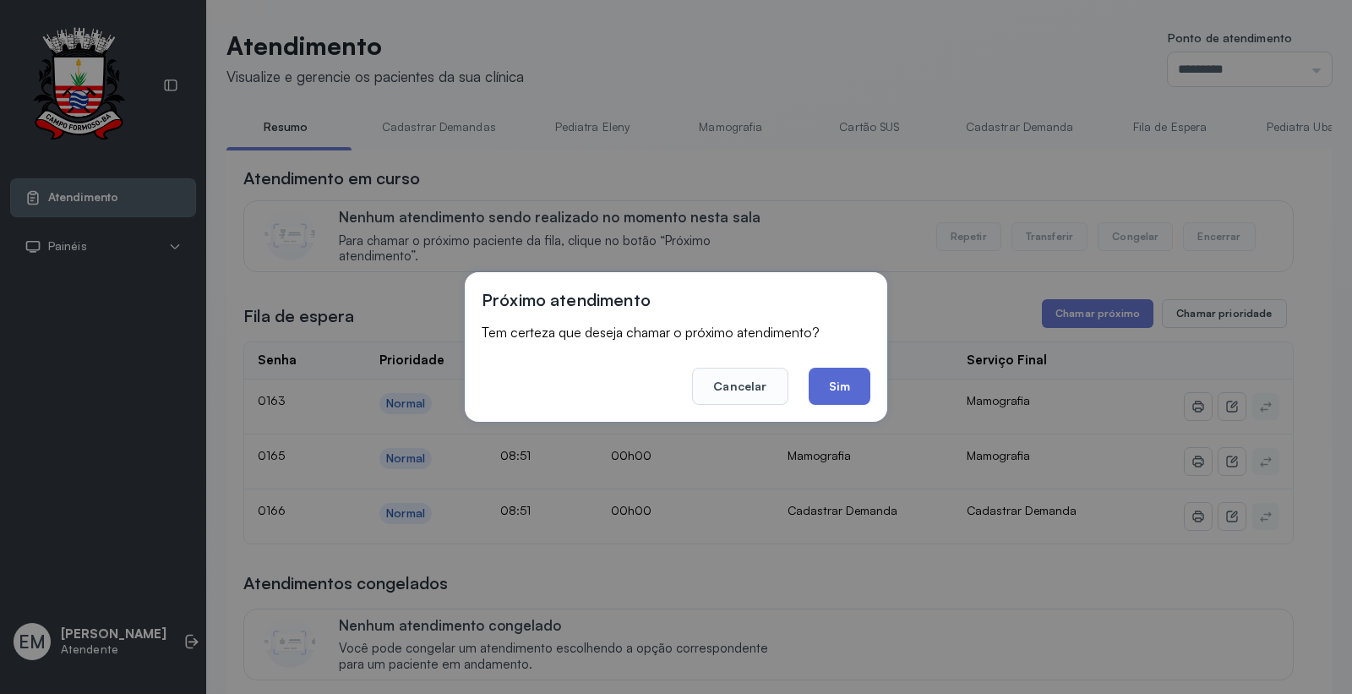
click at [868, 390] on button "Sim" at bounding box center [840, 386] width 62 height 37
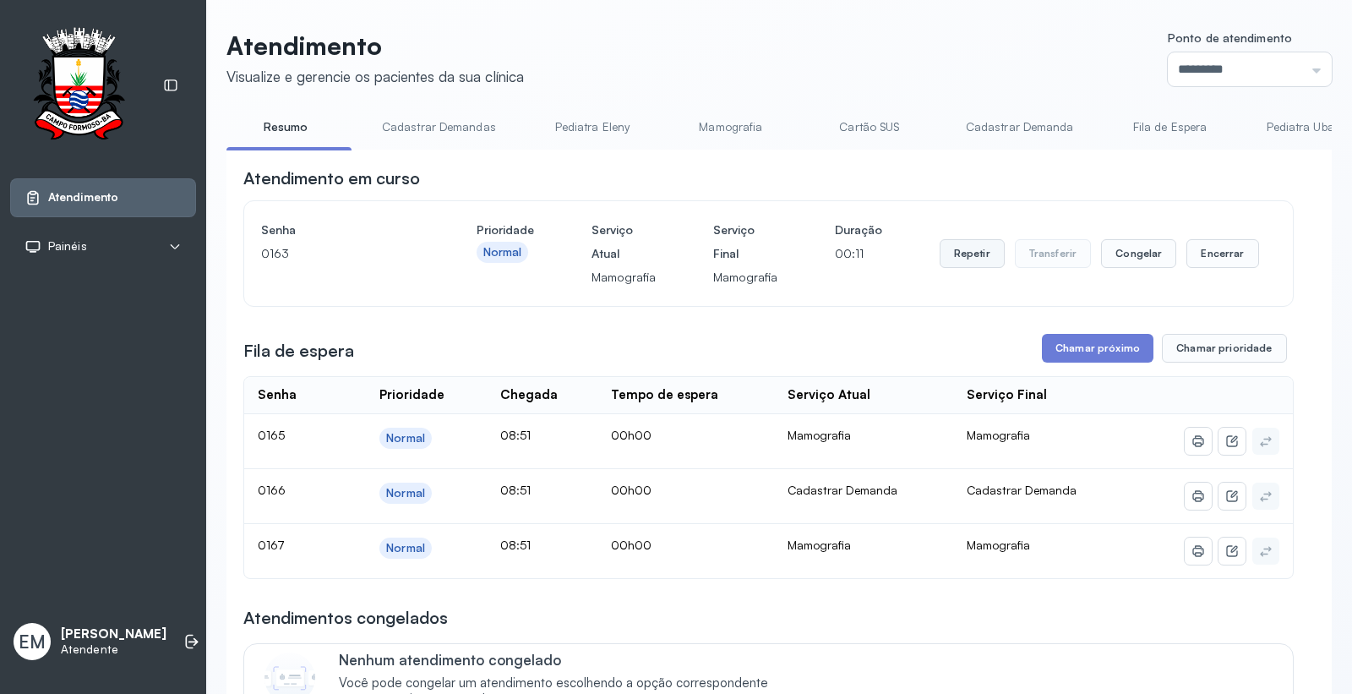
click at [969, 259] on button "Repetir" at bounding box center [972, 253] width 65 height 29
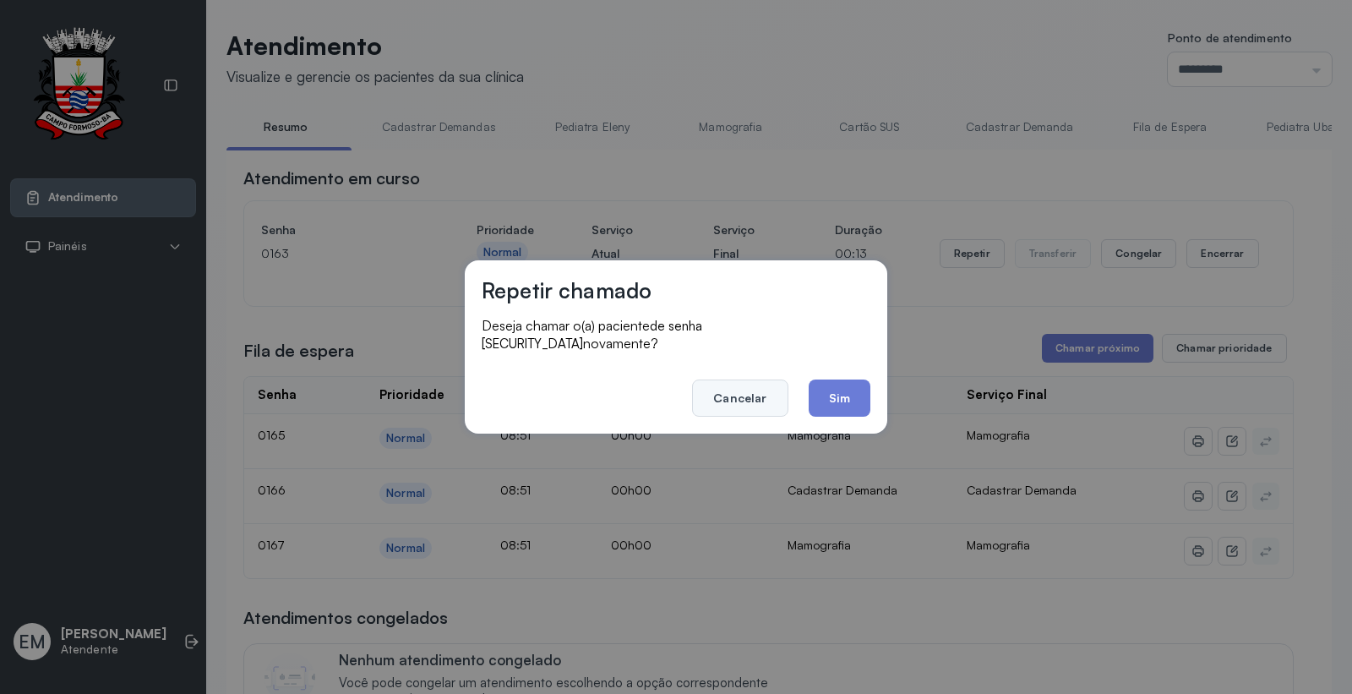
click at [759, 392] on button "Cancelar" at bounding box center [740, 398] width 96 height 37
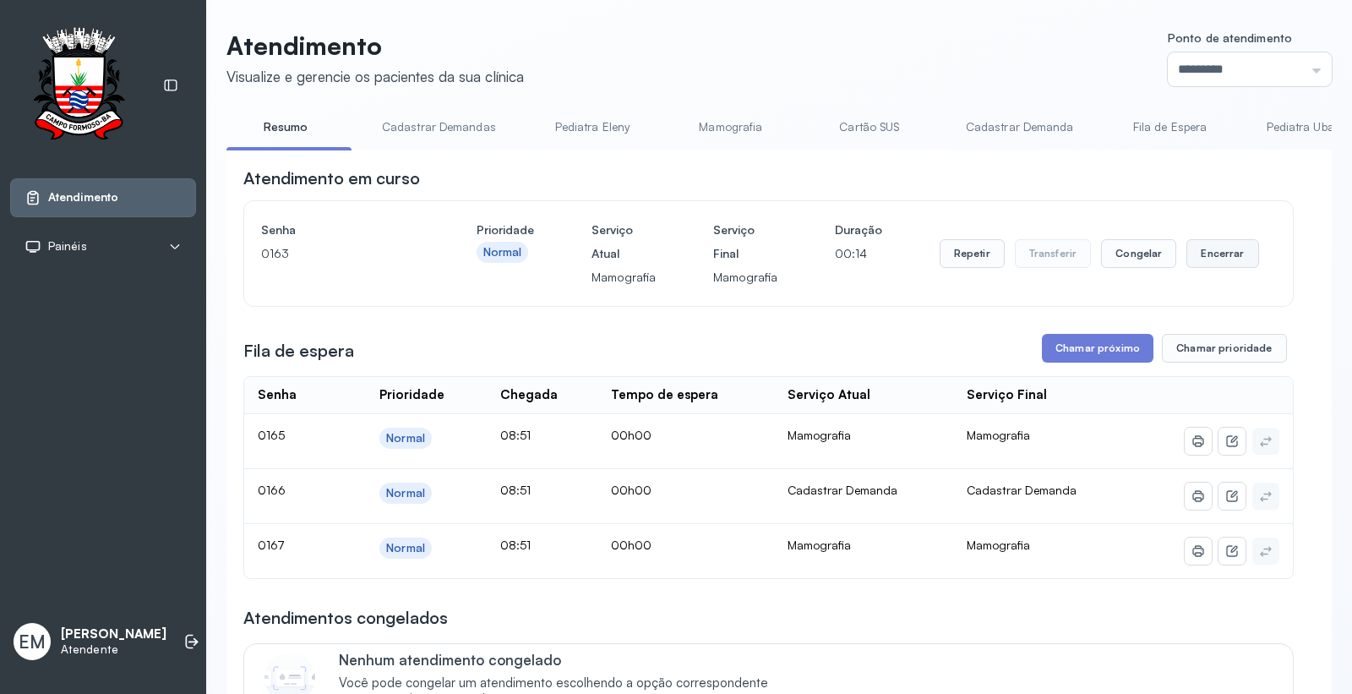
click at [1192, 258] on button "Encerrar" at bounding box center [1223, 253] width 72 height 29
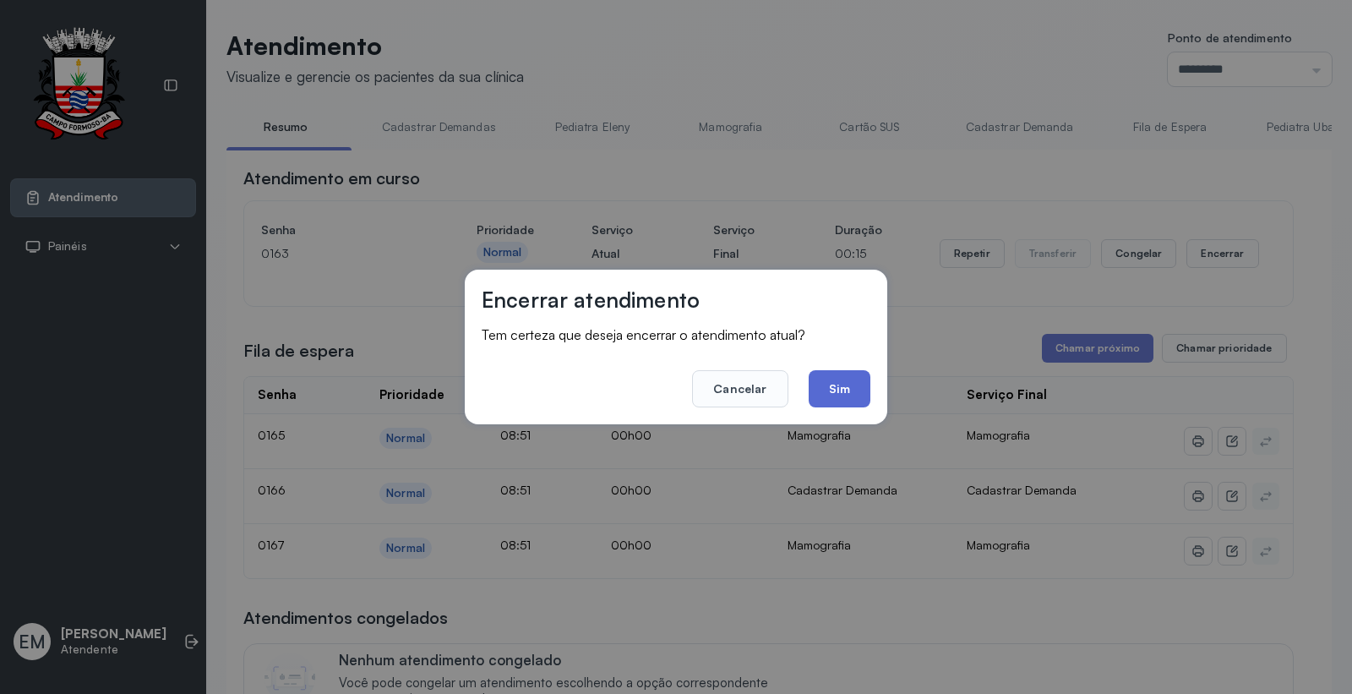
click at [842, 385] on button "Sim" at bounding box center [840, 388] width 62 height 37
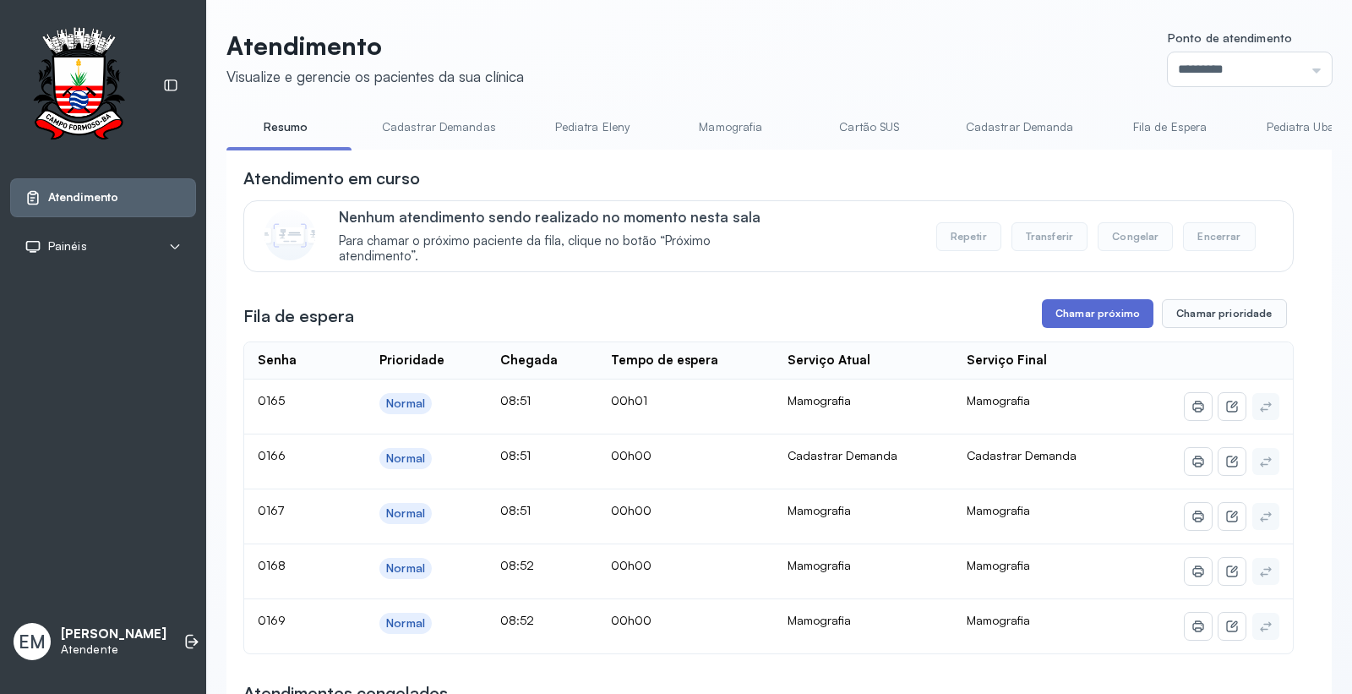
click at [1101, 319] on button "Chamar próximo" at bounding box center [1098, 313] width 112 height 29
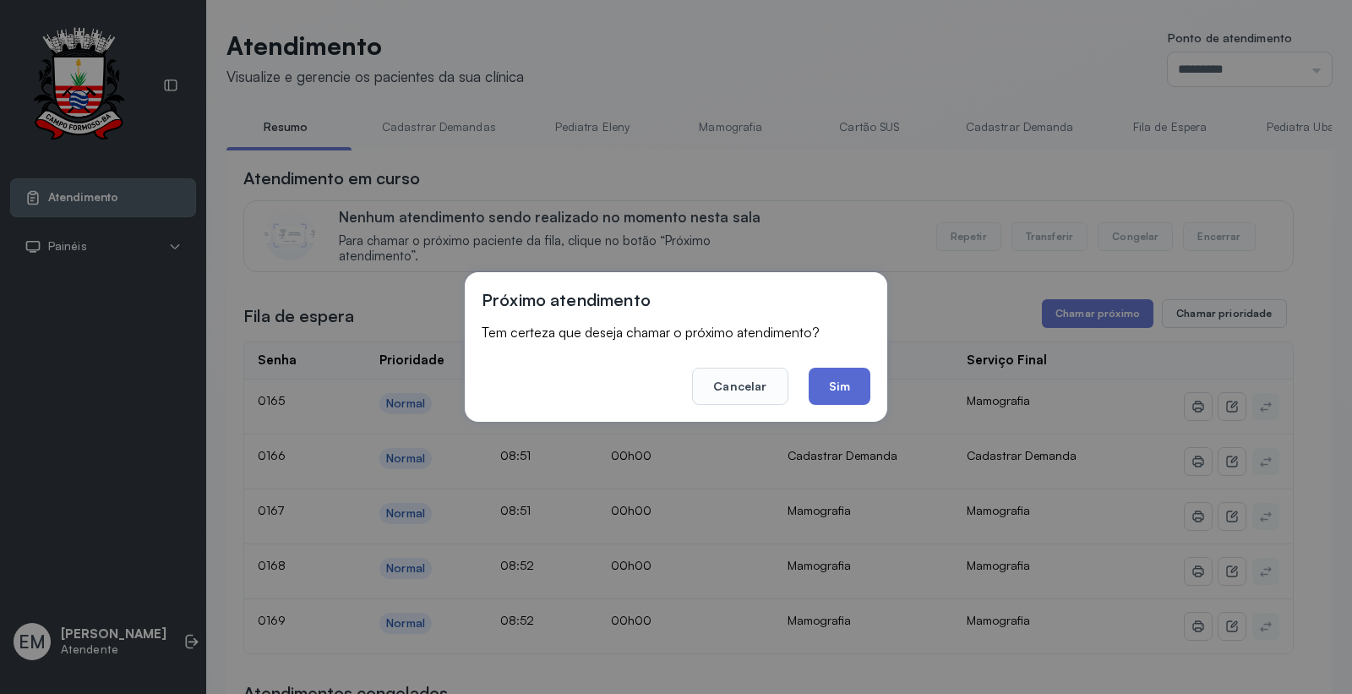
click at [815, 381] on button "Sim" at bounding box center [840, 386] width 62 height 37
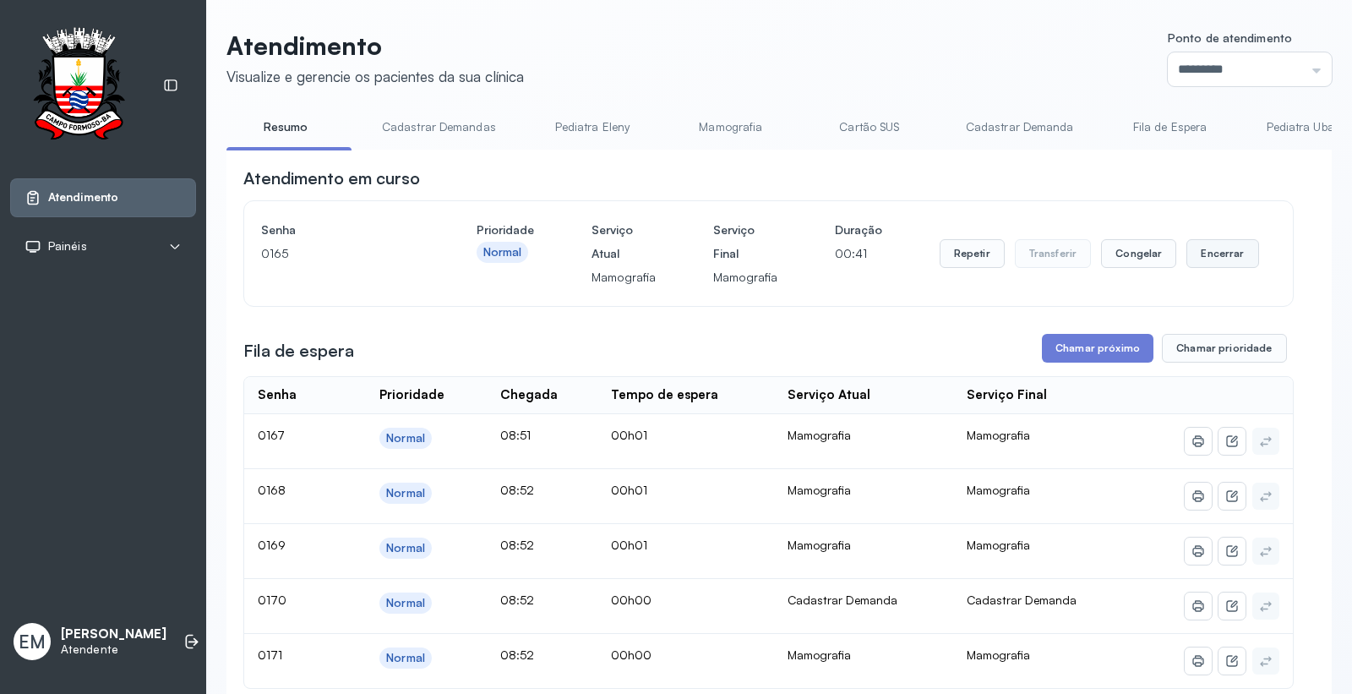
click at [1214, 258] on button "Encerrar" at bounding box center [1223, 253] width 72 height 29
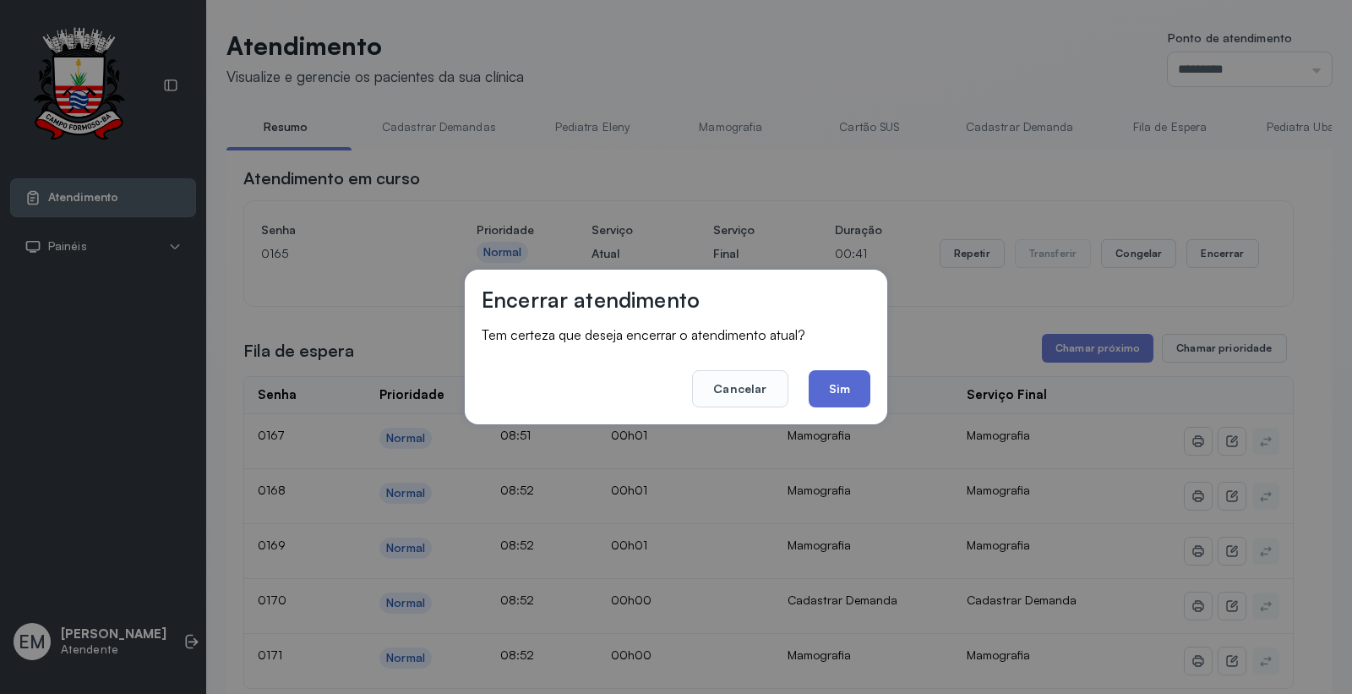
click at [838, 383] on button "Sim" at bounding box center [840, 388] width 62 height 37
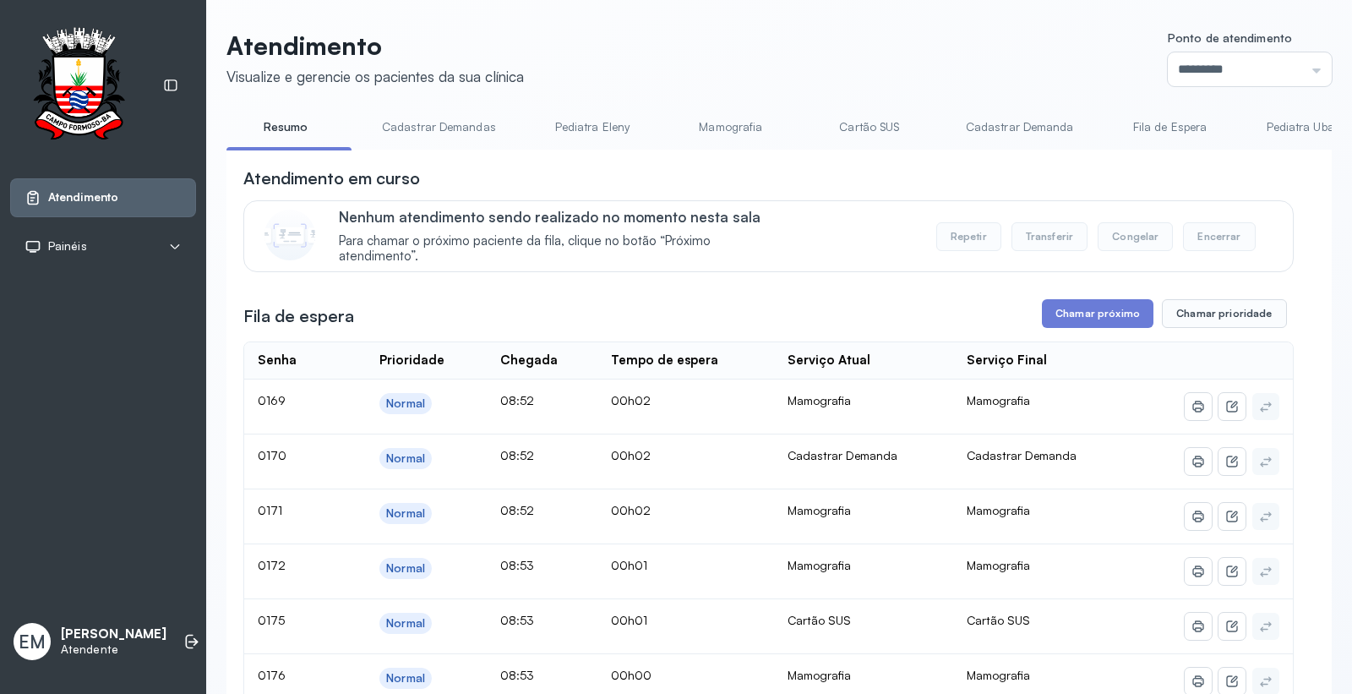
click at [888, 133] on link "Cartão SUS" at bounding box center [870, 127] width 118 height 28
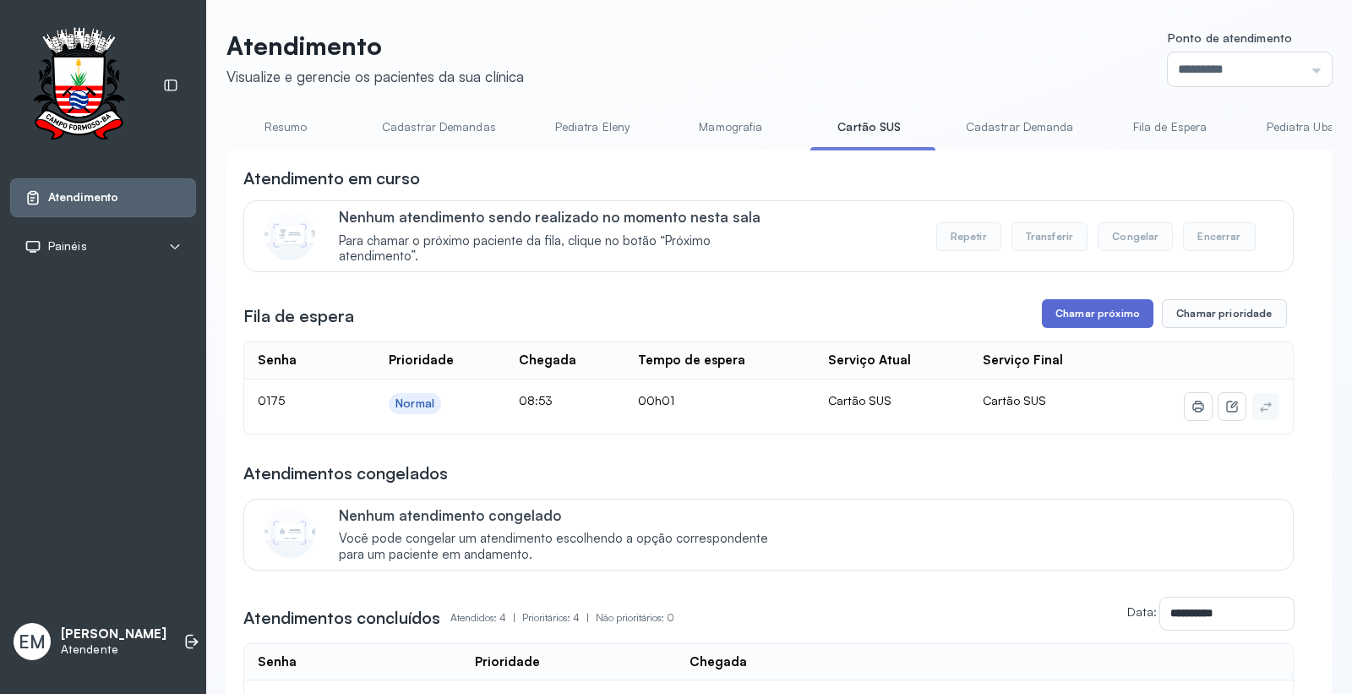
click at [1052, 320] on button "Chamar próximo" at bounding box center [1098, 313] width 112 height 29
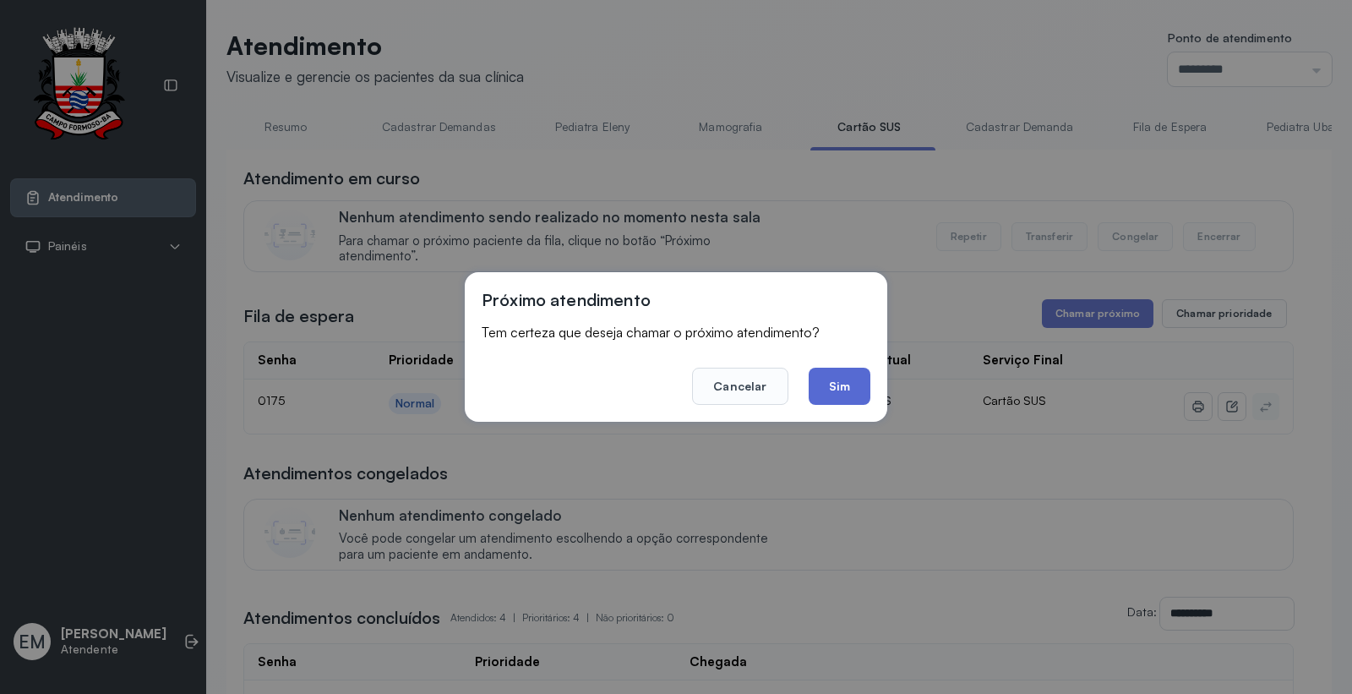
click at [849, 391] on button "Sim" at bounding box center [840, 386] width 62 height 37
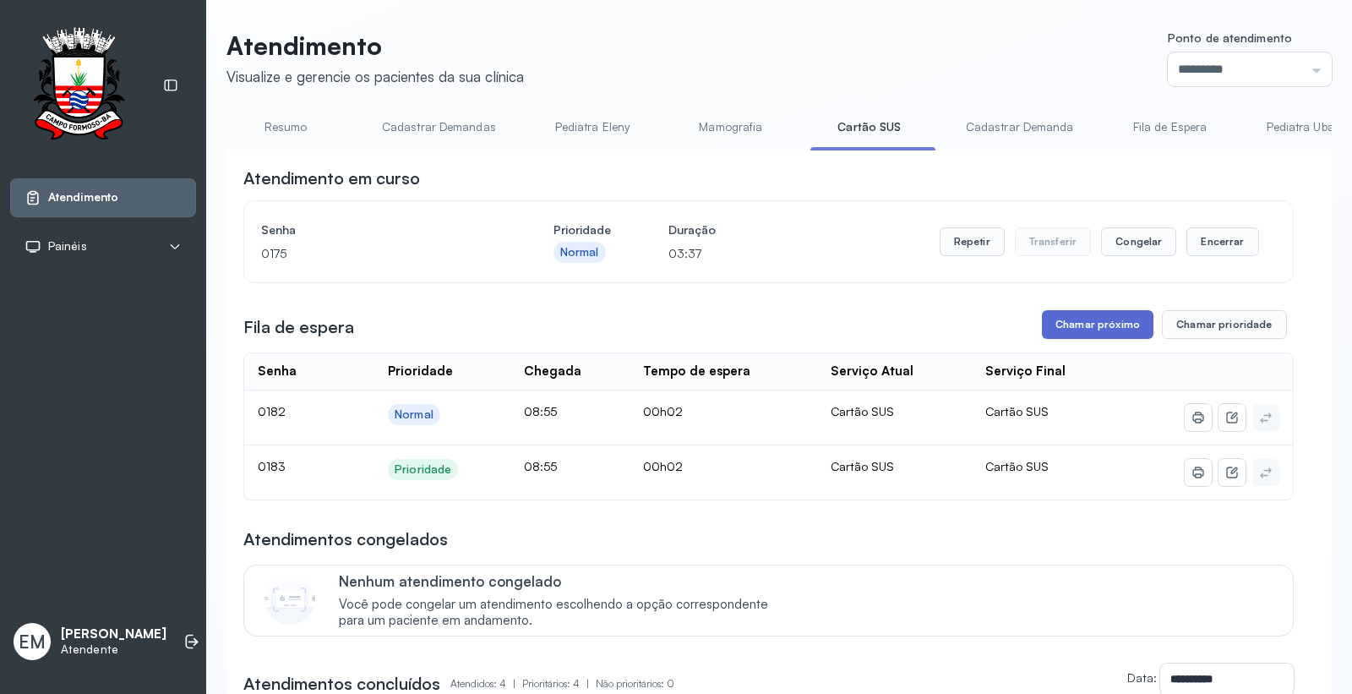
click at [1090, 333] on button "Chamar próximo" at bounding box center [1098, 324] width 112 height 29
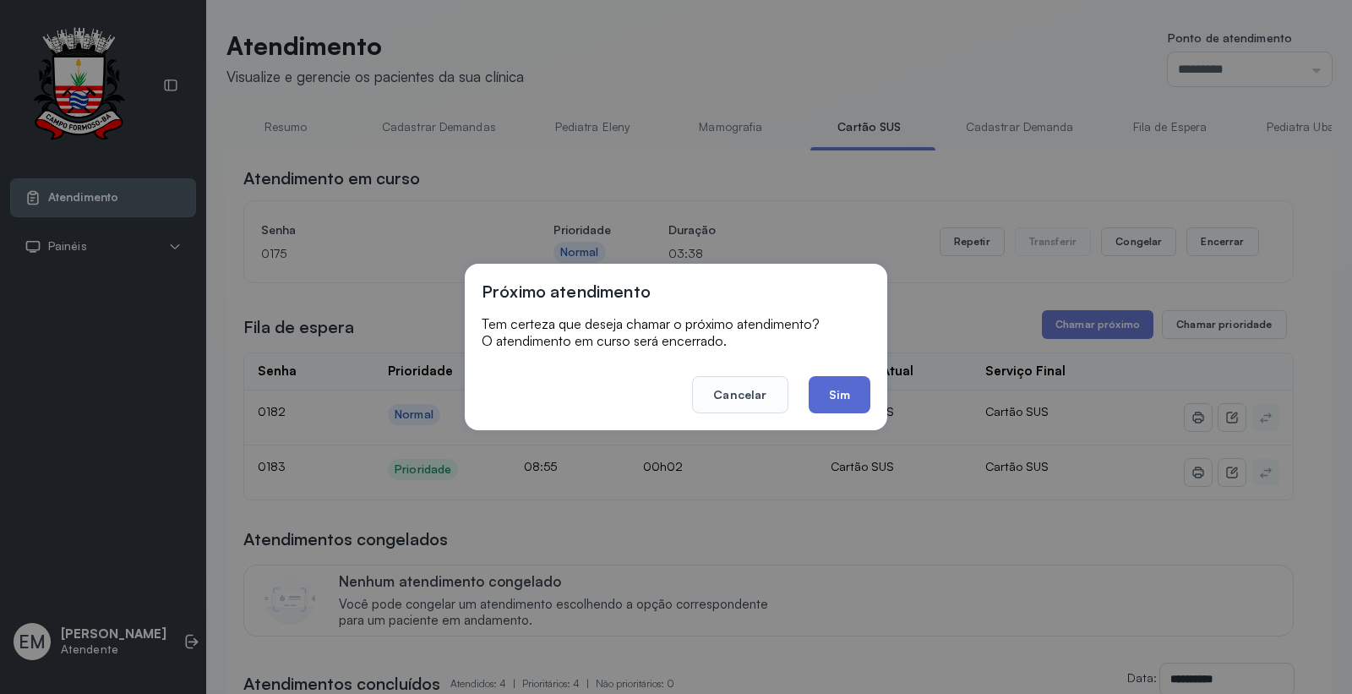
click at [835, 390] on button "Sim" at bounding box center [840, 394] width 62 height 37
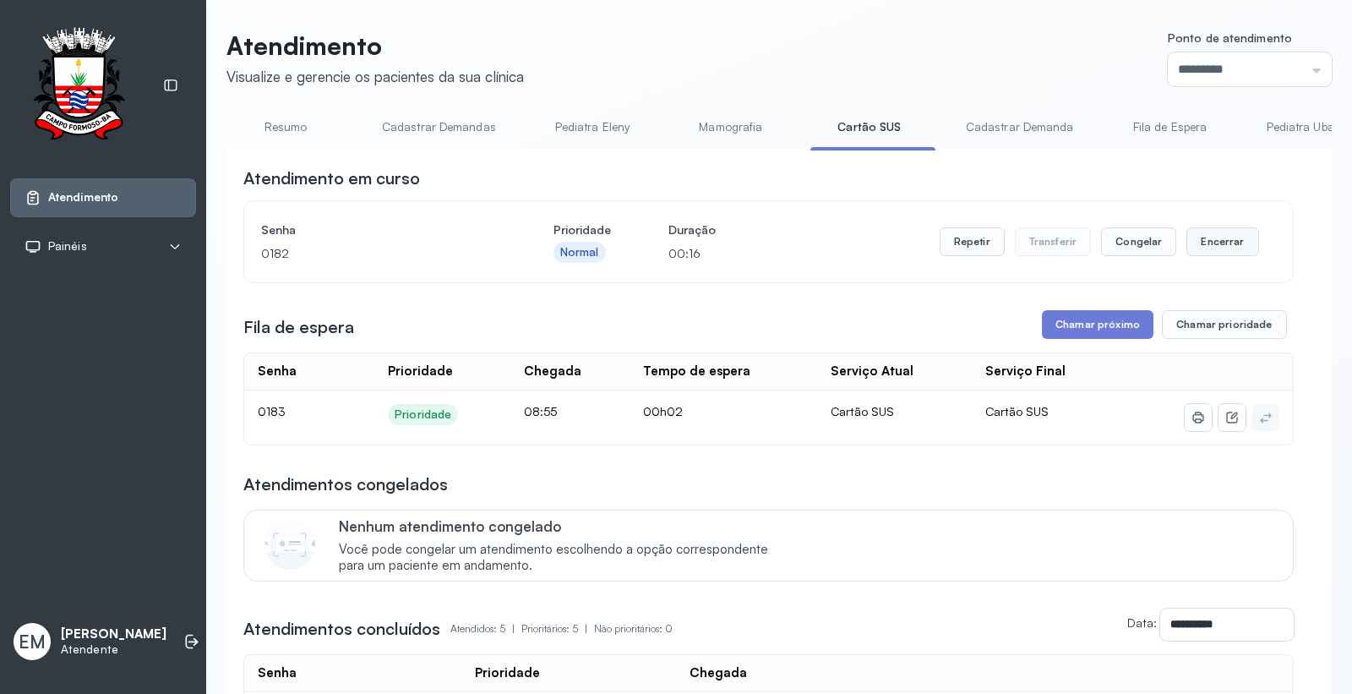
click at [1234, 254] on button "Encerrar" at bounding box center [1223, 241] width 72 height 29
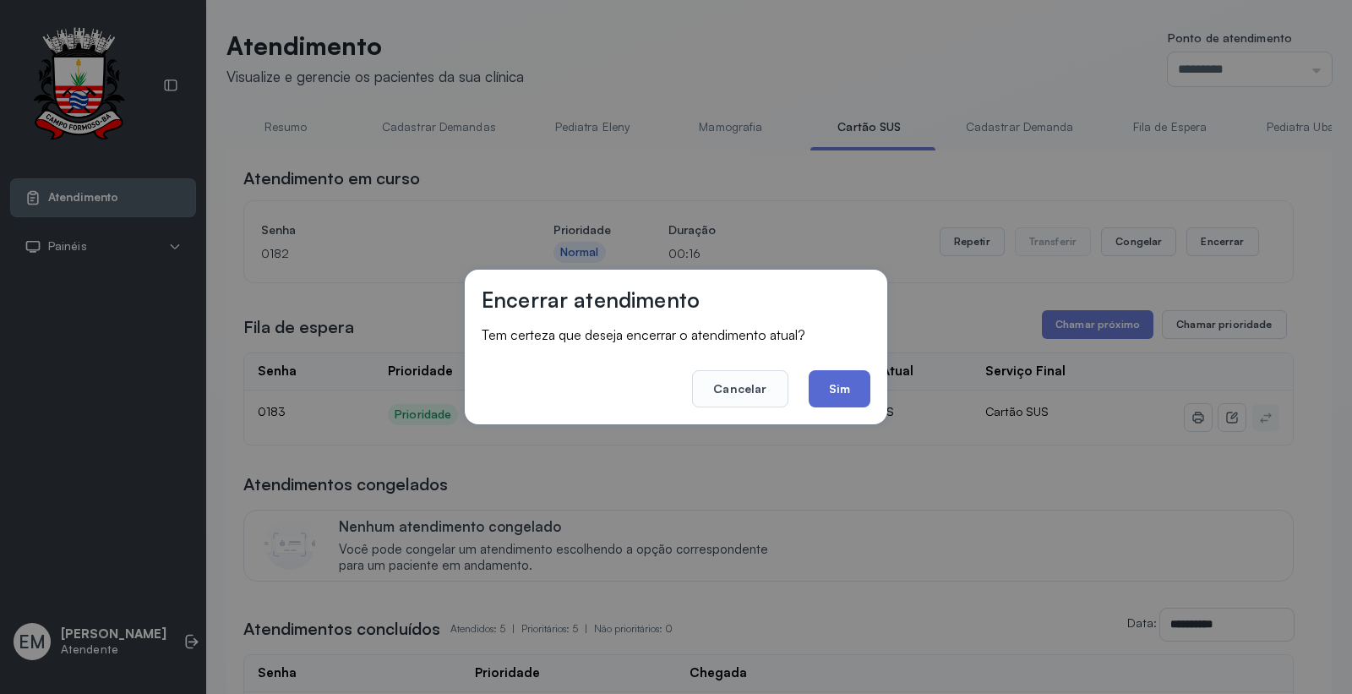
click at [852, 382] on button "Sim" at bounding box center [840, 388] width 62 height 37
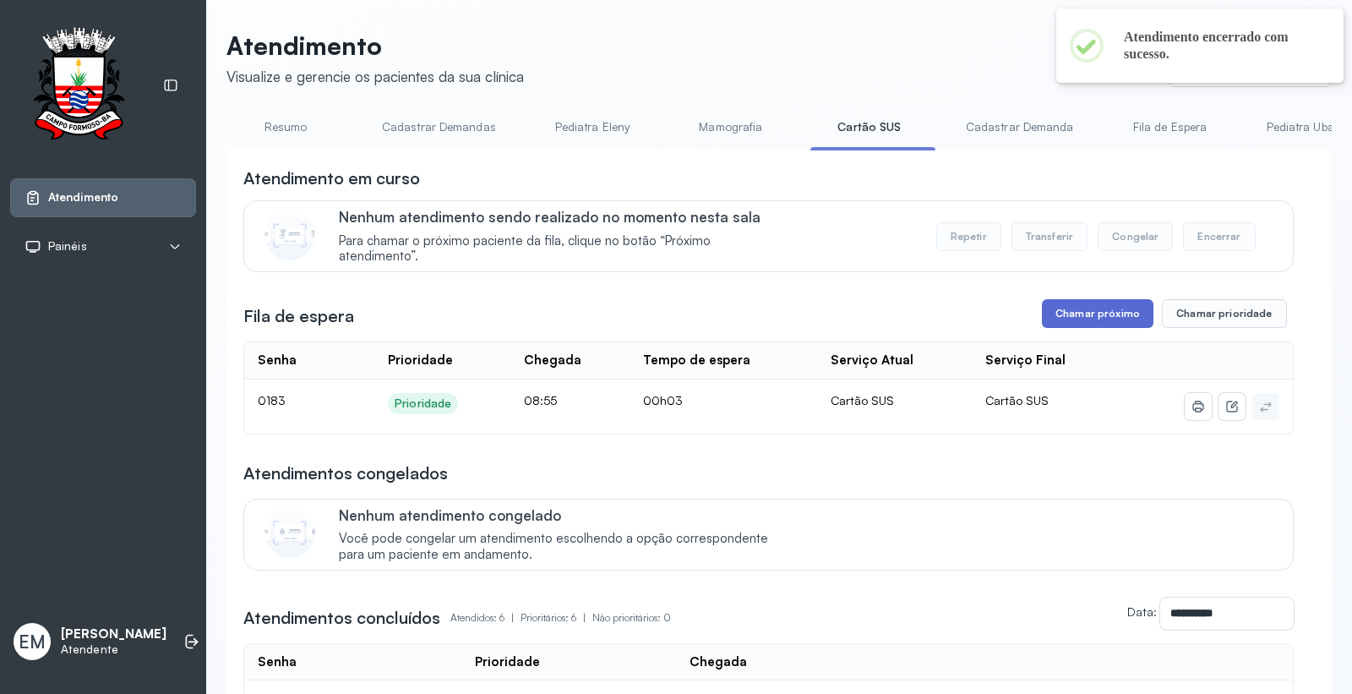
click at [1088, 319] on button "Chamar próximo" at bounding box center [1098, 313] width 112 height 29
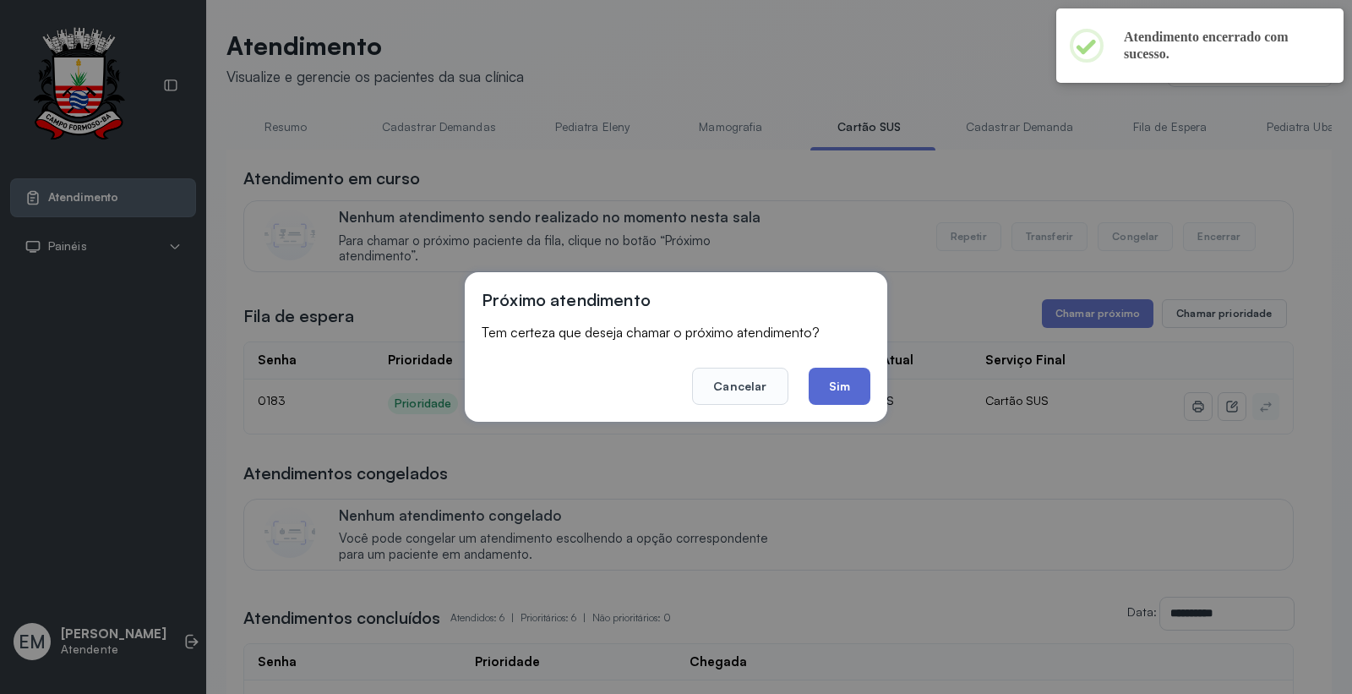
click at [863, 386] on button "Sim" at bounding box center [840, 386] width 62 height 37
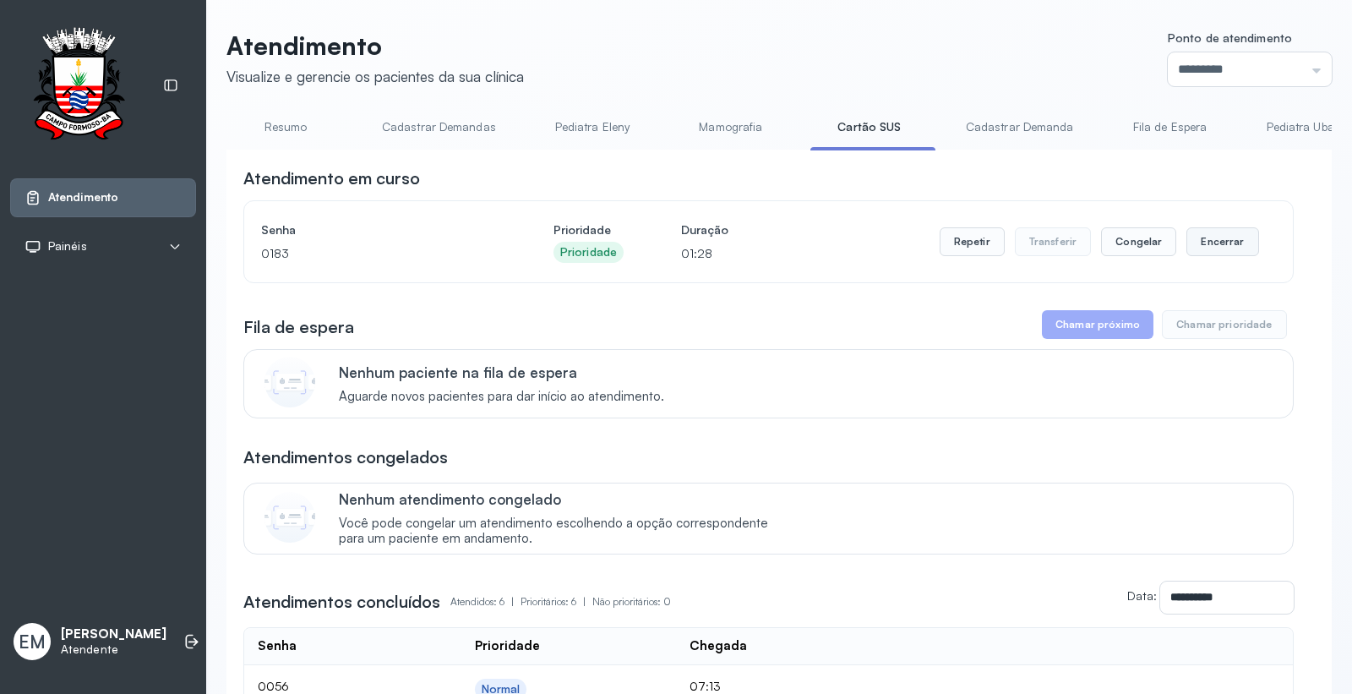
click at [1226, 245] on button "Encerrar" at bounding box center [1223, 241] width 72 height 29
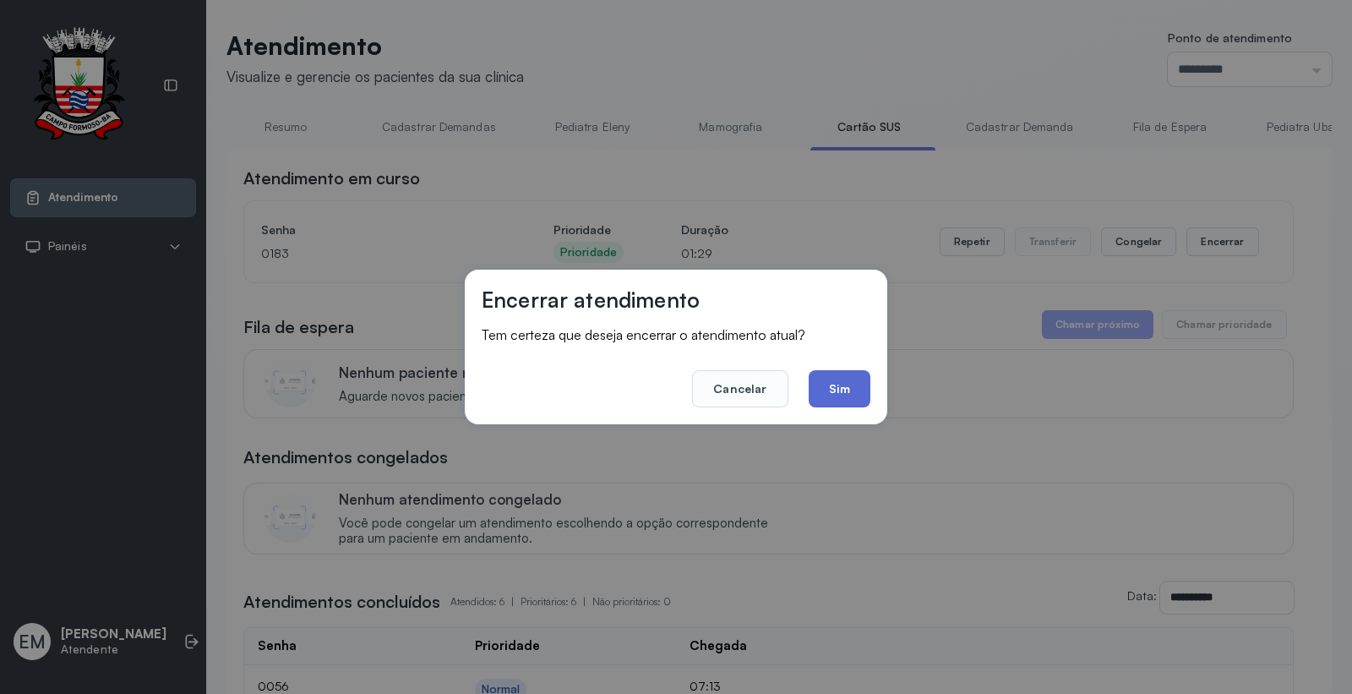
click at [818, 383] on button "Sim" at bounding box center [840, 388] width 62 height 37
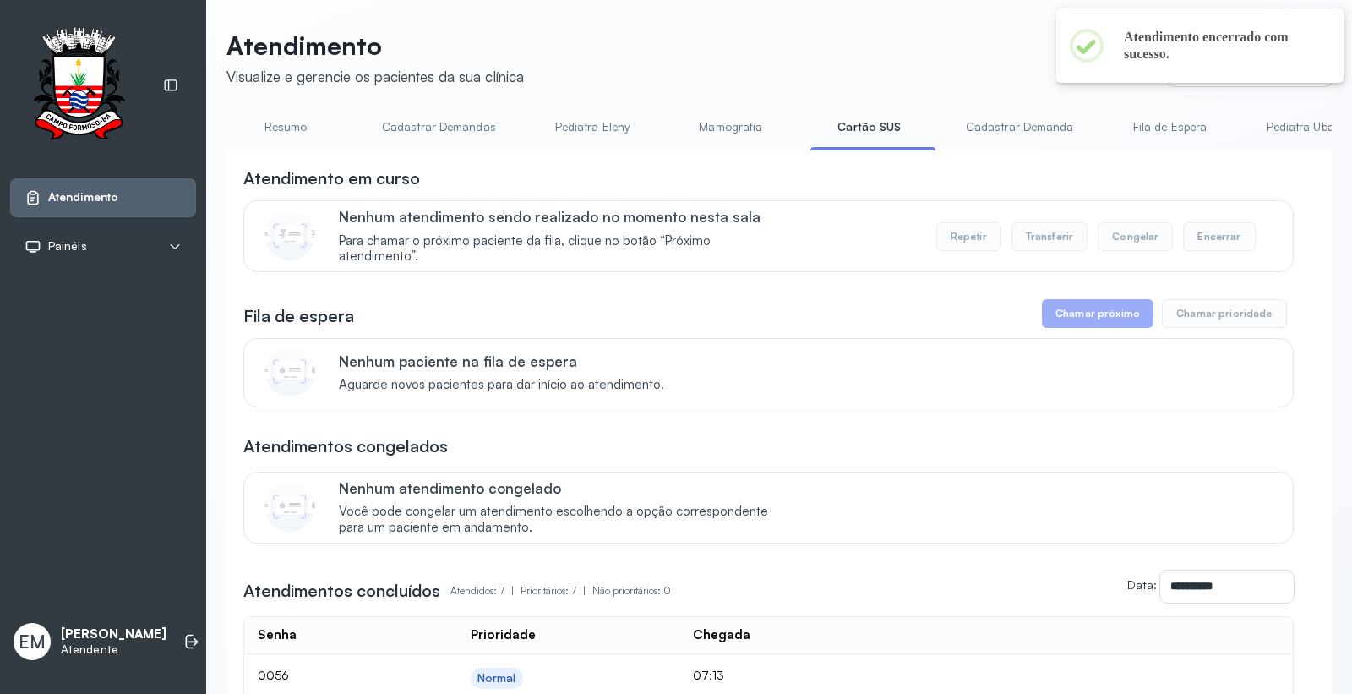
click at [266, 124] on link "Resumo" at bounding box center [286, 127] width 118 height 28
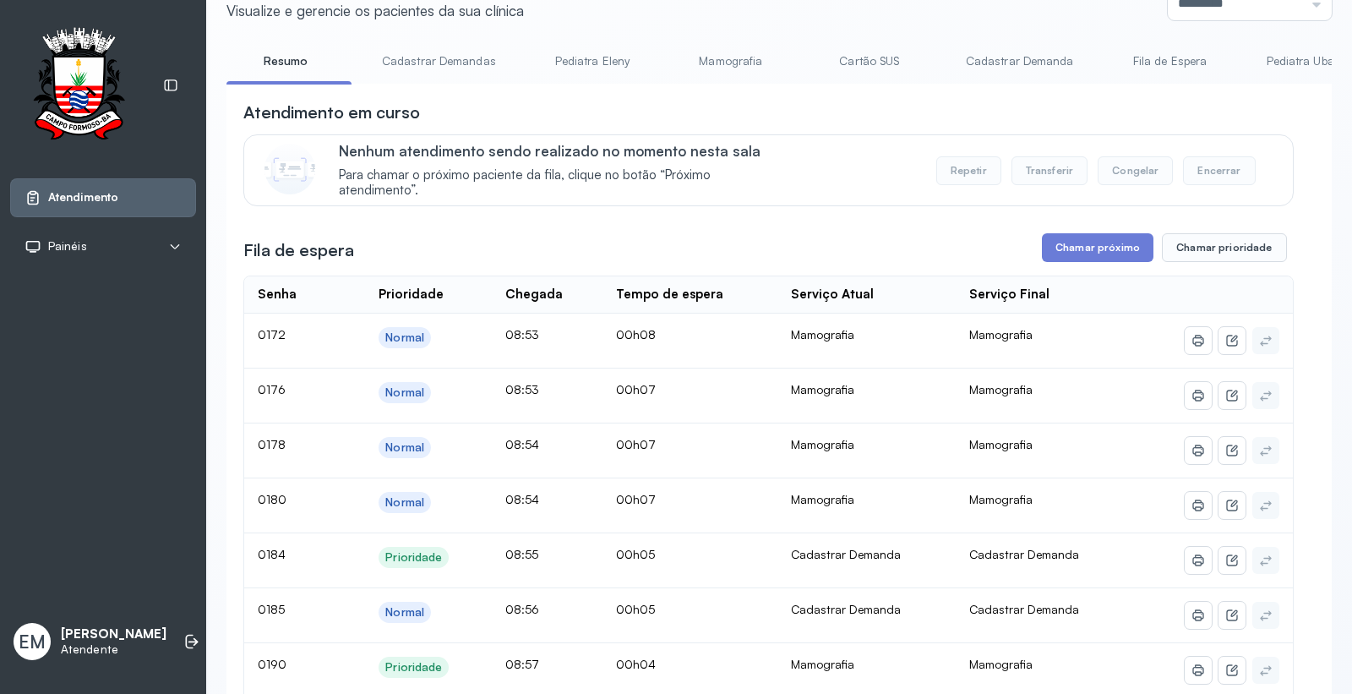
scroll to position [188, 0]
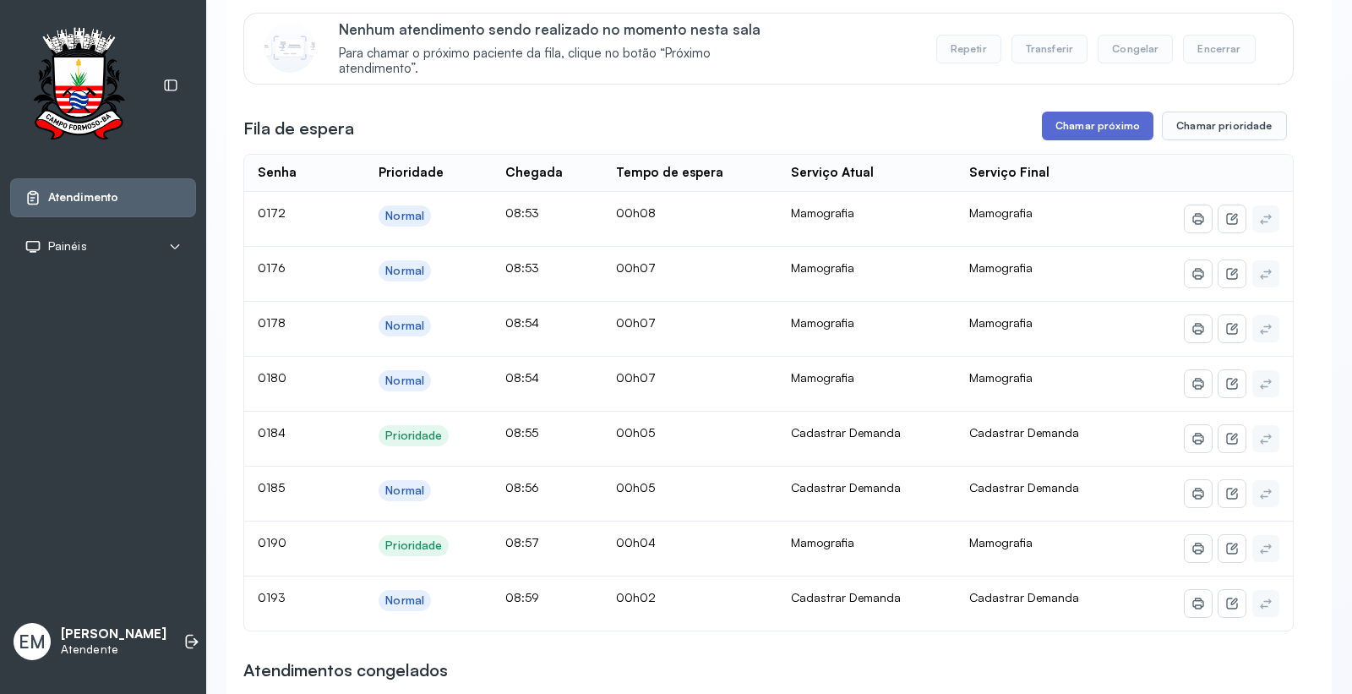
click at [1049, 131] on button "Chamar próximo" at bounding box center [1098, 126] width 112 height 29
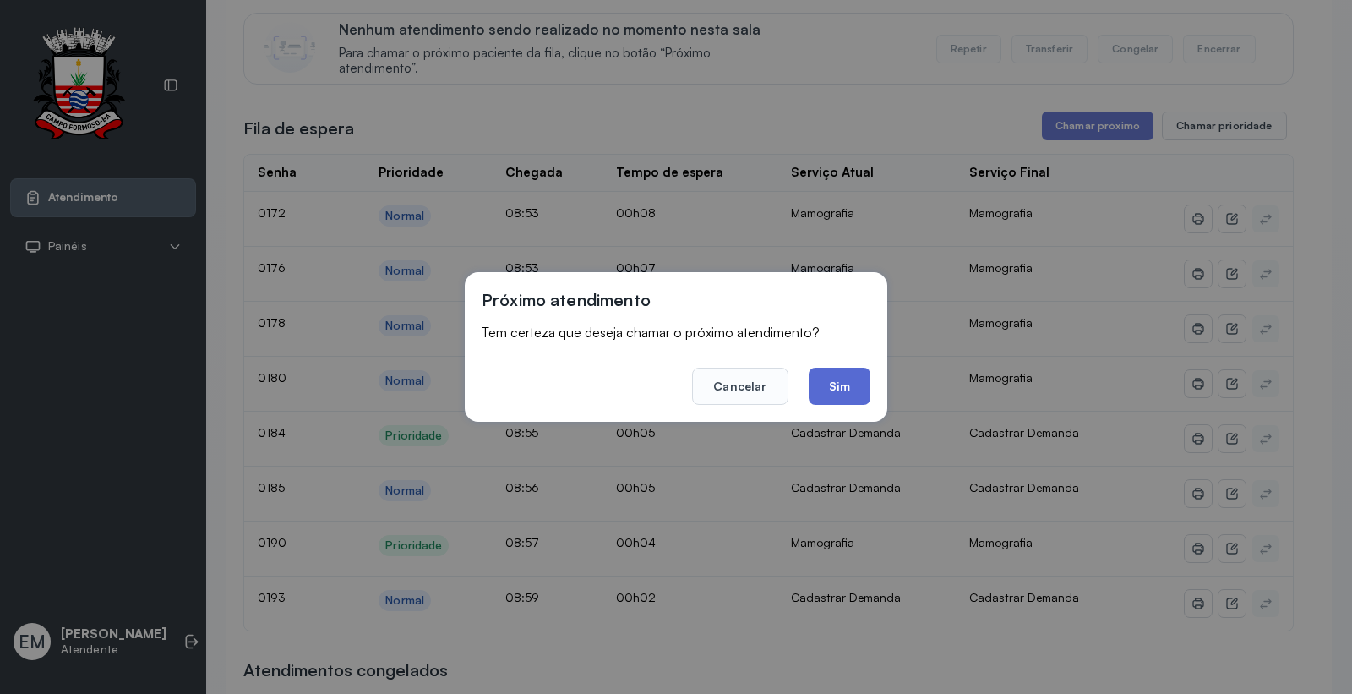
click at [838, 395] on button "Sim" at bounding box center [840, 386] width 62 height 37
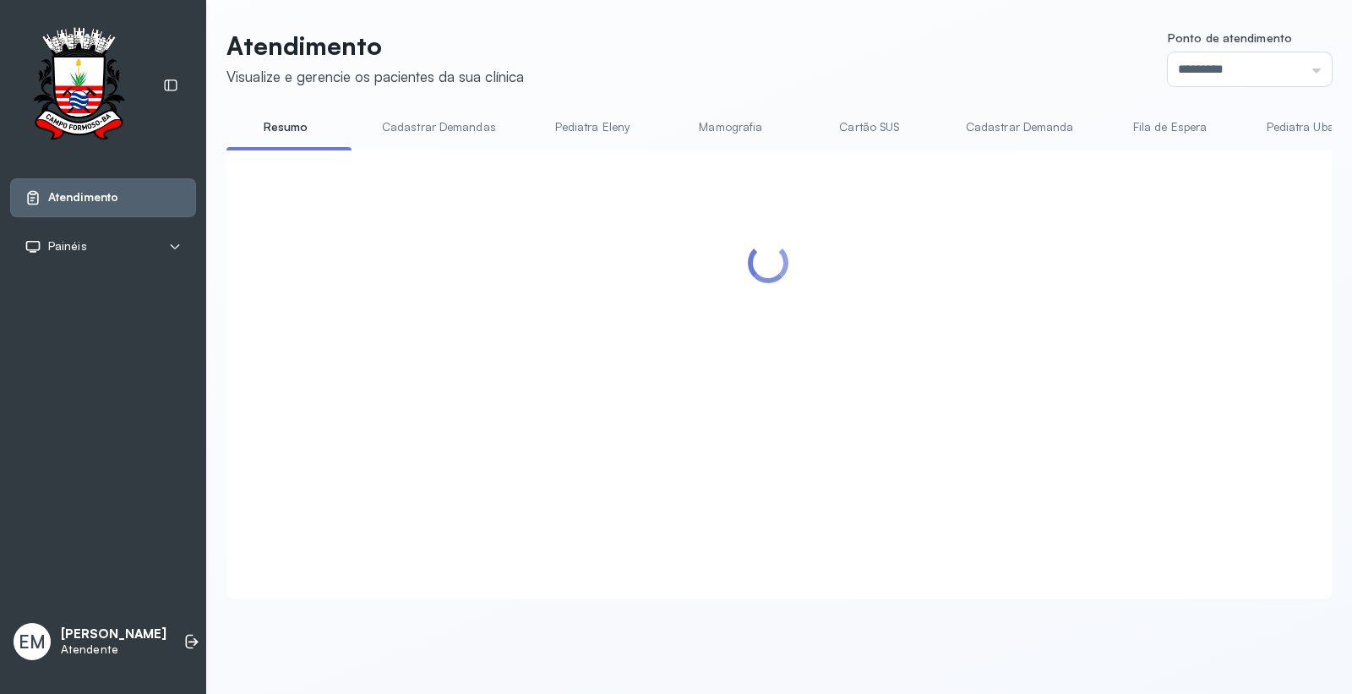
scroll to position [0, 0]
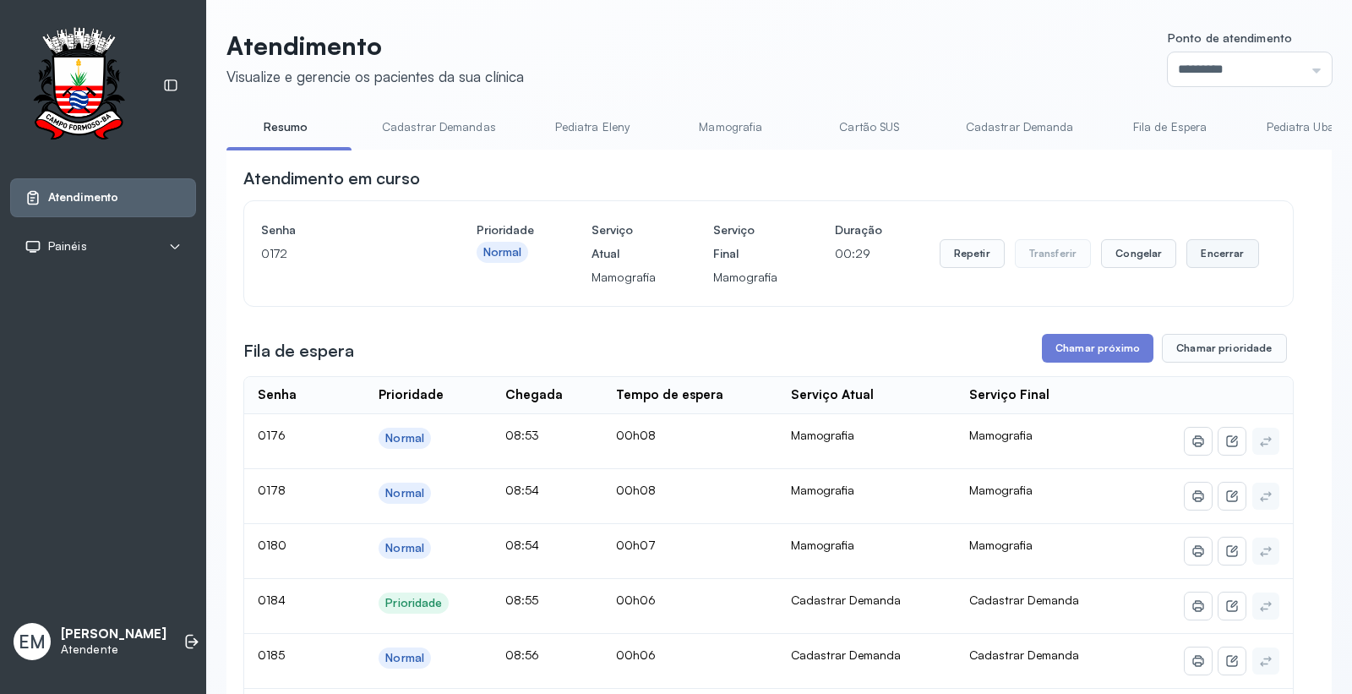
click at [1218, 258] on button "Encerrar" at bounding box center [1223, 253] width 72 height 29
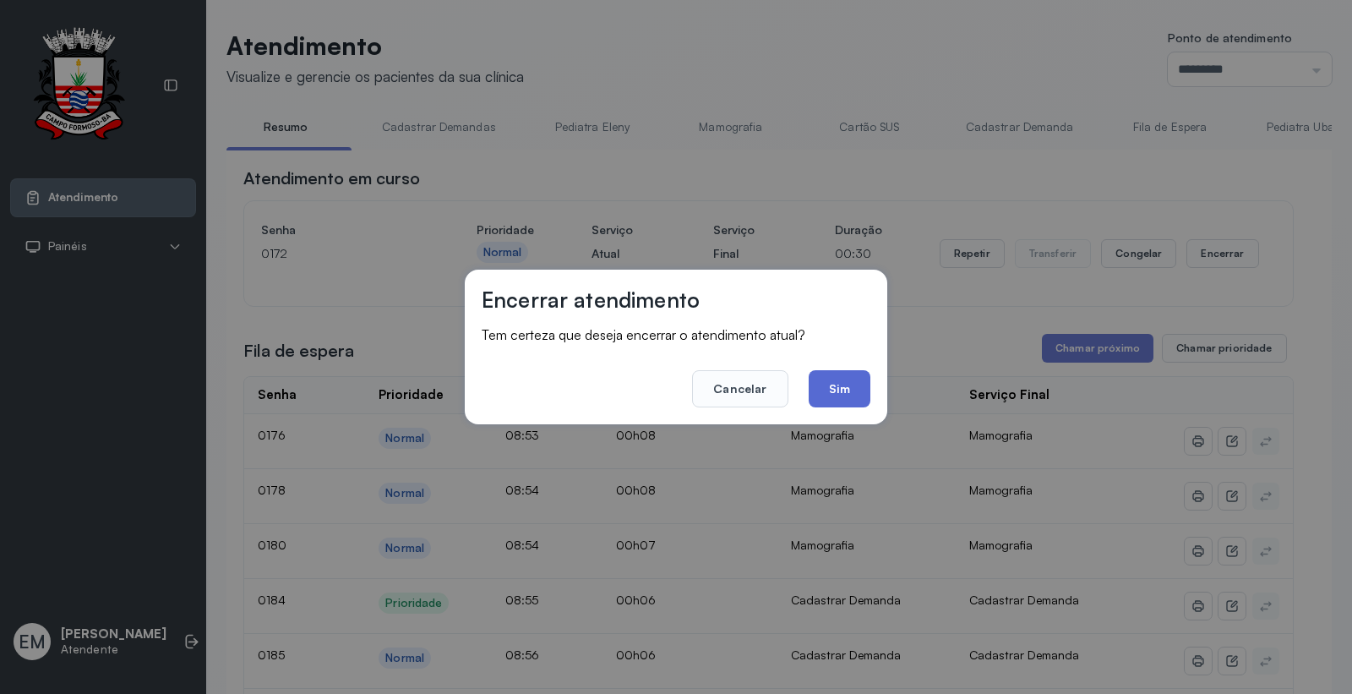
click at [851, 400] on button "Sim" at bounding box center [840, 388] width 62 height 37
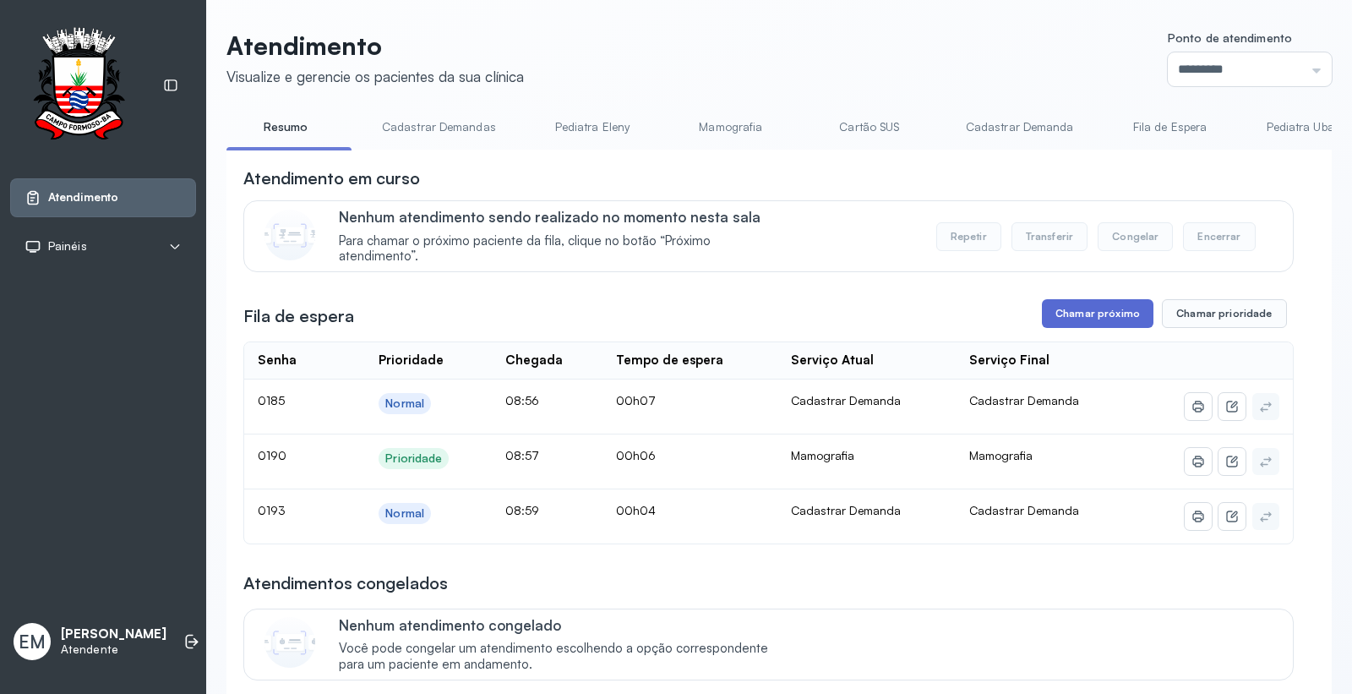
click at [1093, 324] on button "Chamar próximo" at bounding box center [1098, 313] width 112 height 29
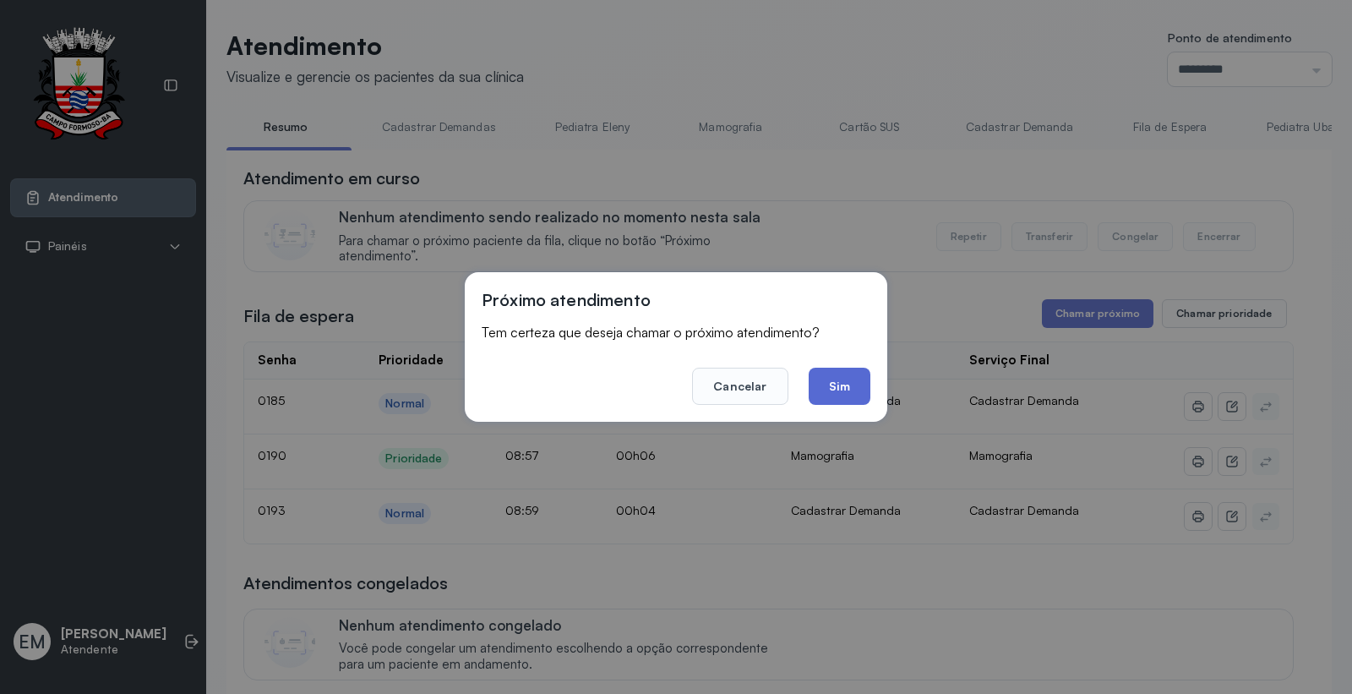
click at [841, 401] on button "Sim" at bounding box center [840, 386] width 62 height 37
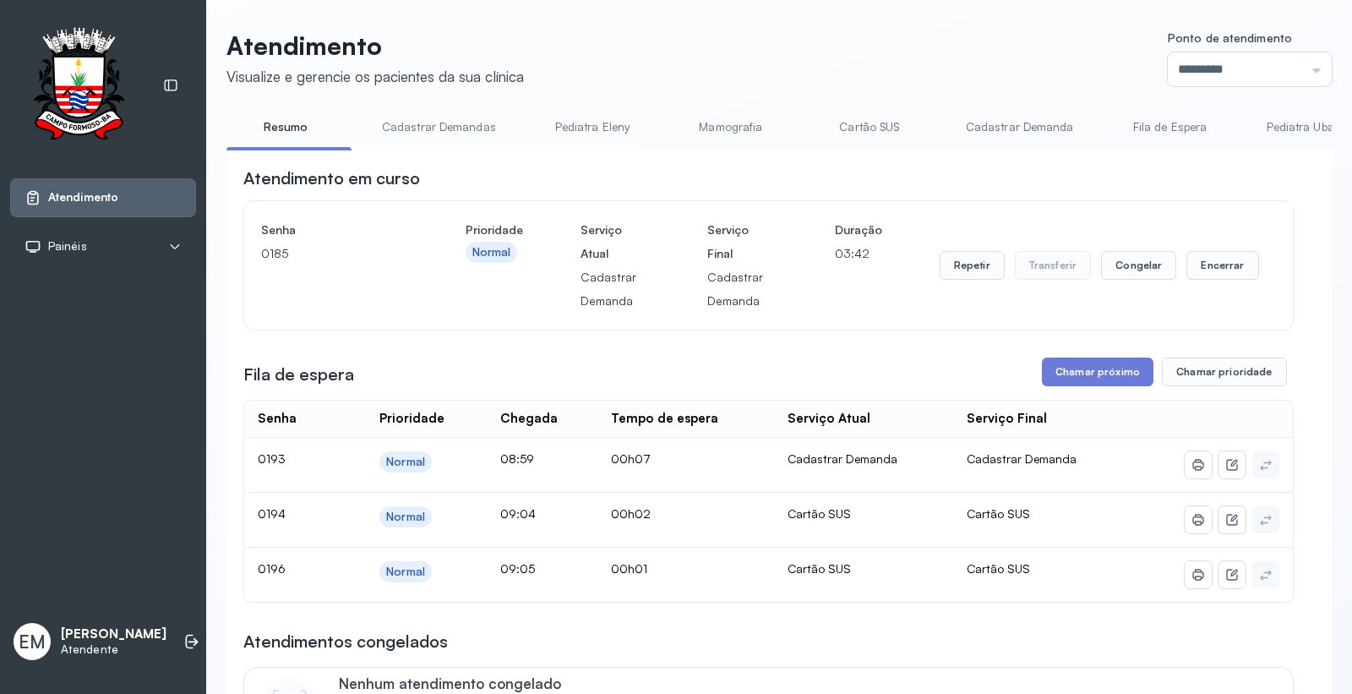
click at [866, 115] on link "Cartão SUS" at bounding box center [870, 127] width 118 height 28
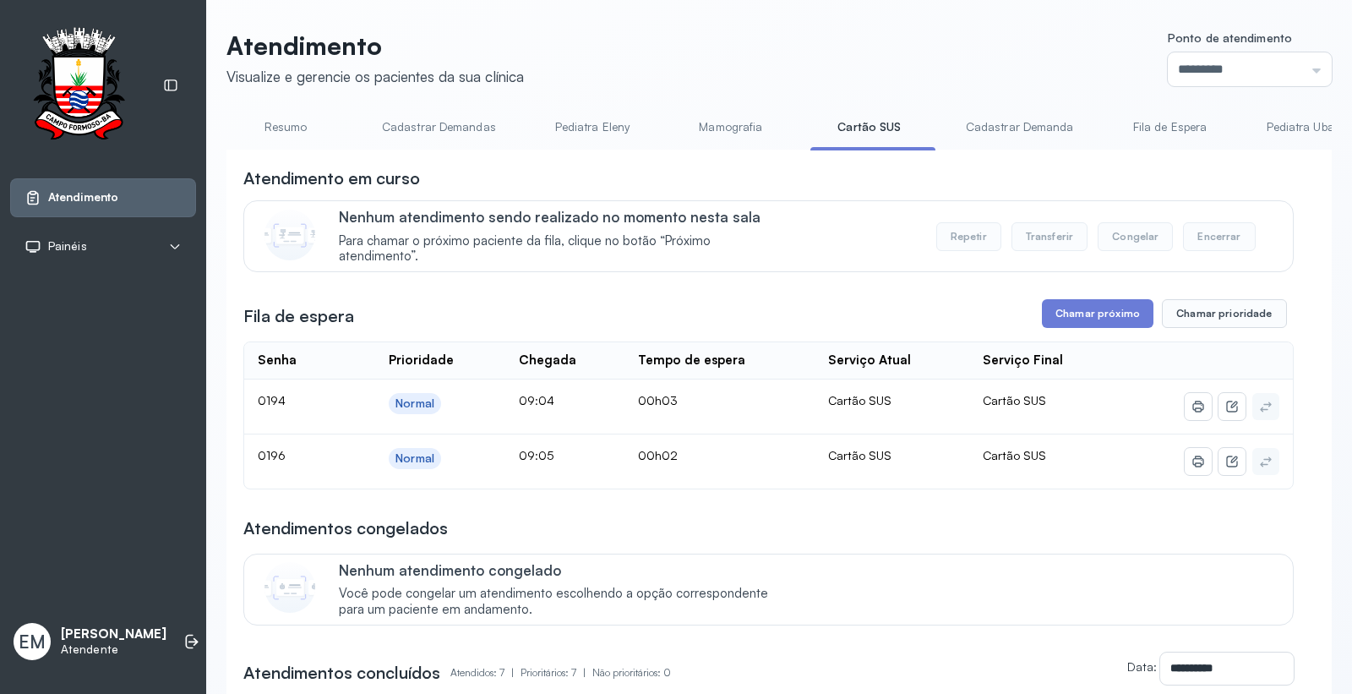
drag, startPoint x: 1125, startPoint y: 327, endPoint x: 1068, endPoint y: 347, distance: 60.2
click at [1103, 335] on div "**********" at bounding box center [768, 622] width 1051 height 911
click at [1065, 304] on button "Chamar próximo" at bounding box center [1098, 313] width 112 height 29
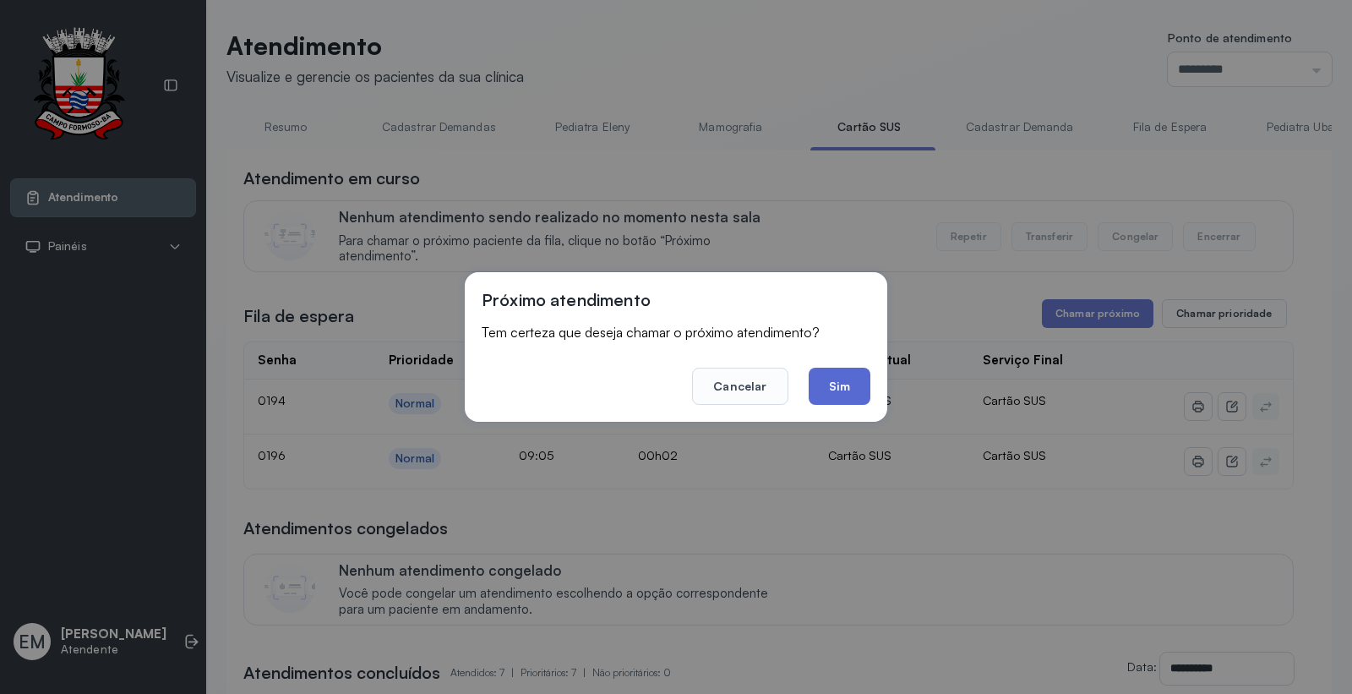
click at [859, 375] on button "Sim" at bounding box center [840, 386] width 62 height 37
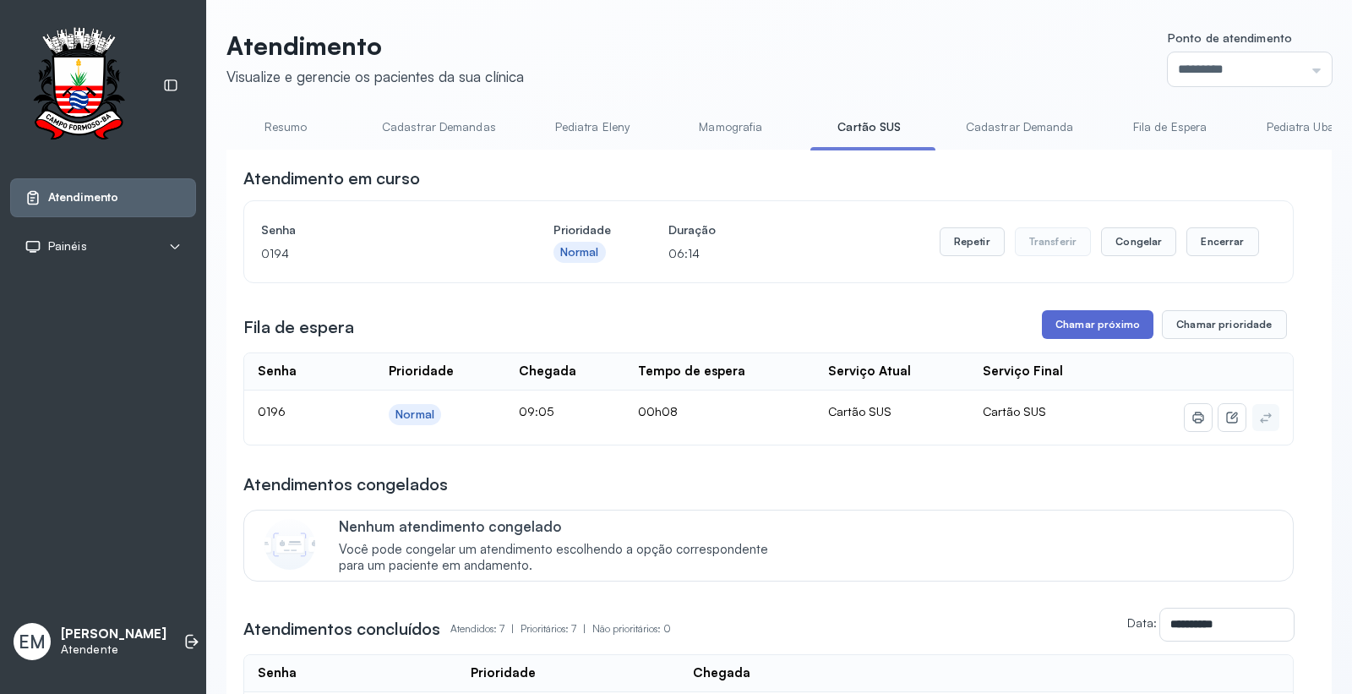
click at [1102, 326] on button "Chamar próximo" at bounding box center [1098, 324] width 112 height 29
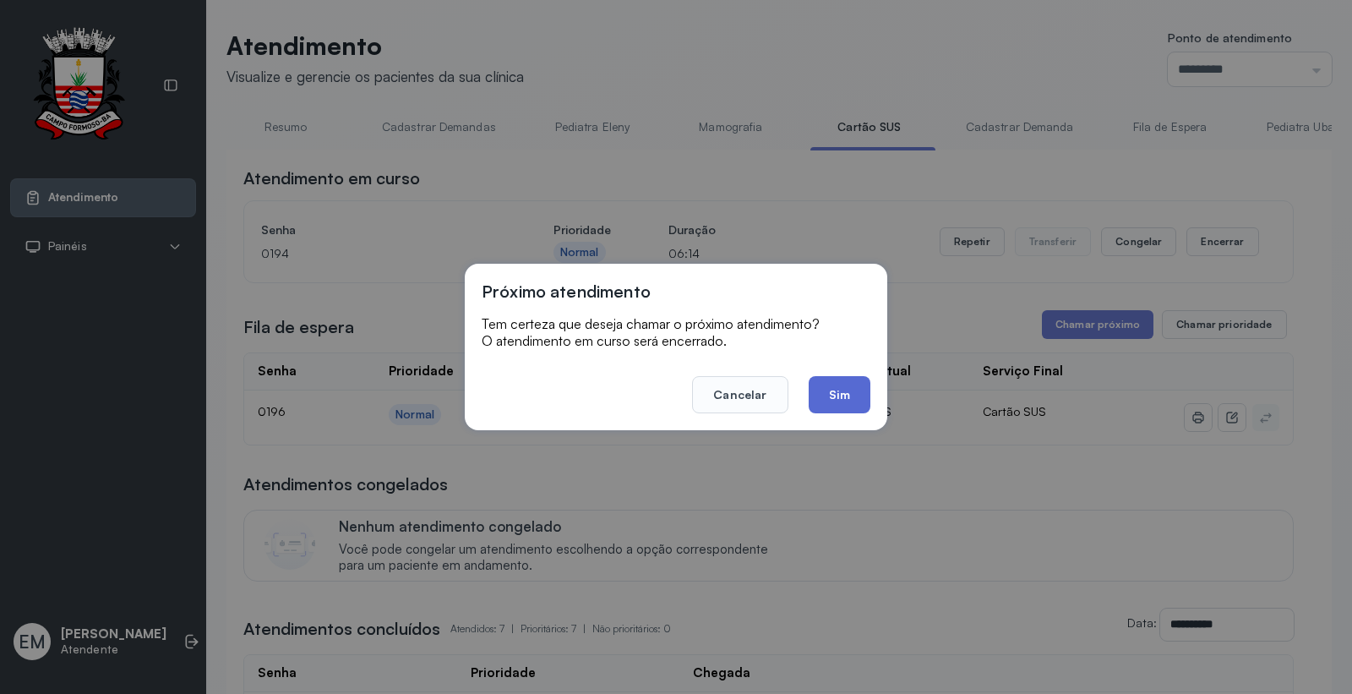
click at [854, 385] on button "Sim" at bounding box center [840, 394] width 62 height 37
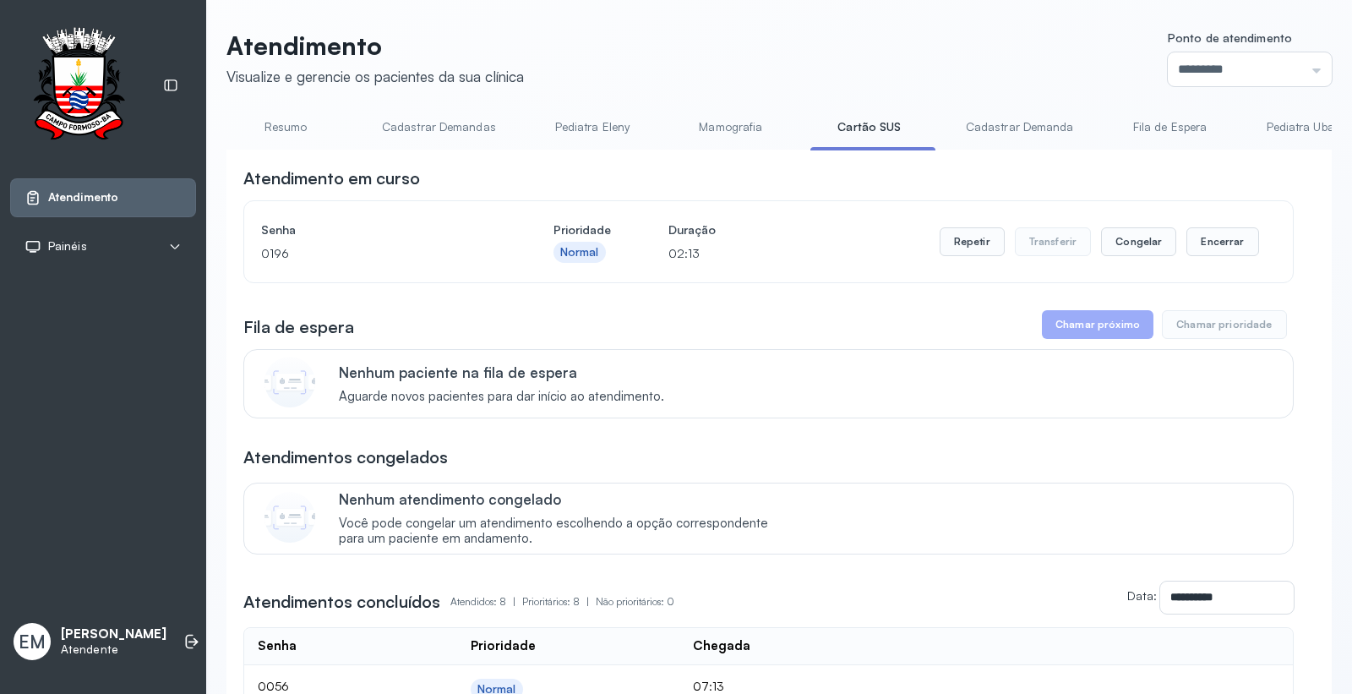
click at [940, 227] on div "Repetir Transferir Congelar Encerrar" at bounding box center [1100, 241] width 320 height 47
click at [964, 247] on button "Repetir" at bounding box center [972, 241] width 65 height 29
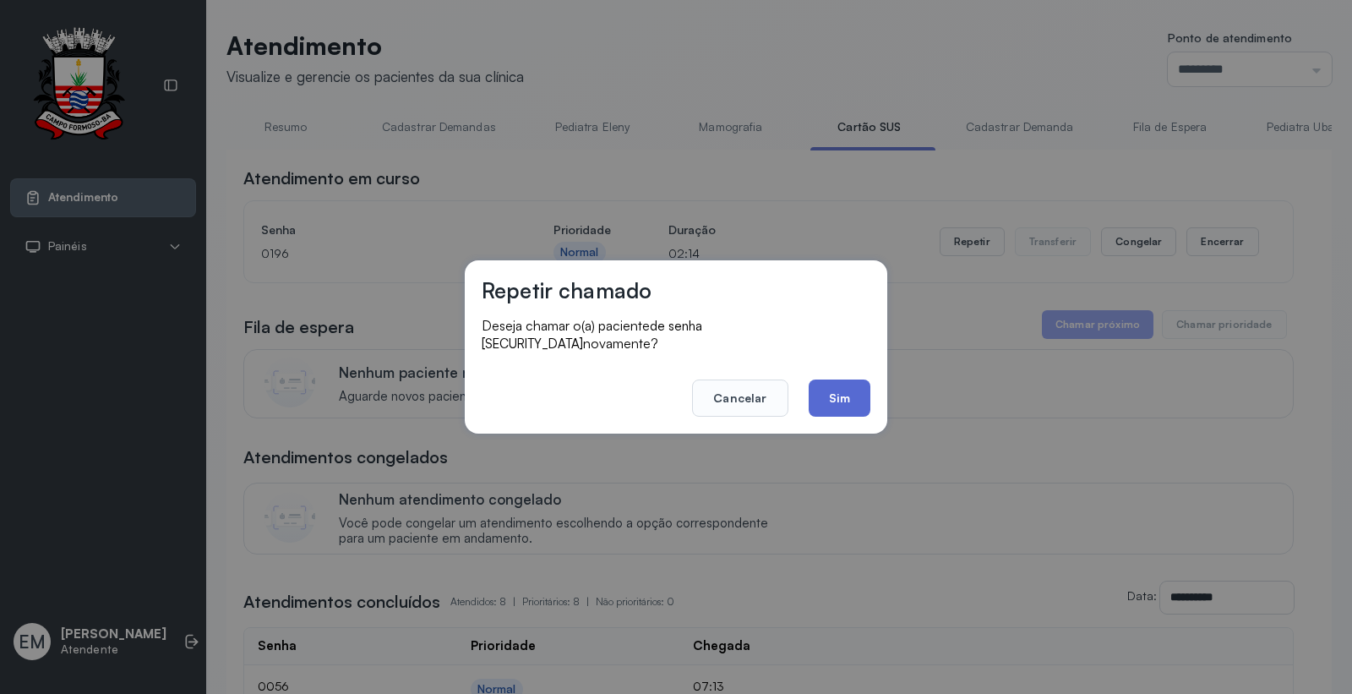
click at [844, 391] on button "Sim" at bounding box center [840, 398] width 62 height 37
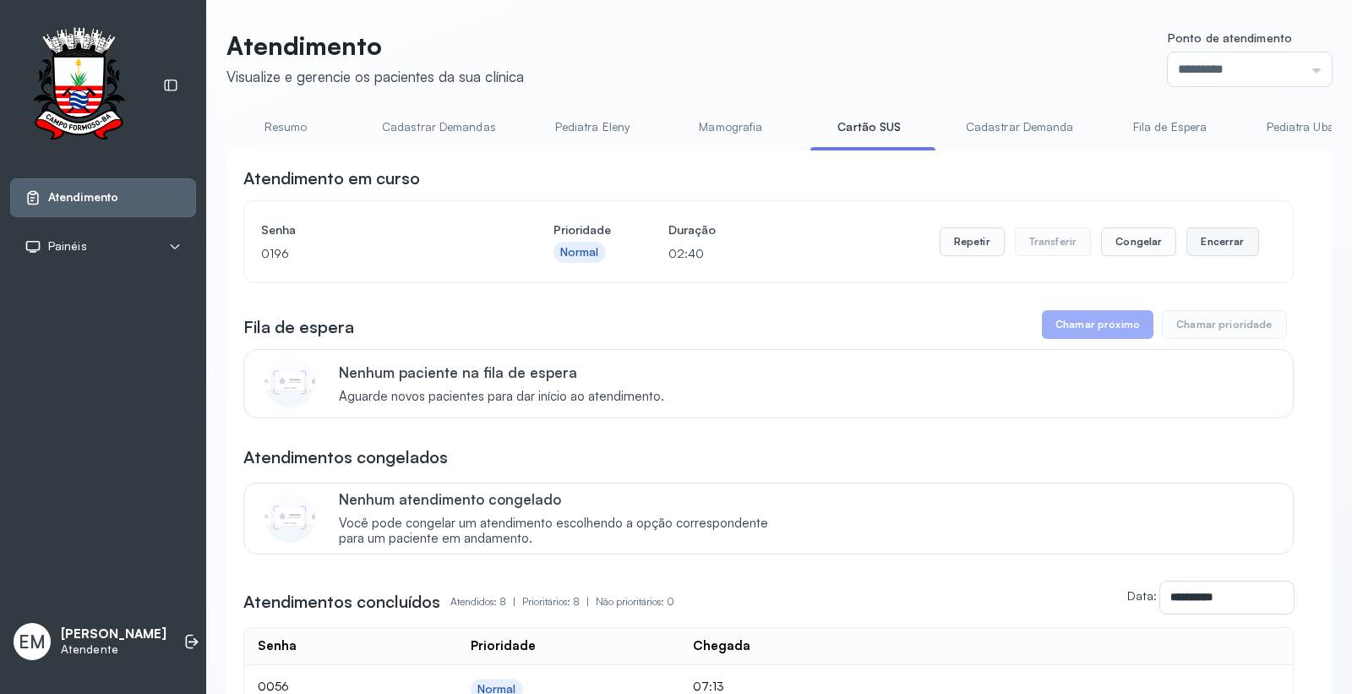
click at [1203, 243] on button "Encerrar" at bounding box center [1223, 241] width 72 height 29
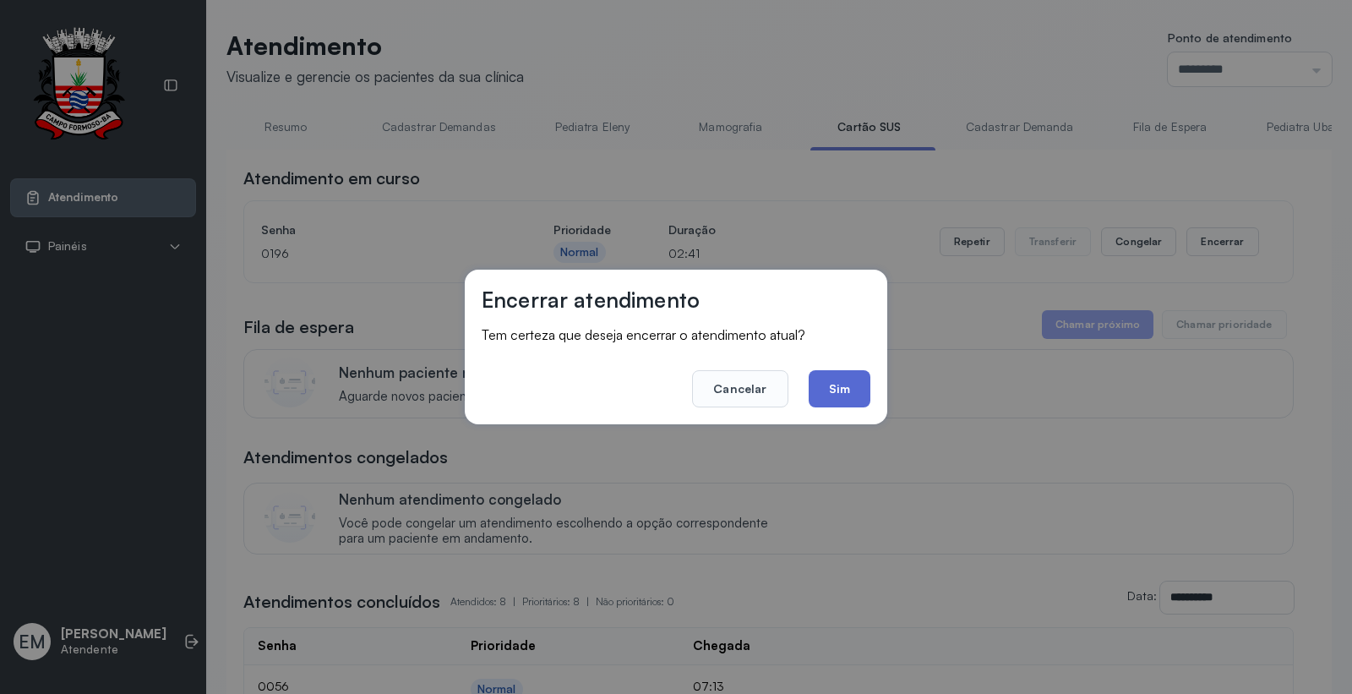
click at [809, 382] on button "Sim" at bounding box center [840, 388] width 62 height 37
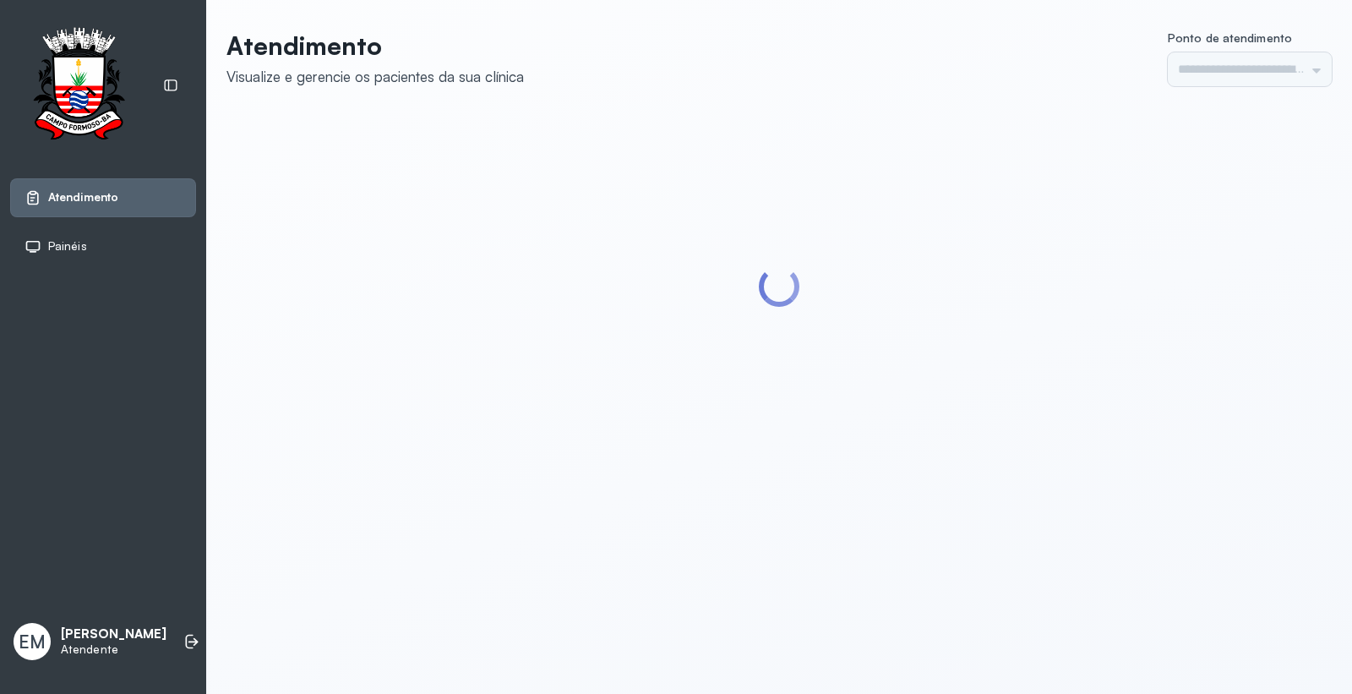
type input "*********"
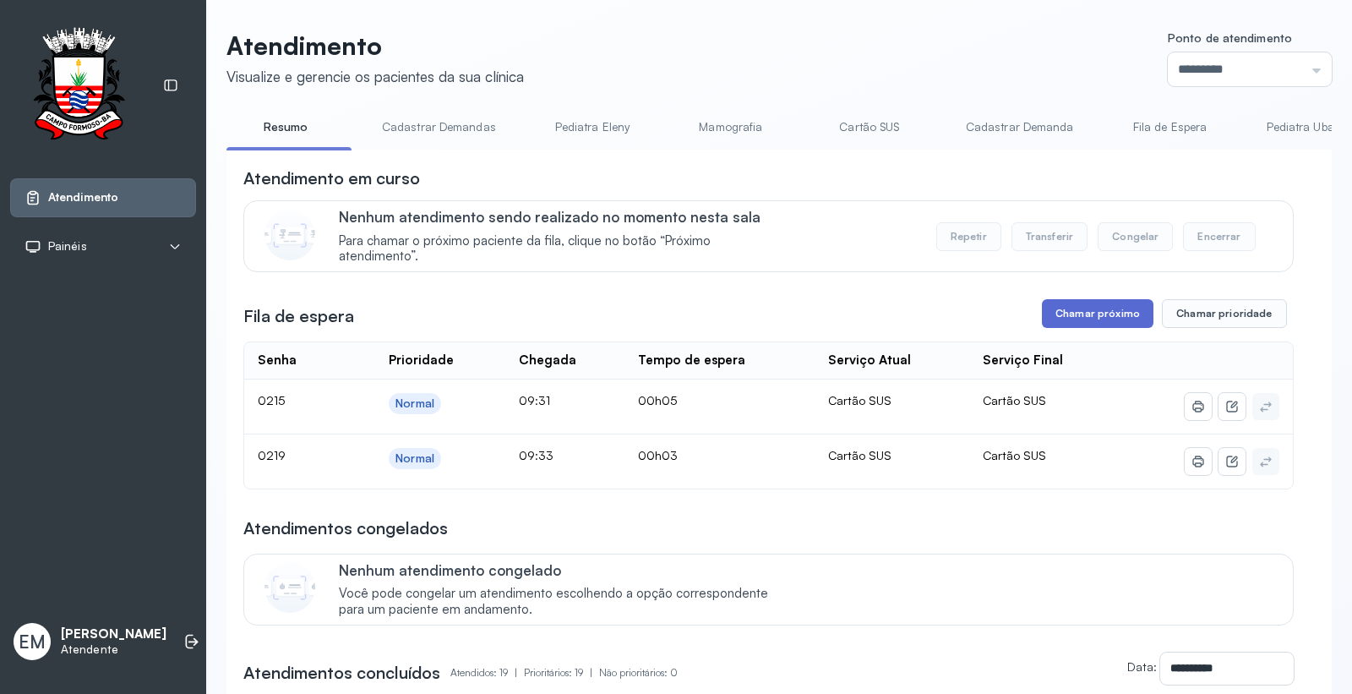
click at [1128, 327] on button "Chamar próximo" at bounding box center [1098, 313] width 112 height 29
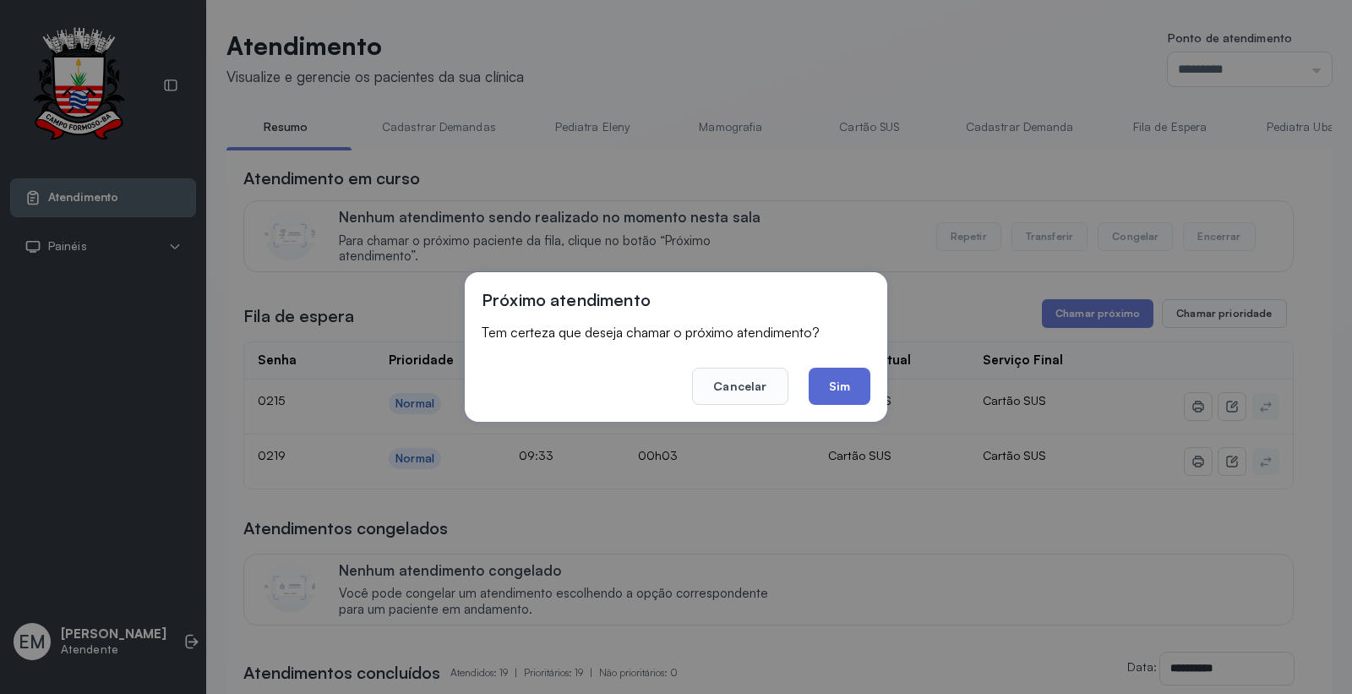
click at [840, 385] on button "Sim" at bounding box center [840, 386] width 62 height 37
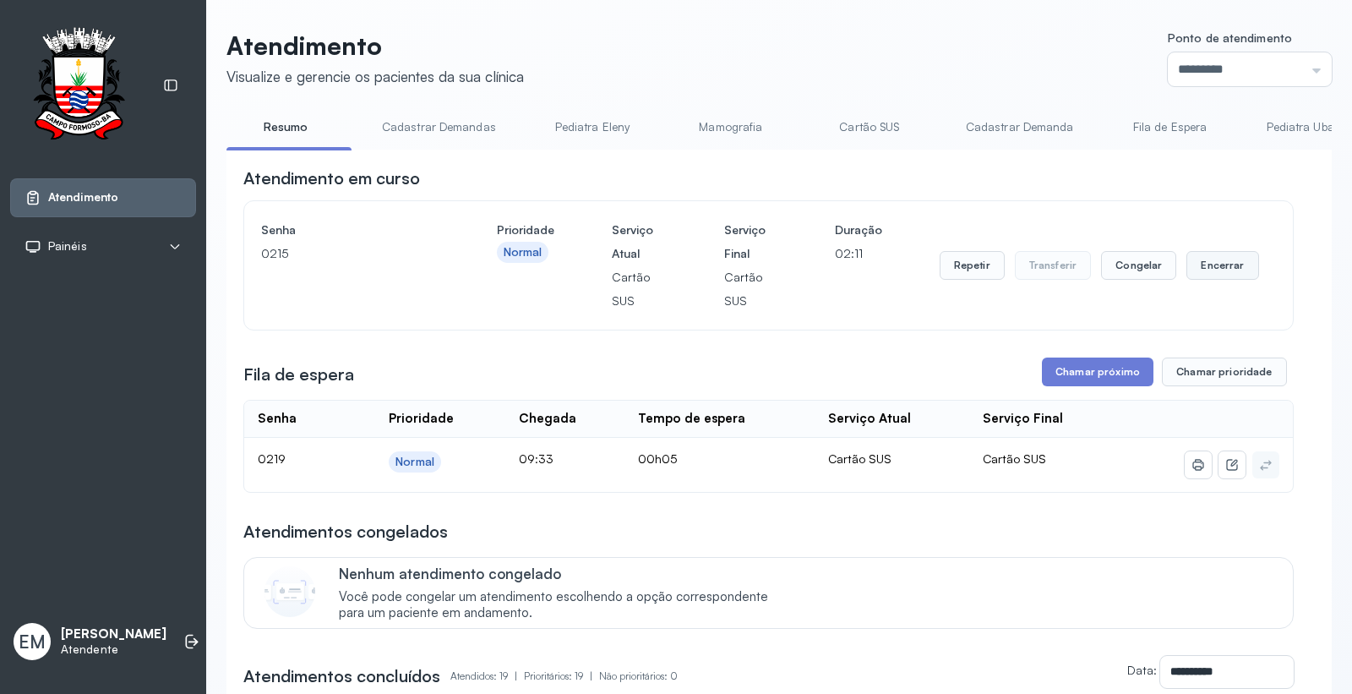
click at [1206, 260] on button "Encerrar" at bounding box center [1223, 265] width 72 height 29
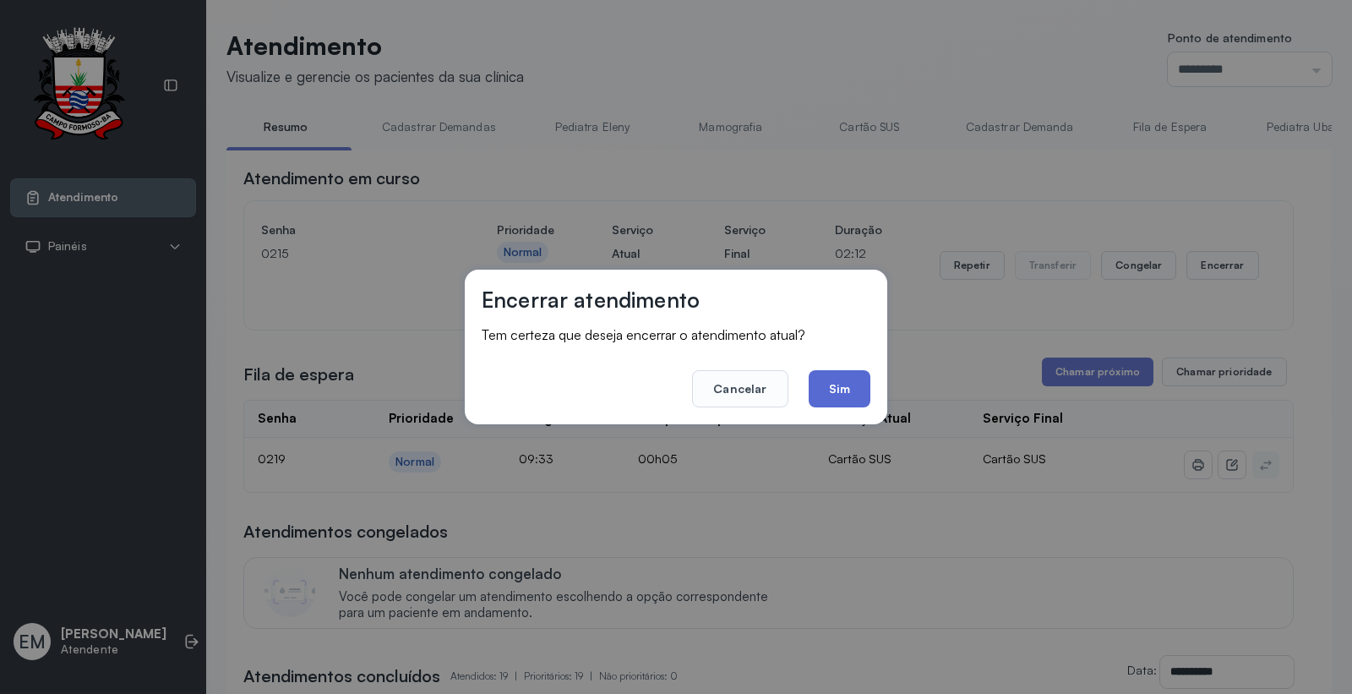
click at [820, 390] on button "Sim" at bounding box center [840, 388] width 62 height 37
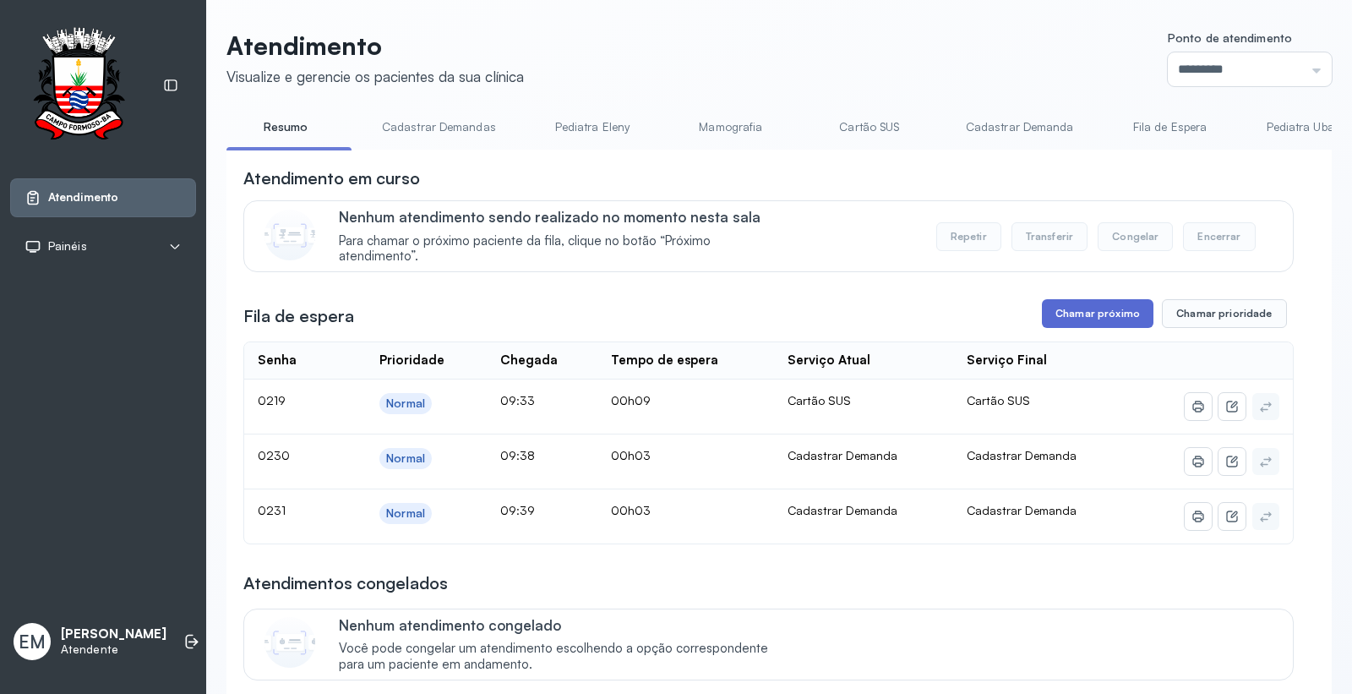
click at [1133, 314] on button "Chamar próximo" at bounding box center [1098, 313] width 112 height 29
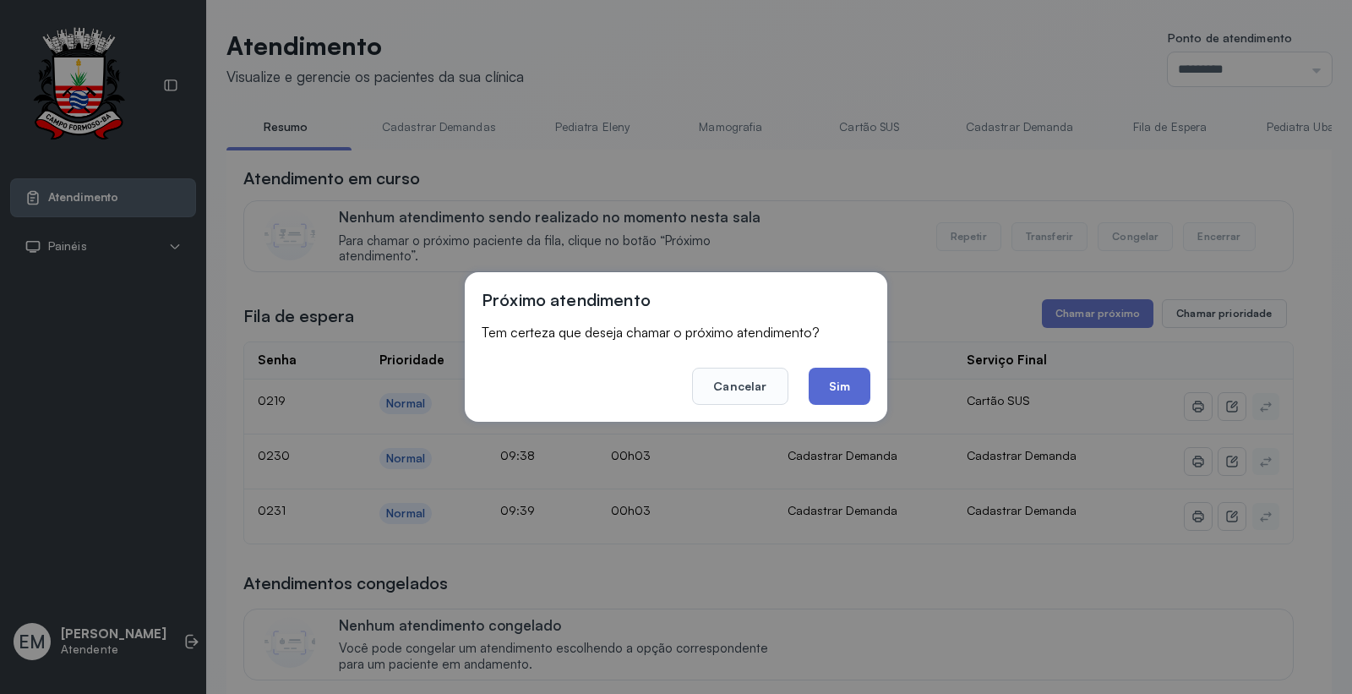
click at [822, 381] on button "Sim" at bounding box center [840, 386] width 62 height 37
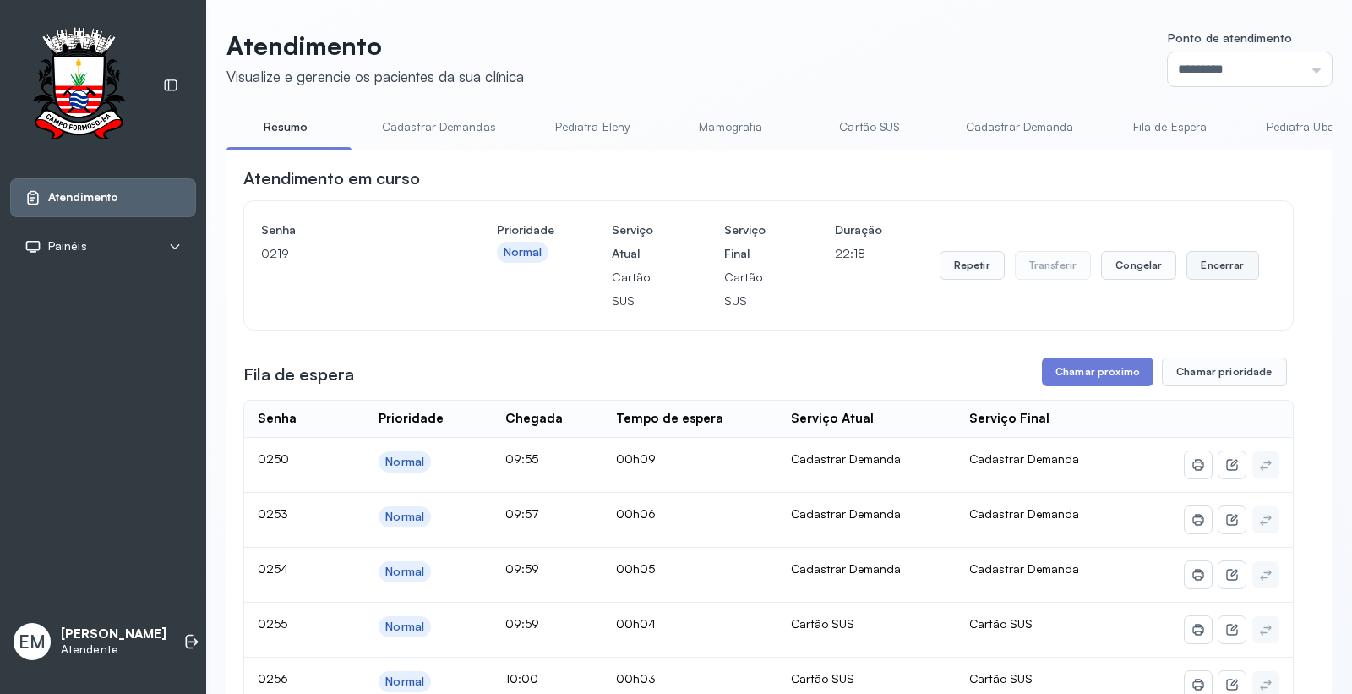
click at [1198, 269] on button "Encerrar" at bounding box center [1223, 265] width 72 height 29
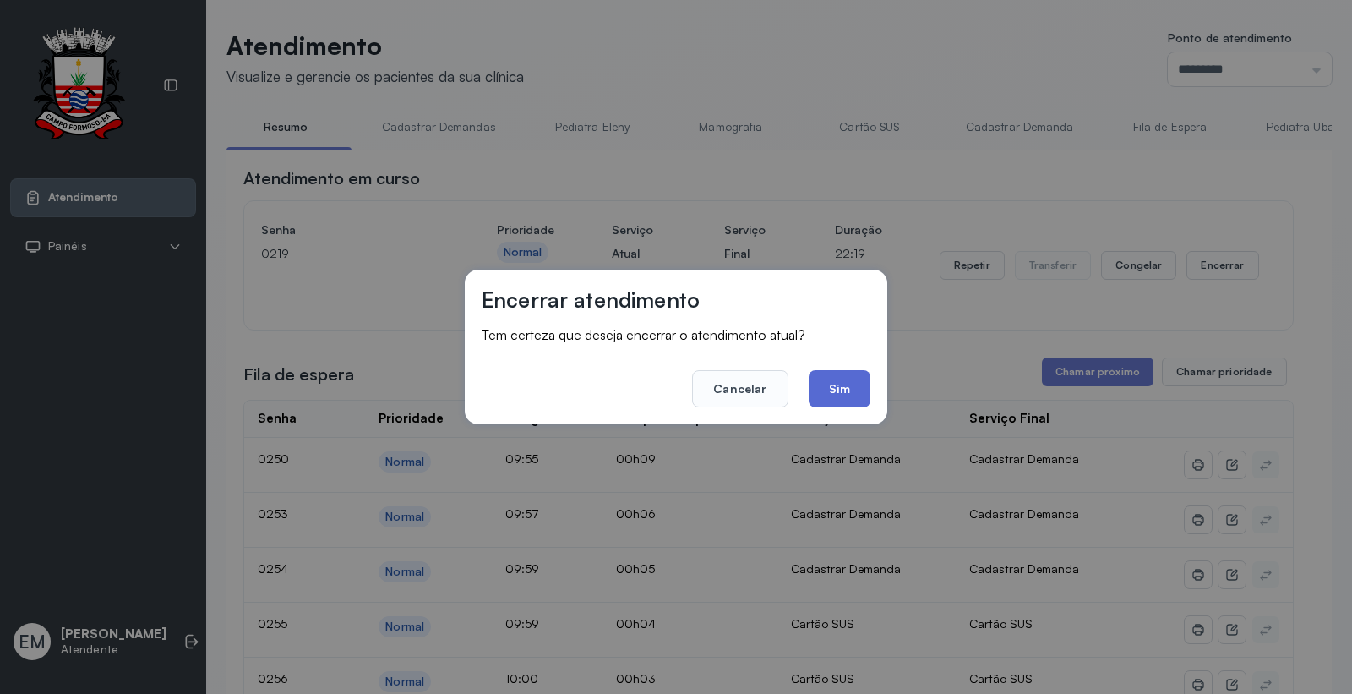
click at [855, 383] on button "Sim" at bounding box center [840, 388] width 62 height 37
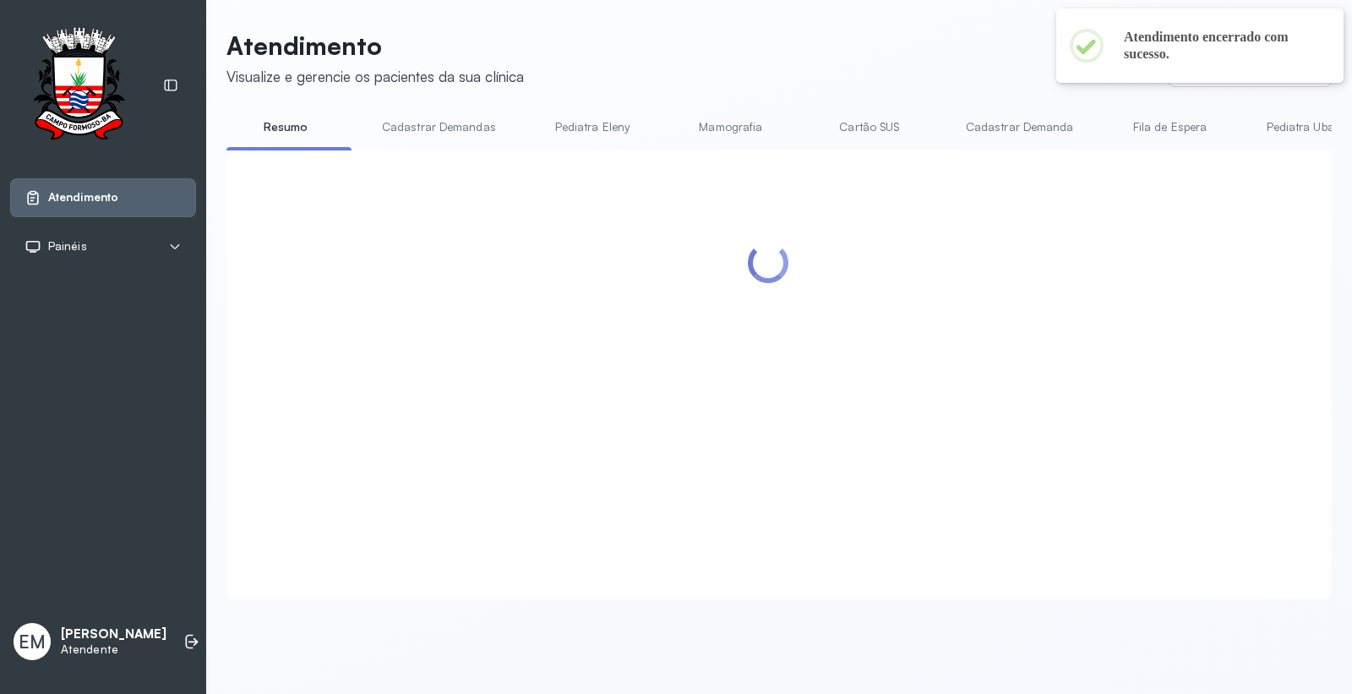
click at [858, 131] on link "Cartão SUS" at bounding box center [870, 127] width 118 height 28
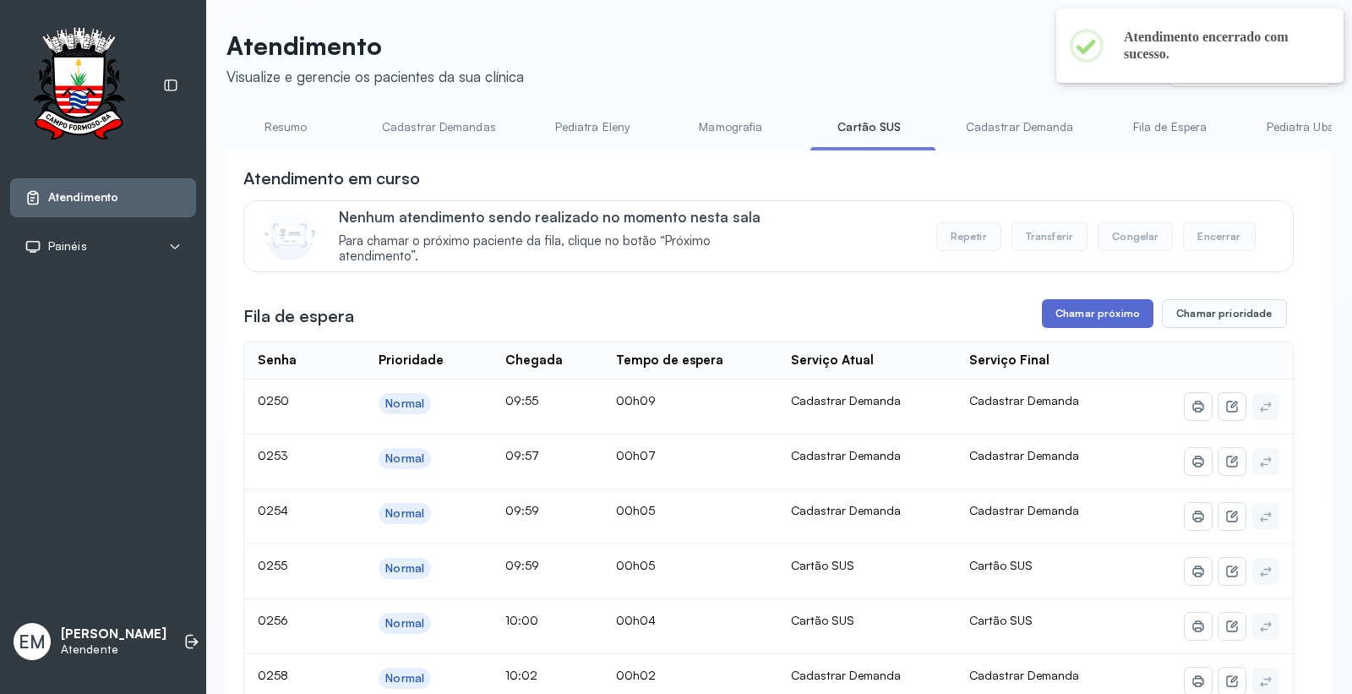
click at [1089, 321] on button "Chamar próximo" at bounding box center [1098, 313] width 112 height 29
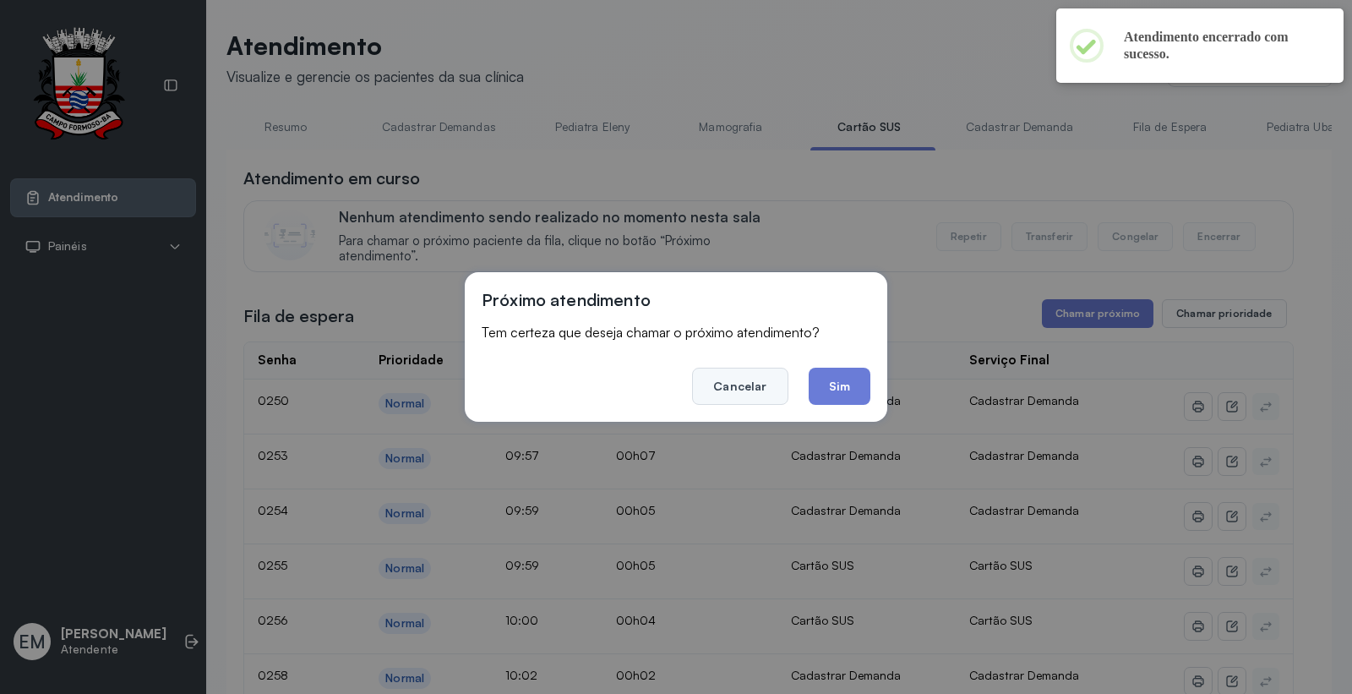
click at [765, 391] on button "Cancelar" at bounding box center [740, 386] width 96 height 37
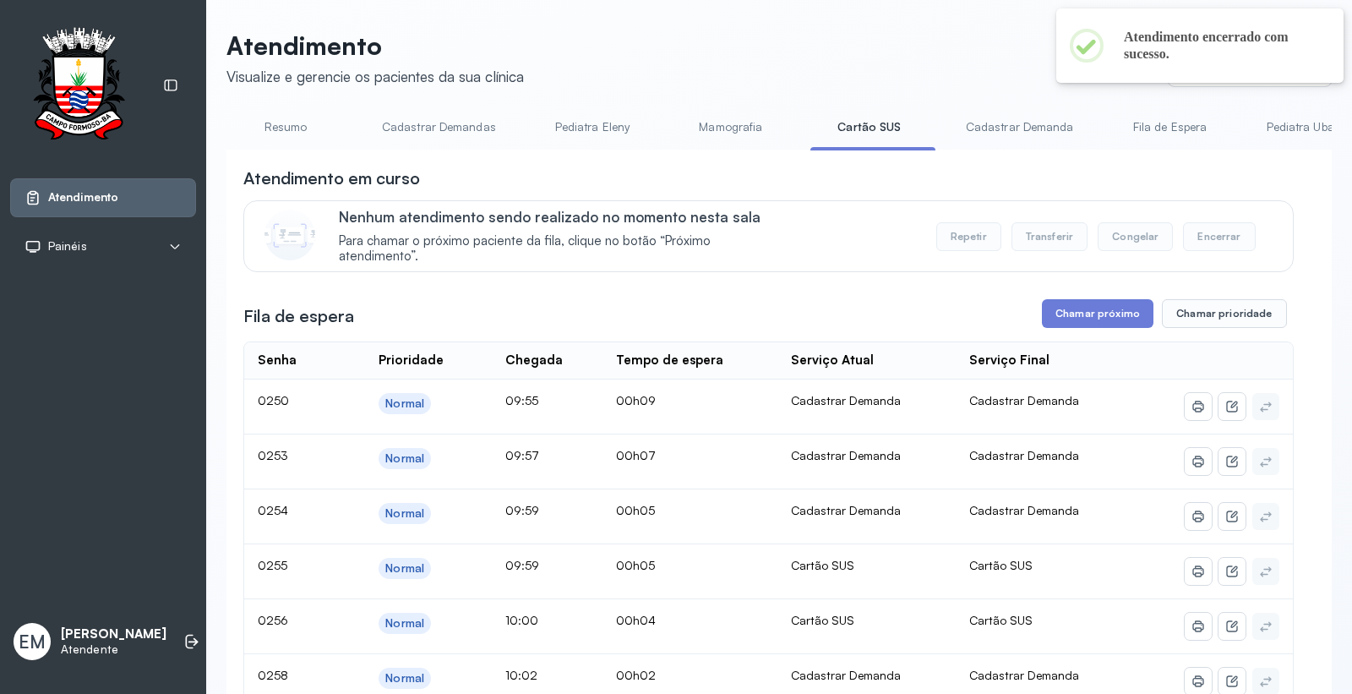
click at [844, 145] on li "Cartão SUS" at bounding box center [873, 132] width 125 height 38
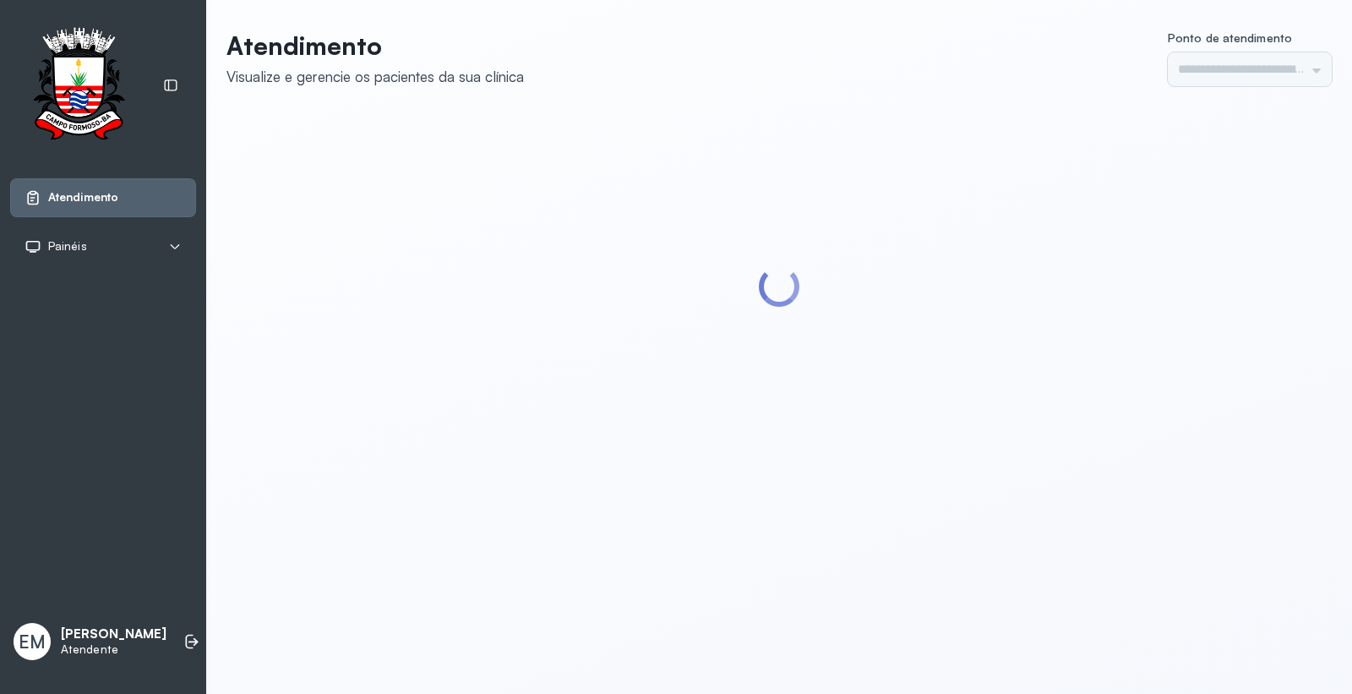
type input "*********"
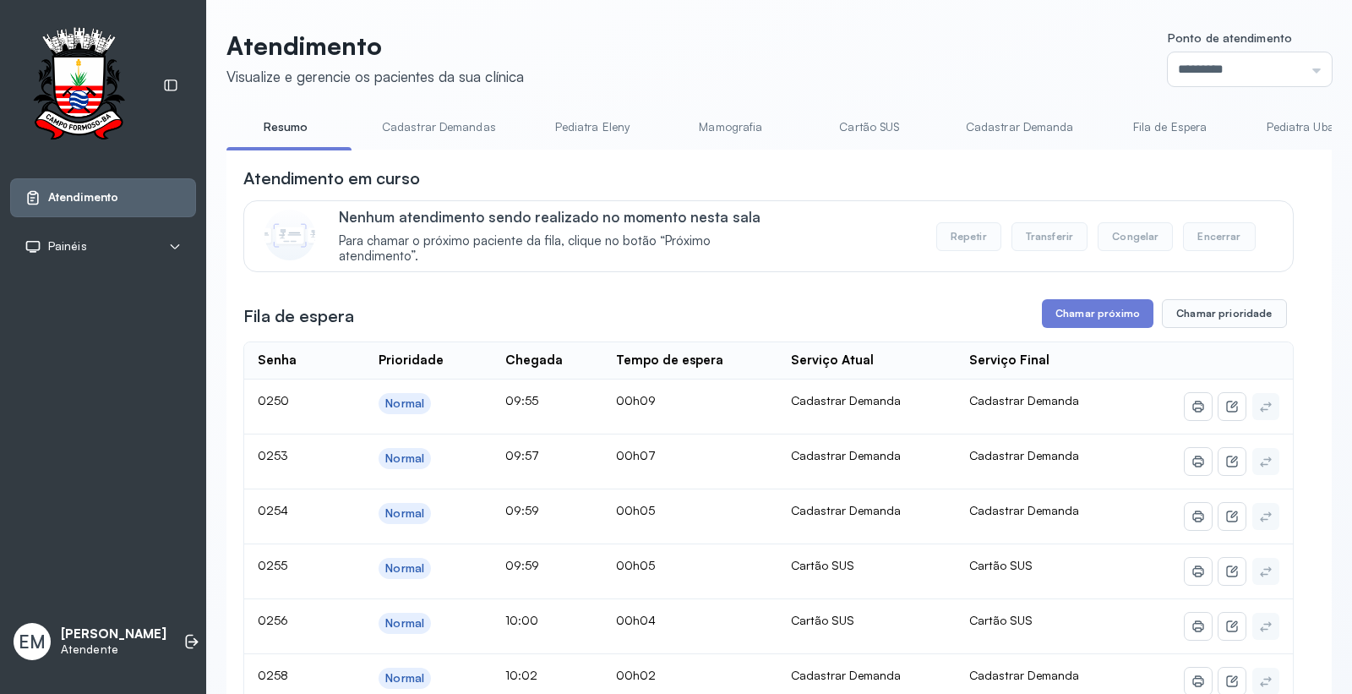
click at [882, 122] on link "Cartão SUS" at bounding box center [870, 127] width 118 height 28
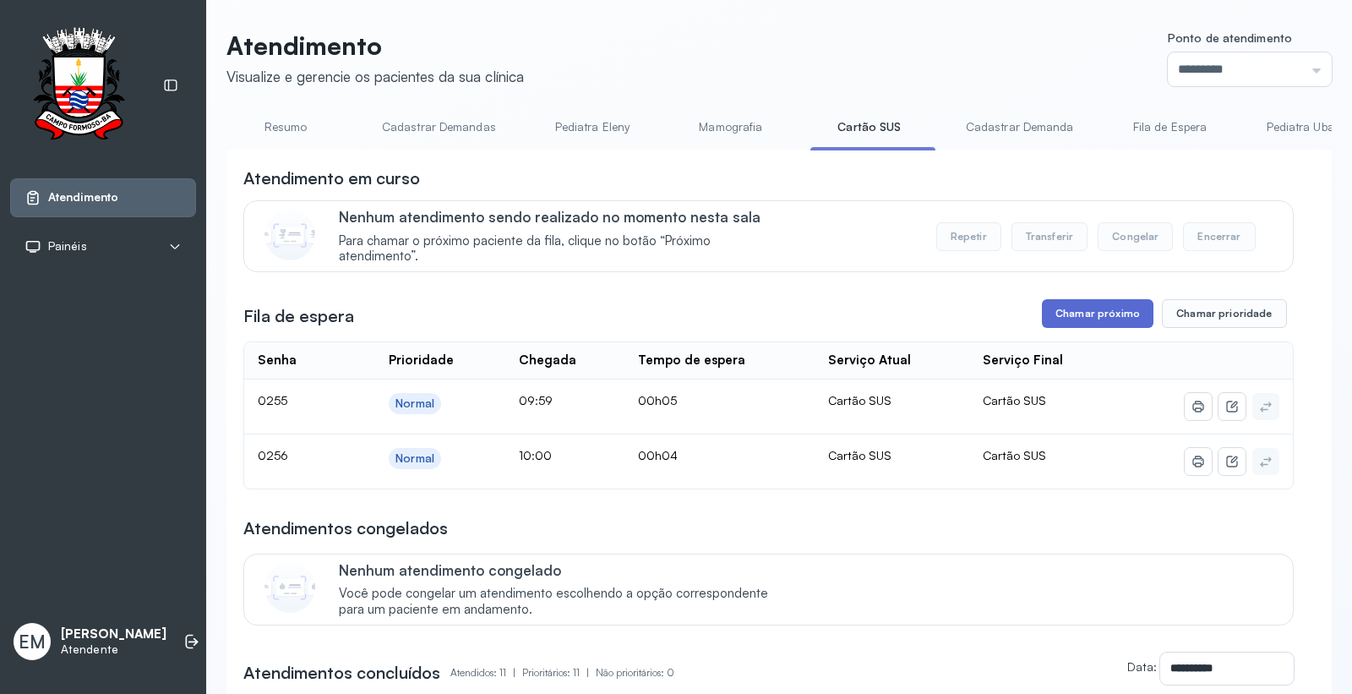
click at [1067, 315] on button "Chamar próximo" at bounding box center [1098, 313] width 112 height 29
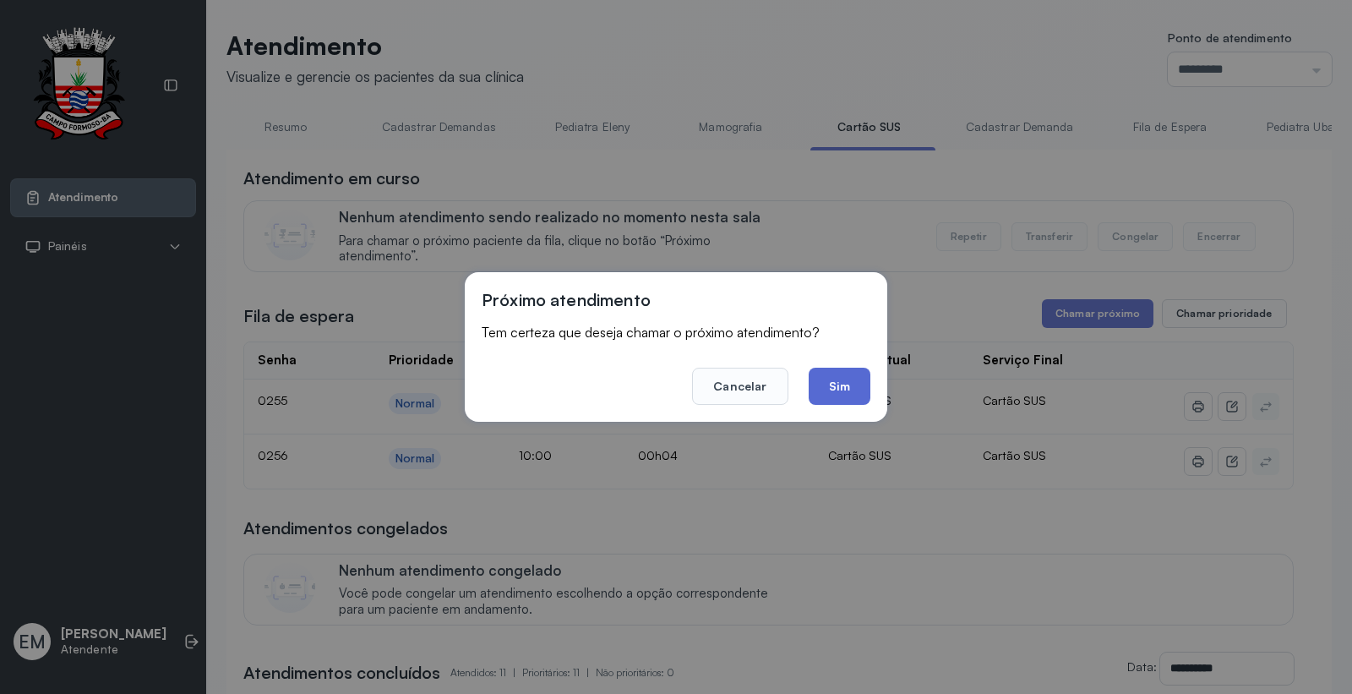
click at [868, 384] on button "Sim" at bounding box center [840, 386] width 62 height 37
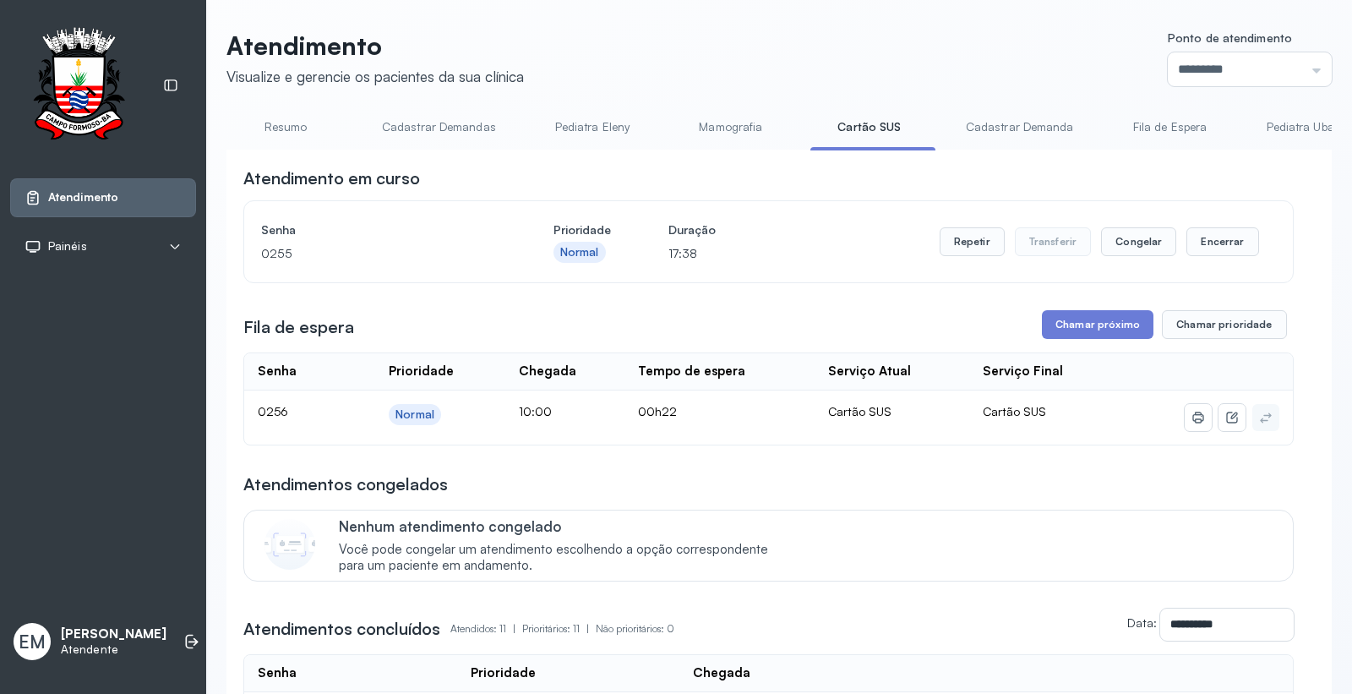
click at [1097, 303] on div "**********" at bounding box center [768, 698] width 1051 height 1063
click at [1095, 326] on button "Chamar próximo" at bounding box center [1098, 324] width 112 height 29
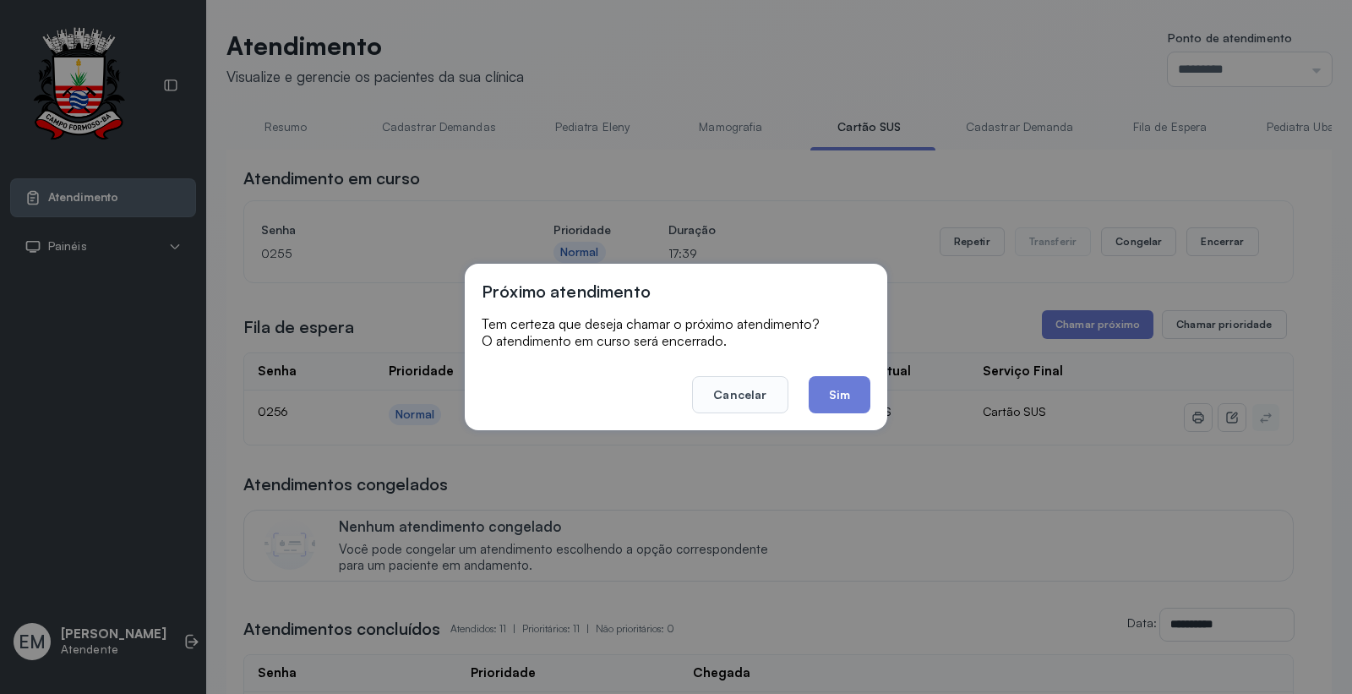
click at [874, 390] on div "Próximo atendimento Tem certeza que deseja chamar o próximo atendimento? O aten…" at bounding box center [676, 347] width 423 height 167
click at [863, 392] on button "Sim" at bounding box center [840, 394] width 62 height 37
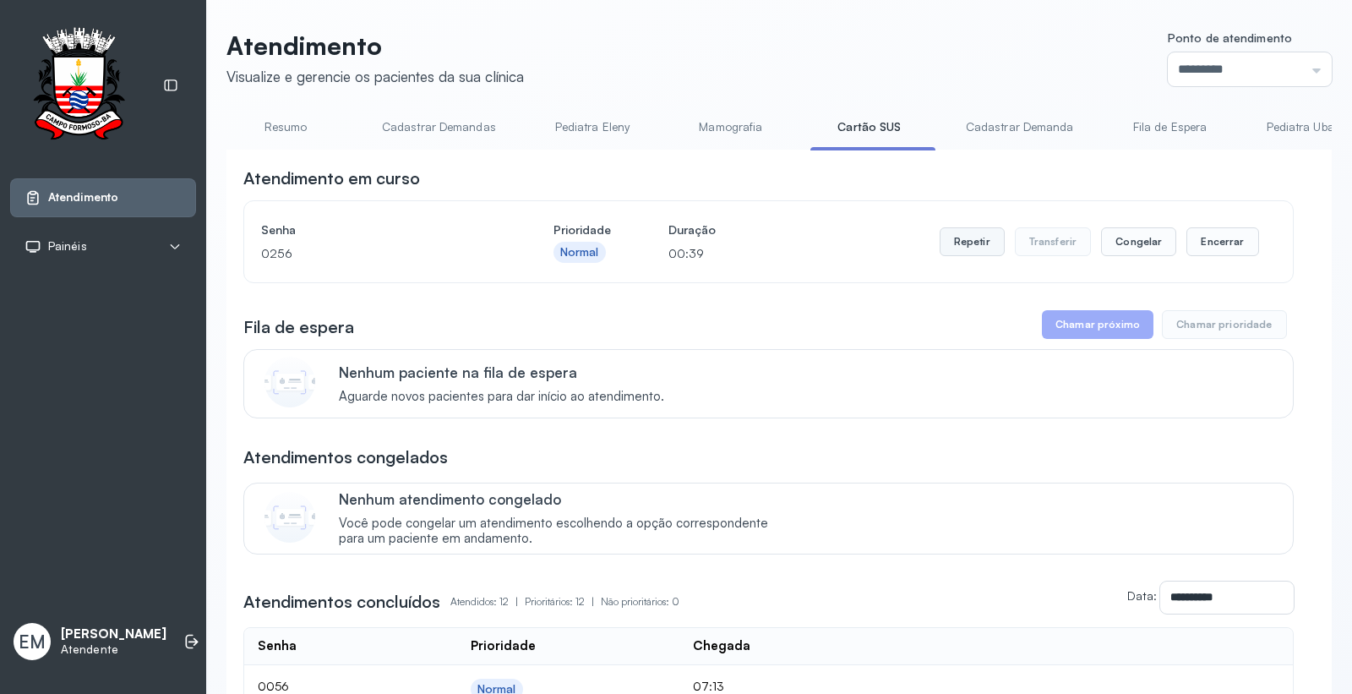
click at [975, 245] on button "Repetir" at bounding box center [972, 241] width 65 height 29
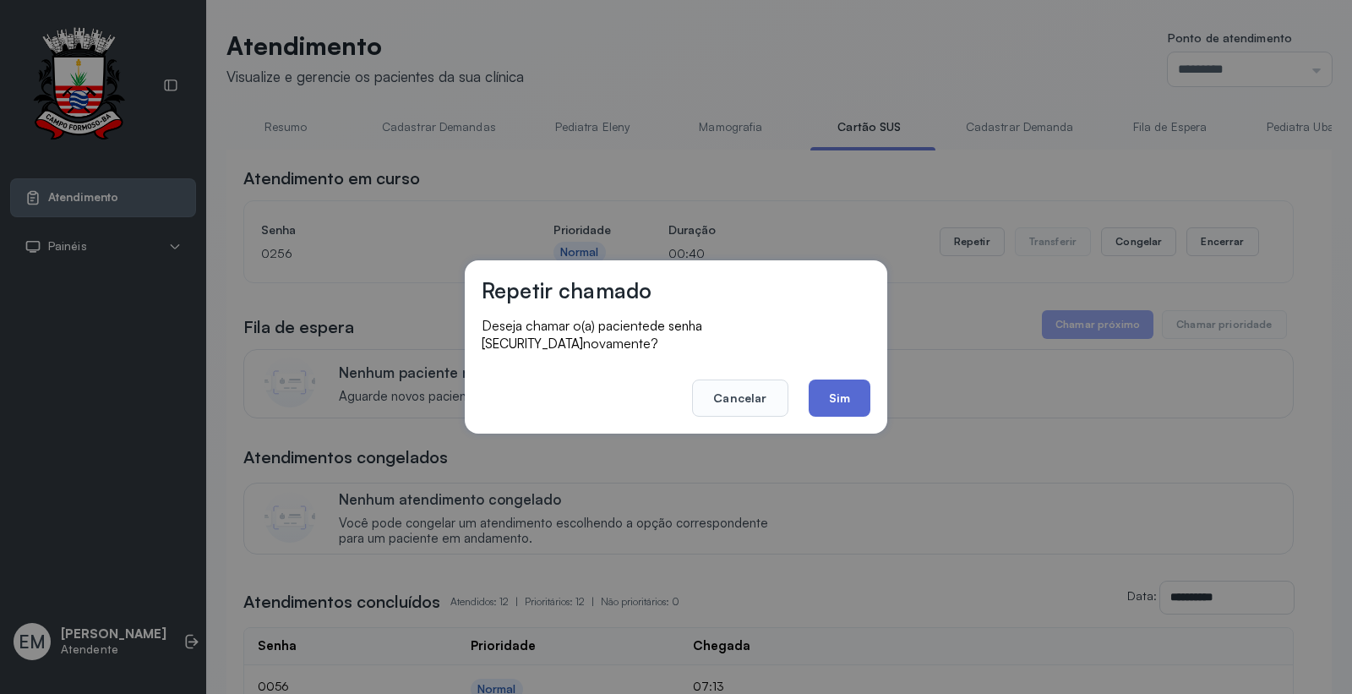
click at [849, 390] on button "Sim" at bounding box center [840, 398] width 62 height 37
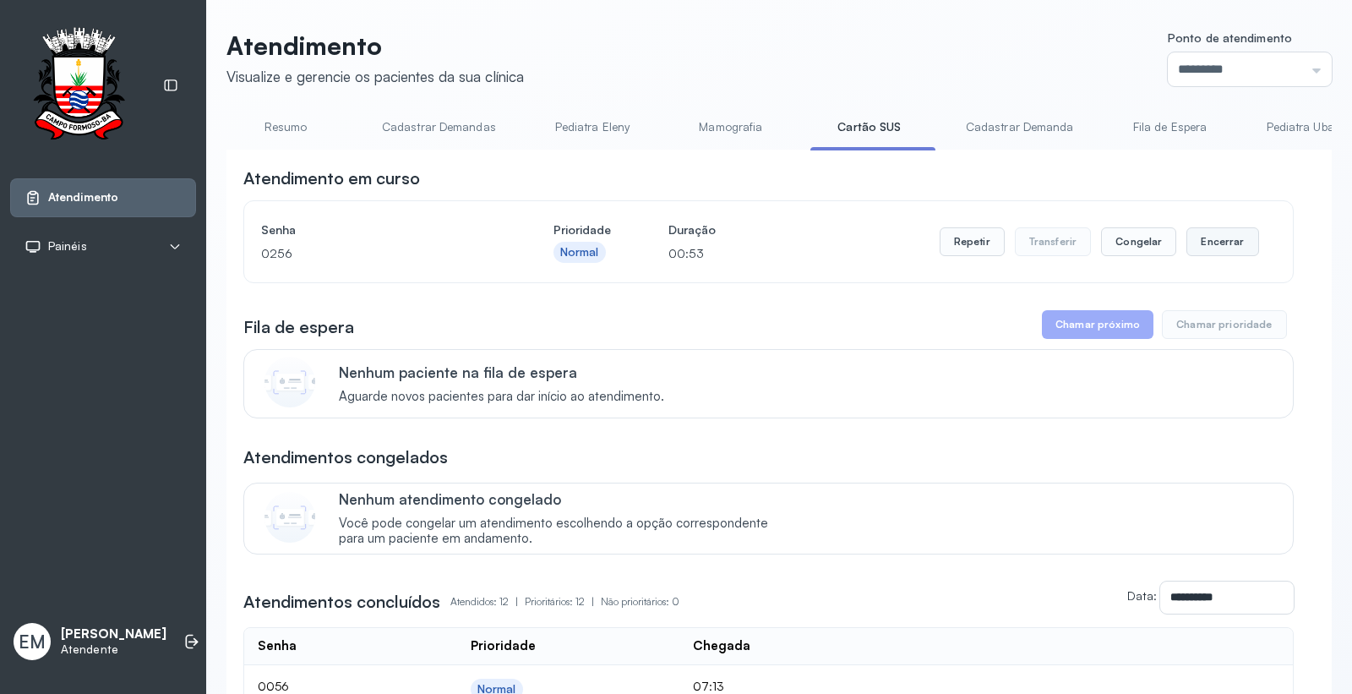
click at [1206, 241] on button "Encerrar" at bounding box center [1223, 241] width 72 height 29
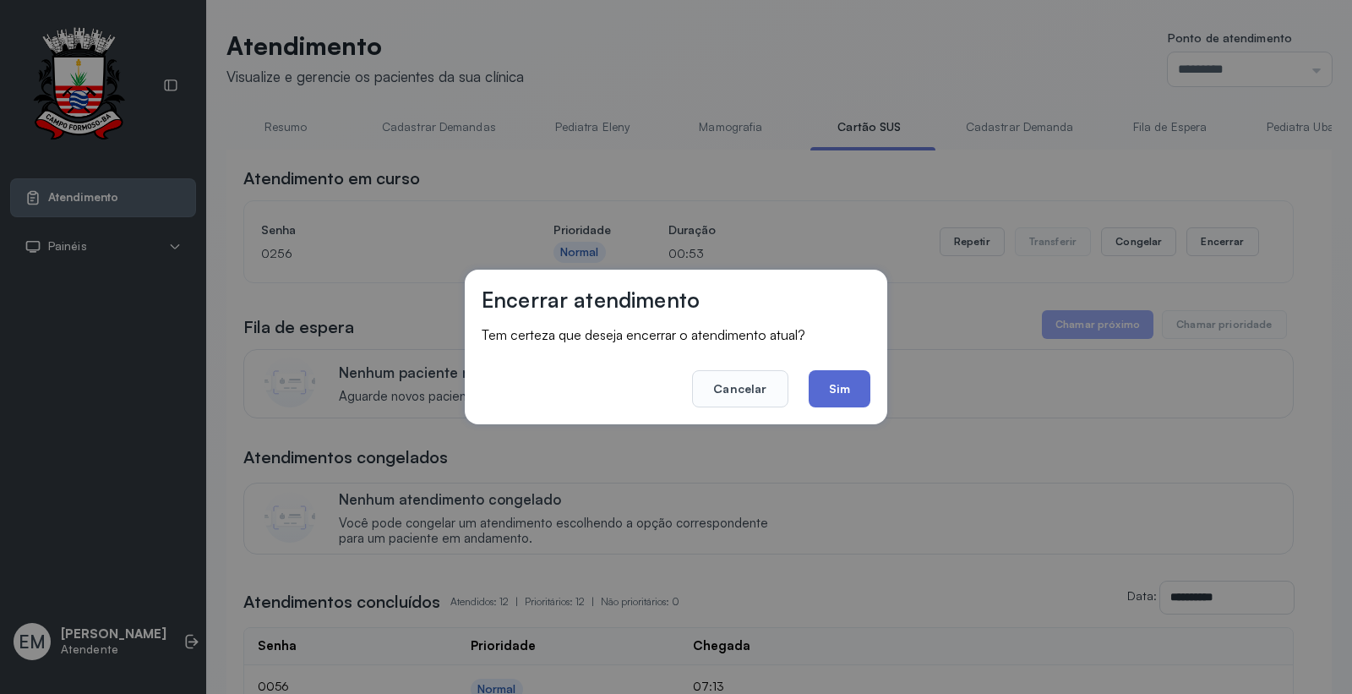
click at [840, 378] on button "Sim" at bounding box center [840, 388] width 62 height 37
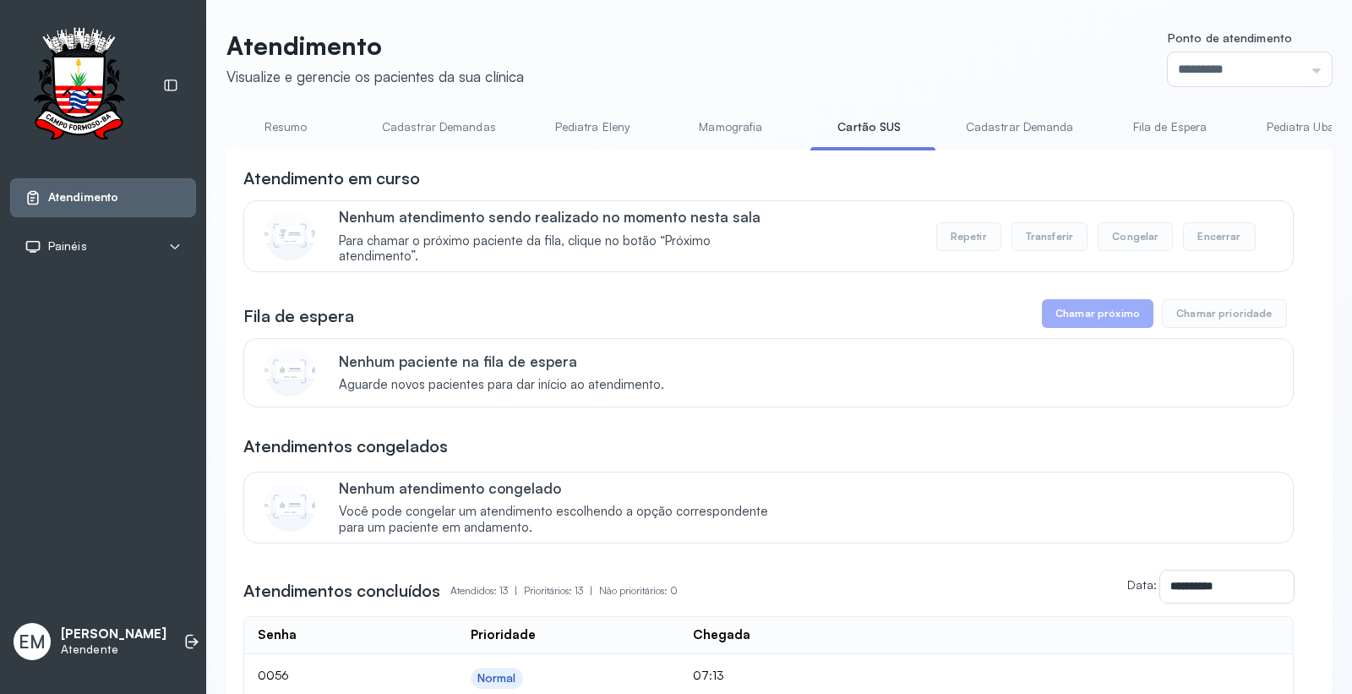
click at [262, 124] on link "Resumo" at bounding box center [286, 127] width 118 height 28
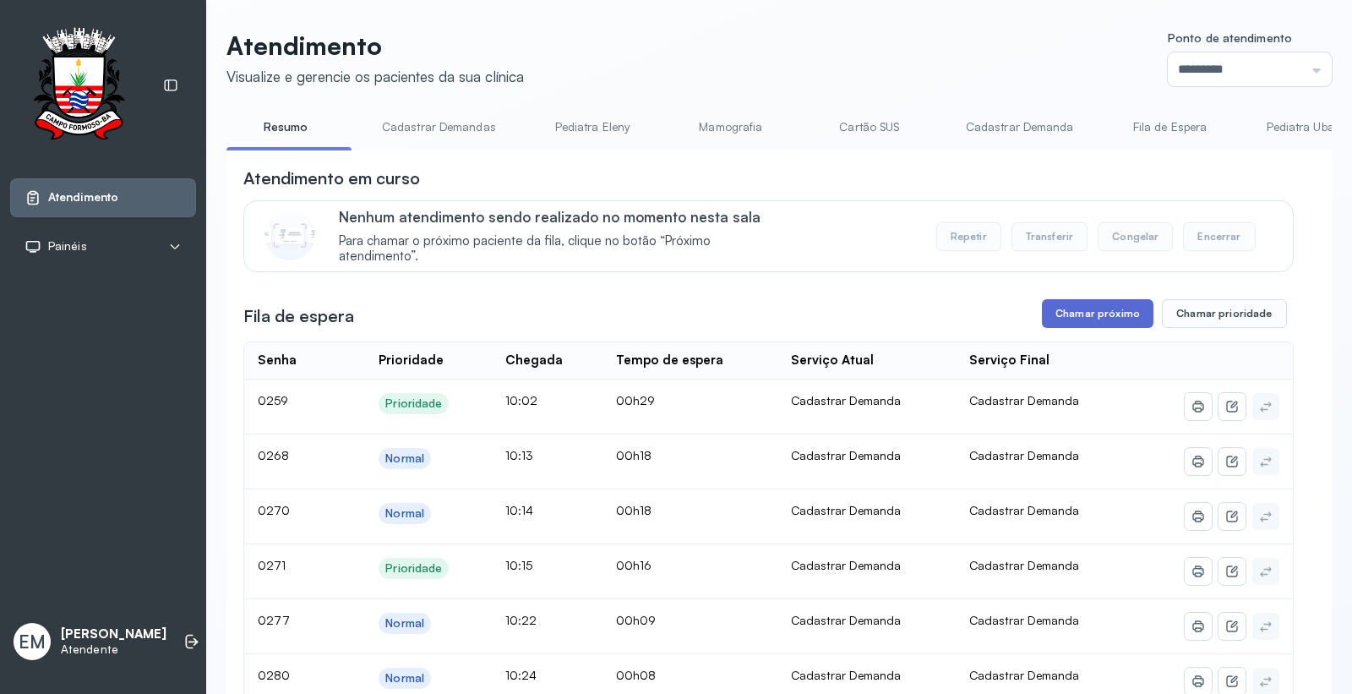
click at [1086, 314] on button "Chamar próximo" at bounding box center [1098, 313] width 112 height 29
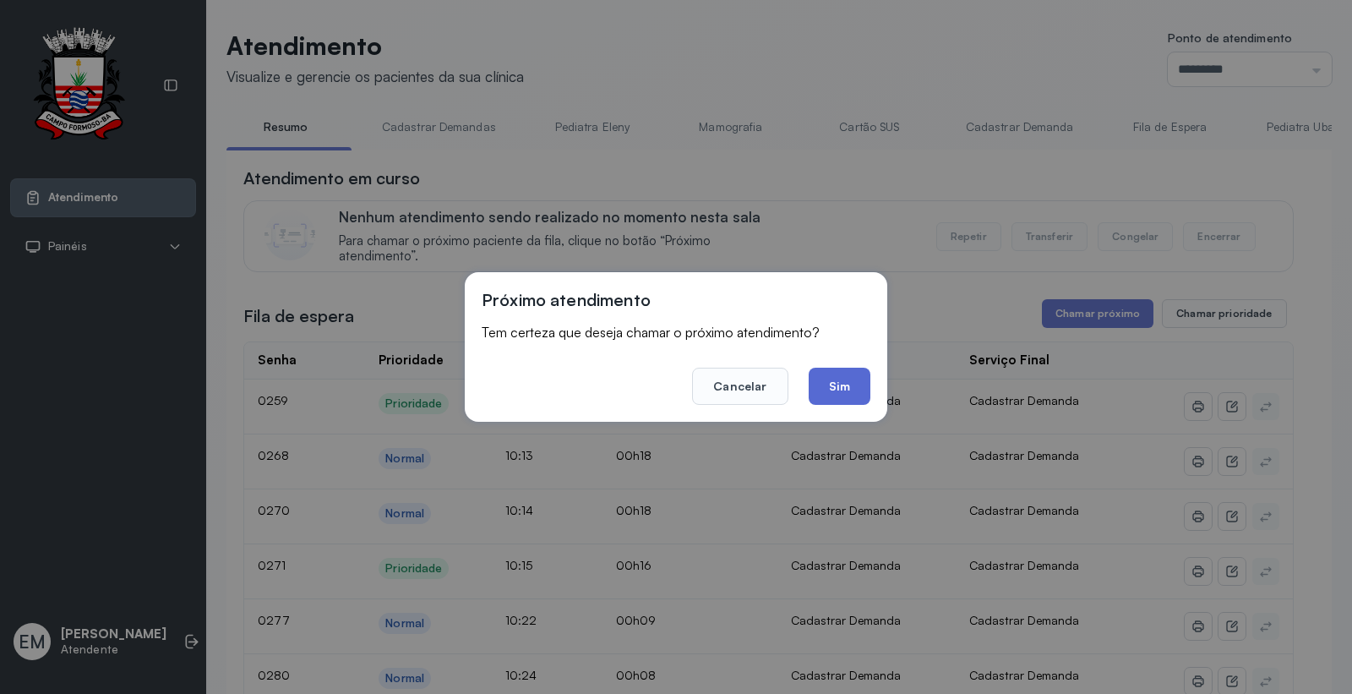
click at [850, 389] on button "Sim" at bounding box center [840, 386] width 62 height 37
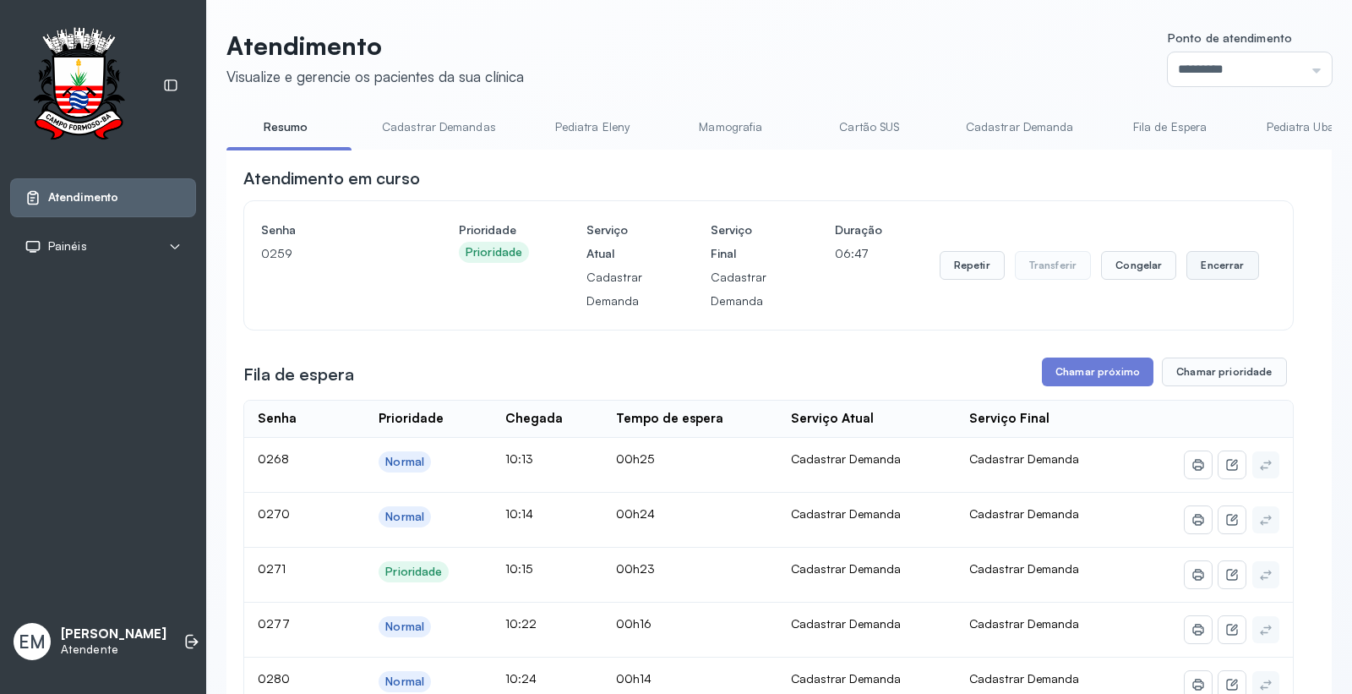
click at [1214, 273] on button "Encerrar" at bounding box center [1223, 265] width 72 height 29
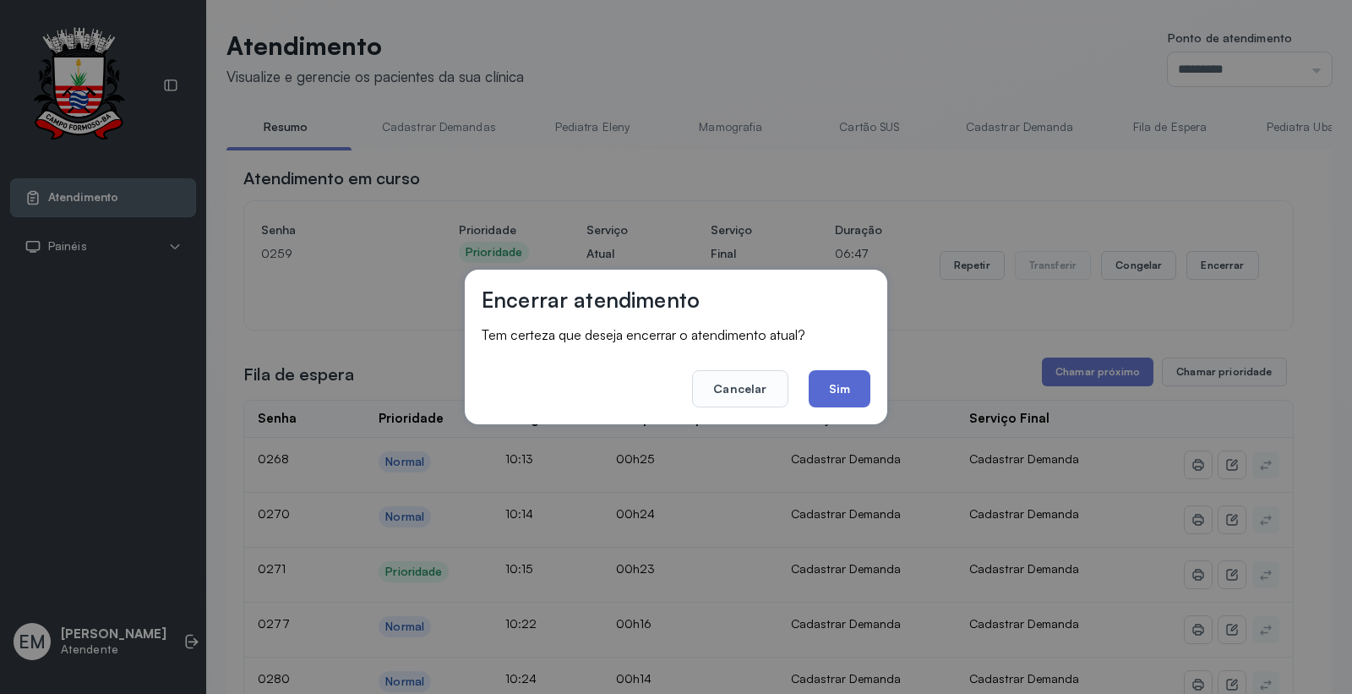
click at [845, 383] on button "Sim" at bounding box center [840, 388] width 62 height 37
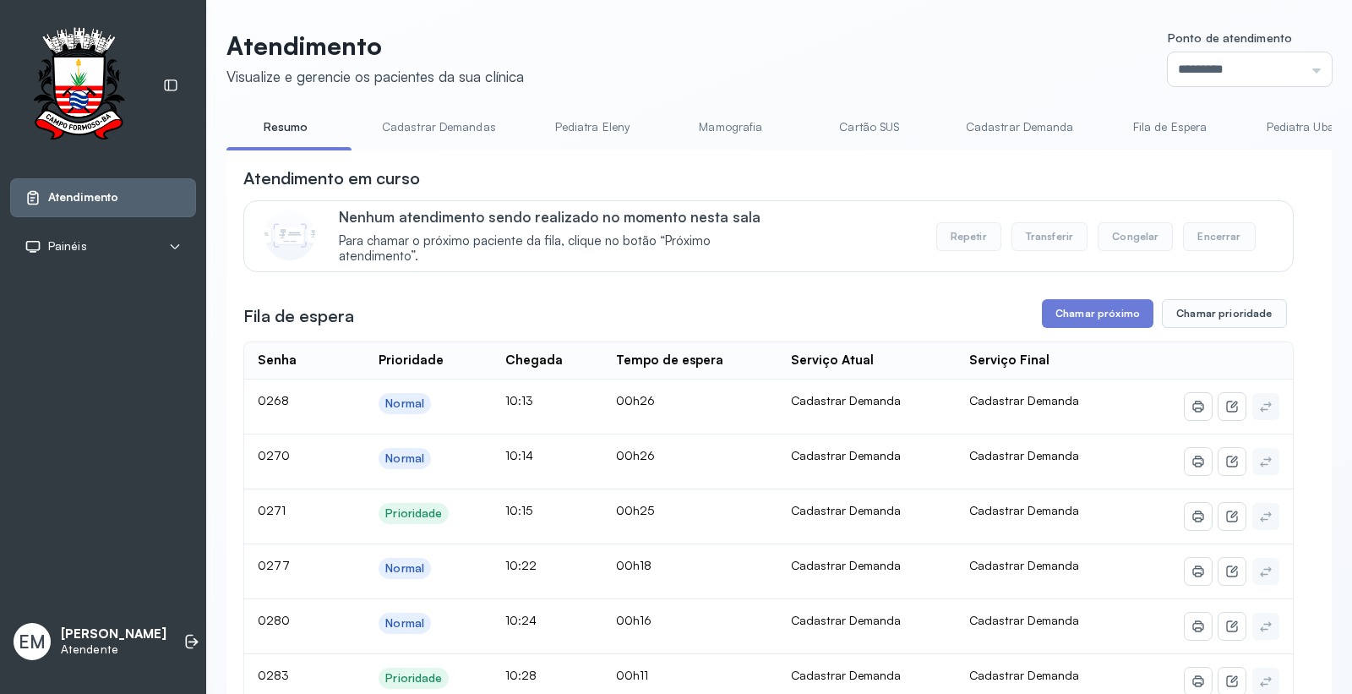
click at [803, 45] on header "Atendimento Visualize e gerencie os pacientes da sua clínica Ponto de atendimen…" at bounding box center [780, 58] width 1106 height 56
click at [1110, 302] on button "Chamar próximo" at bounding box center [1098, 313] width 112 height 29
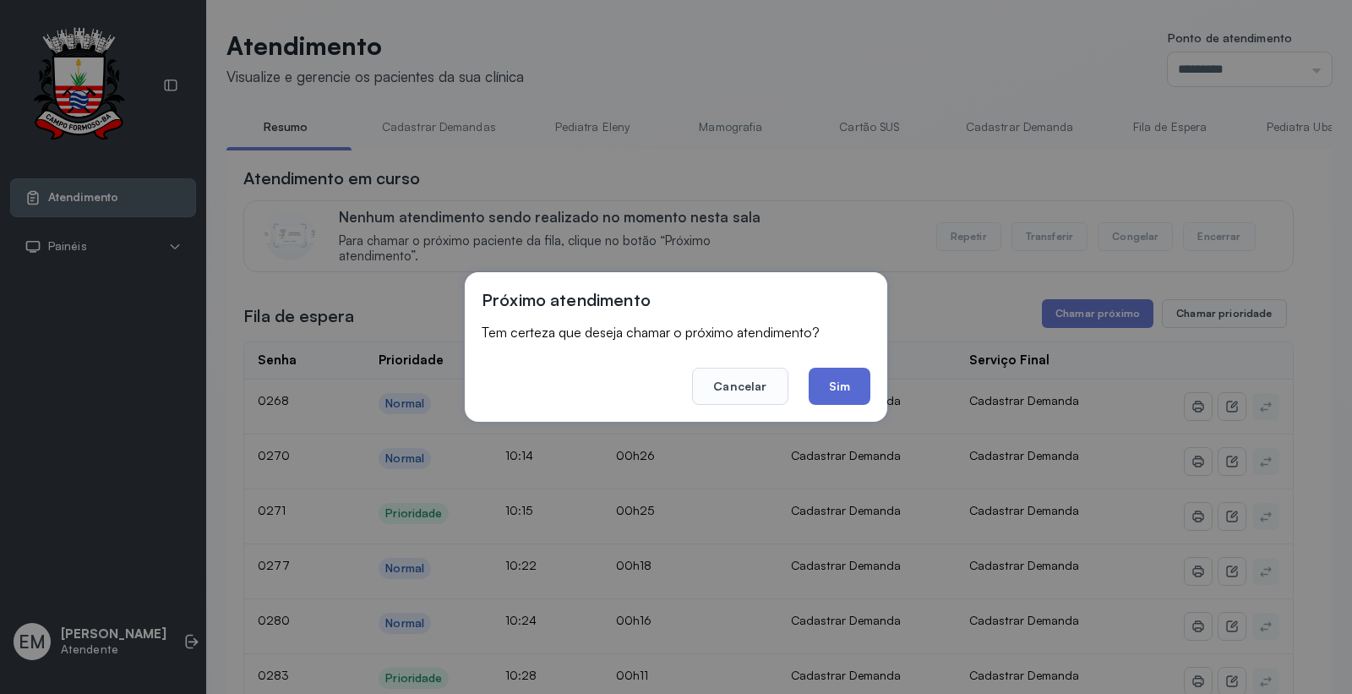
click at [852, 381] on button "Sim" at bounding box center [840, 386] width 62 height 37
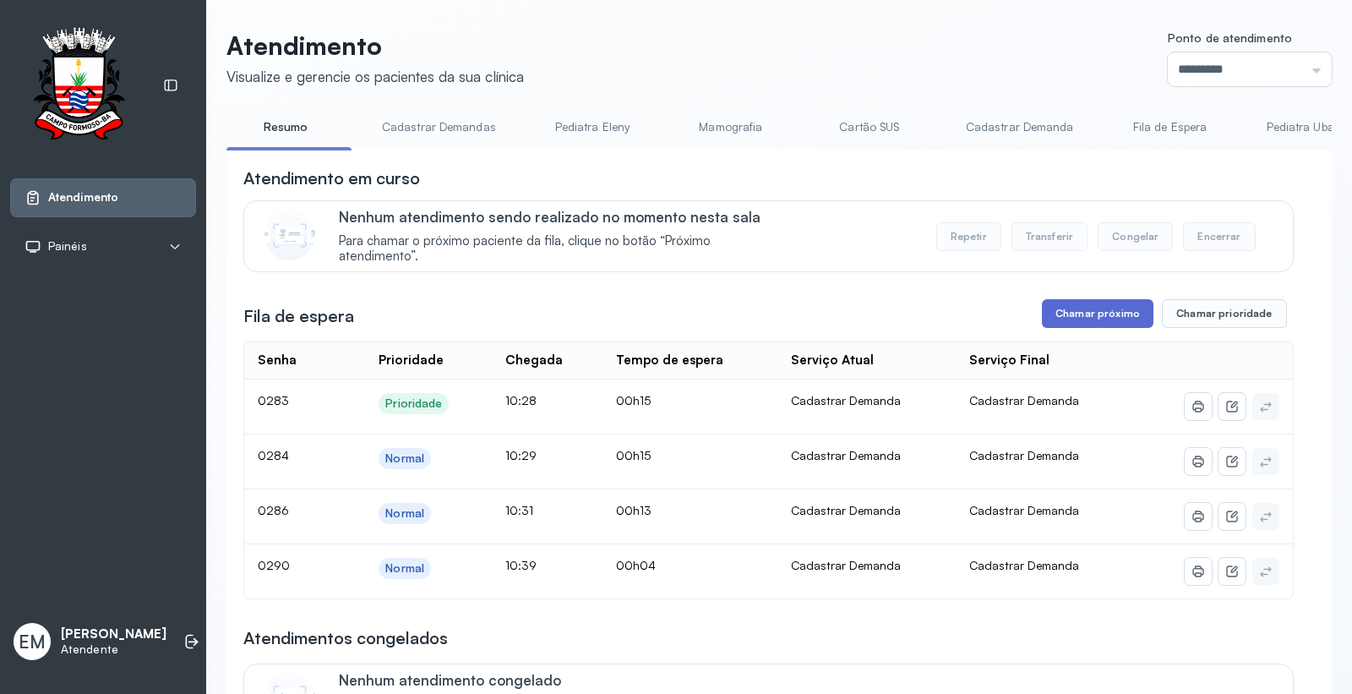
click at [1104, 322] on button "Chamar próximo" at bounding box center [1098, 313] width 112 height 29
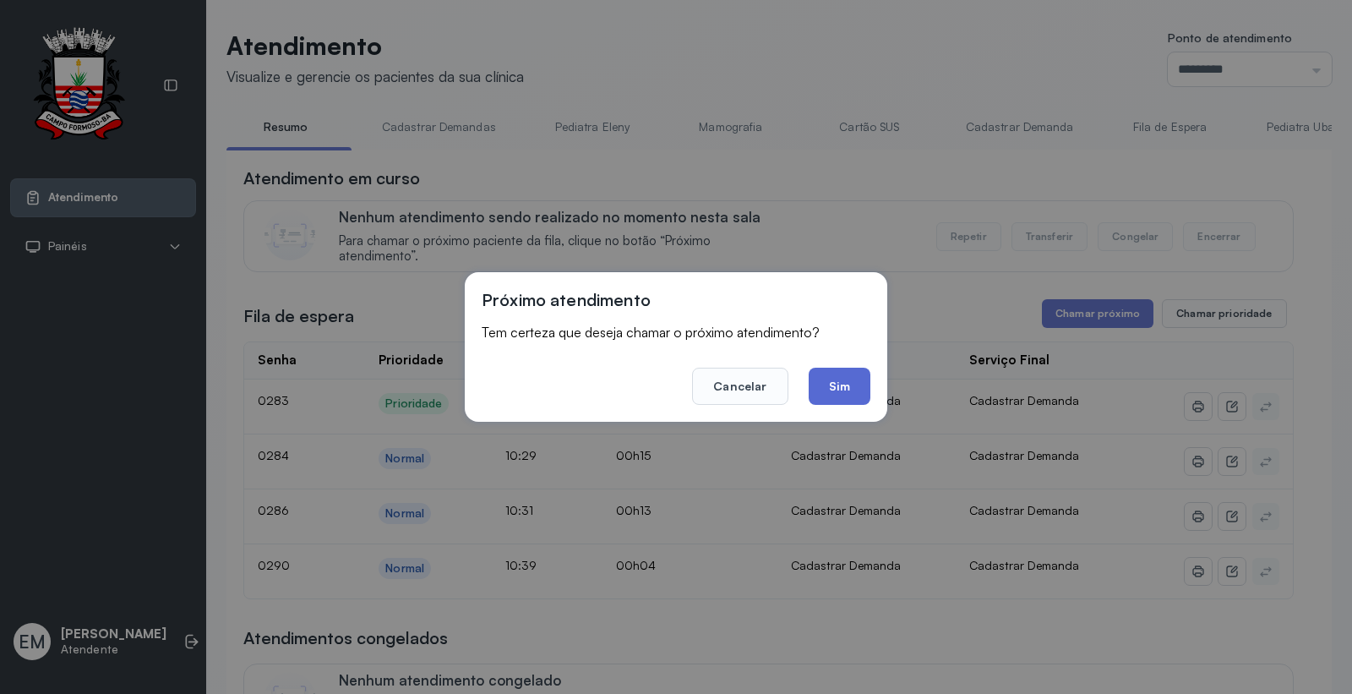
click at [851, 395] on button "Sim" at bounding box center [840, 386] width 62 height 37
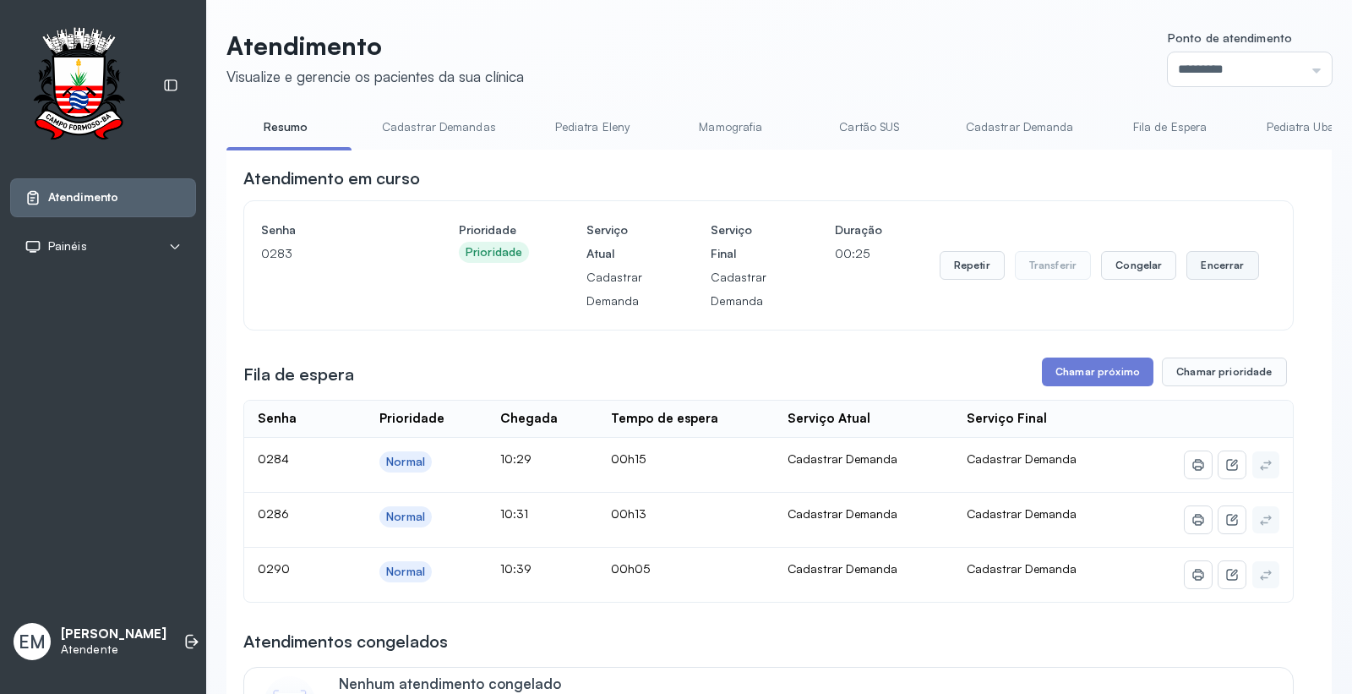
click at [1187, 269] on button "Encerrar" at bounding box center [1223, 265] width 72 height 29
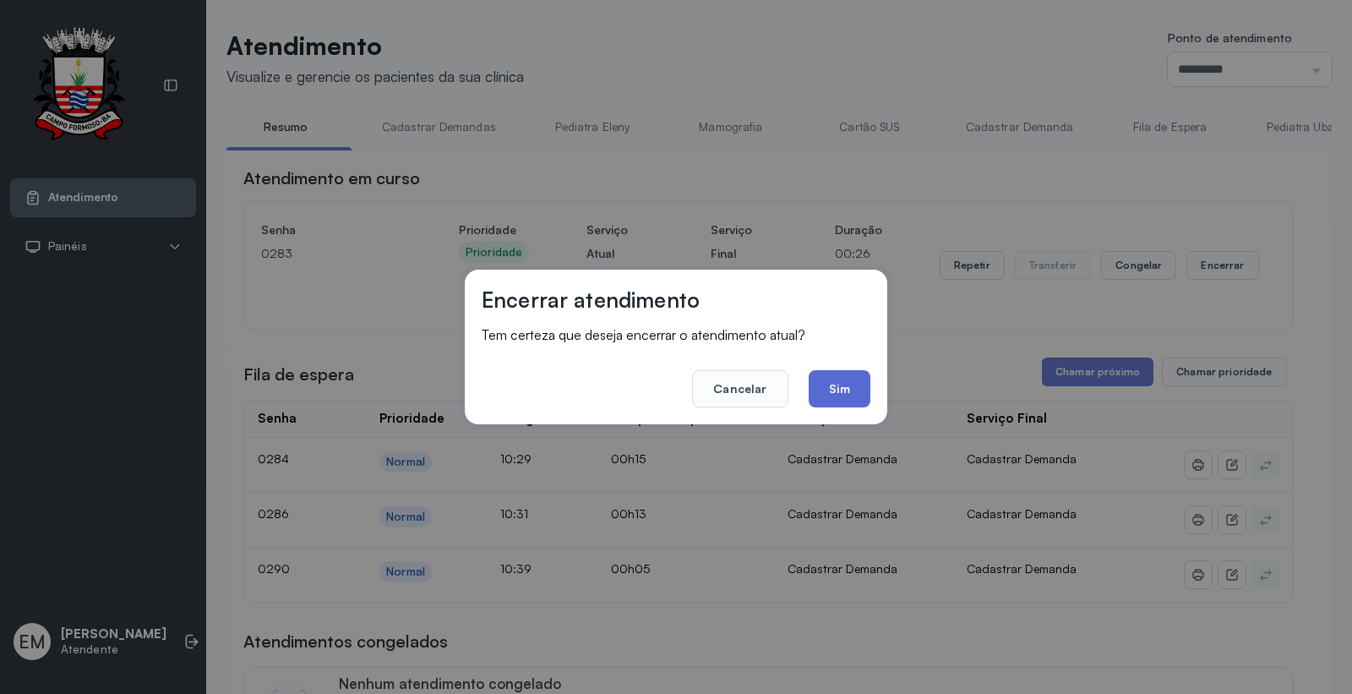
click at [843, 403] on button "Sim" at bounding box center [840, 388] width 62 height 37
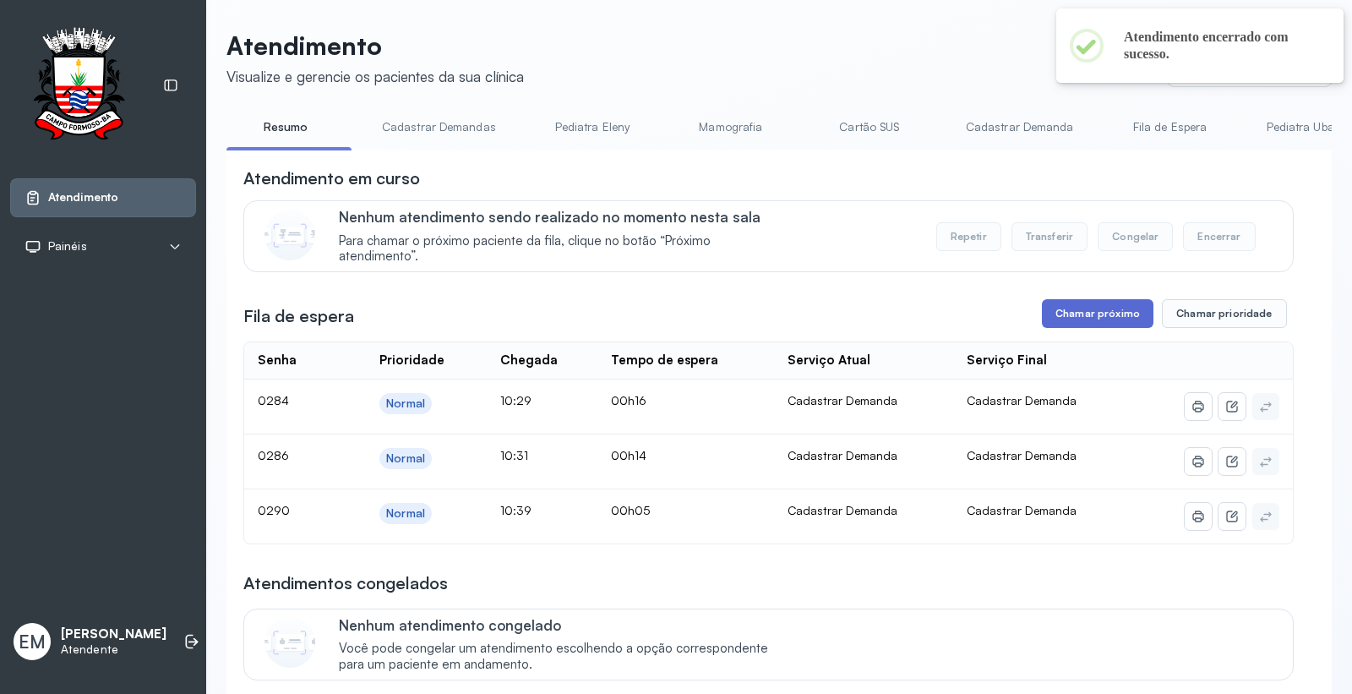
click at [1103, 323] on button "Chamar próximo" at bounding box center [1098, 313] width 112 height 29
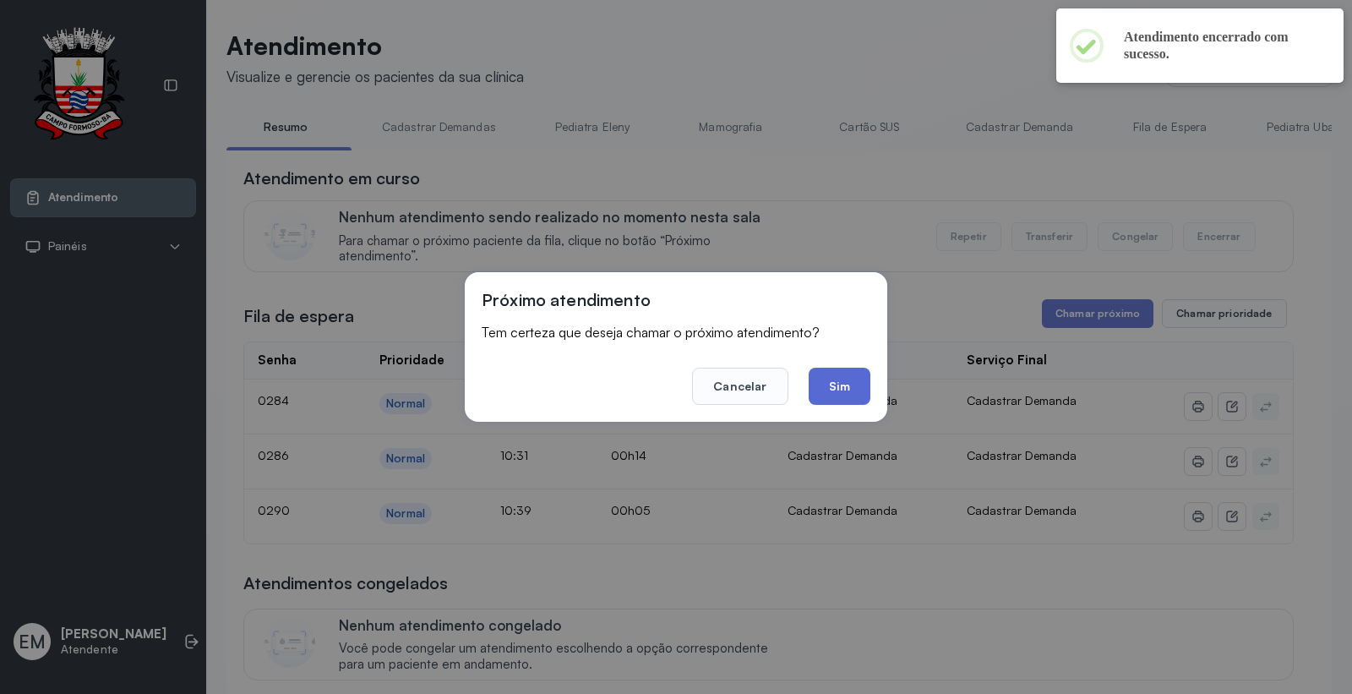
click at [840, 389] on button "Sim" at bounding box center [840, 386] width 62 height 37
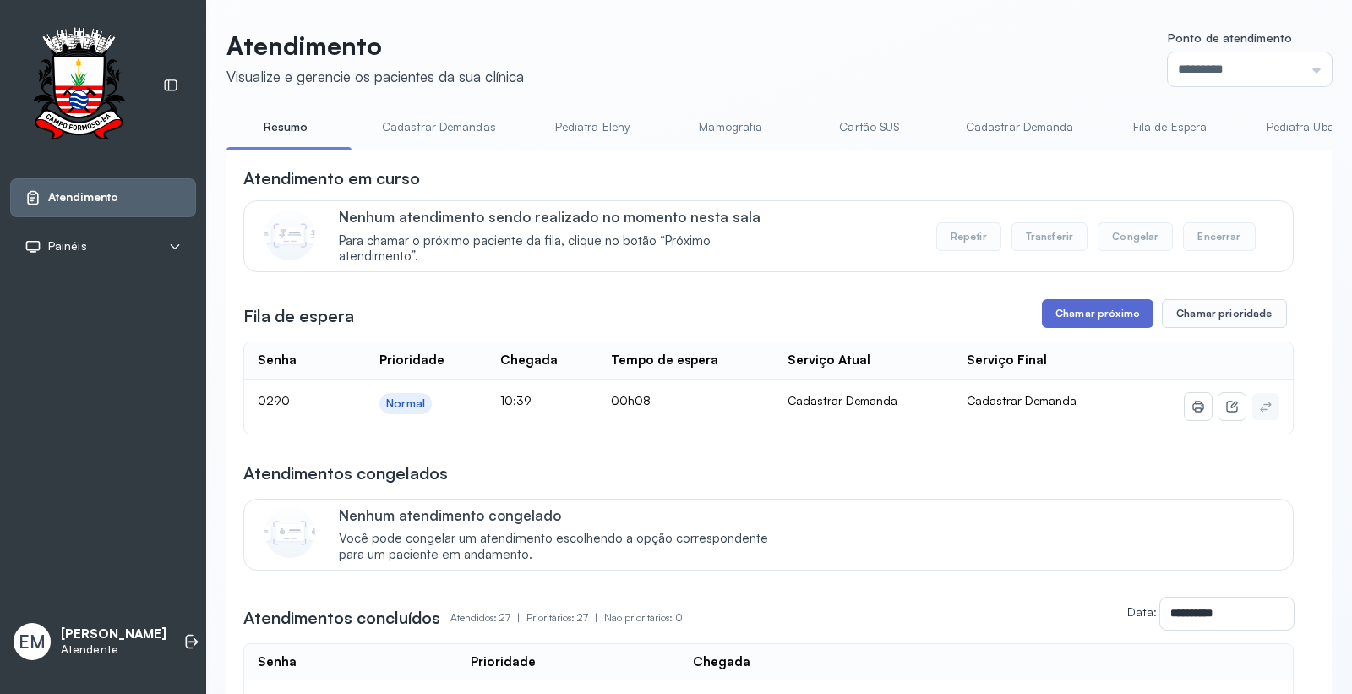
click at [1117, 309] on button "Chamar próximo" at bounding box center [1098, 313] width 112 height 29
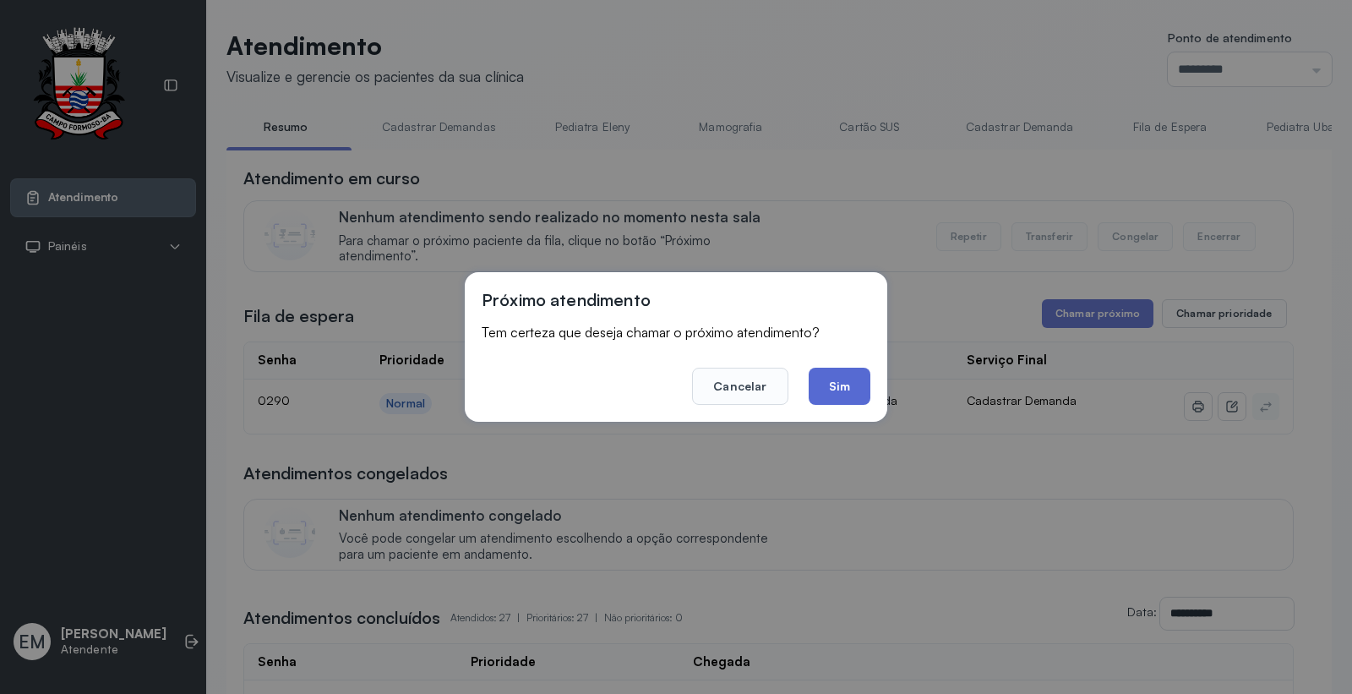
click at [846, 398] on button "Sim" at bounding box center [840, 386] width 62 height 37
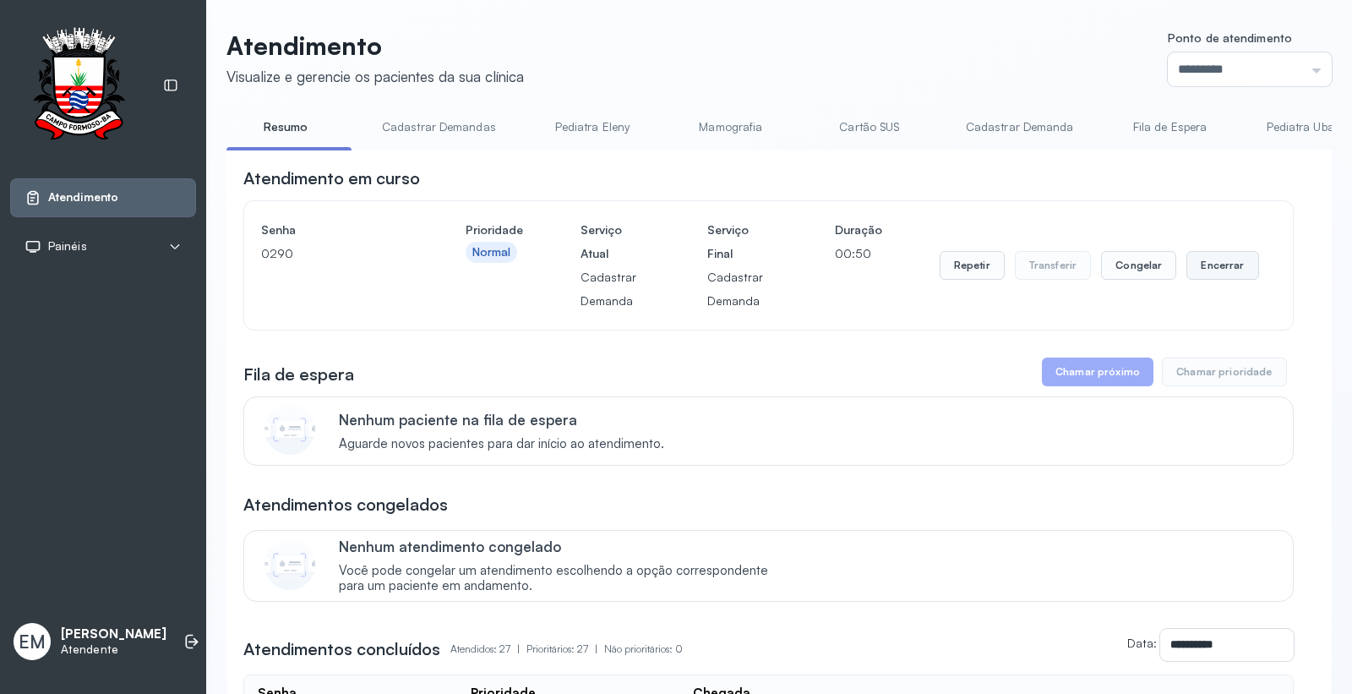
click at [1204, 270] on button "Encerrar" at bounding box center [1223, 265] width 72 height 29
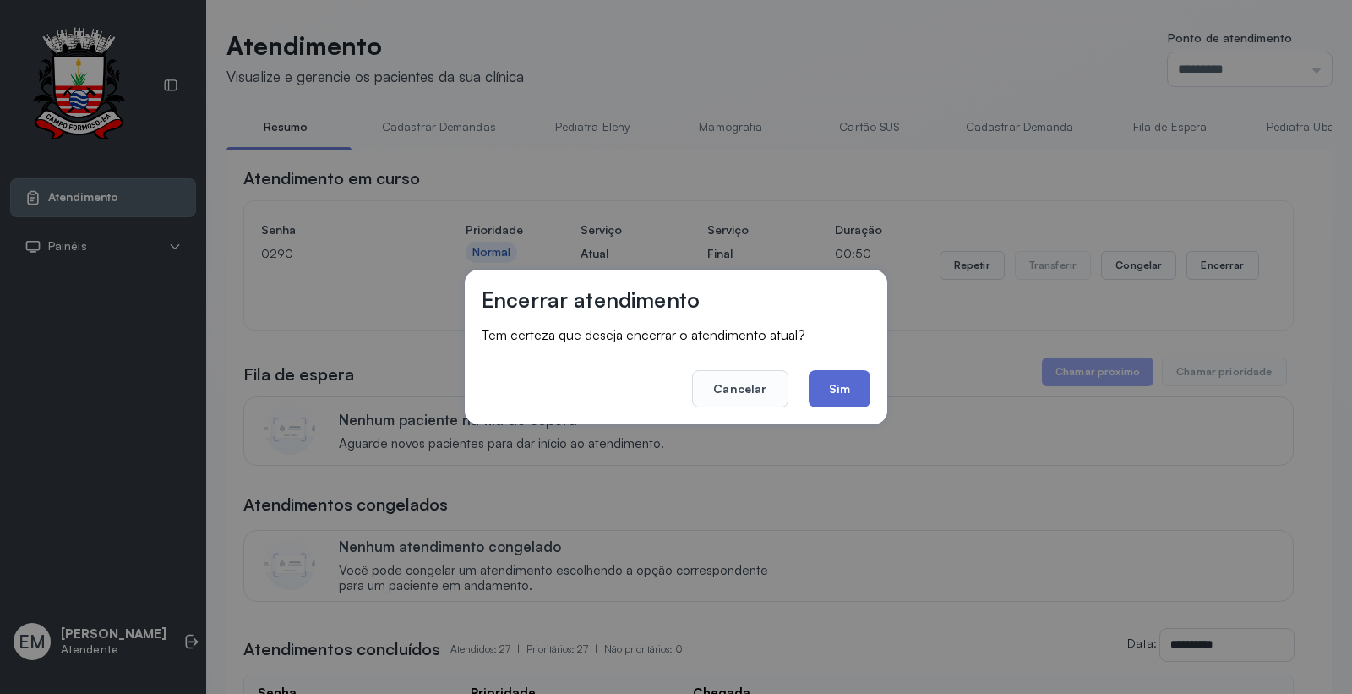
click at [822, 390] on button "Sim" at bounding box center [840, 388] width 62 height 37
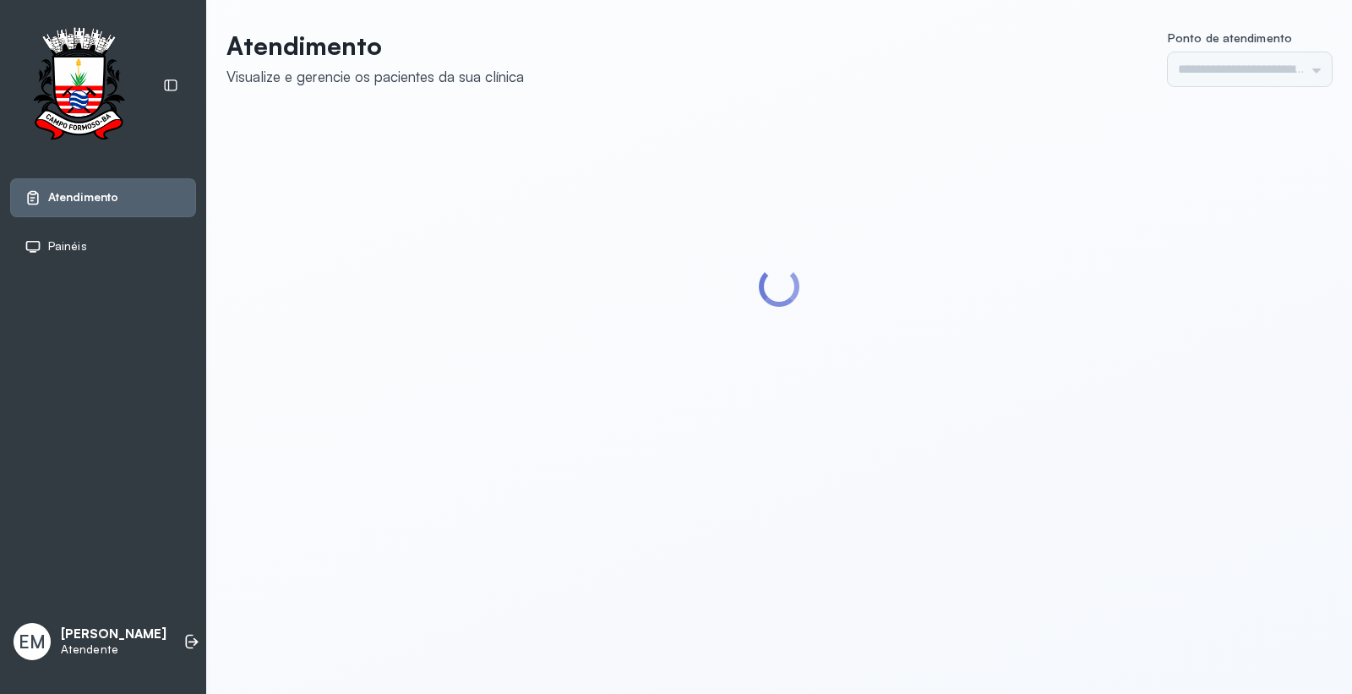
type input "*********"
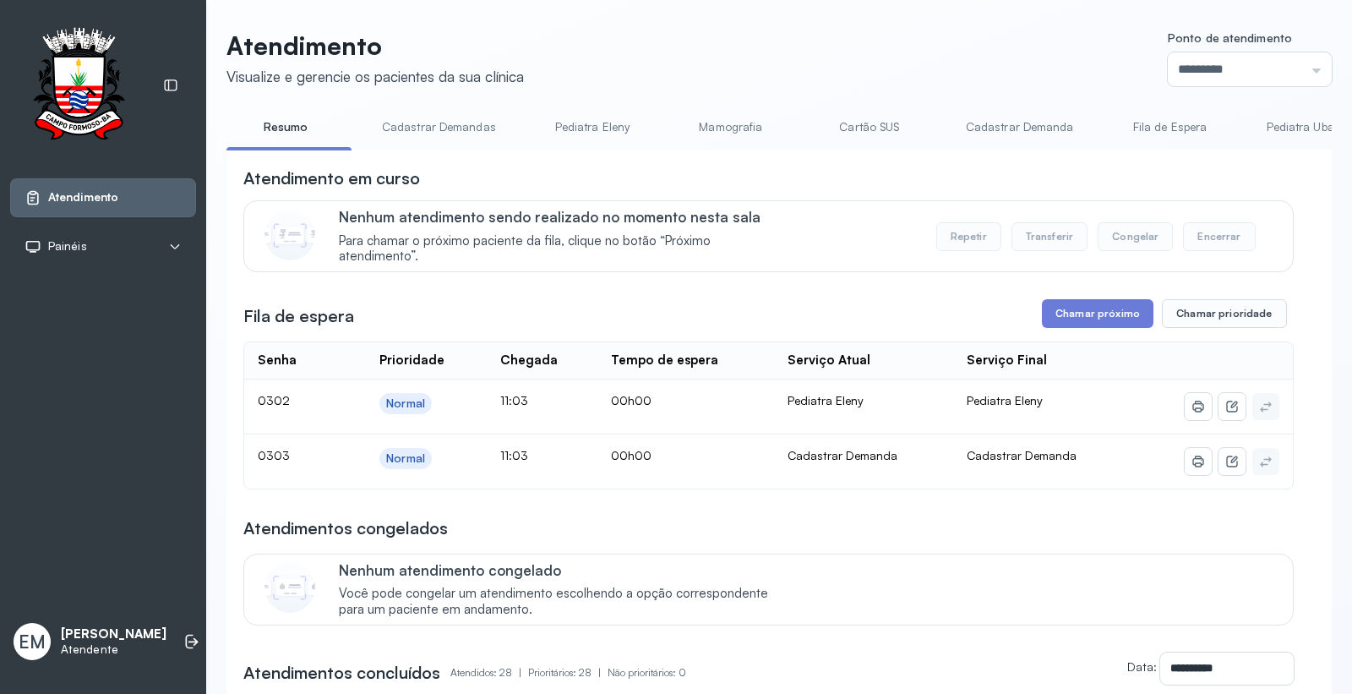
click at [880, 121] on link "Cartão SUS" at bounding box center [870, 127] width 118 height 28
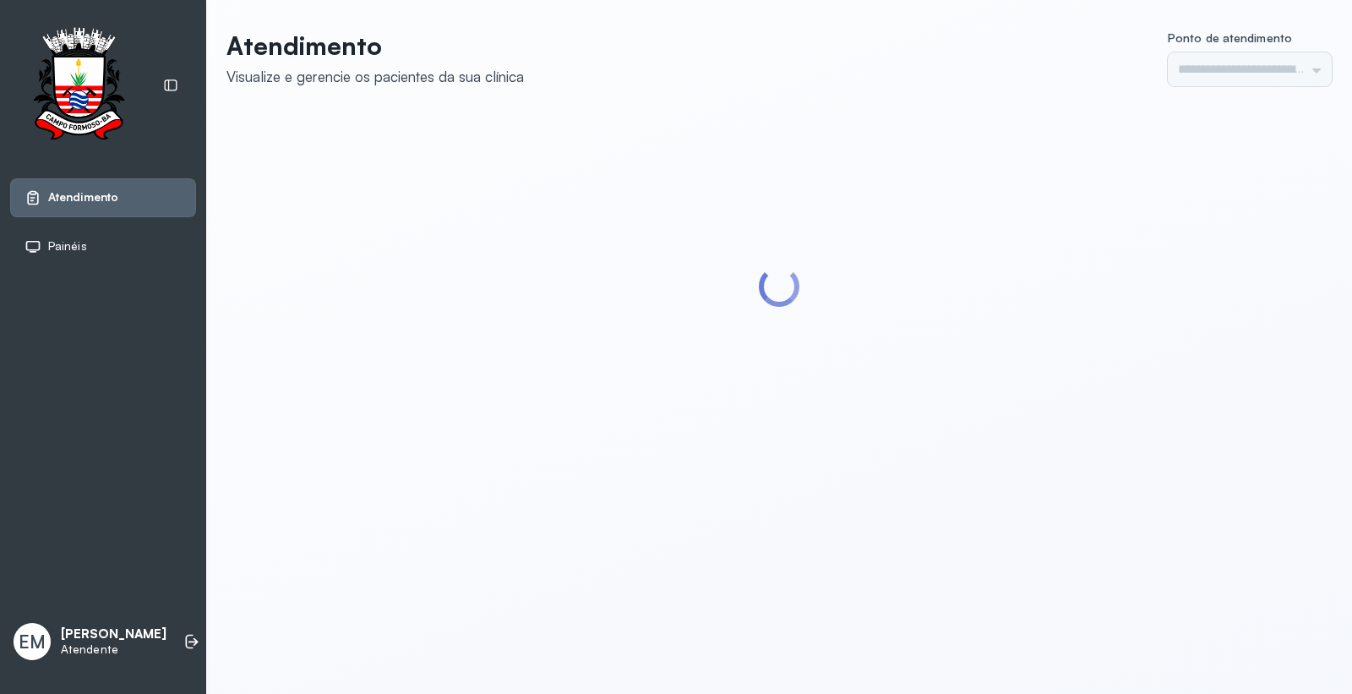
type input "*********"
